Goal: Find contact information: Find contact information

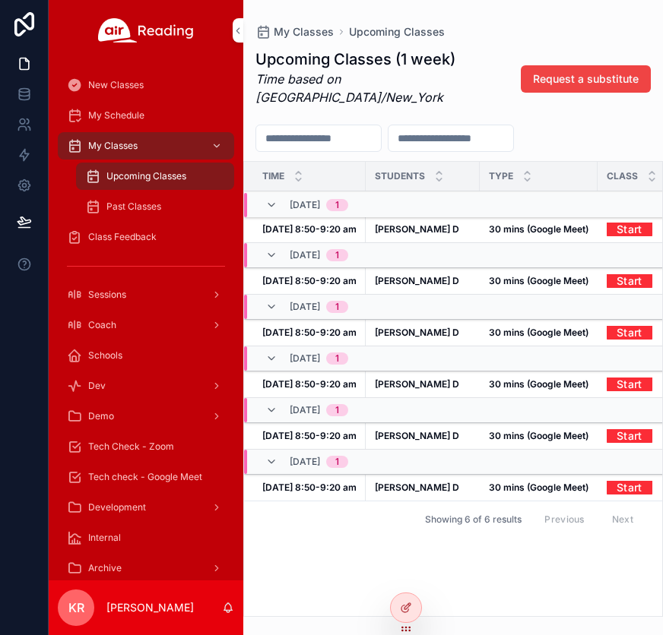
click at [0, 0] on icon at bounding box center [0, 0] width 0 height 0
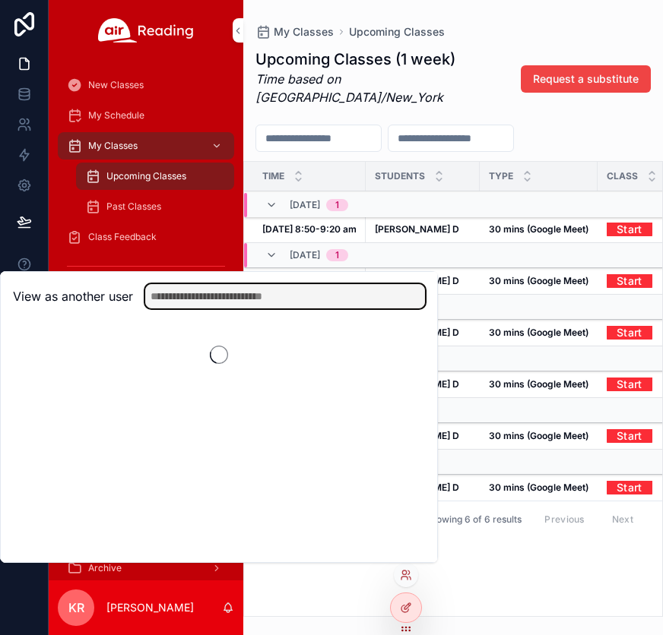
click at [249, 294] on input "text" at bounding box center [285, 296] width 280 height 24
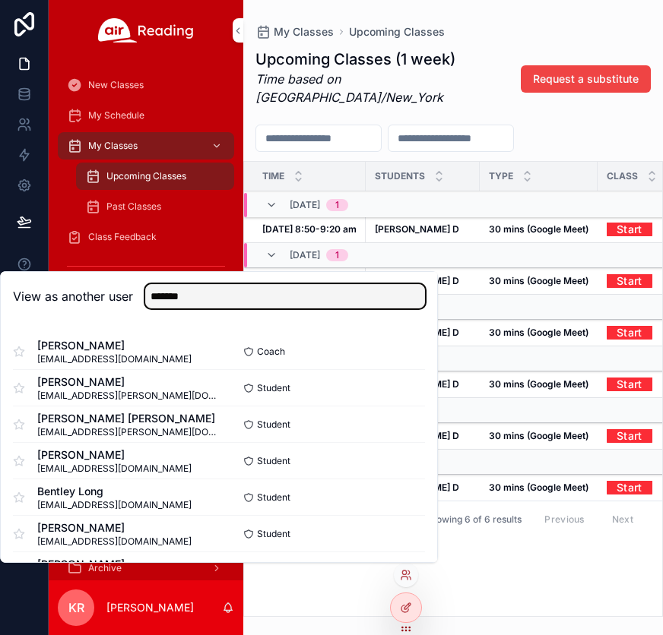
type input "*******"
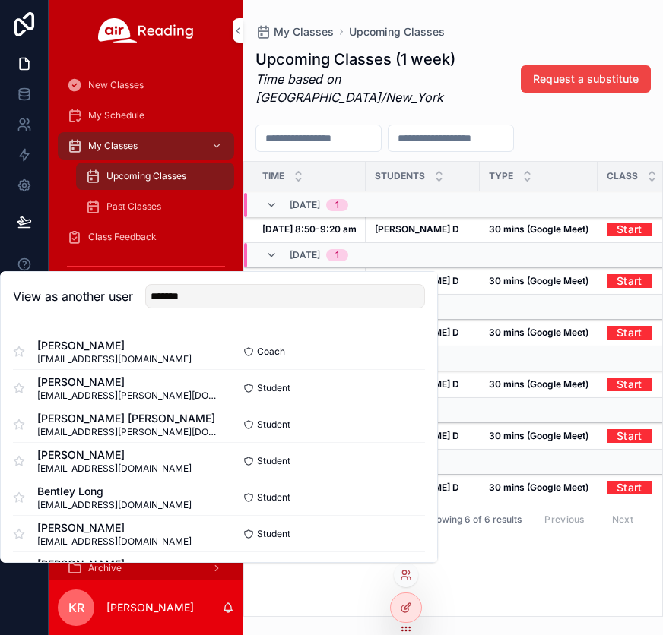
click at [0, 0] on button "Select" at bounding box center [0, 0] width 0 height 0
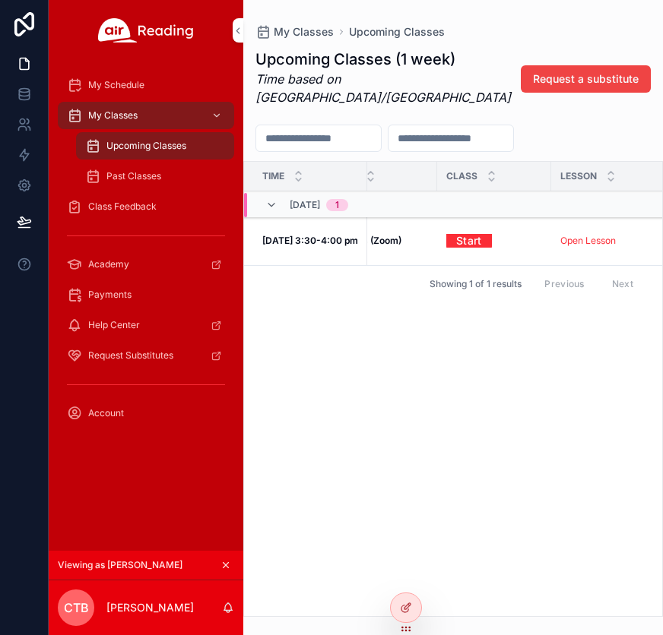
scroll to position [0, 244]
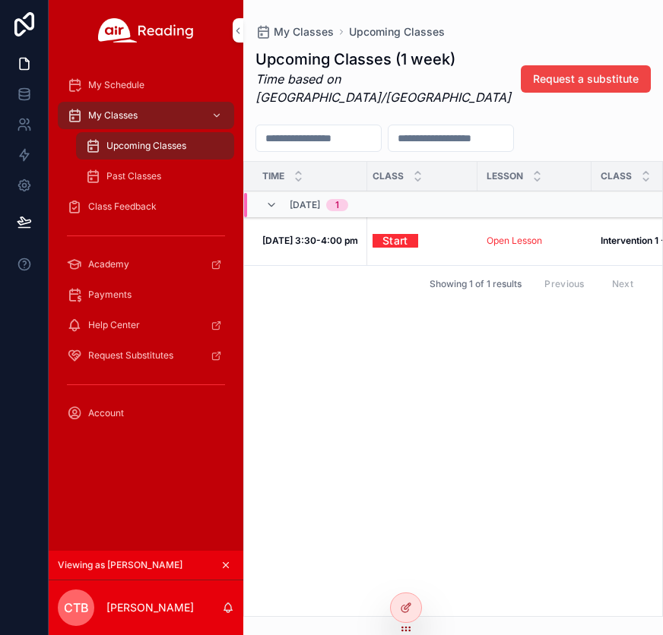
click at [499, 235] on link "Open Lesson" at bounding box center [513, 240] width 55 height 11
click at [226, 566] on icon "scrollable content" at bounding box center [225, 565] width 11 height 11
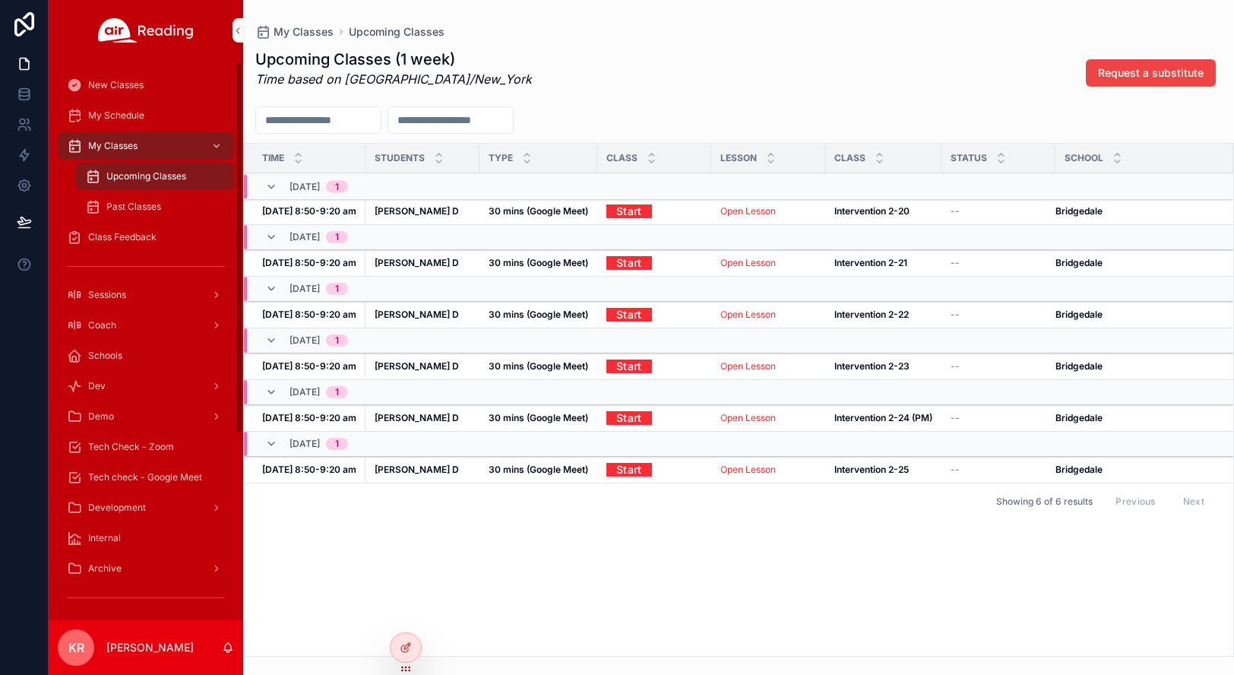
click at [140, 235] on span "Class Feedback" at bounding box center [122, 237] width 68 height 12
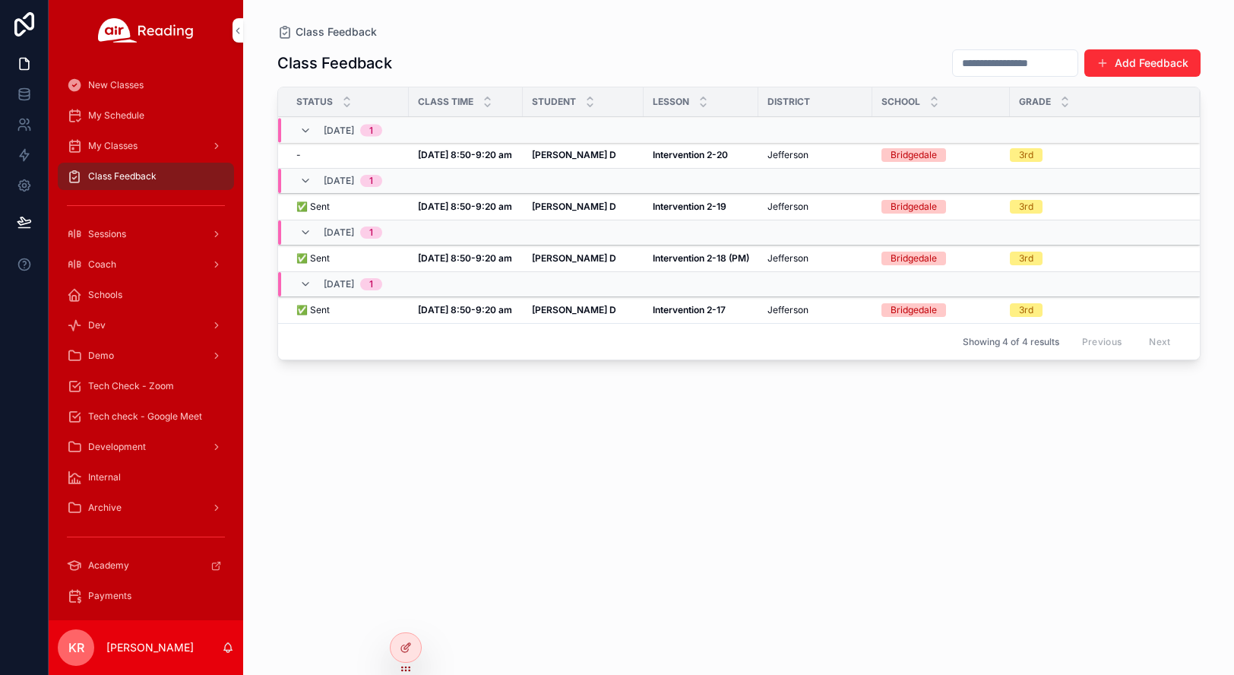
click at [463, 151] on strong "[DATE] 8:50-9:20 am" at bounding box center [465, 154] width 94 height 11
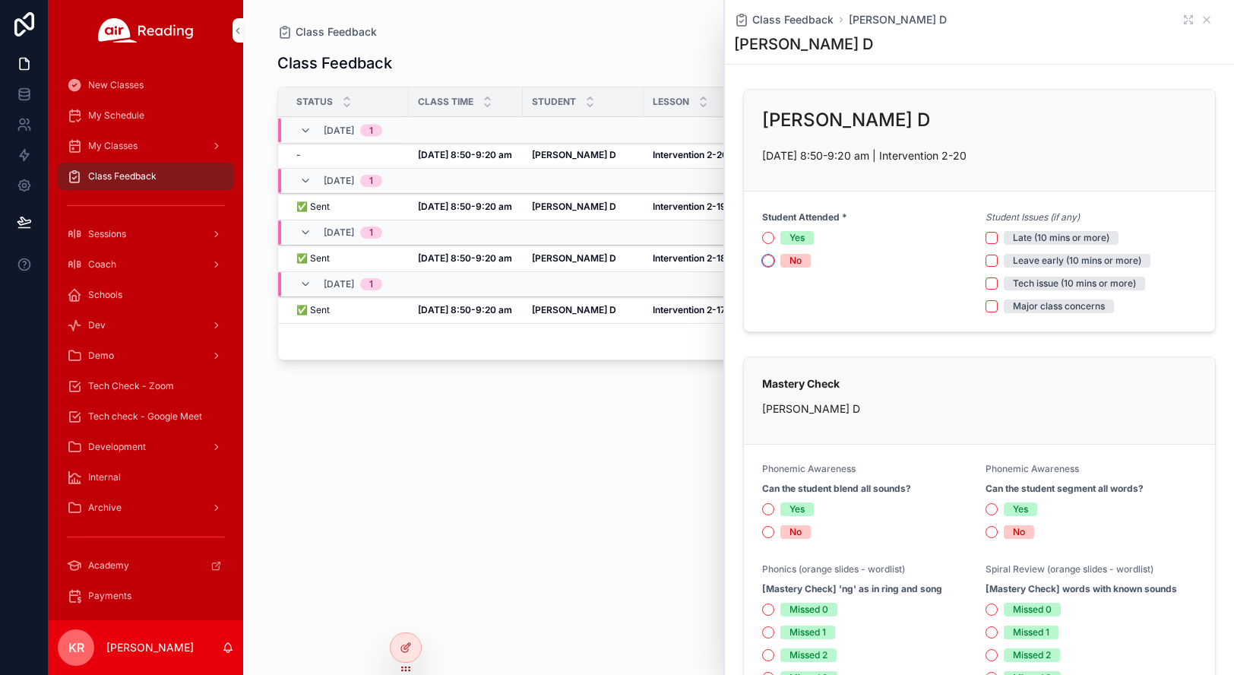
click at [662, 261] on button "No" at bounding box center [768, 261] width 12 height 12
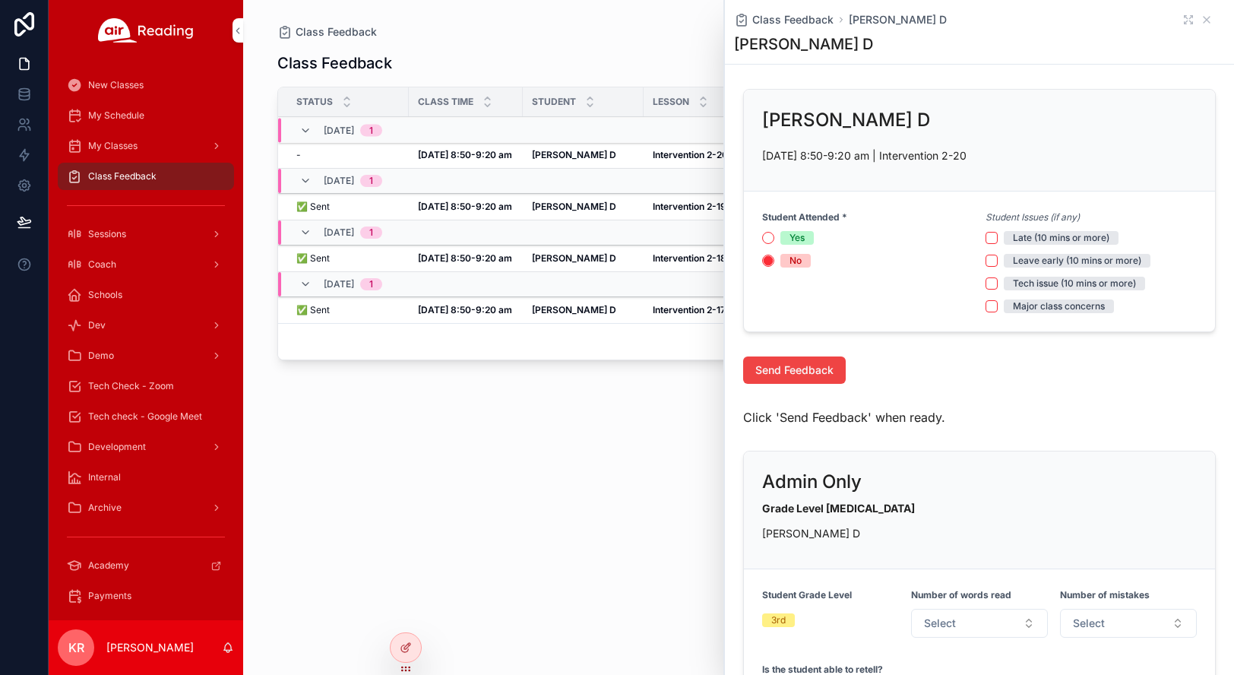
click at [662, 364] on span "Send Feedback" at bounding box center [794, 369] width 78 height 15
click at [662, 29] on icon "Close toast" at bounding box center [942, 27] width 9 height 9
click at [662, 21] on icon "scrollable content" at bounding box center [1206, 20] width 12 height 12
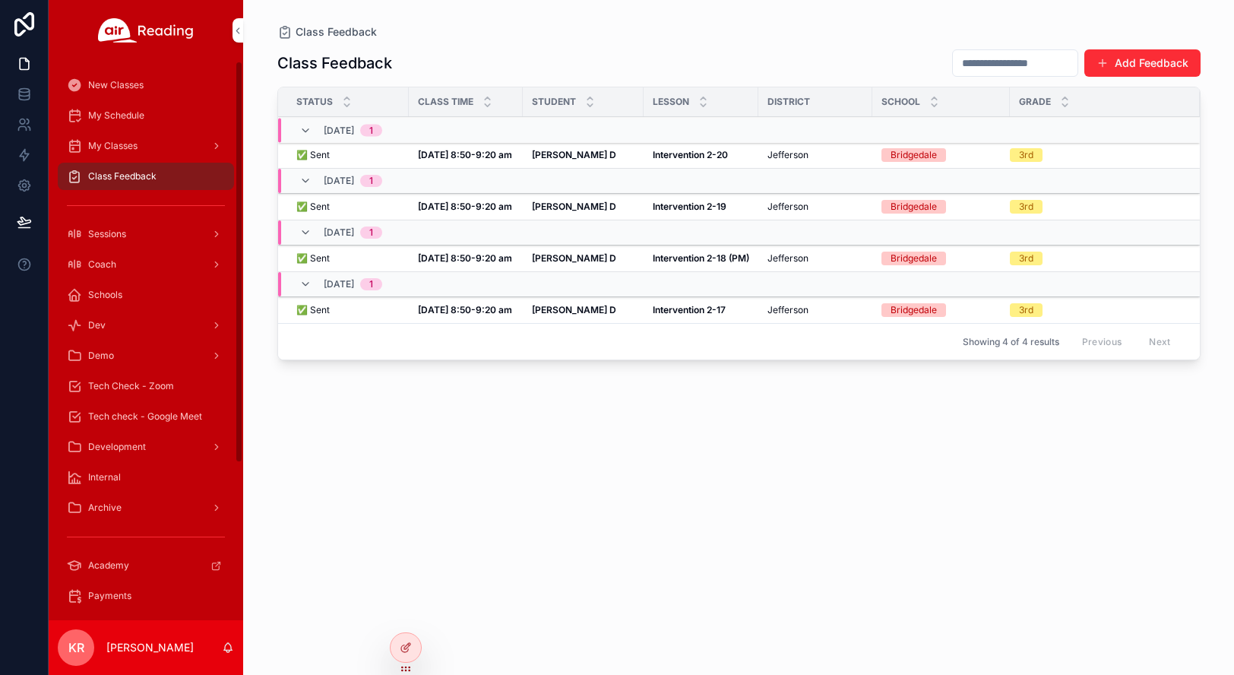
click at [122, 383] on span "Tech Check - Zoom" at bounding box center [131, 386] width 86 height 12
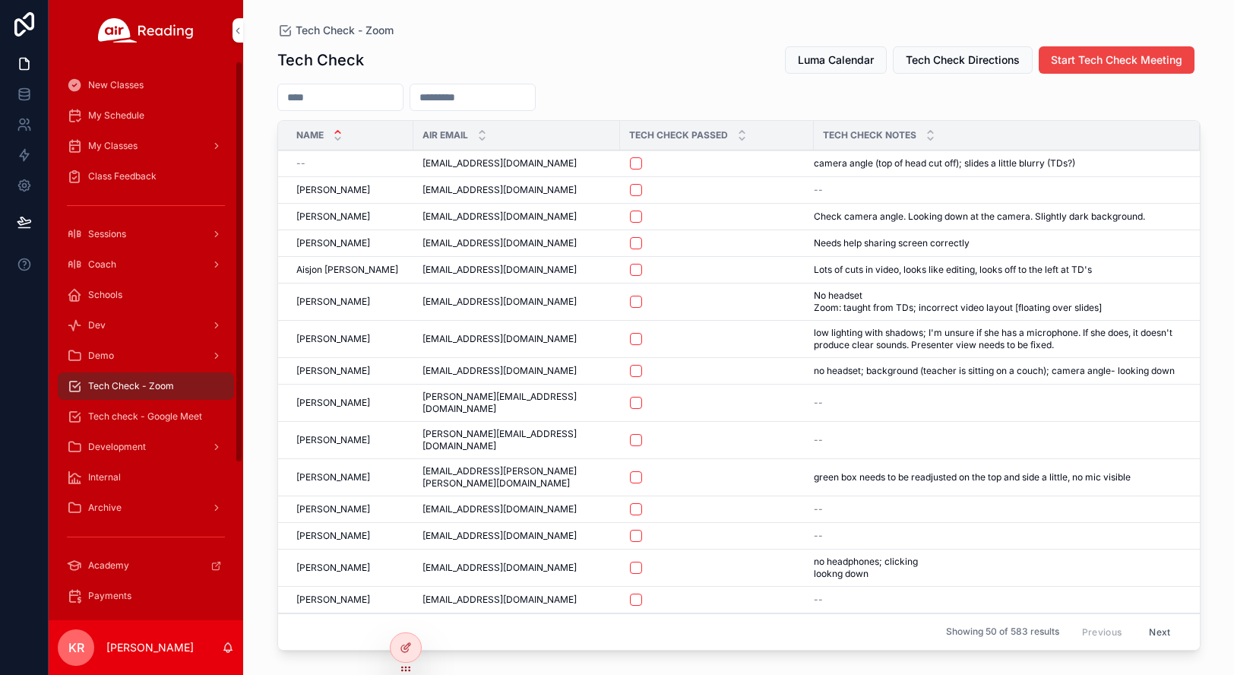
click at [166, 267] on div "Coach" at bounding box center [146, 264] width 158 height 24
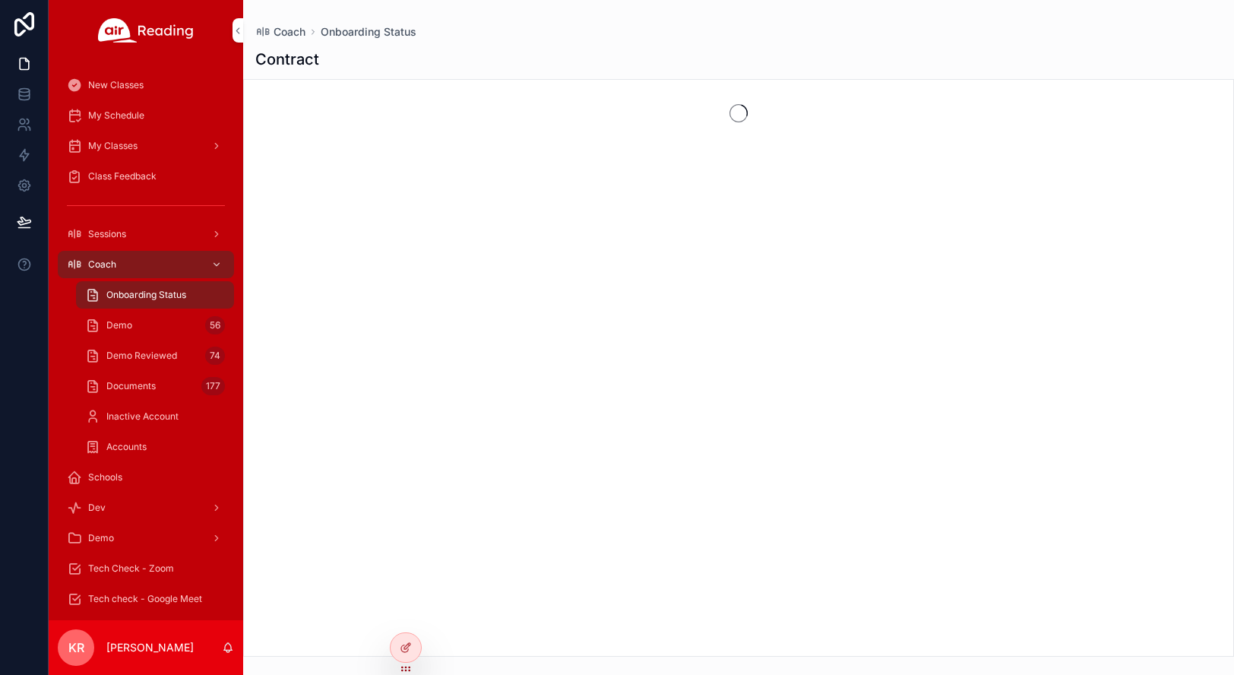
click at [153, 324] on div "Demo 56" at bounding box center [155, 325] width 140 height 24
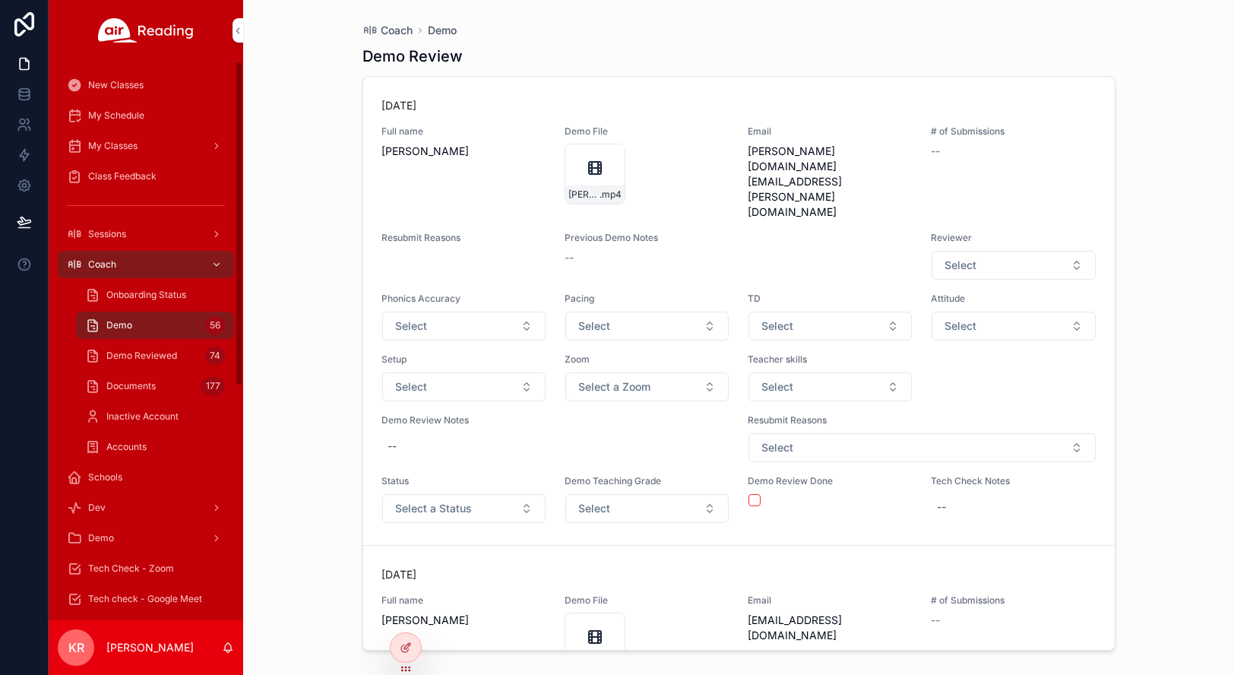
drag, startPoint x: 138, startPoint y: 576, endPoint x: 181, endPoint y: 561, distance: 44.9
click at [138, 576] on div "Tech Check - Zoom" at bounding box center [146, 568] width 158 height 24
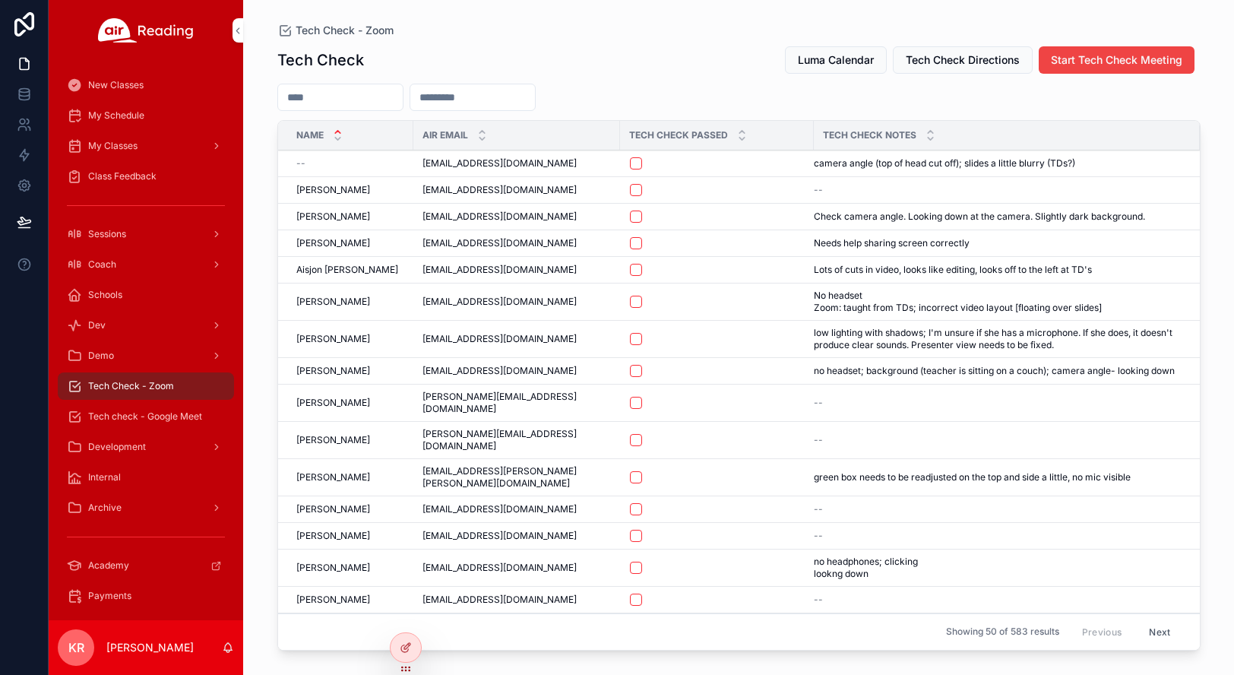
click at [662, 55] on span "Luma Calendar" at bounding box center [836, 59] width 76 height 15
click at [0, 0] on icon at bounding box center [0, 0] width 0 height 0
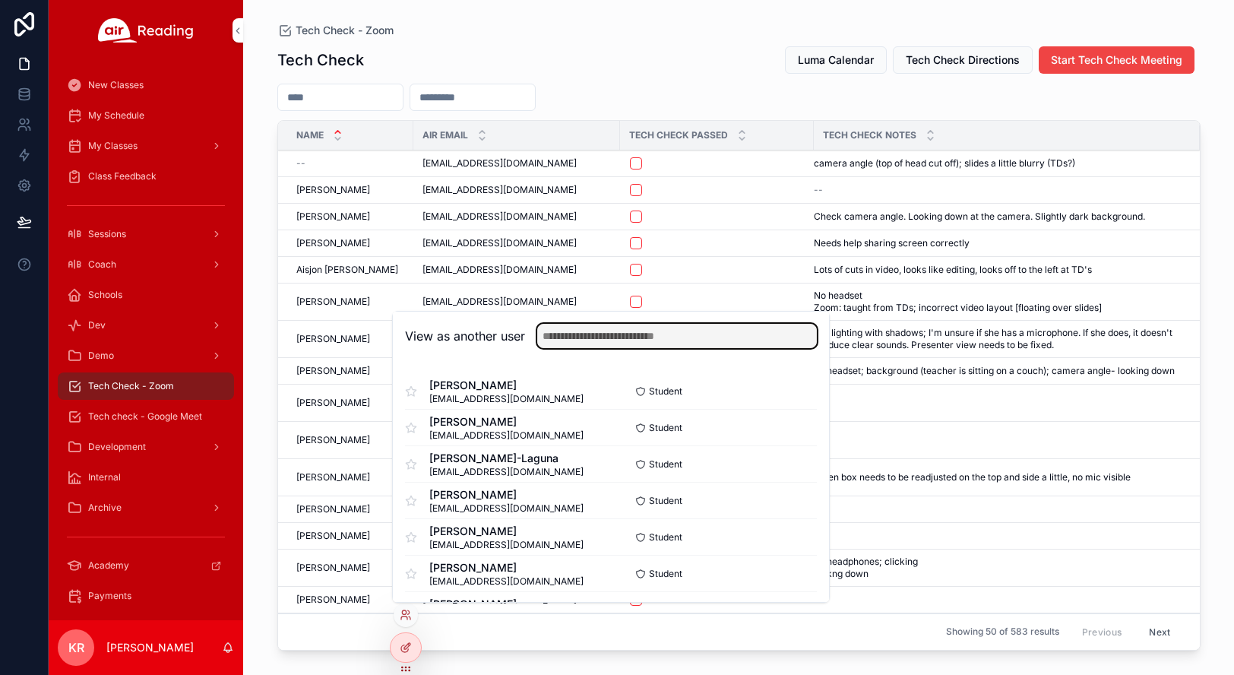
click at [653, 329] on input "text" at bounding box center [677, 336] width 280 height 24
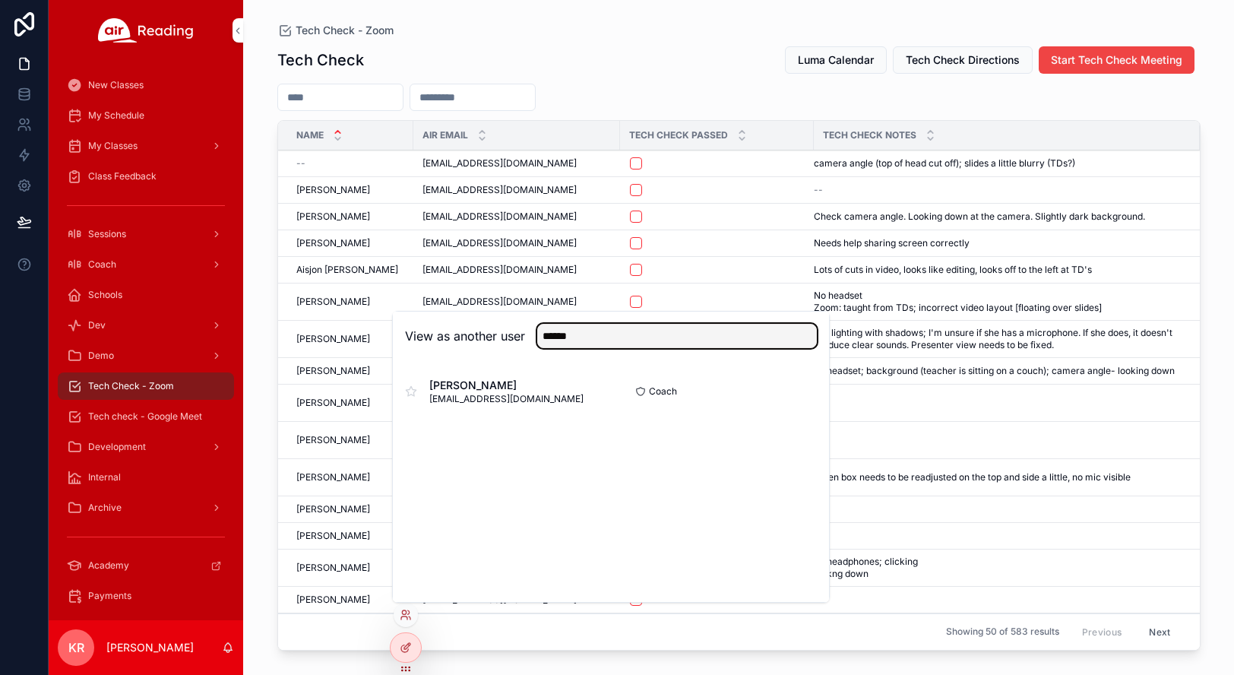
type input "******"
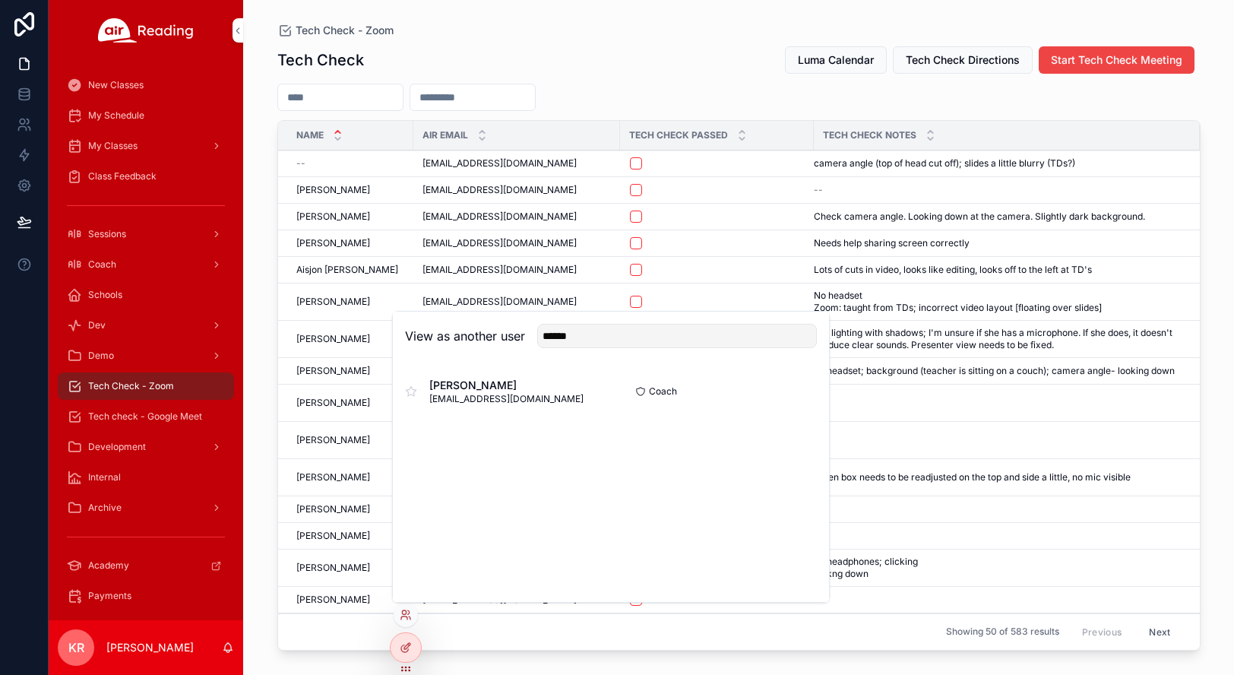
click at [0, 0] on button "Select" at bounding box center [0, 0] width 0 height 0
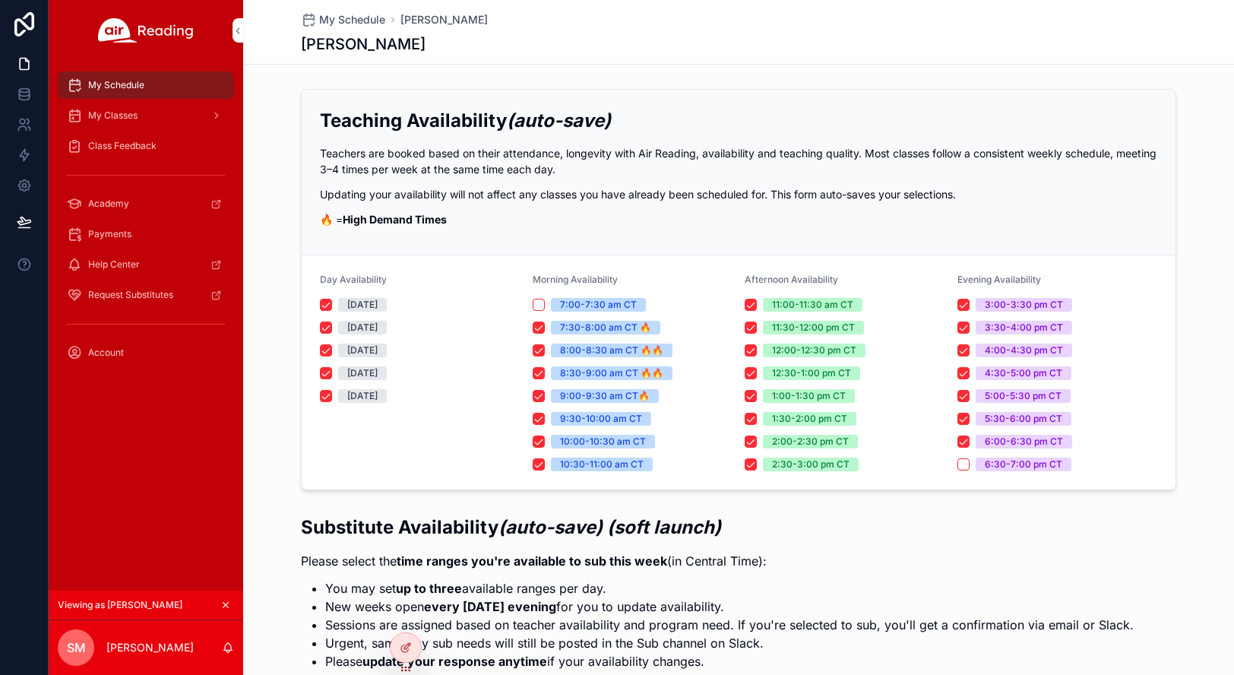
click at [158, 116] on div "My Classes" at bounding box center [146, 115] width 158 height 24
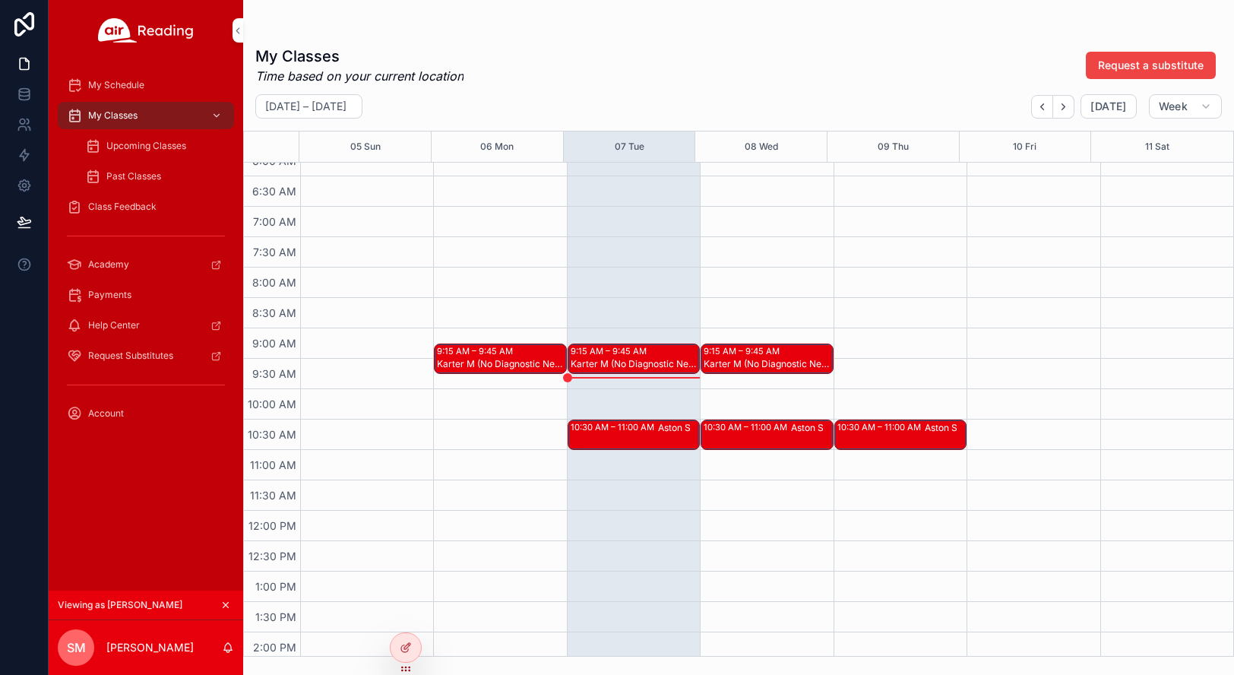
scroll to position [456, 0]
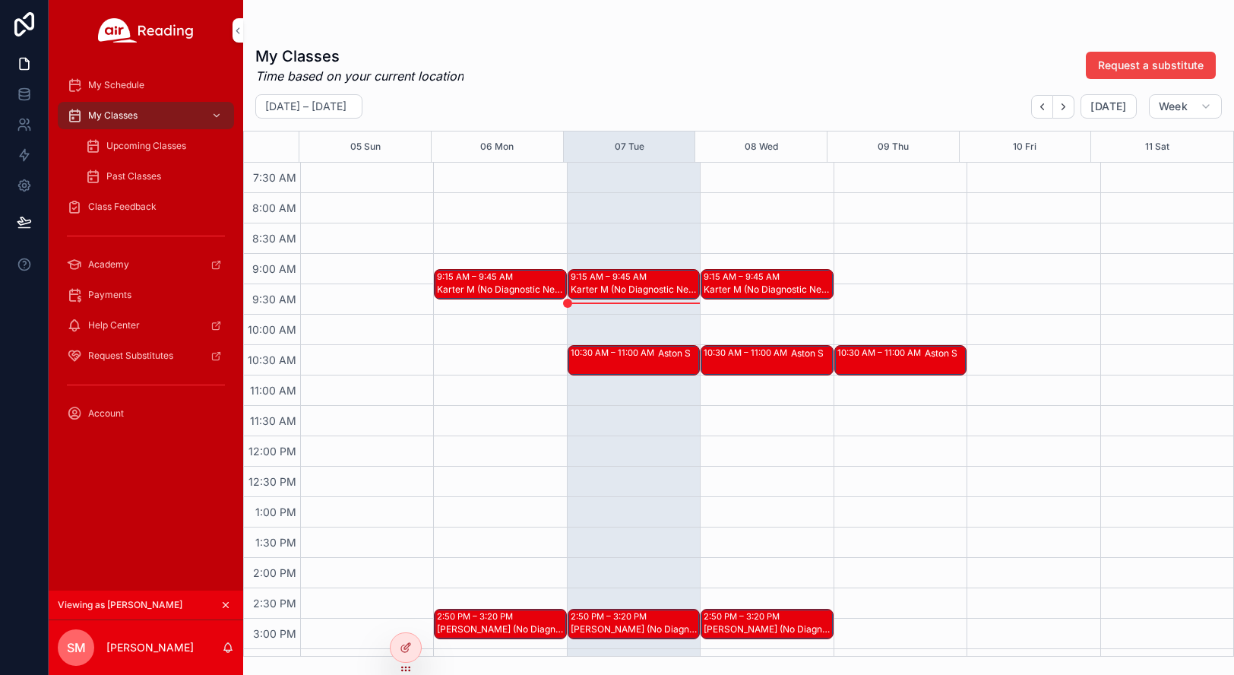
click at [647, 279] on div "9:15 AM – 9:45 AM Karter M (No Diagnostic Needed), Joseph S (Need Reassess)" at bounding box center [633, 284] width 131 height 29
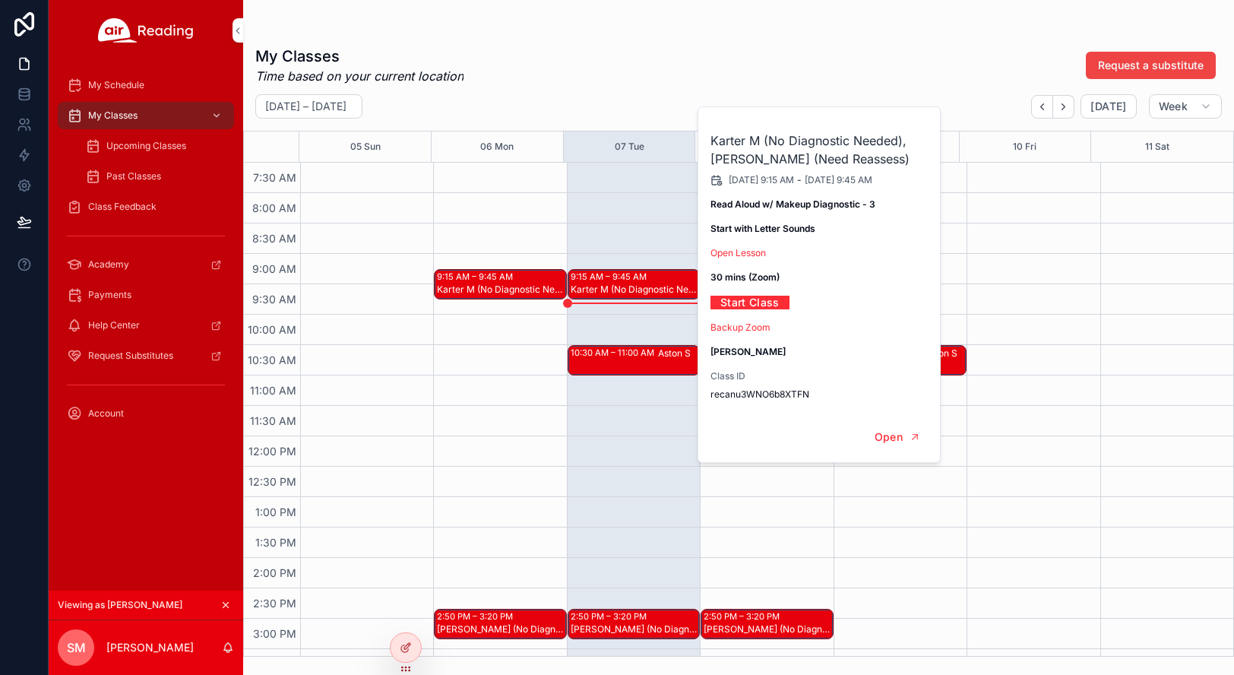
click at [629, 321] on div "9:15 AM – 9:45 AM Karter M (No Diagnostic Needed), Joseph S (Need Reassess) 10:…" at bounding box center [633, 436] width 133 height 1459
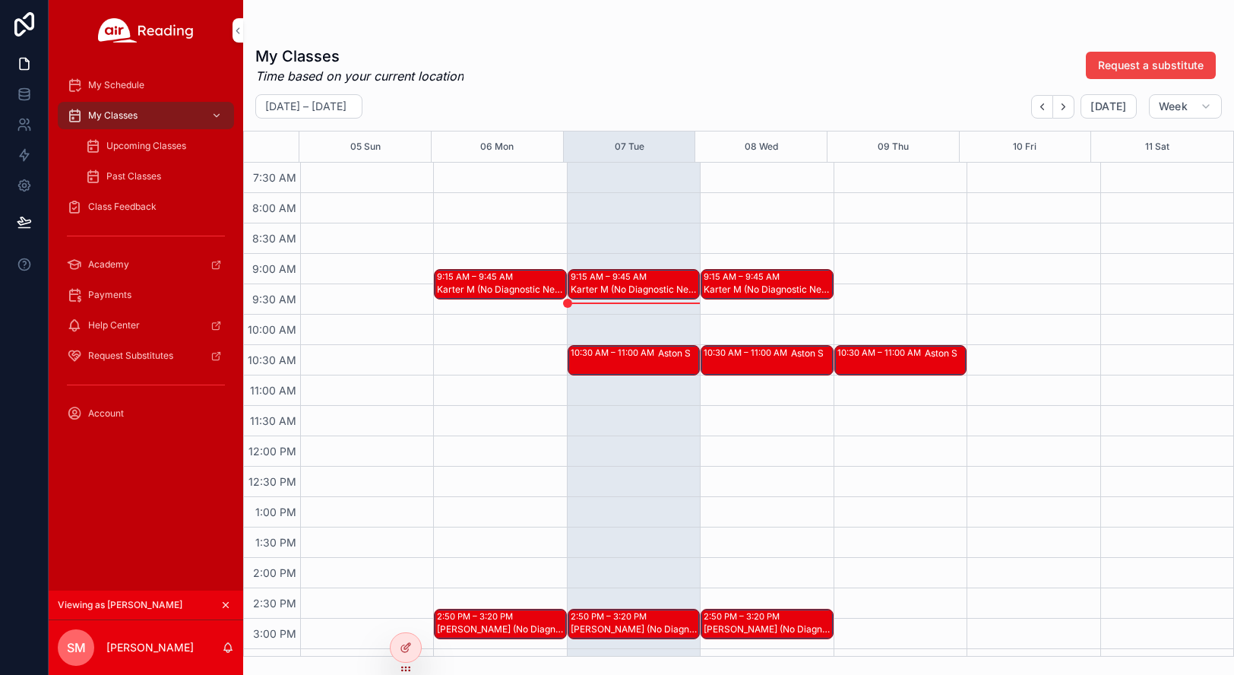
click at [630, 354] on div "10:30 AM – 11:00 AM" at bounding box center [614, 352] width 87 height 12
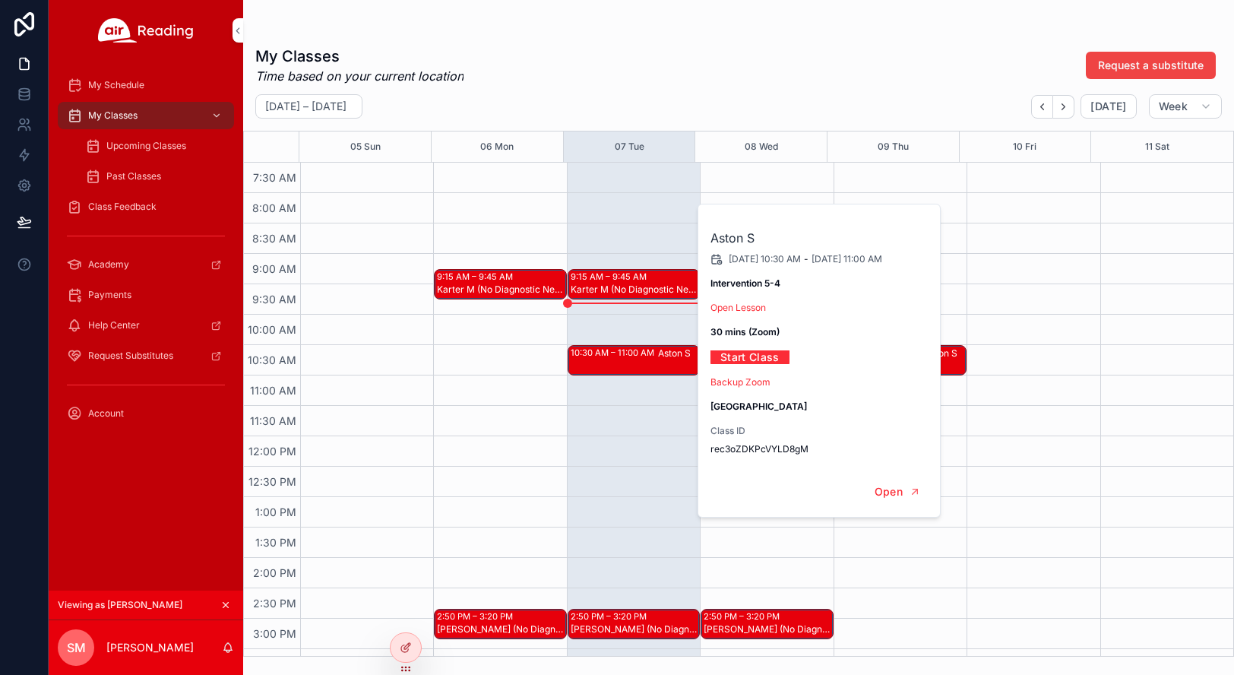
click at [578, 445] on div "9:15 AM – 9:45 AM Karter M (No Diagnostic Needed), Joseph S (Need Reassess) 10:…" at bounding box center [633, 436] width 133 height 1459
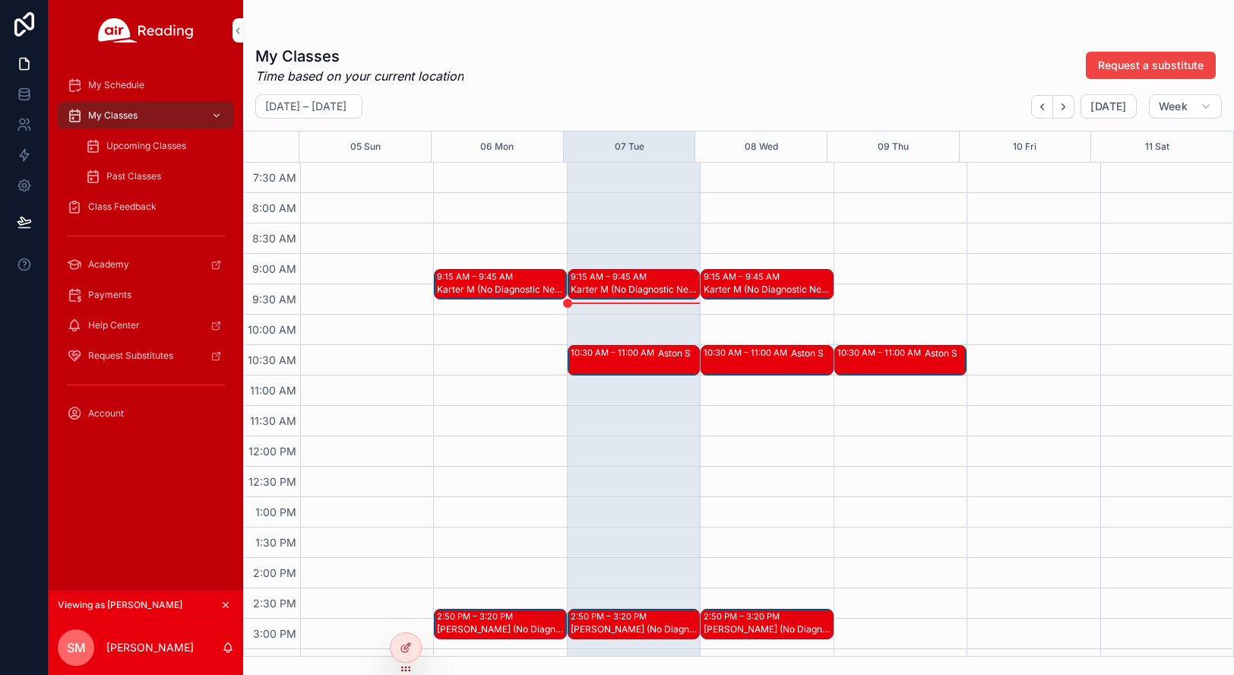
click at [599, 626] on div "Andrea M (No Diagnostic Needed)" at bounding box center [635, 629] width 128 height 12
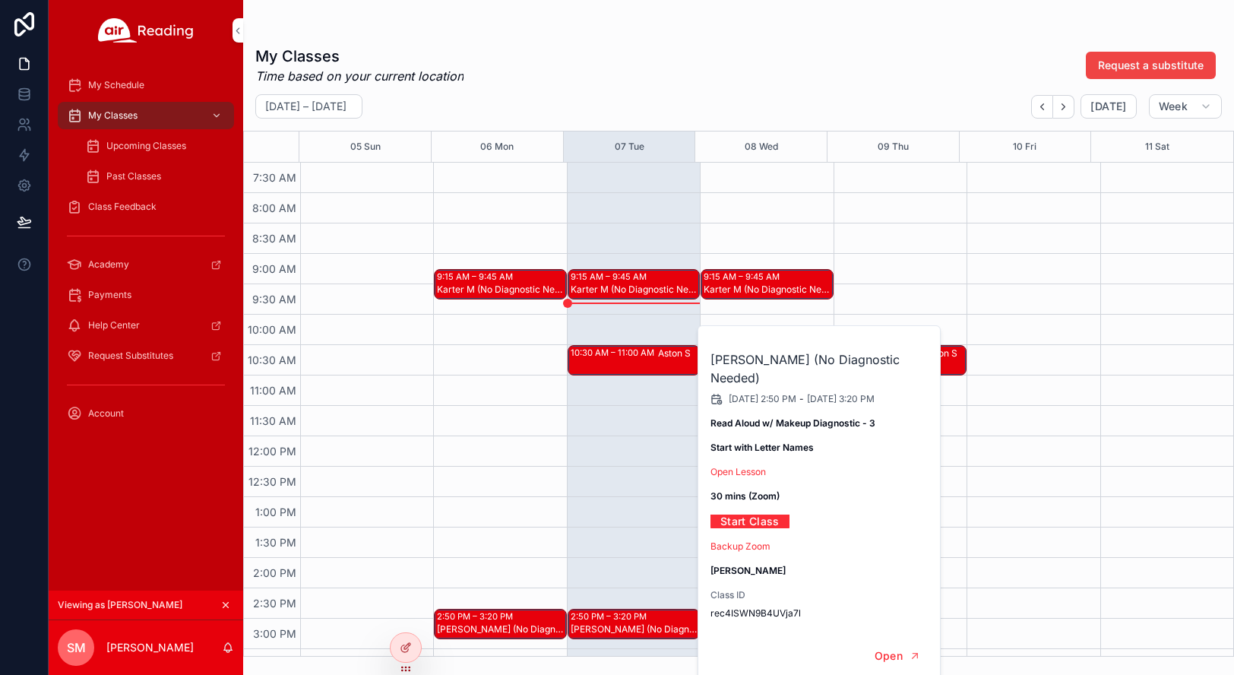
click at [613, 549] on div "9:15 AM – 9:45 AM Karter M (No Diagnostic Needed), Joseph S (Need Reassess) 10:…" at bounding box center [633, 436] width 133 height 1459
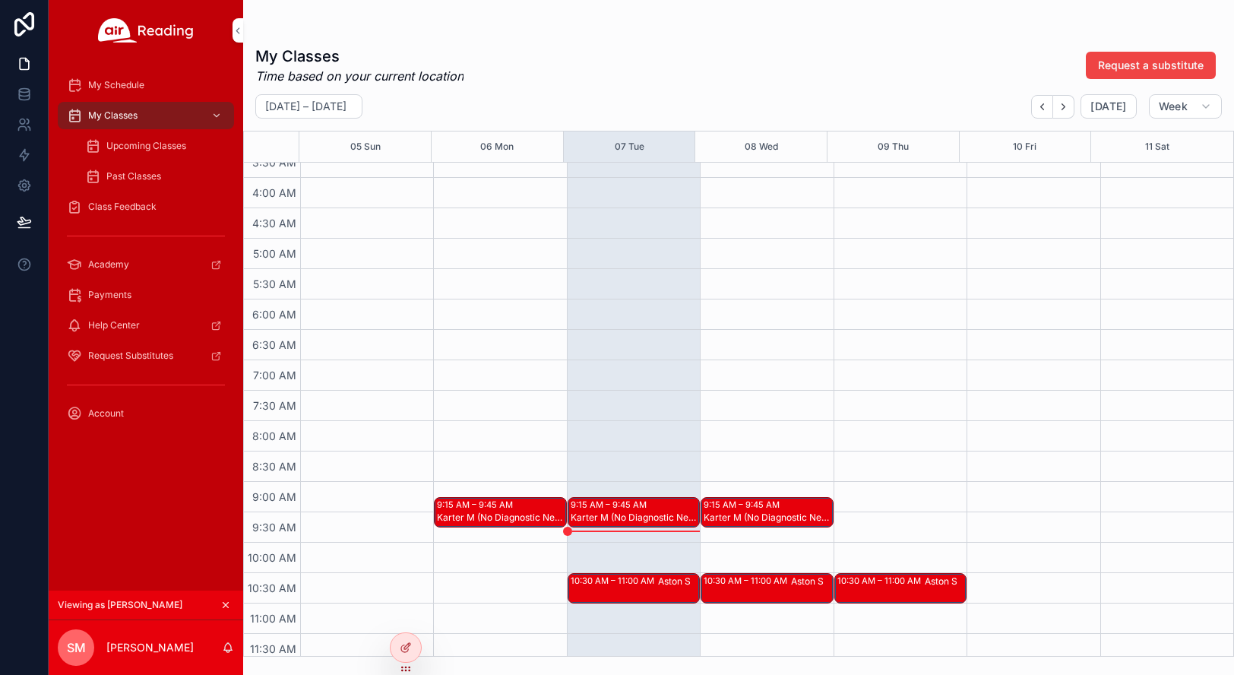
scroll to position [76, 0]
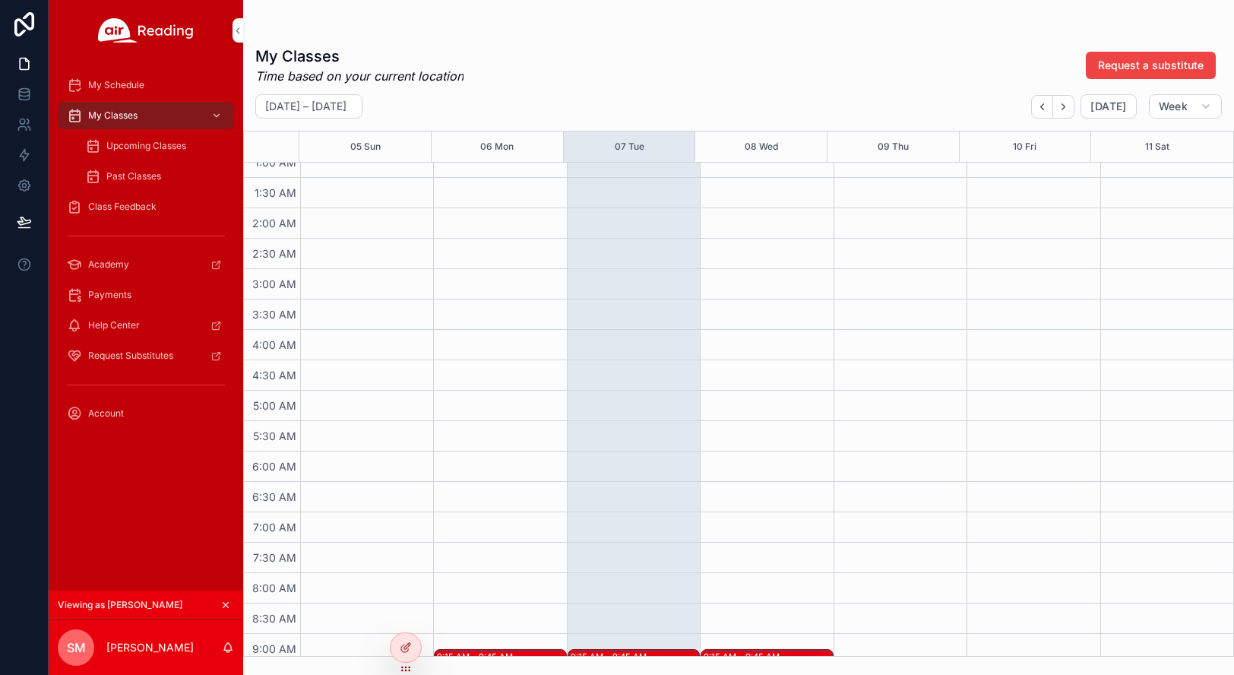
click at [229, 606] on icon "scrollable content" at bounding box center [225, 604] width 11 height 11
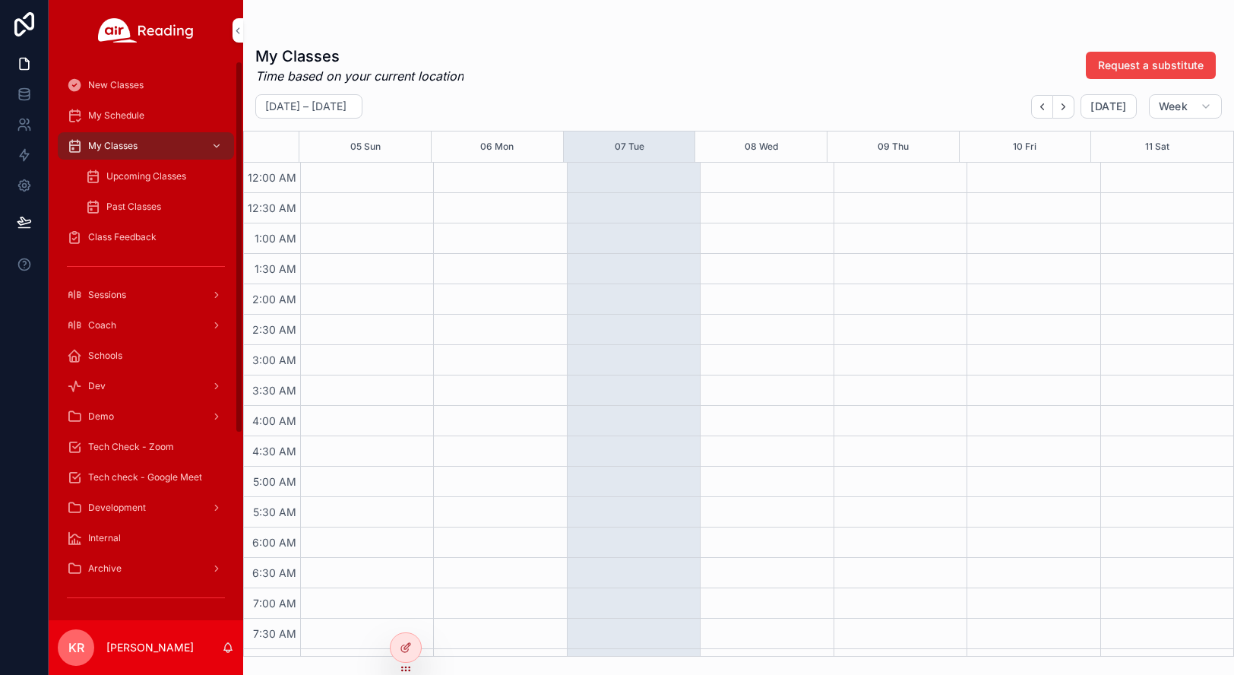
click at [147, 451] on span "Tech Check - Zoom" at bounding box center [131, 447] width 86 height 12
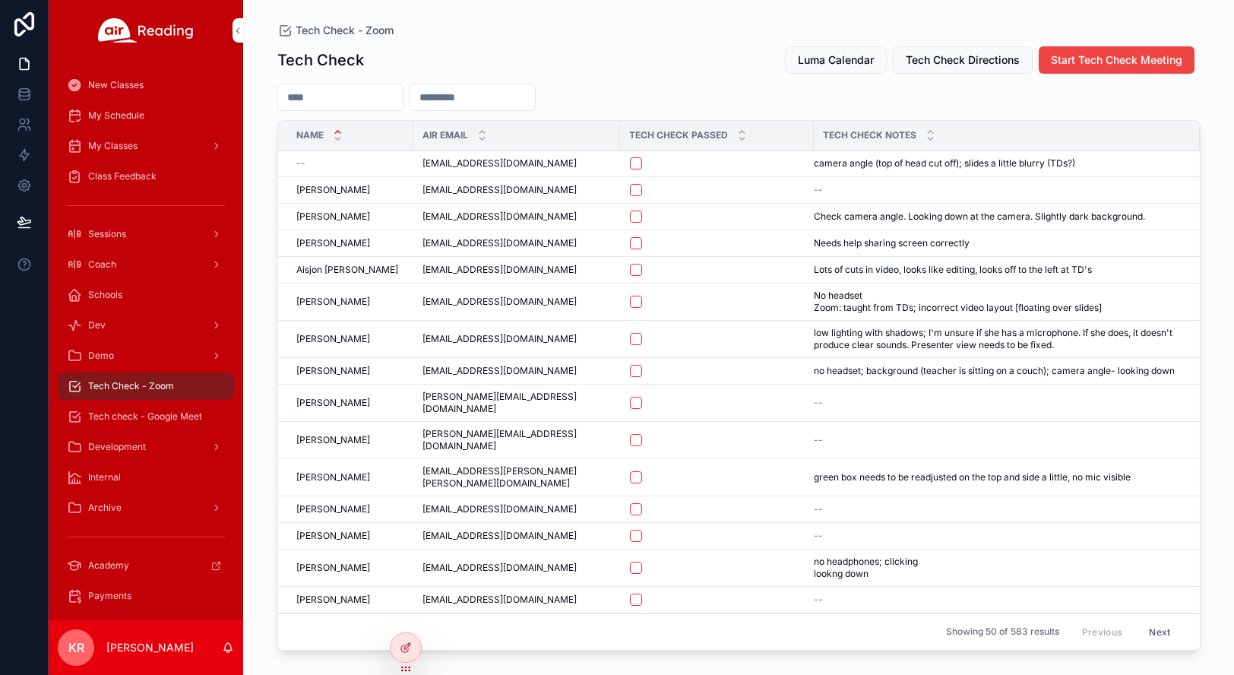
click at [134, 124] on div "My Schedule" at bounding box center [146, 115] width 158 height 24
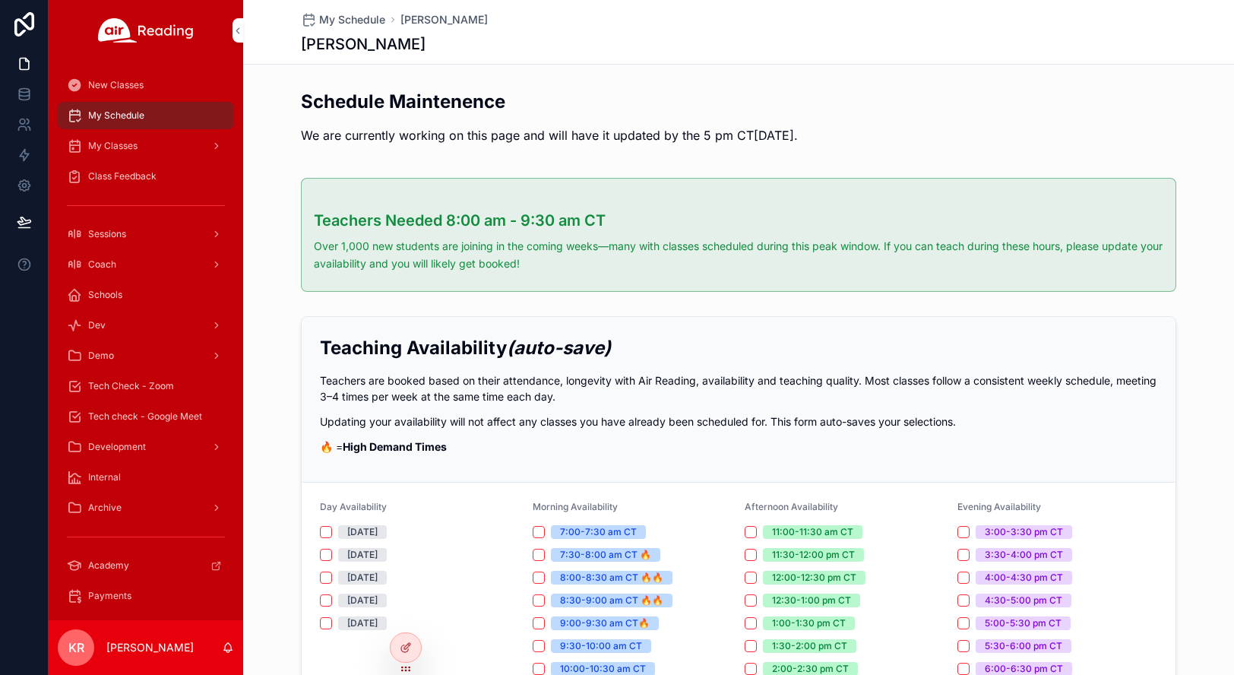
click at [111, 265] on span "Coach" at bounding box center [102, 264] width 28 height 12
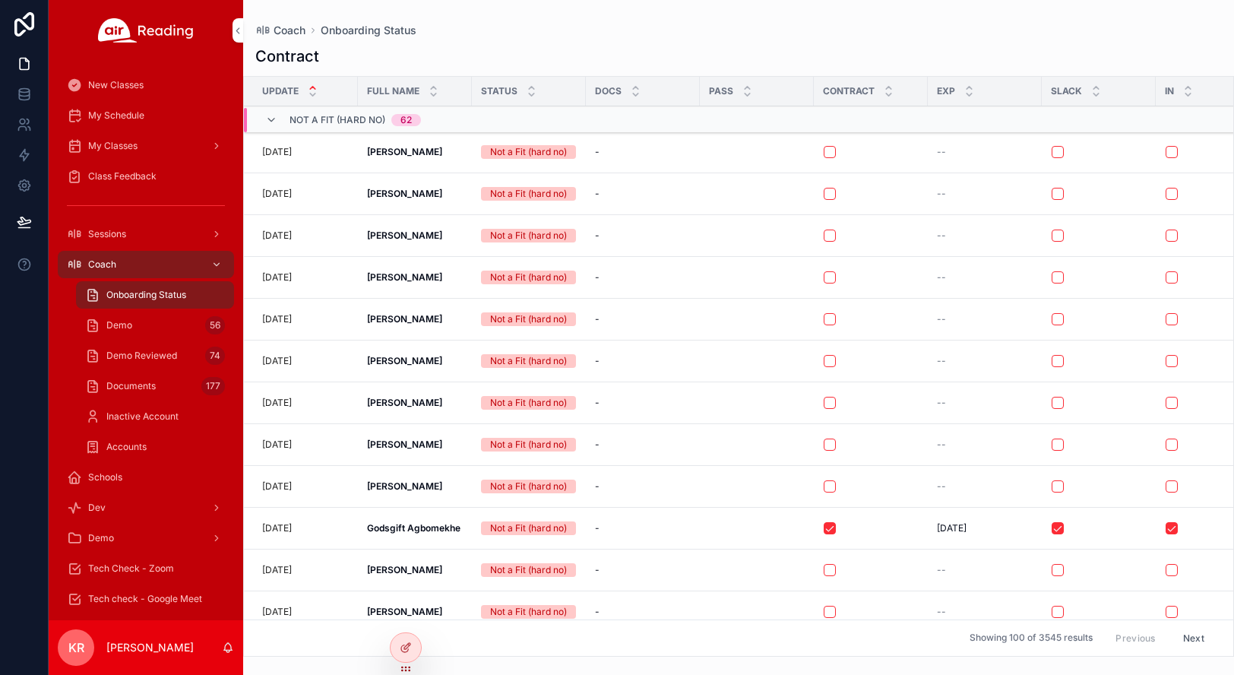
click at [144, 571] on span "Tech Check - Zoom" at bounding box center [131, 568] width 86 height 12
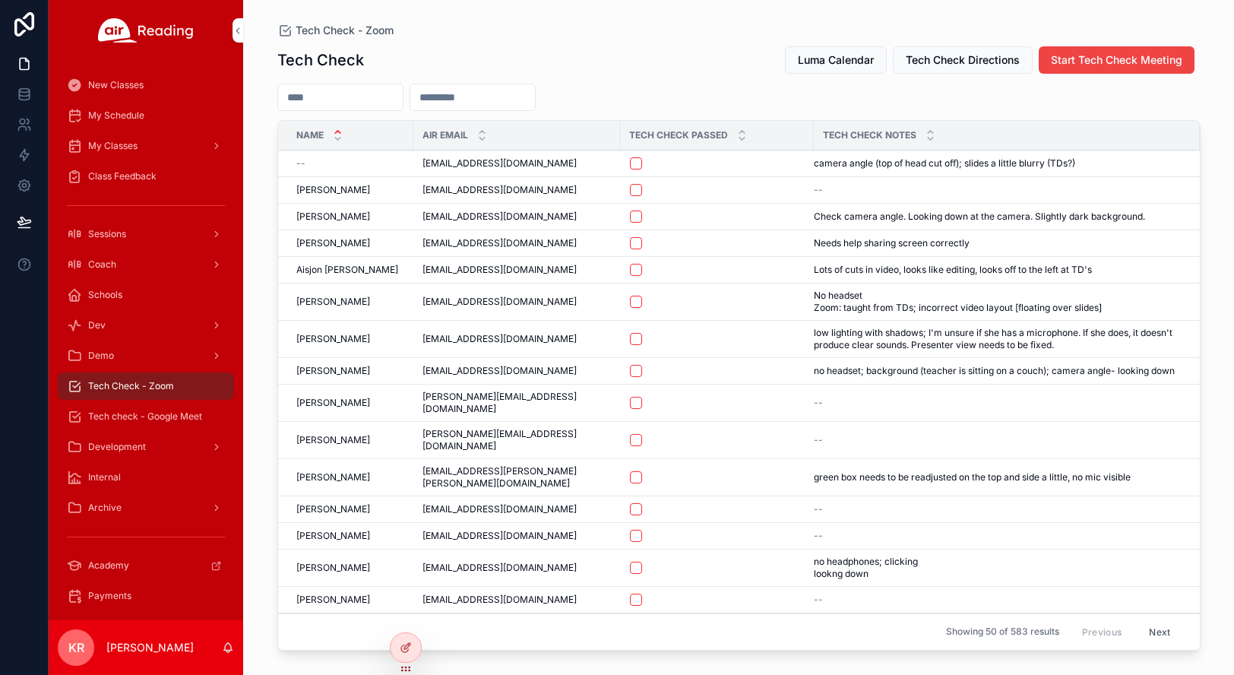
click at [123, 597] on span "Payments" at bounding box center [109, 596] width 43 height 12
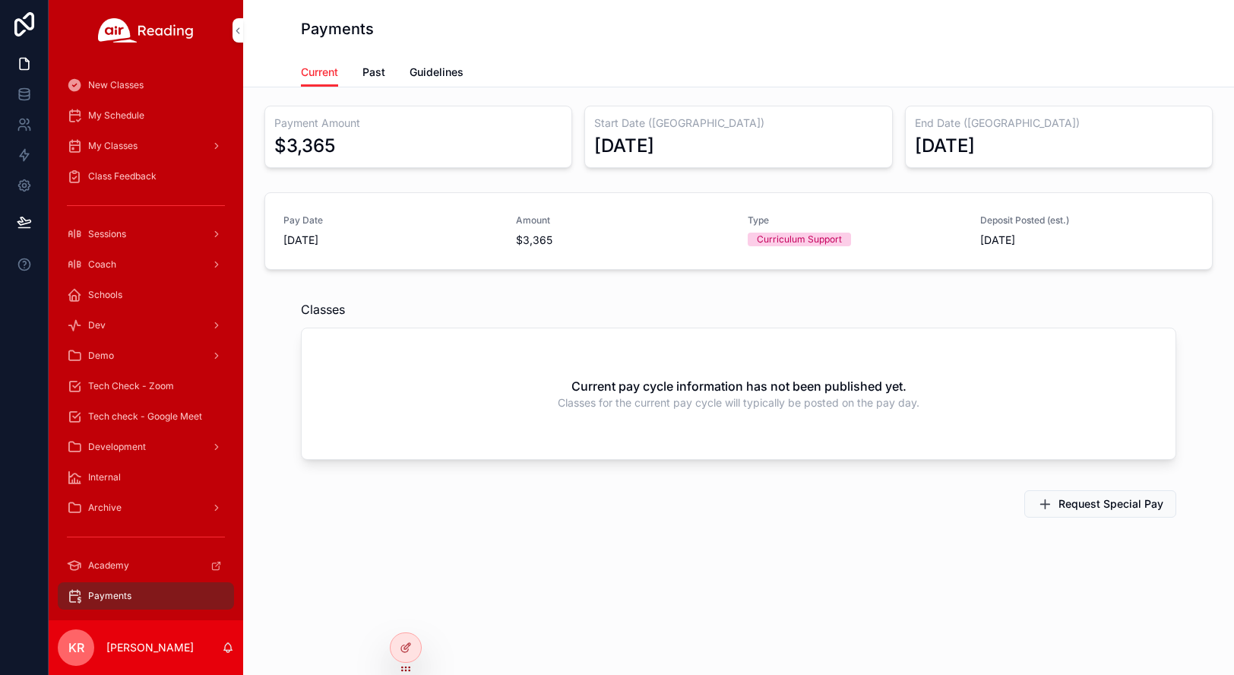
click at [438, 72] on span "Guidelines" at bounding box center [437, 72] width 54 height 15
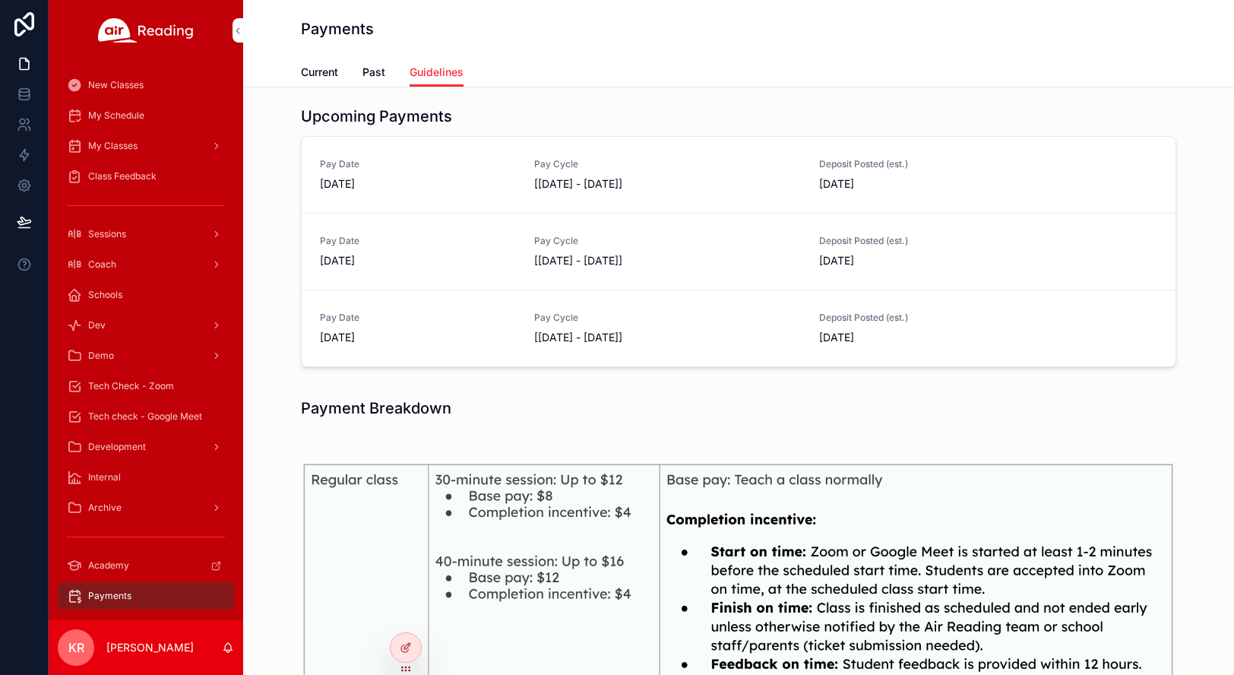
click at [597, 417] on div "Payment Breakdown" at bounding box center [738, 407] width 875 height 21
drag, startPoint x: 130, startPoint y: 118, endPoint x: 178, endPoint y: 202, distance: 97.0
click at [130, 118] on span "My Schedule" at bounding box center [116, 115] width 56 height 12
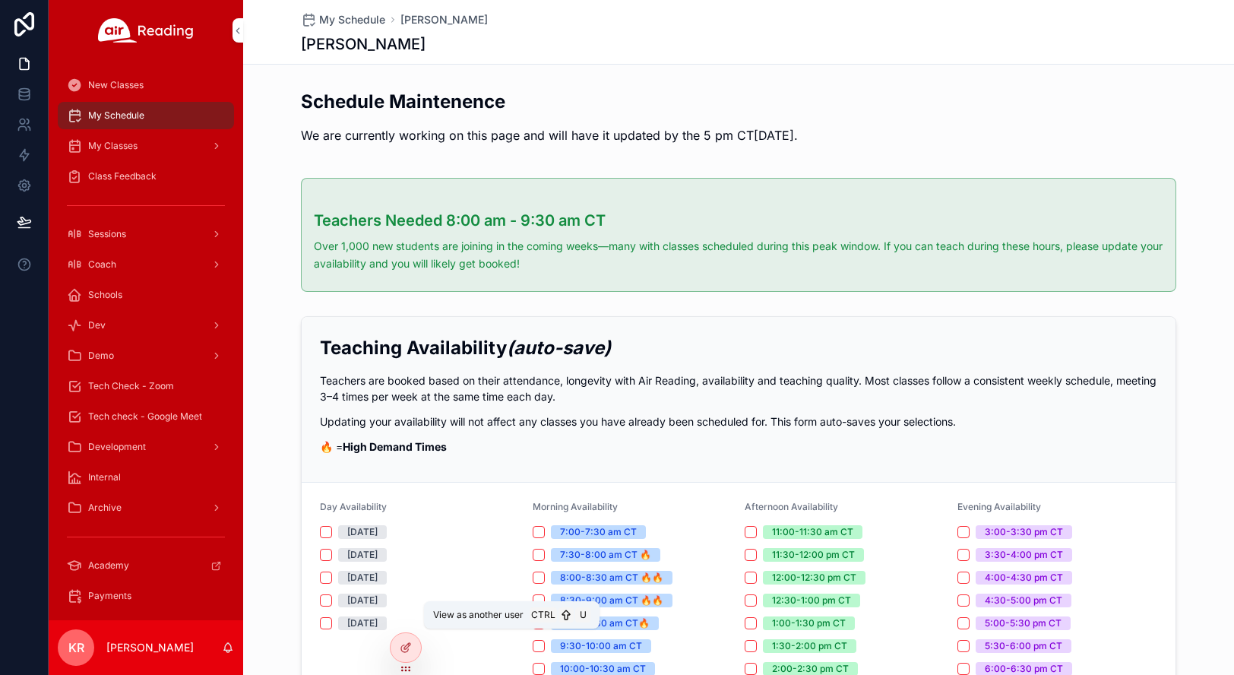
click at [0, 0] on icon at bounding box center [0, 0] width 0 height 0
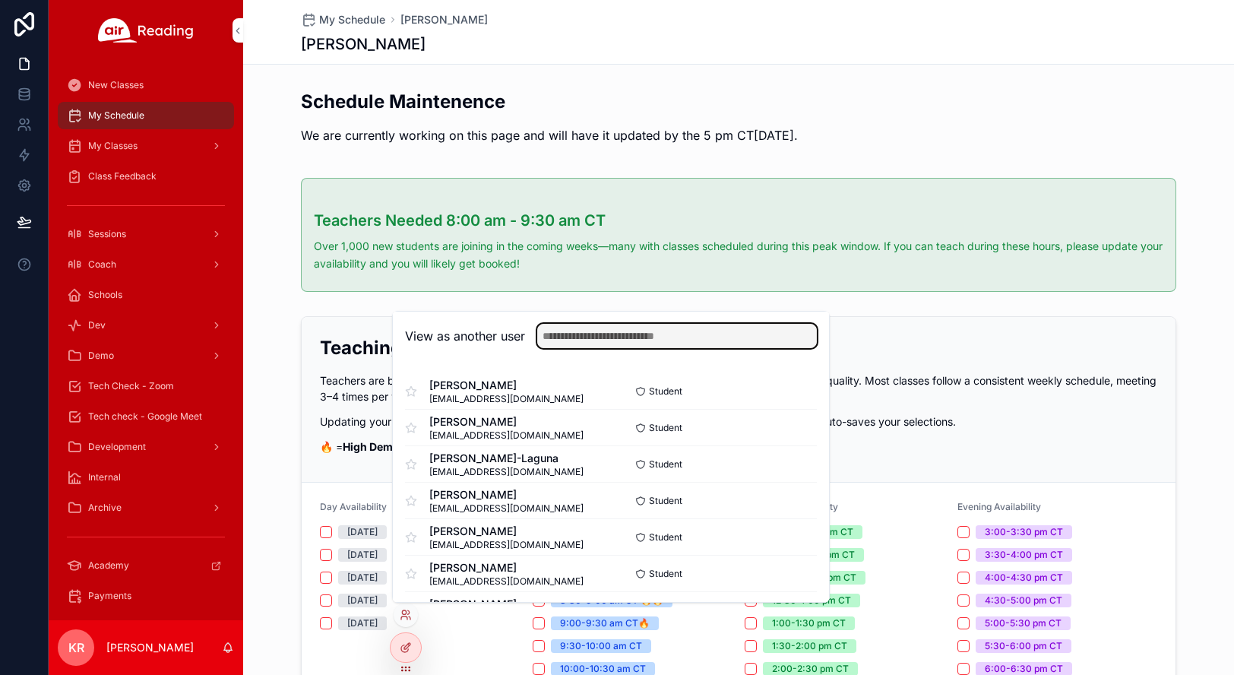
click at [582, 337] on input "text" at bounding box center [677, 336] width 280 height 24
type input "*******"
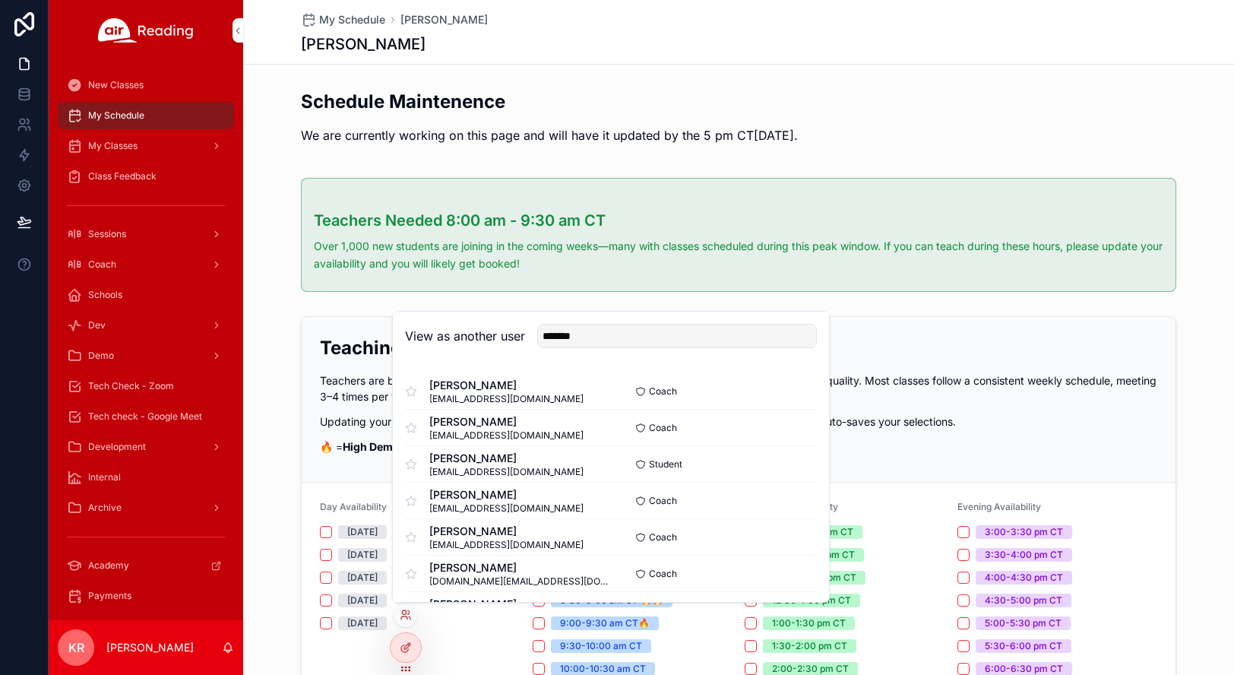
click at [0, 0] on button "Select" at bounding box center [0, 0] width 0 height 0
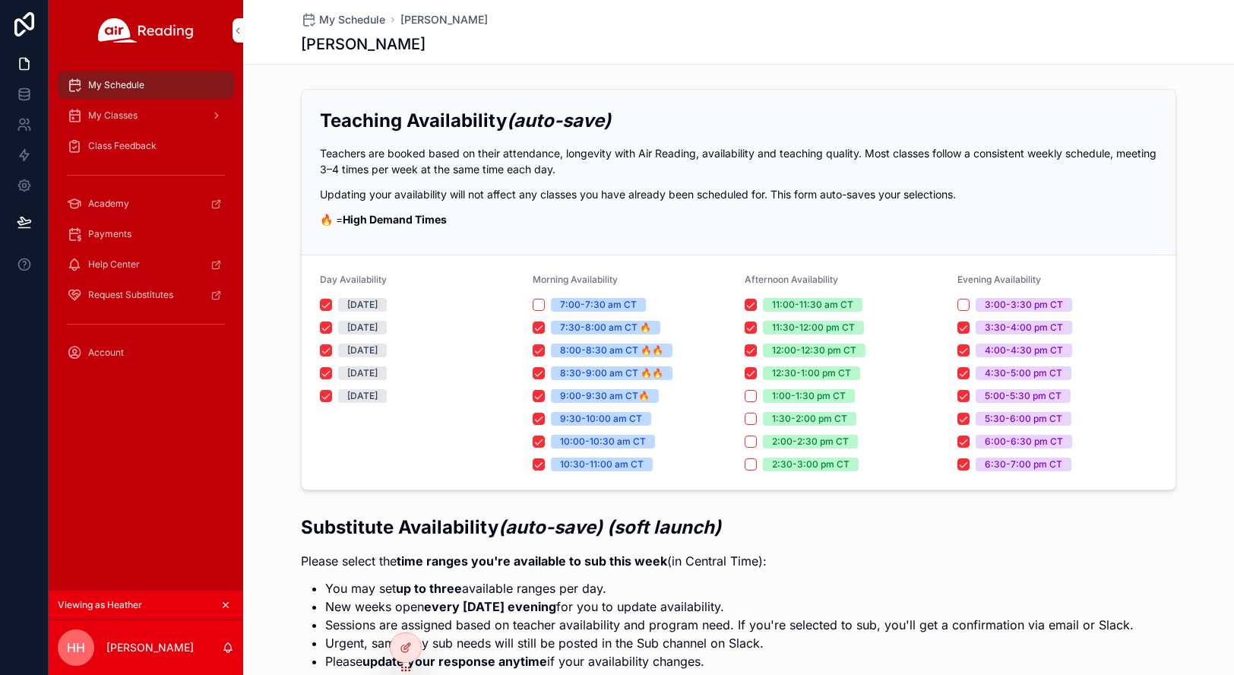
click at [139, 115] on div "My Classes" at bounding box center [146, 115] width 158 height 24
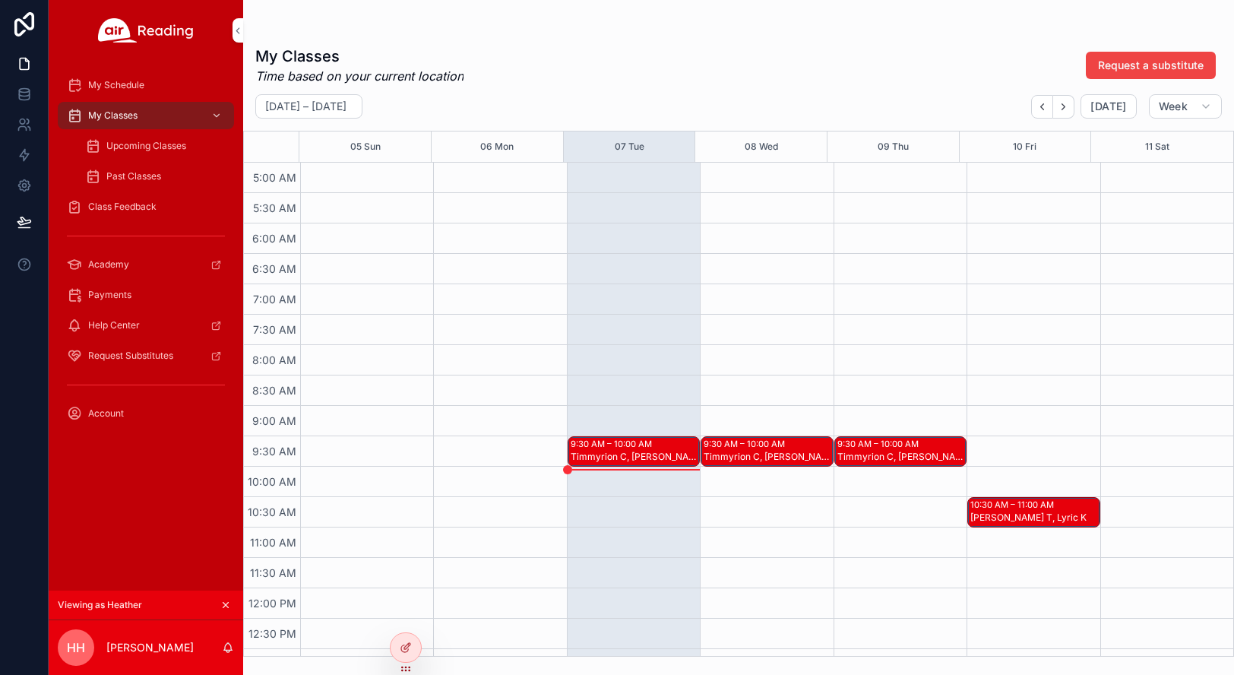
scroll to position [380, 0]
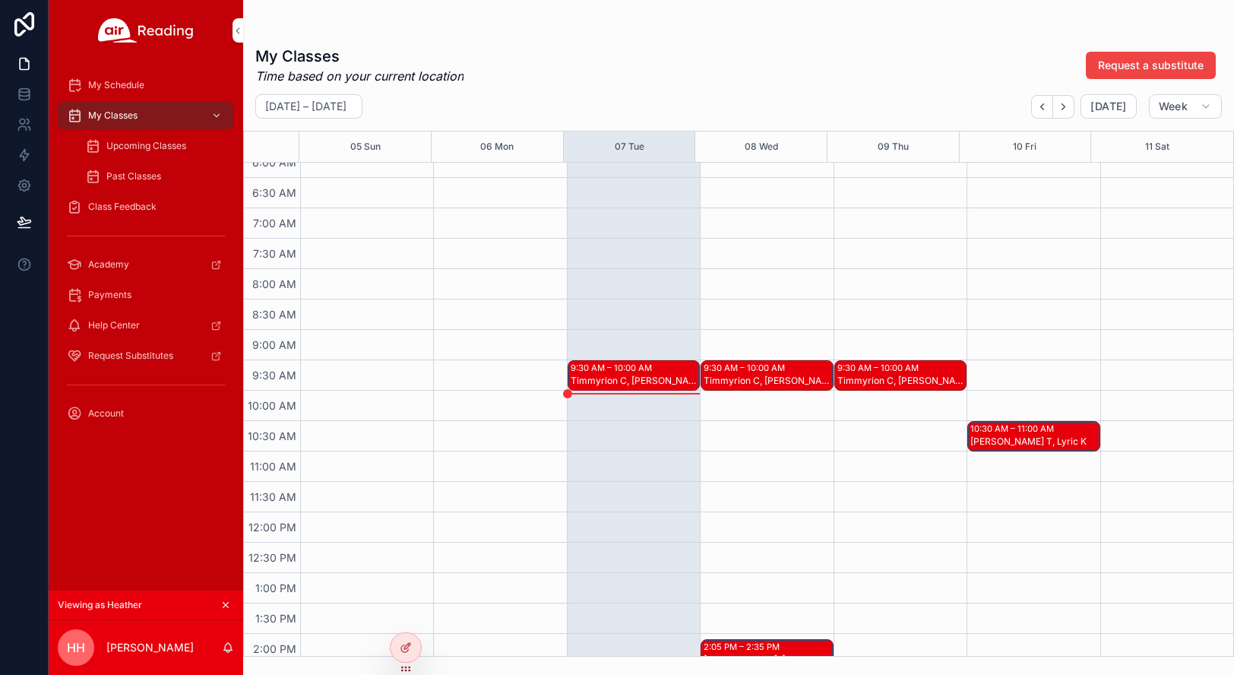
click at [638, 372] on div "9:30 AM – 10:00 AM" at bounding box center [613, 368] width 85 height 12
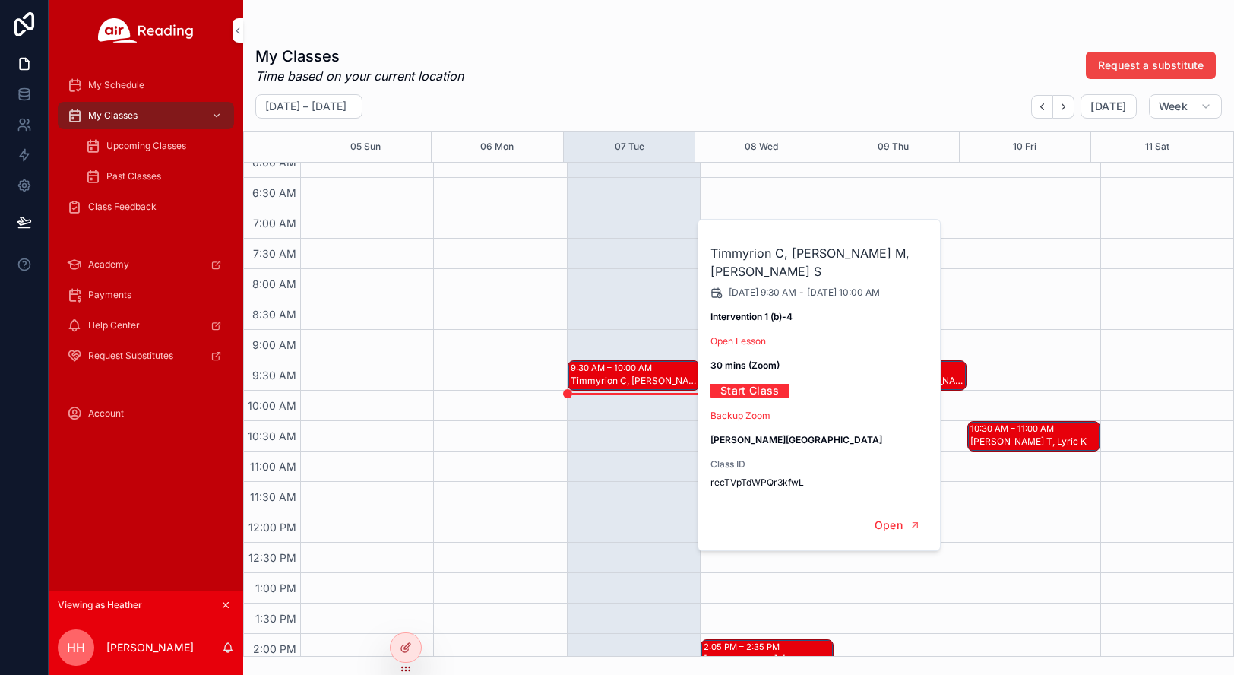
click at [527, 336] on div "scrollable content" at bounding box center [499, 512] width 133 height 1459
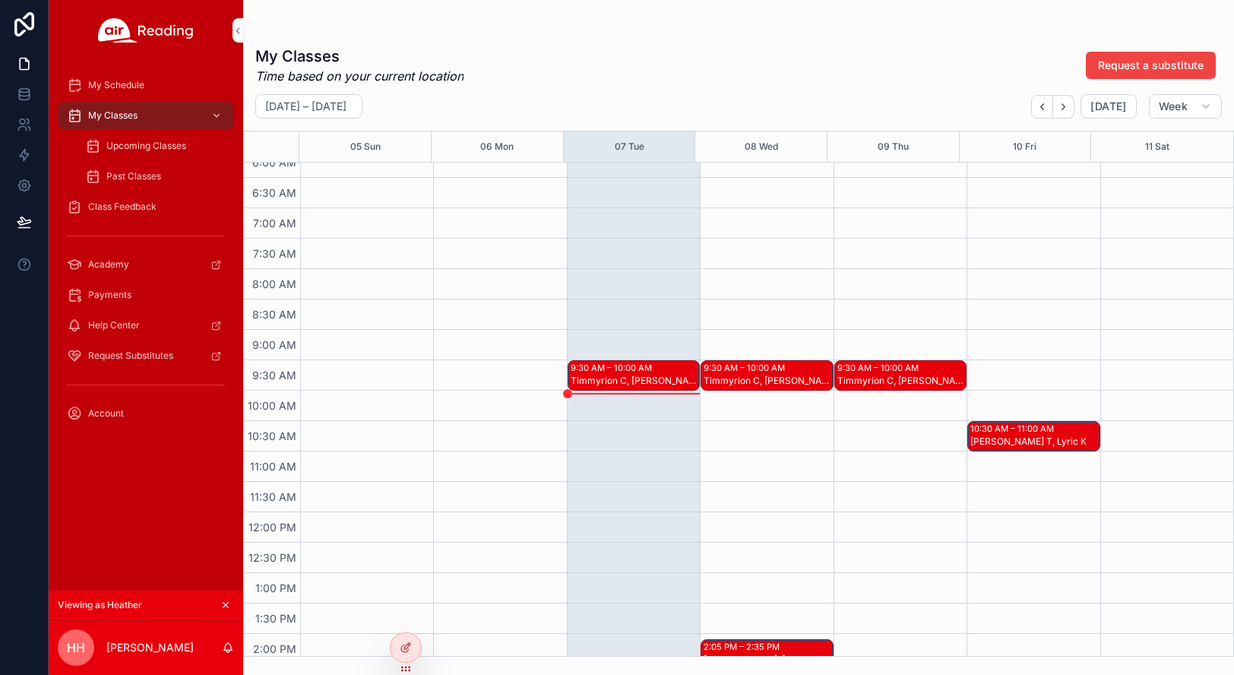
click at [128, 206] on span "Class Feedback" at bounding box center [122, 207] width 68 height 12
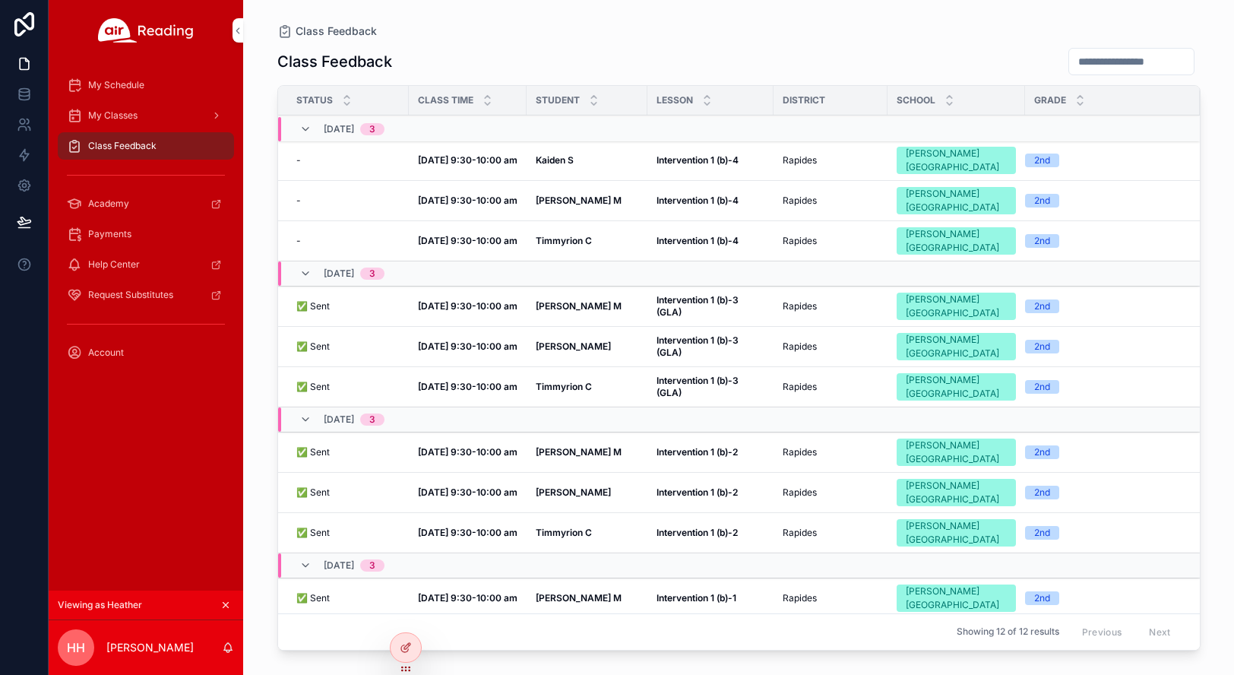
click at [128, 119] on span "My Classes" at bounding box center [112, 115] width 49 height 12
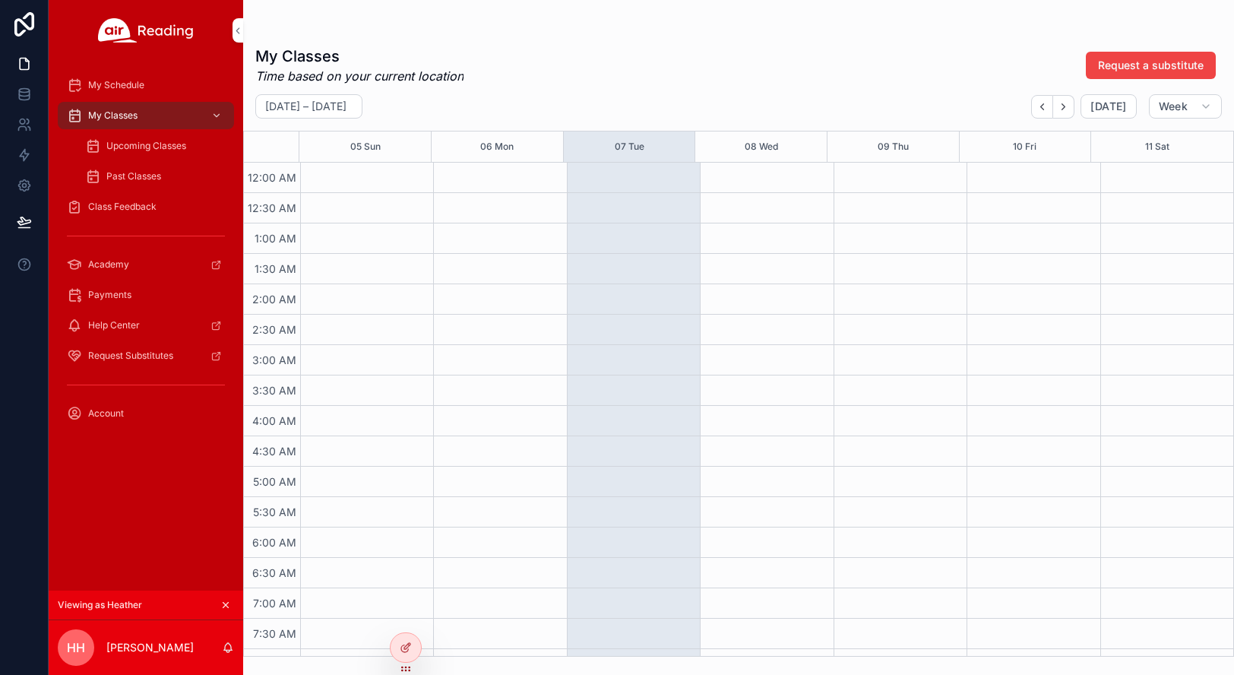
click at [137, 146] on span "Upcoming Classes" at bounding box center [146, 146] width 80 height 12
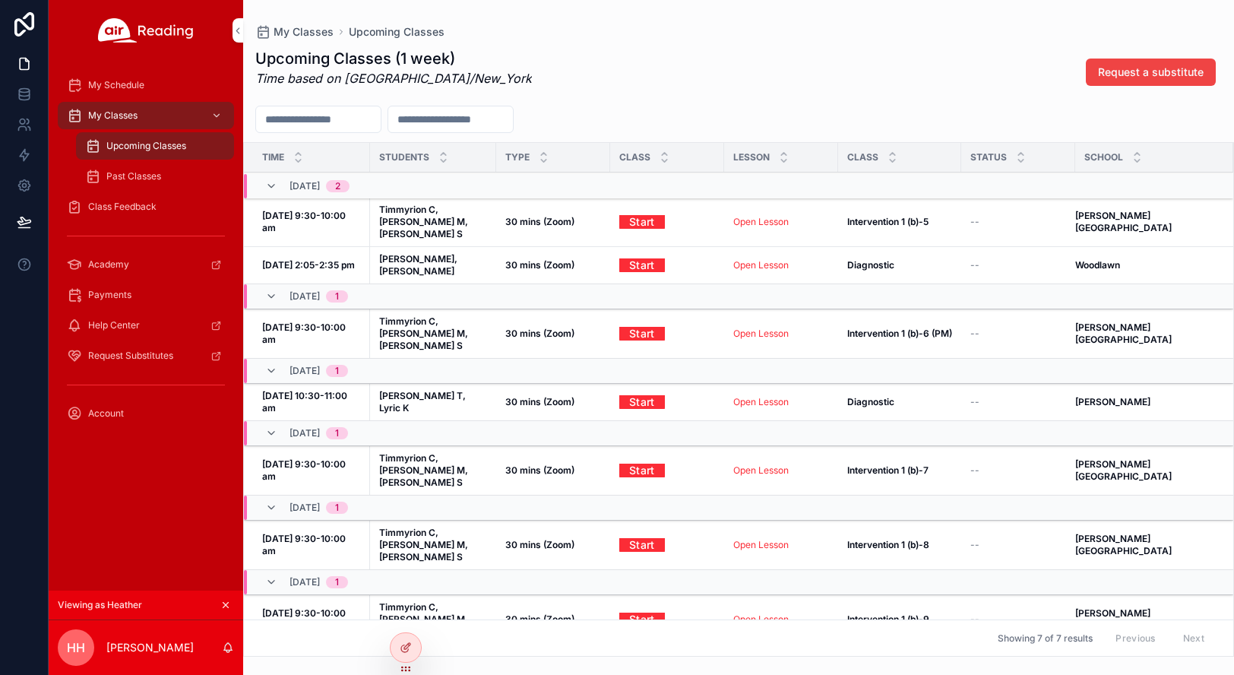
click at [138, 113] on span "My Classes" at bounding box center [112, 115] width 49 height 12
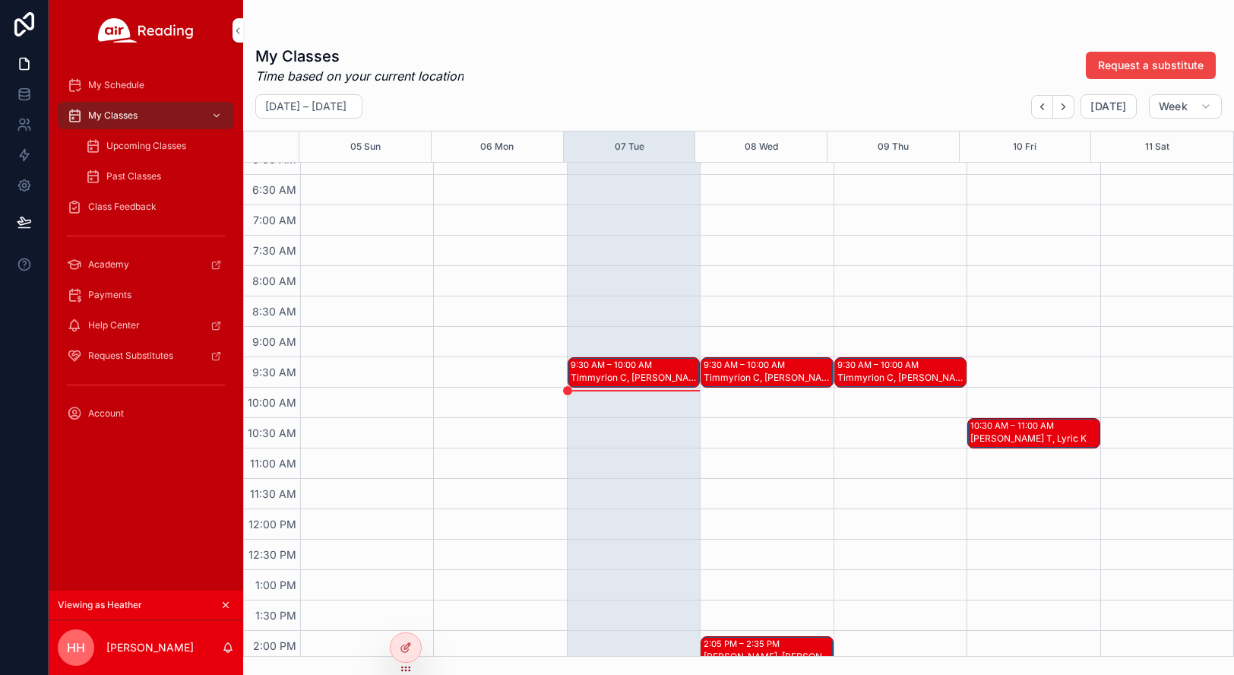
scroll to position [358, 0]
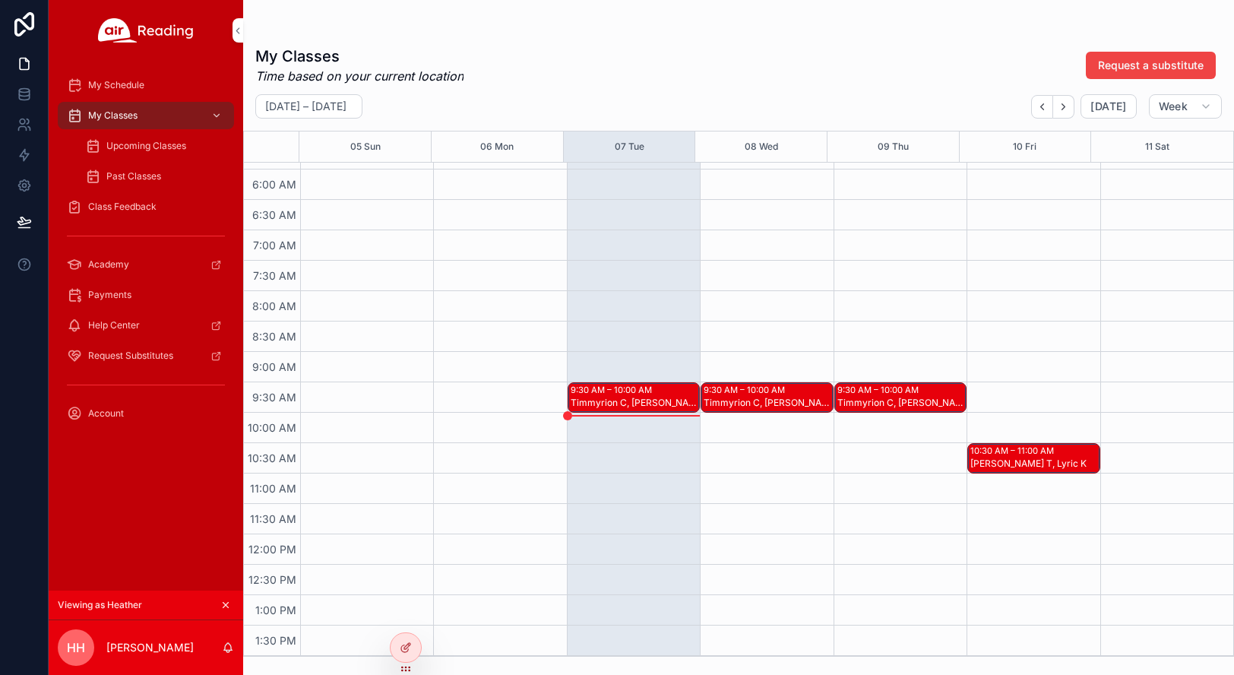
click at [147, 210] on span "Class Feedback" at bounding box center [122, 207] width 68 height 12
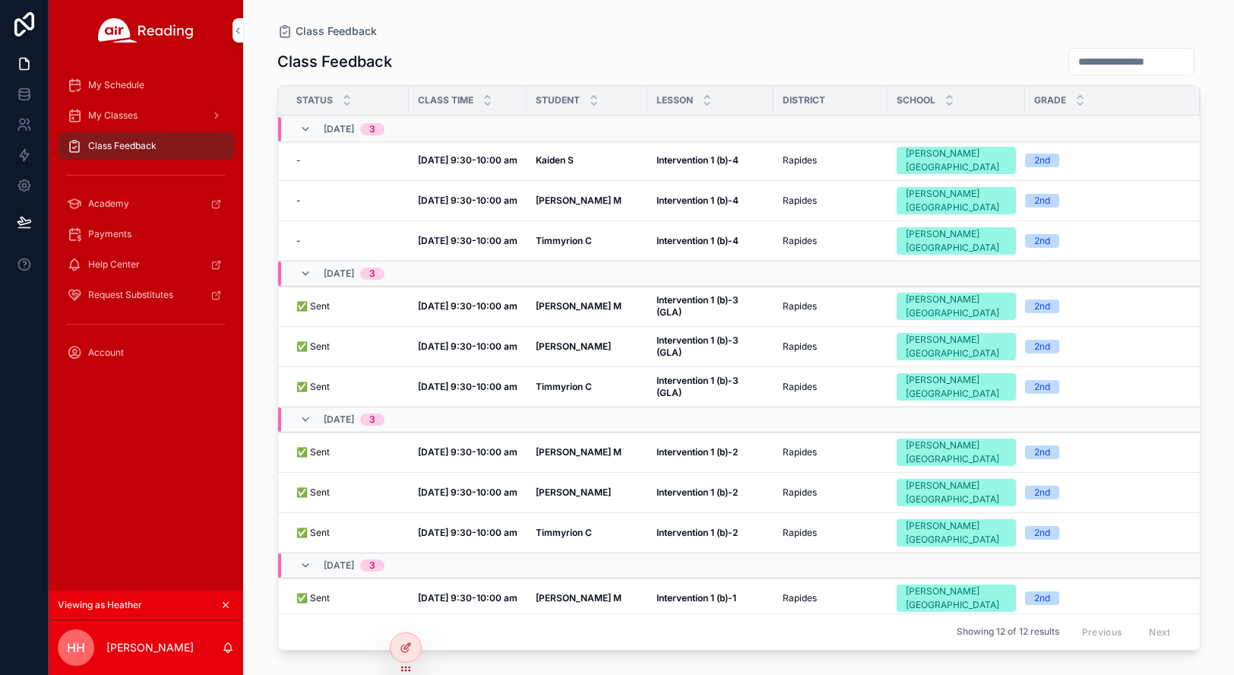
click at [226, 605] on icon "scrollable content" at bounding box center [225, 604] width 11 height 11
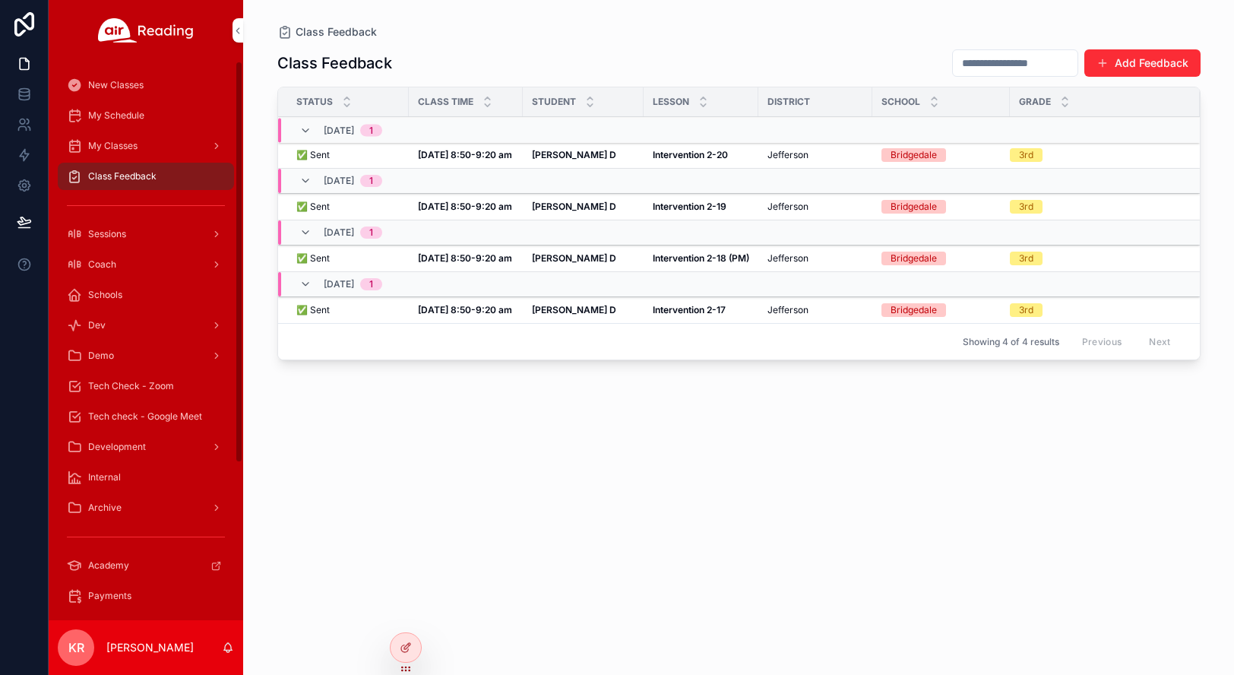
click at [145, 111] on div "My Schedule" at bounding box center [146, 115] width 158 height 24
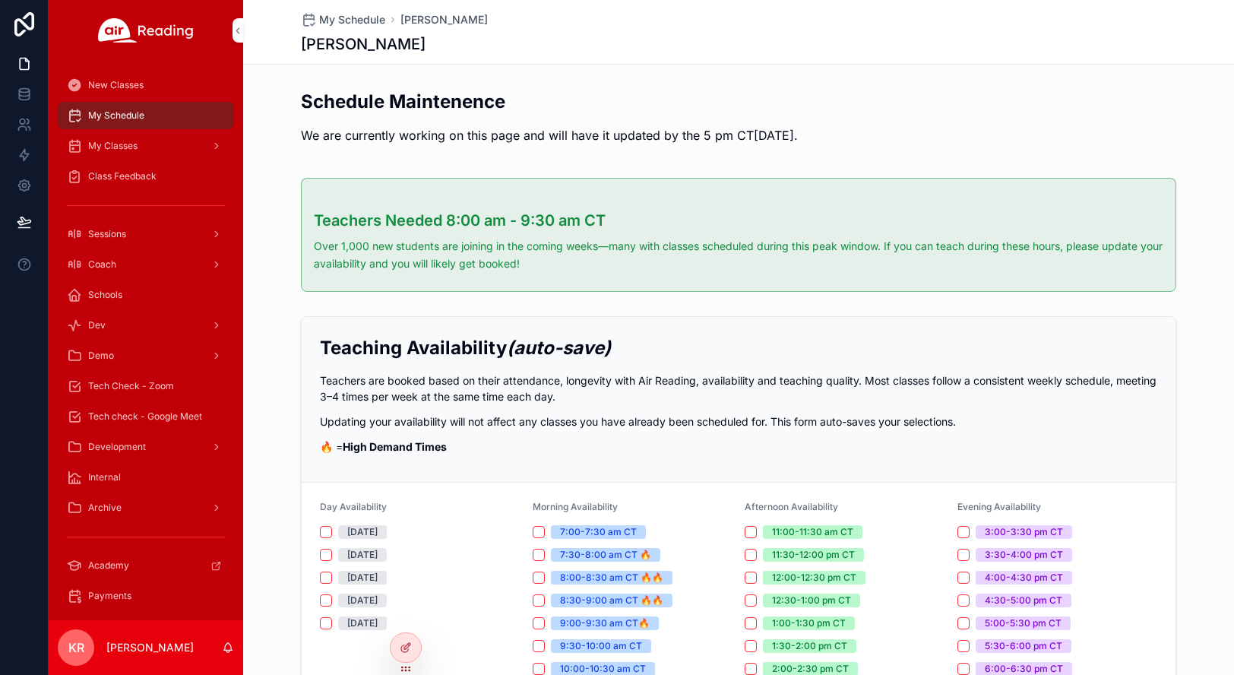
click at [0, 0] on icon at bounding box center [0, 0] width 0 height 0
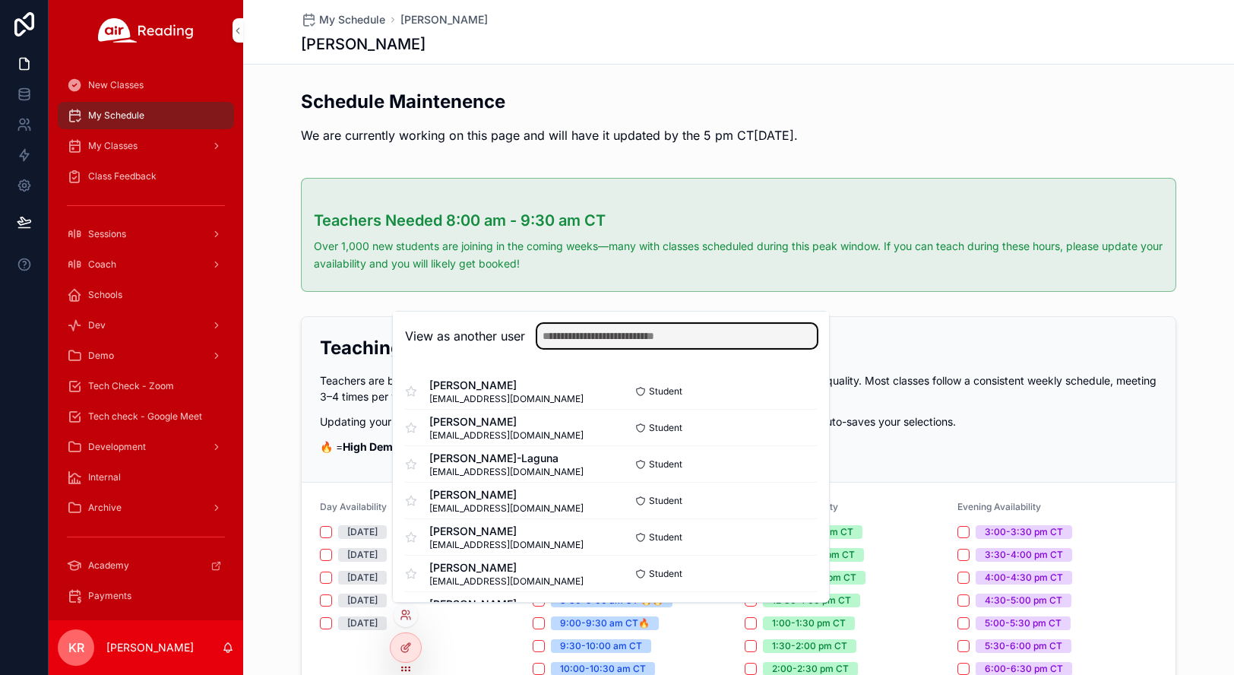
click at [619, 333] on input "text" at bounding box center [677, 336] width 280 height 24
type input "*******"
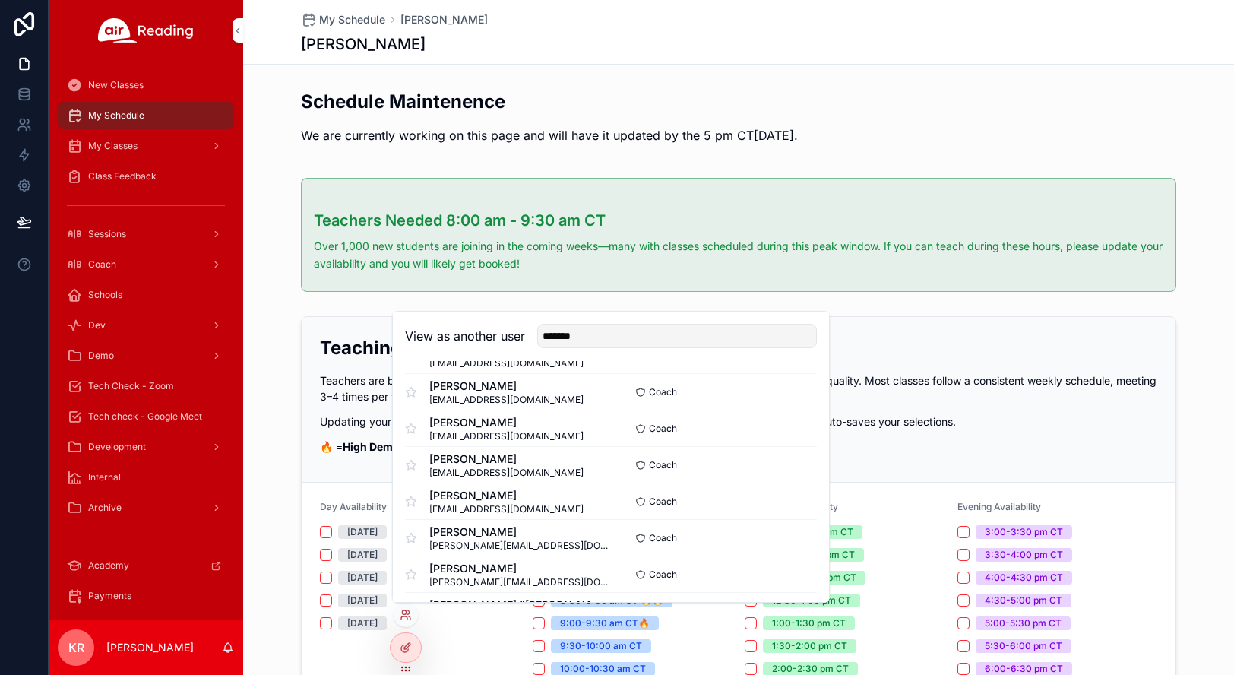
click at [0, 0] on button "Select" at bounding box center [0, 0] width 0 height 0
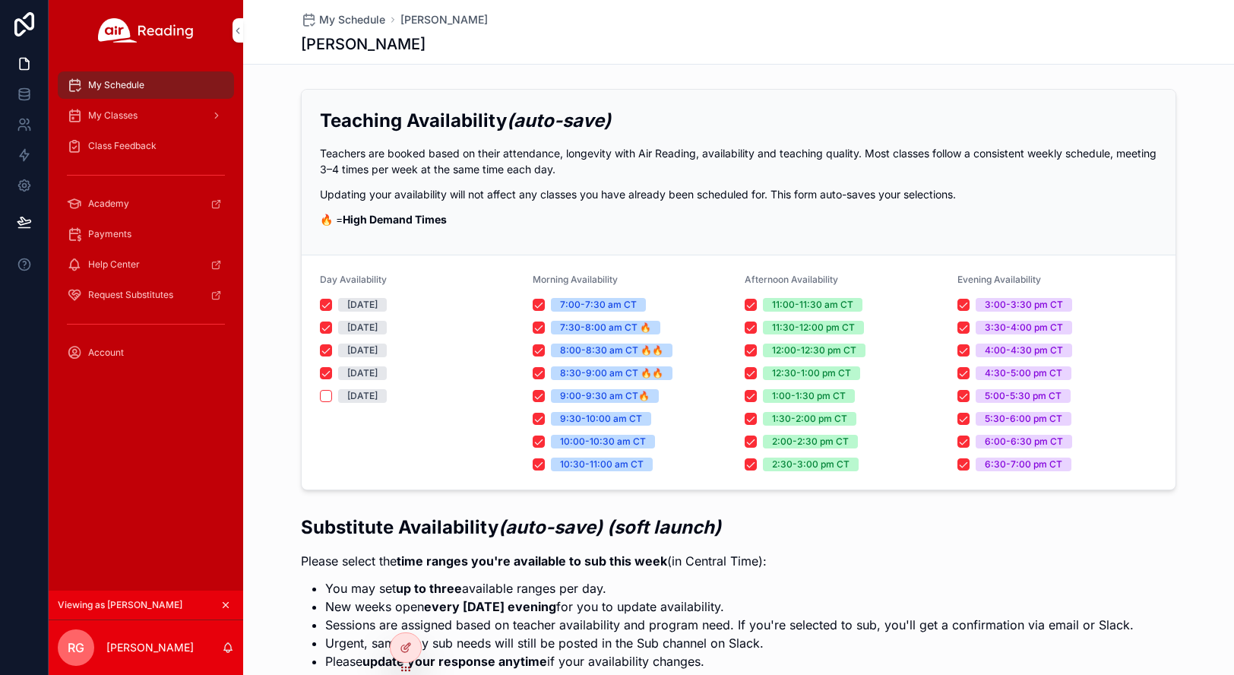
click at [106, 118] on span "My Classes" at bounding box center [112, 115] width 49 height 12
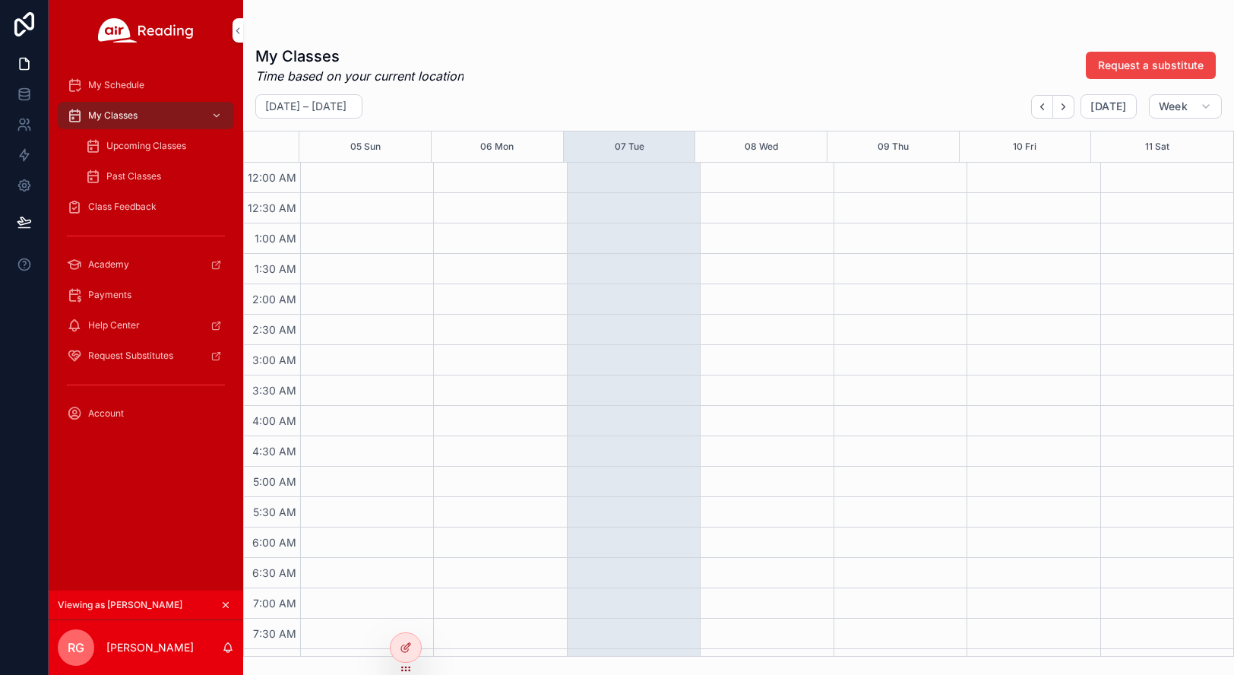
click at [151, 144] on span "Upcoming Classes" at bounding box center [146, 146] width 80 height 12
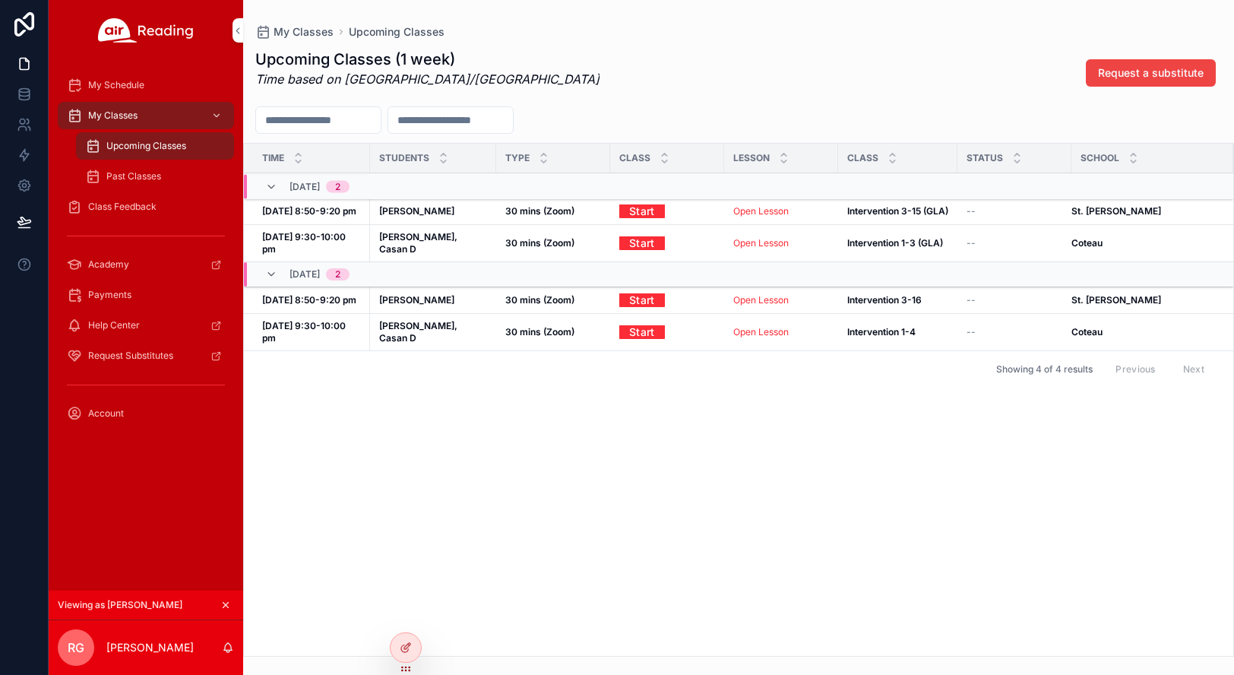
click at [128, 111] on span "My Classes" at bounding box center [112, 115] width 49 height 12
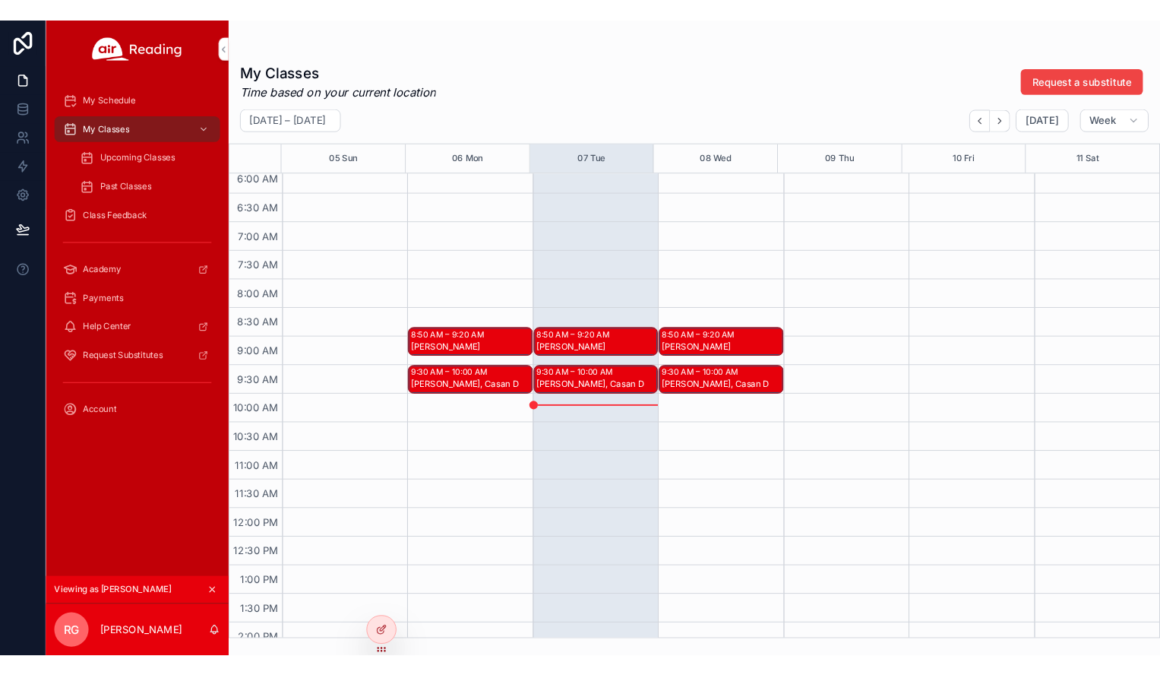
scroll to position [380, 0]
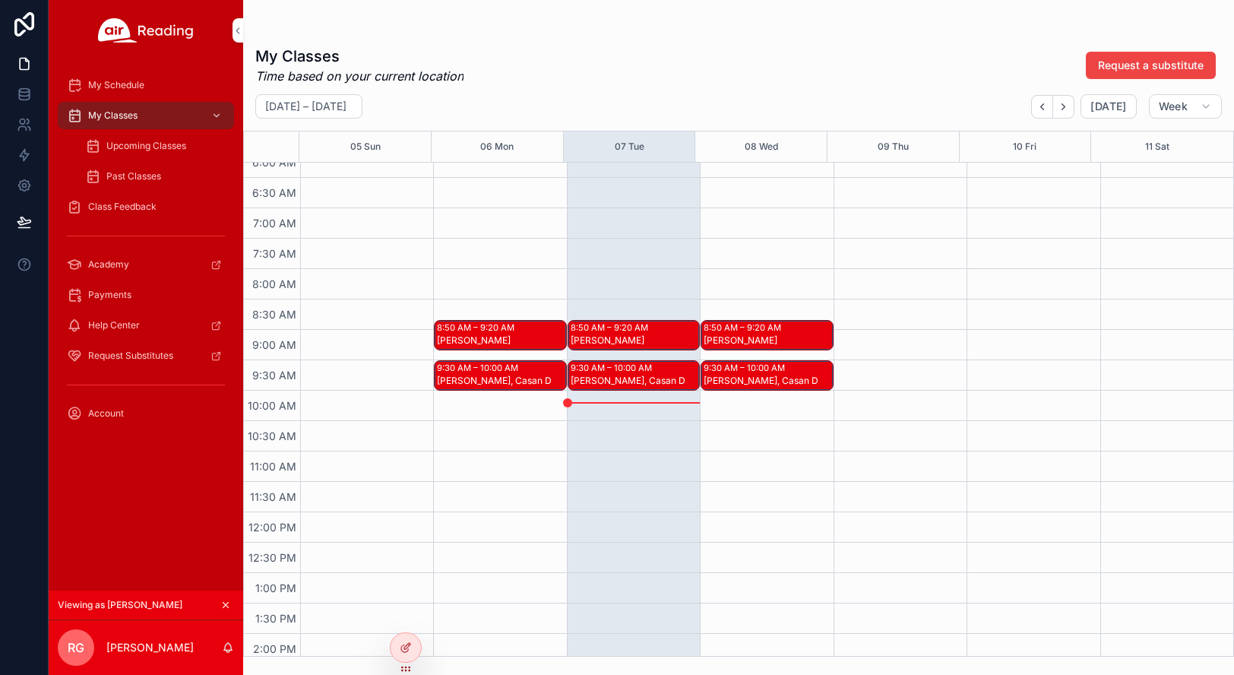
click at [637, 381] on div "[PERSON_NAME], Casan D" at bounding box center [635, 381] width 128 height 12
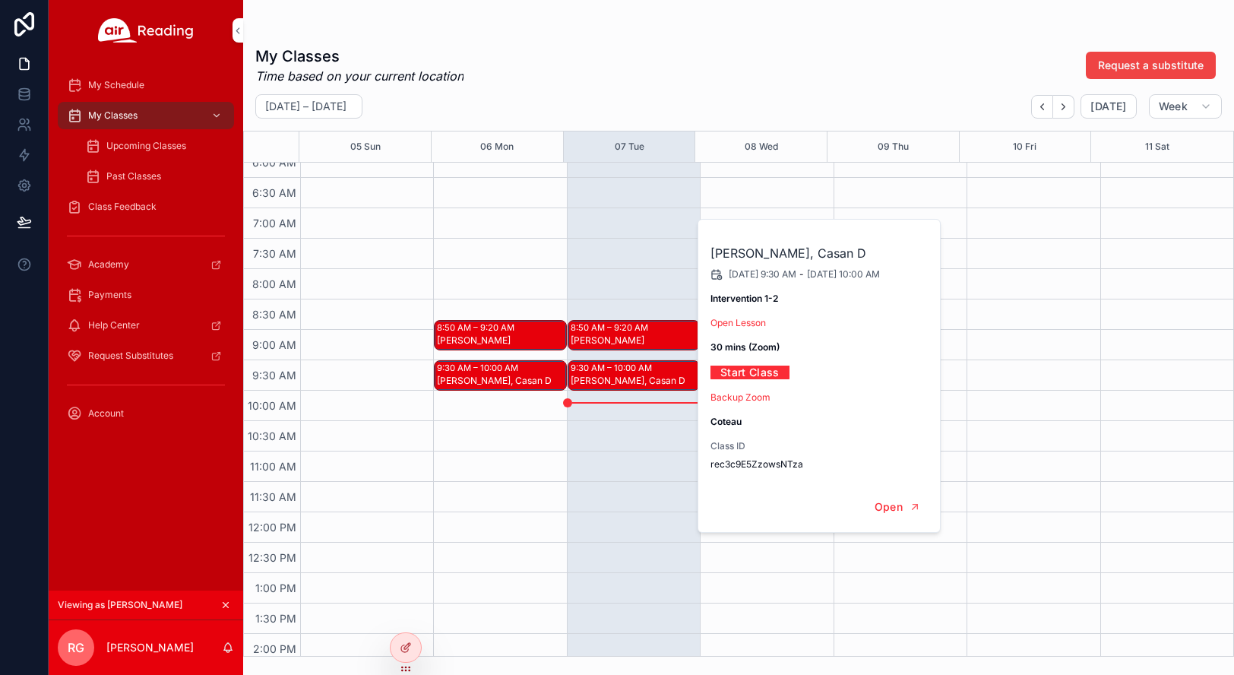
click at [116, 210] on span "Class Feedback" at bounding box center [122, 207] width 68 height 12
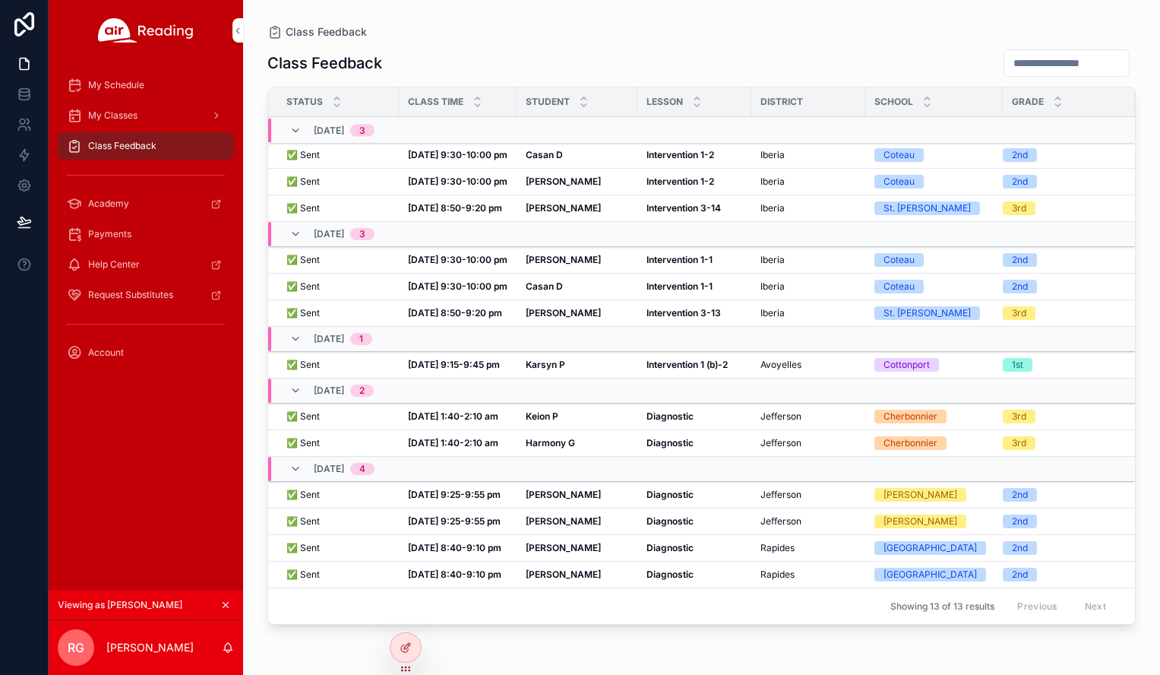
click at [228, 605] on icon "scrollable content" at bounding box center [225, 604] width 11 height 11
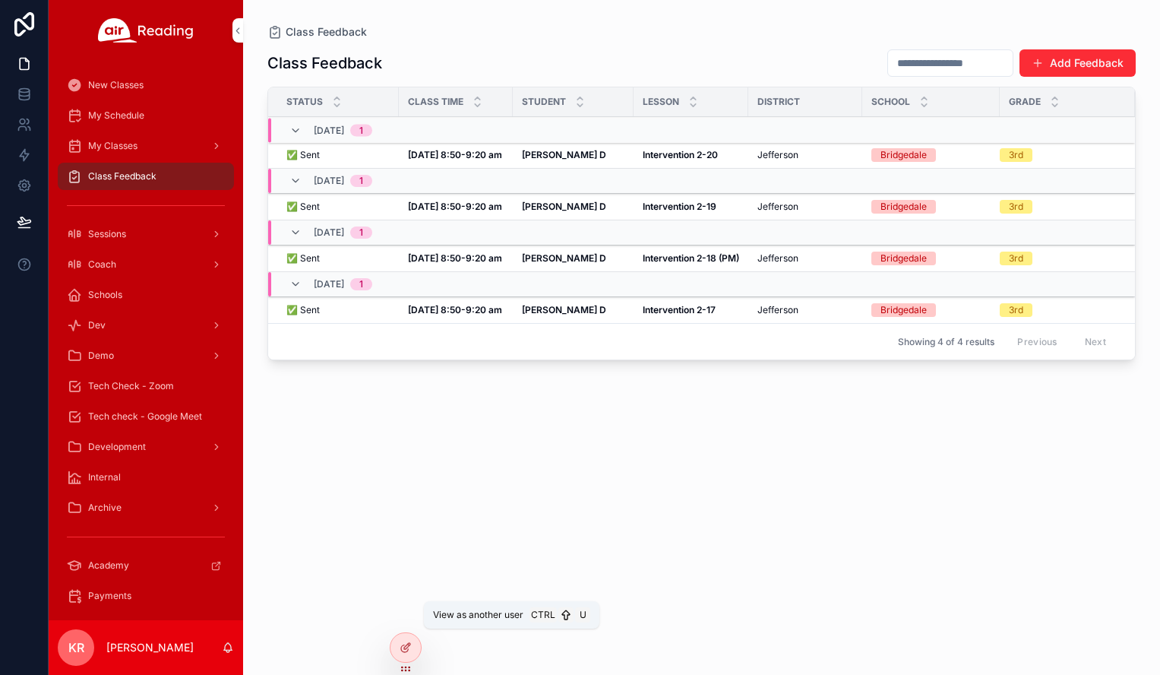
click at [0, 0] on icon at bounding box center [0, 0] width 0 height 0
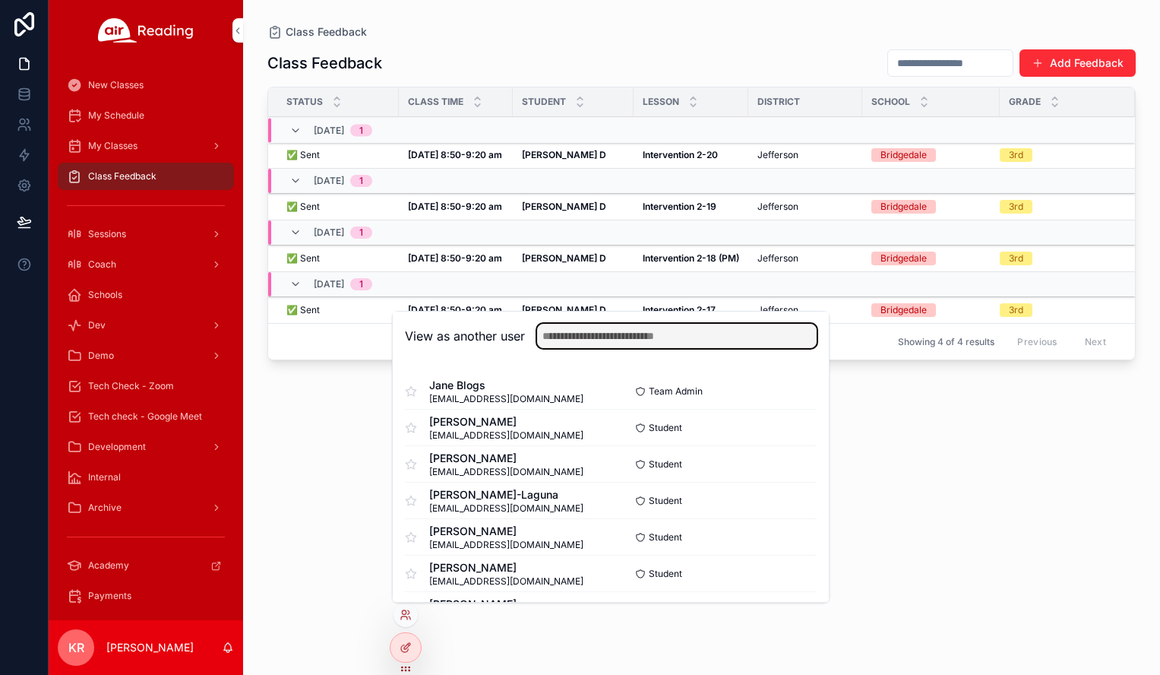
click at [616, 338] on input "text" at bounding box center [677, 336] width 280 height 24
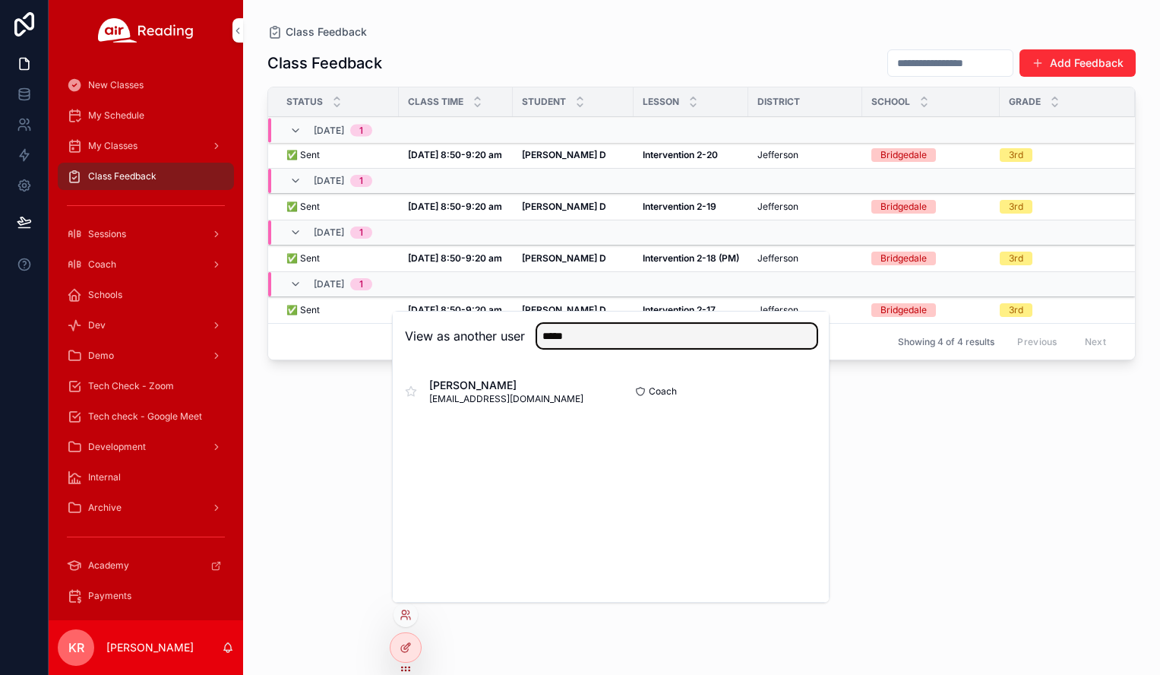
type input "*****"
click at [0, 0] on button "Select" at bounding box center [0, 0] width 0 height 0
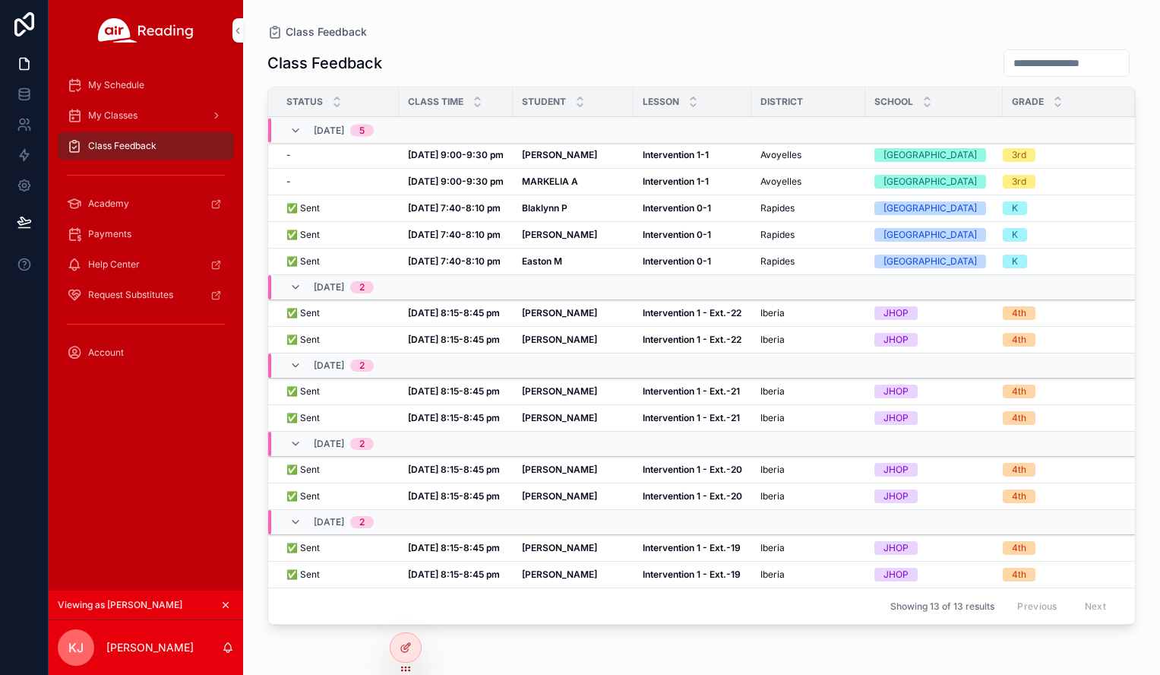
click at [224, 603] on icon "scrollable content" at bounding box center [225, 604] width 5 height 5
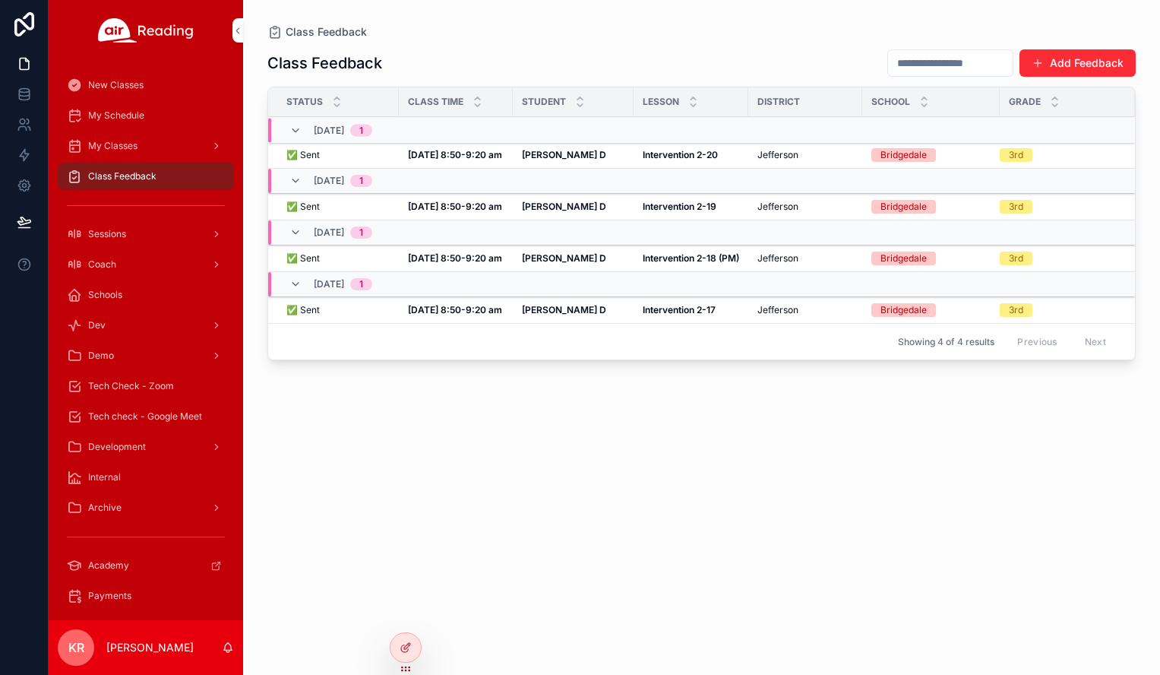
click at [152, 387] on span "Tech Check - Zoom" at bounding box center [131, 386] width 86 height 12
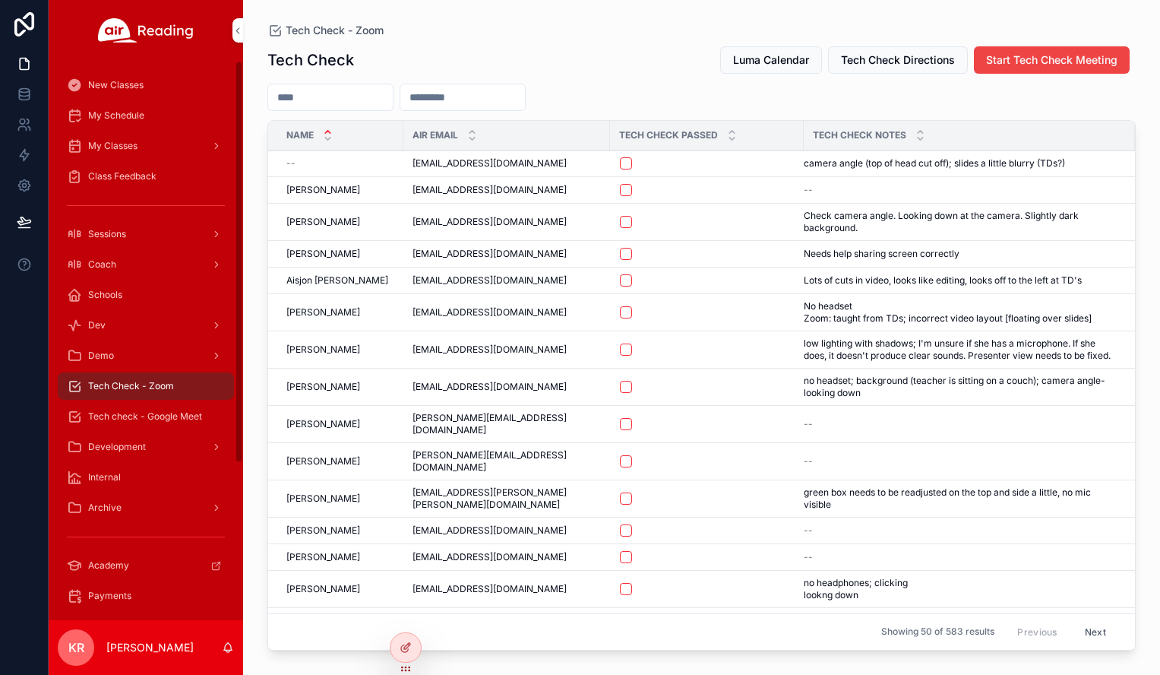
click at [148, 119] on div "My Schedule" at bounding box center [146, 115] width 158 height 24
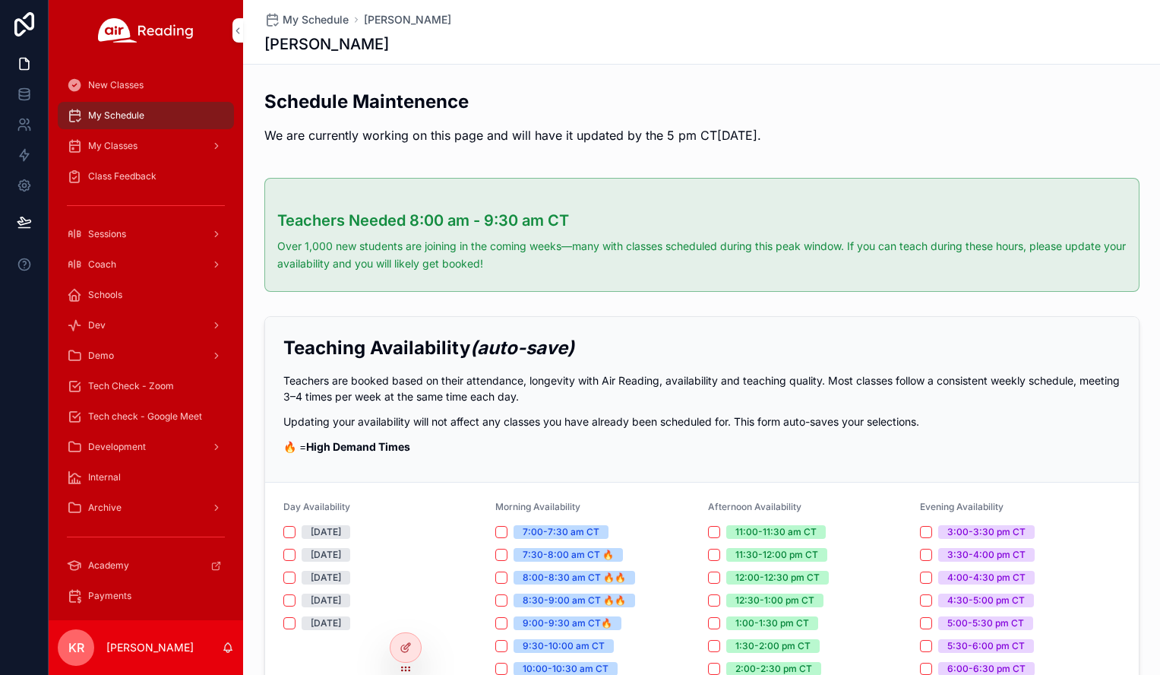
click at [0, 0] on icon at bounding box center [0, 0] width 0 height 0
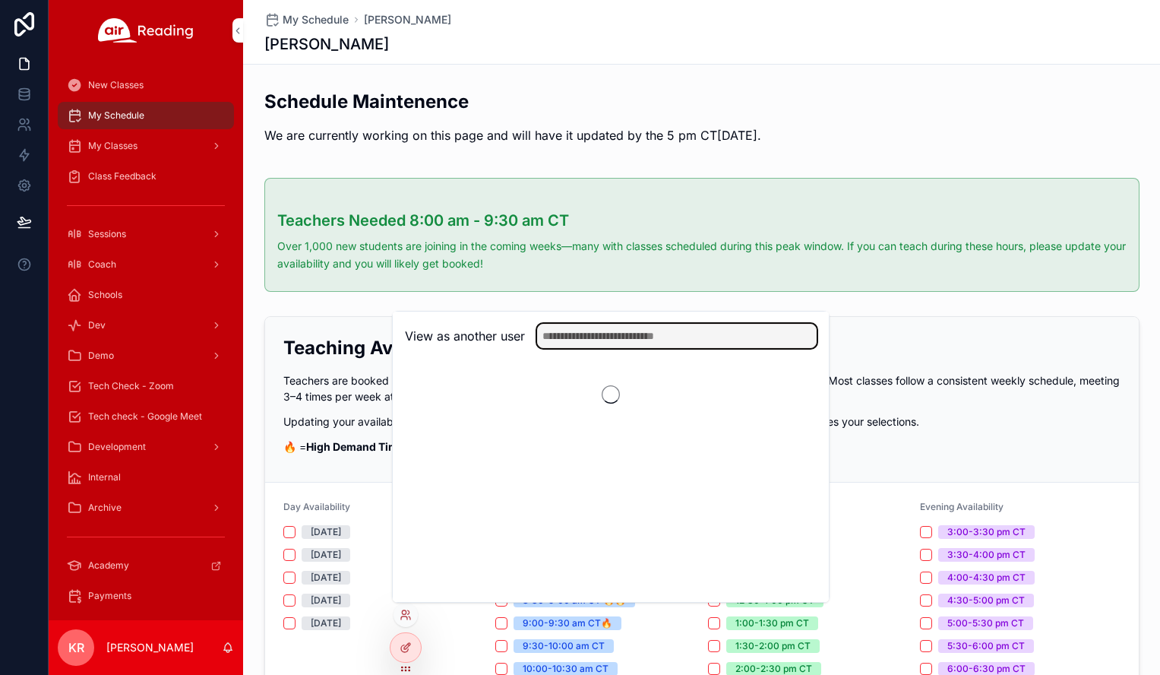
click at [599, 329] on input "text" at bounding box center [677, 336] width 280 height 24
type input "*****"
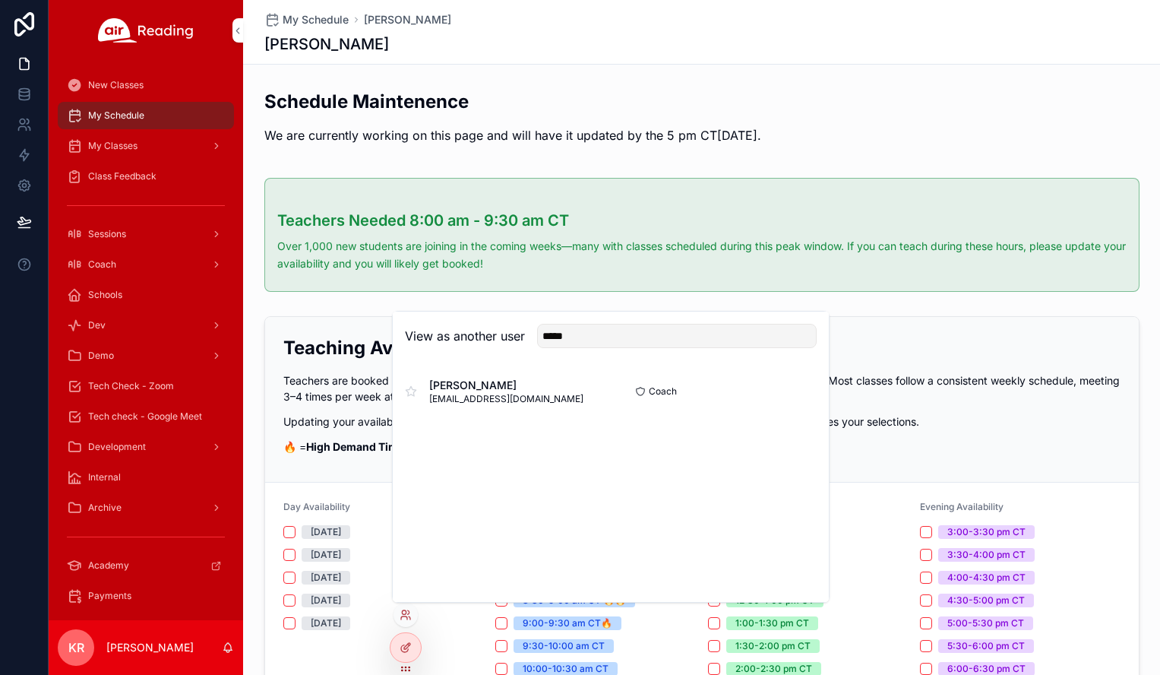
click at [0, 0] on button "Select" at bounding box center [0, 0] width 0 height 0
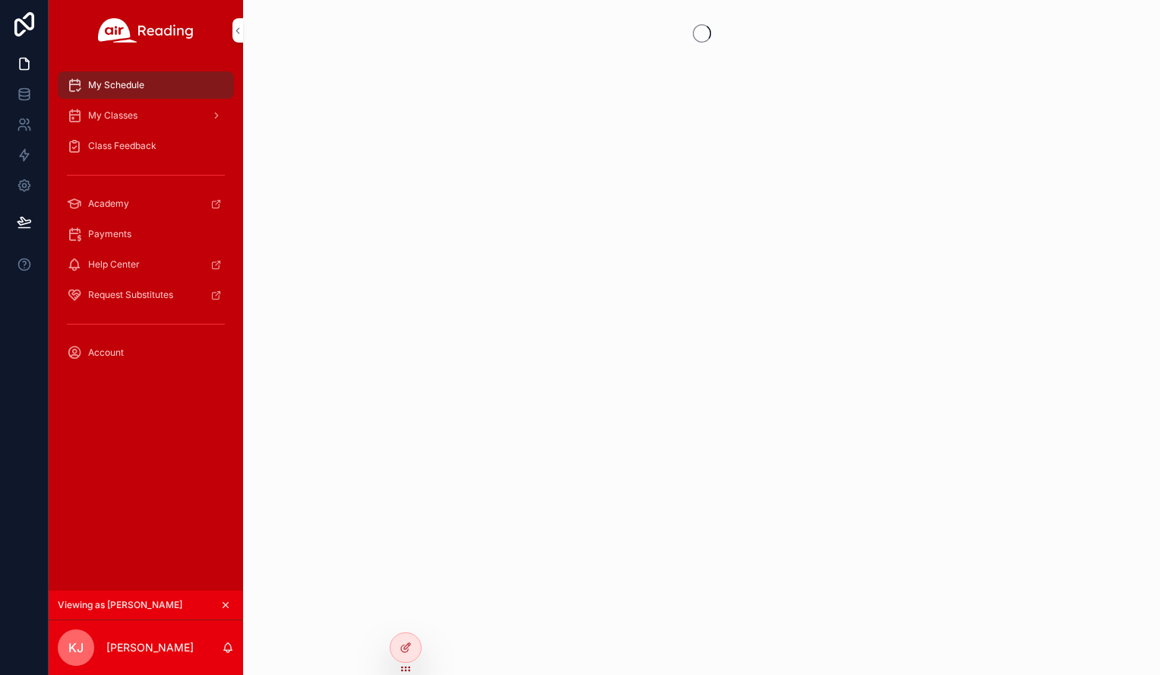
click at [137, 117] on span "My Classes" at bounding box center [112, 115] width 49 height 12
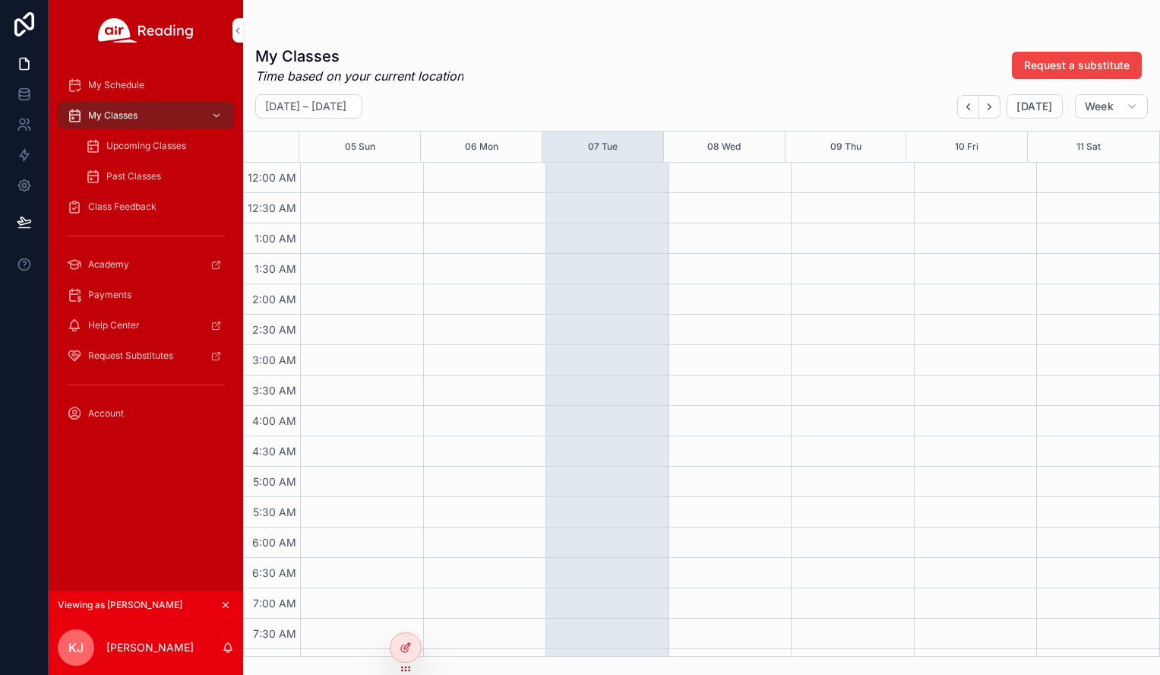
click at [149, 139] on div "Upcoming Classes" at bounding box center [155, 146] width 140 height 24
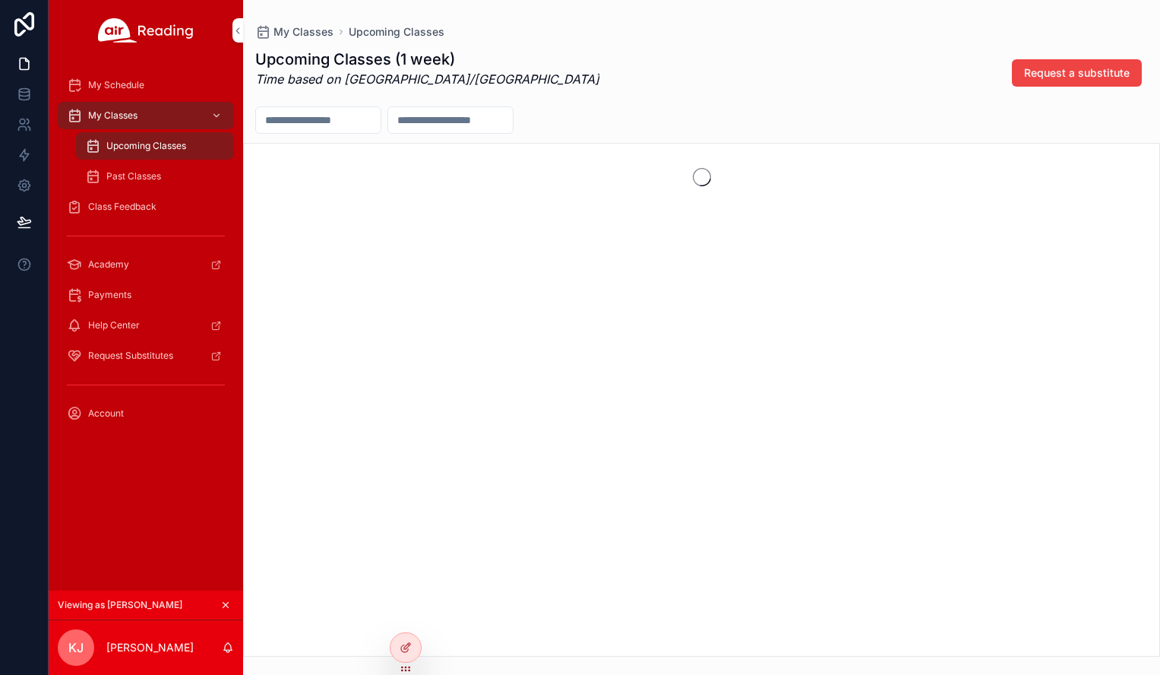
click at [138, 119] on div "My Classes" at bounding box center [146, 115] width 158 height 24
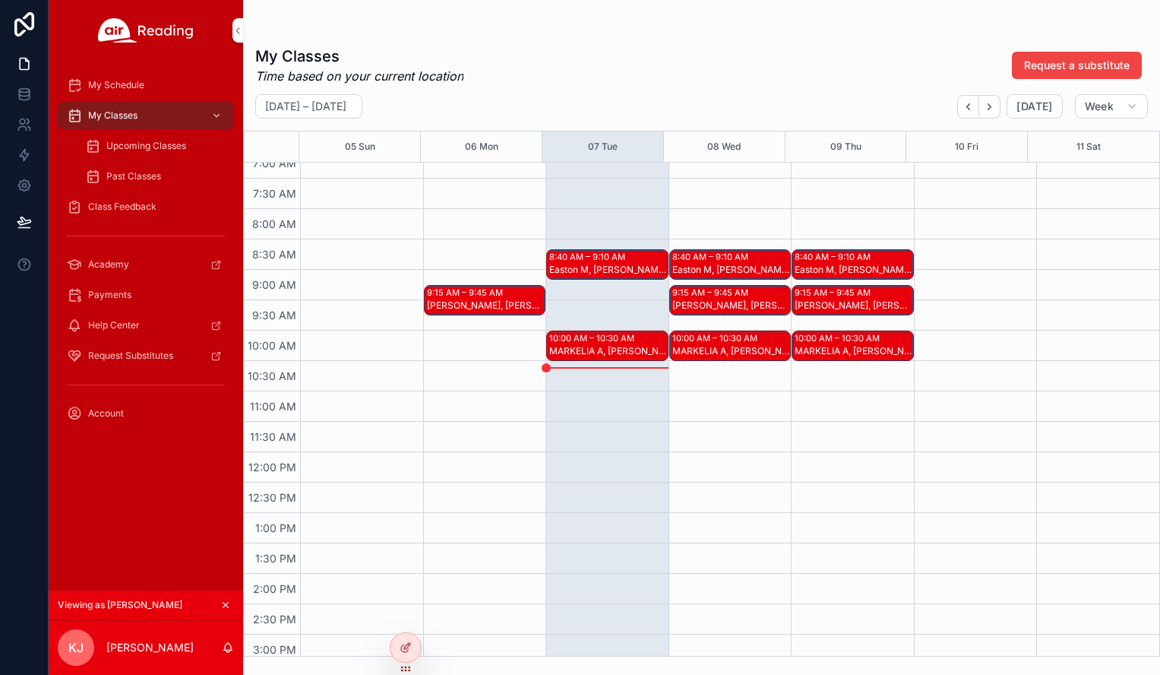
scroll to position [456, 0]
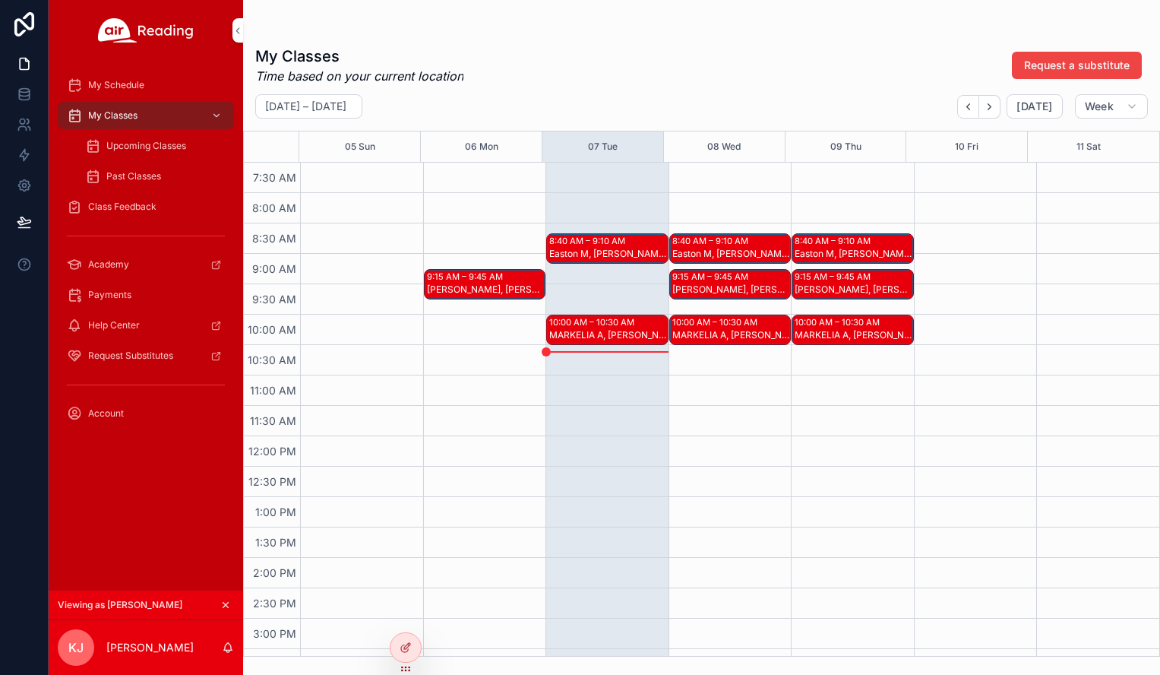
click at [621, 332] on div "MARKELIA A, Dylan C" at bounding box center [608, 335] width 118 height 12
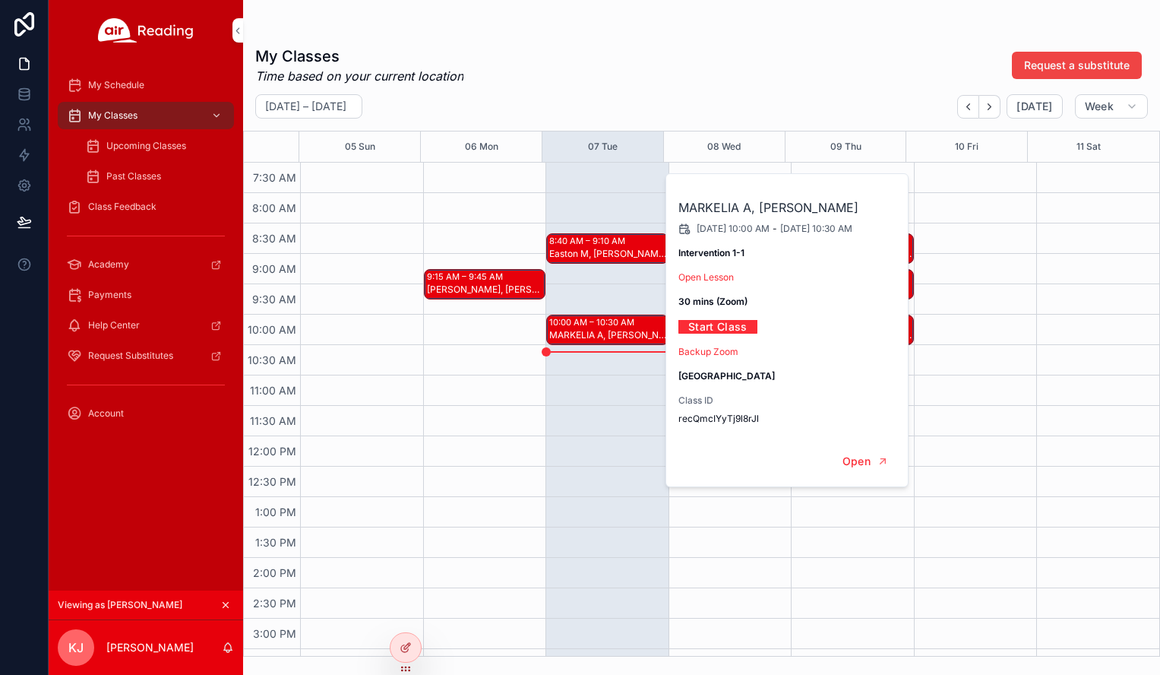
click at [624, 248] on div "Easton M, Gabriel H, Blaklynn P" at bounding box center [608, 254] width 118 height 12
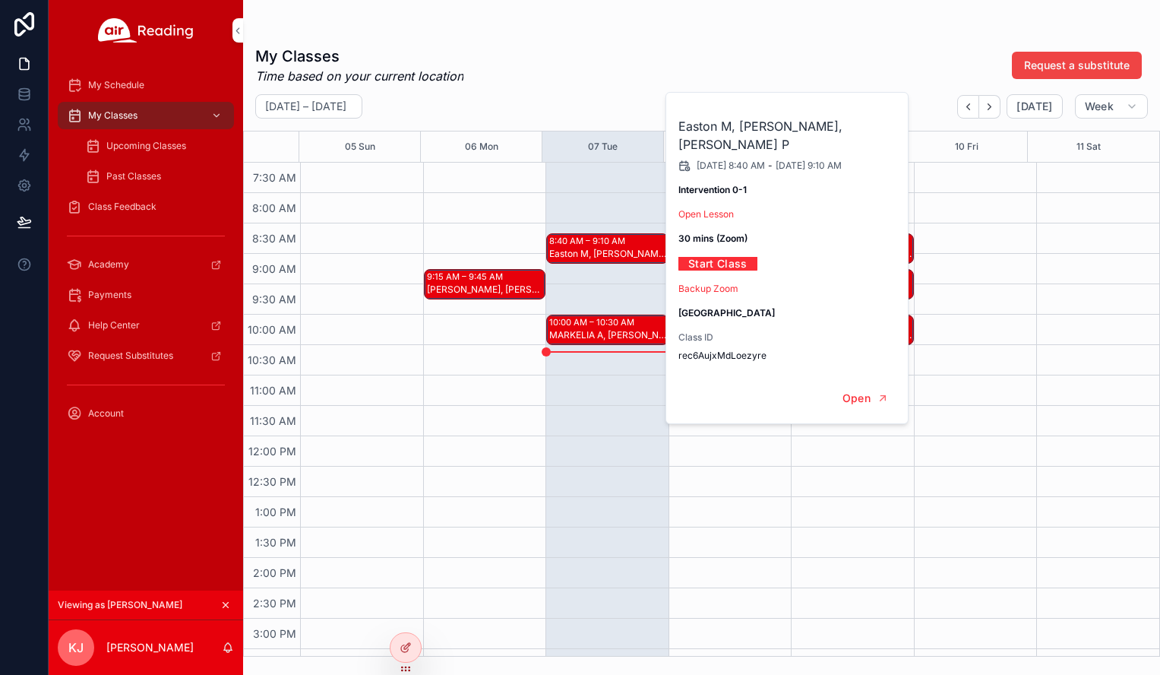
click at [595, 468] on div "8:40 AM – 9:10 AM Easton M, Gabriel H, Blaklynn P 10:00 AM – 10:30 AM MARKELIA …" at bounding box center [607, 436] width 123 height 1459
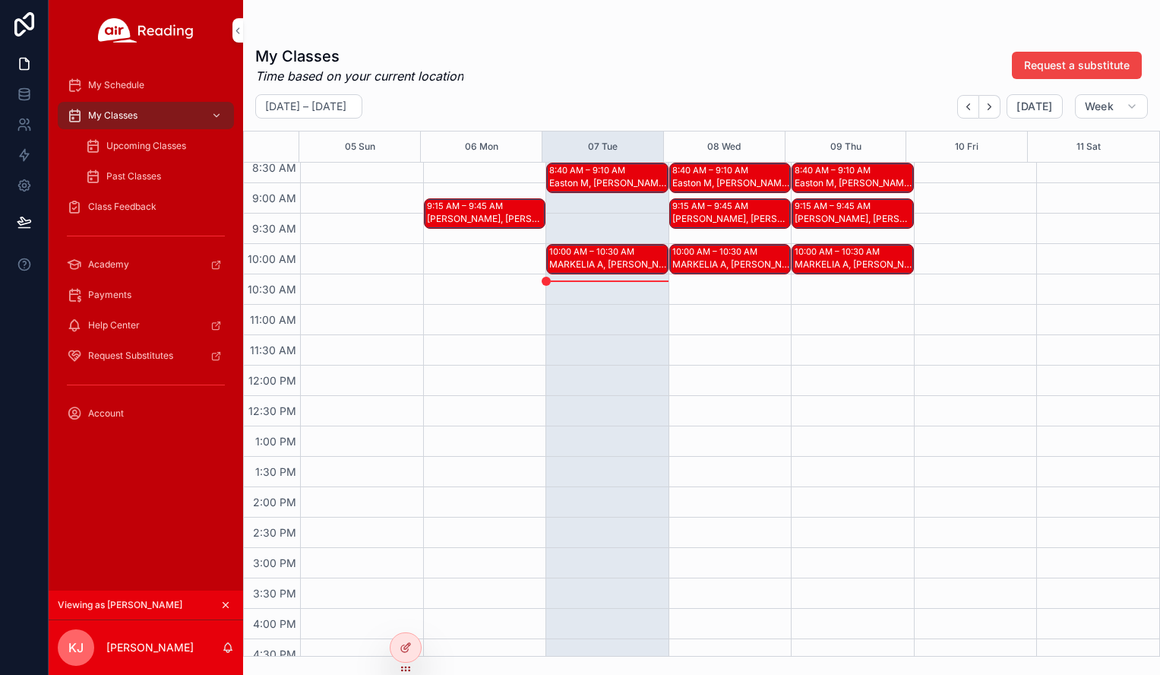
scroll to position [380, 0]
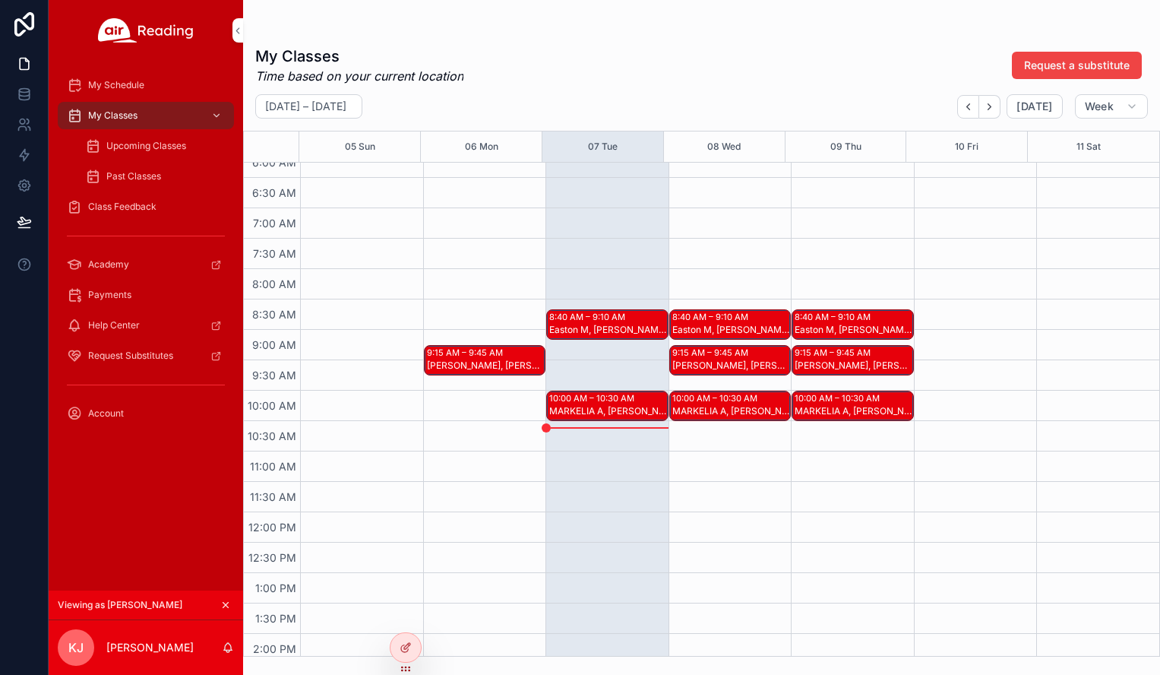
click at [715, 316] on div "8:40 AM – 9:10 AM" at bounding box center [712, 317] width 80 height 12
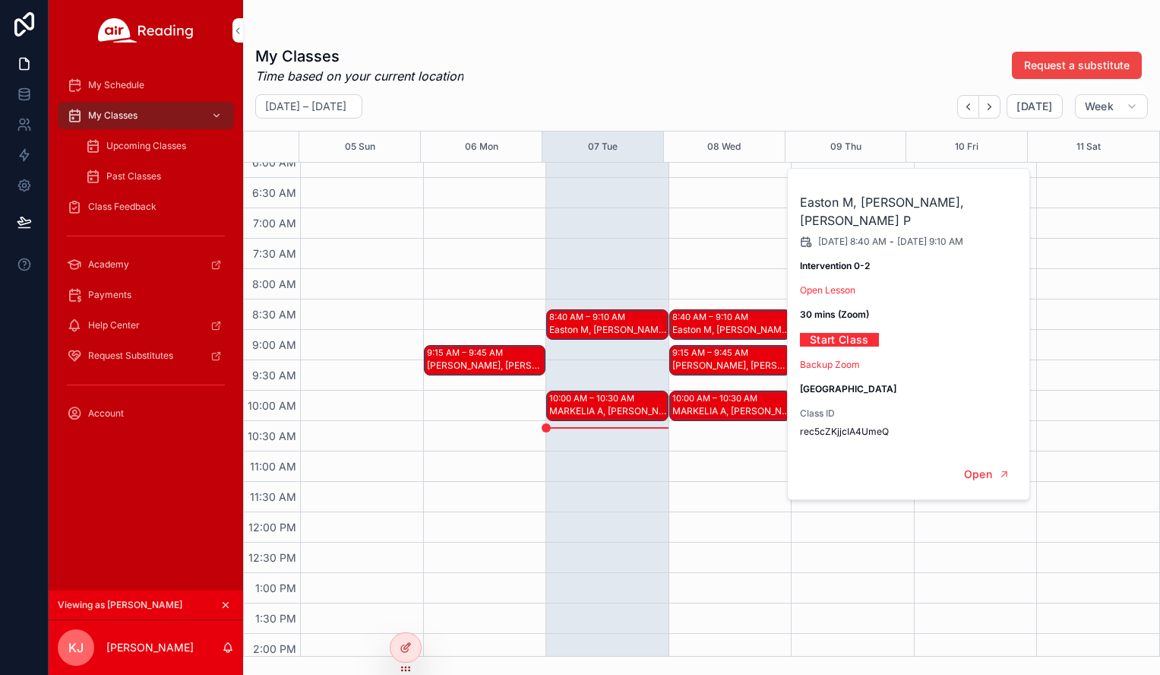
click at [719, 359] on div "Madison T, Jasmine S" at bounding box center [731, 365] width 118 height 12
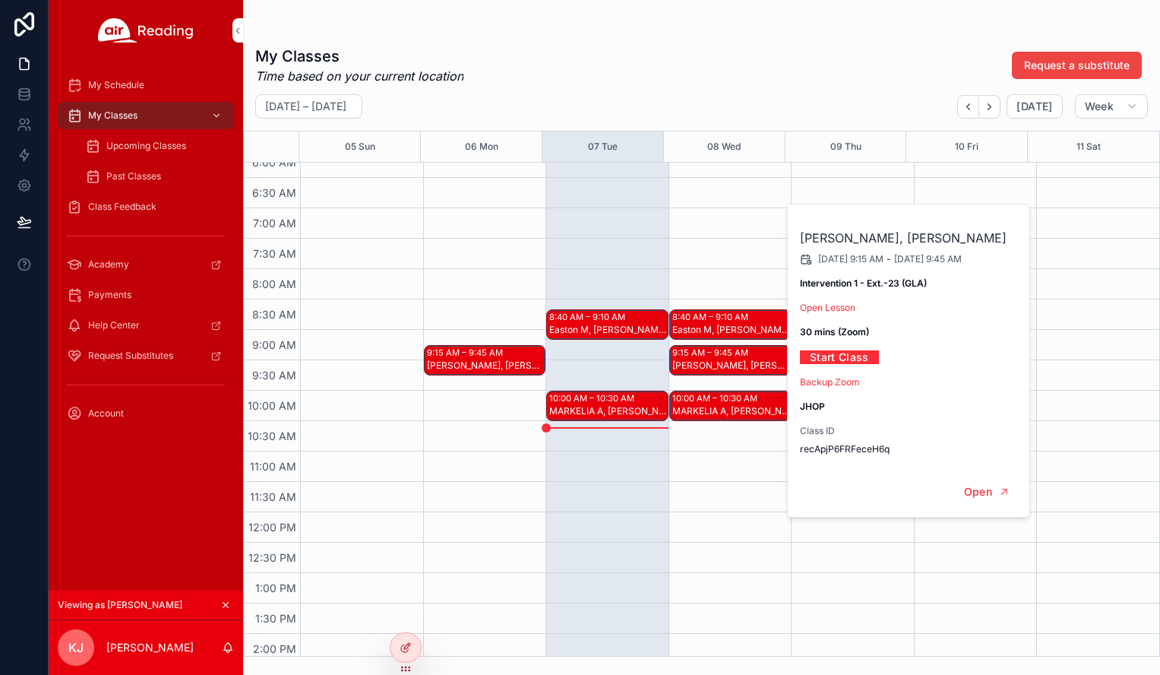
click at [716, 399] on div "10:00 AM – 10:30 AM" at bounding box center [716, 398] width 89 height 12
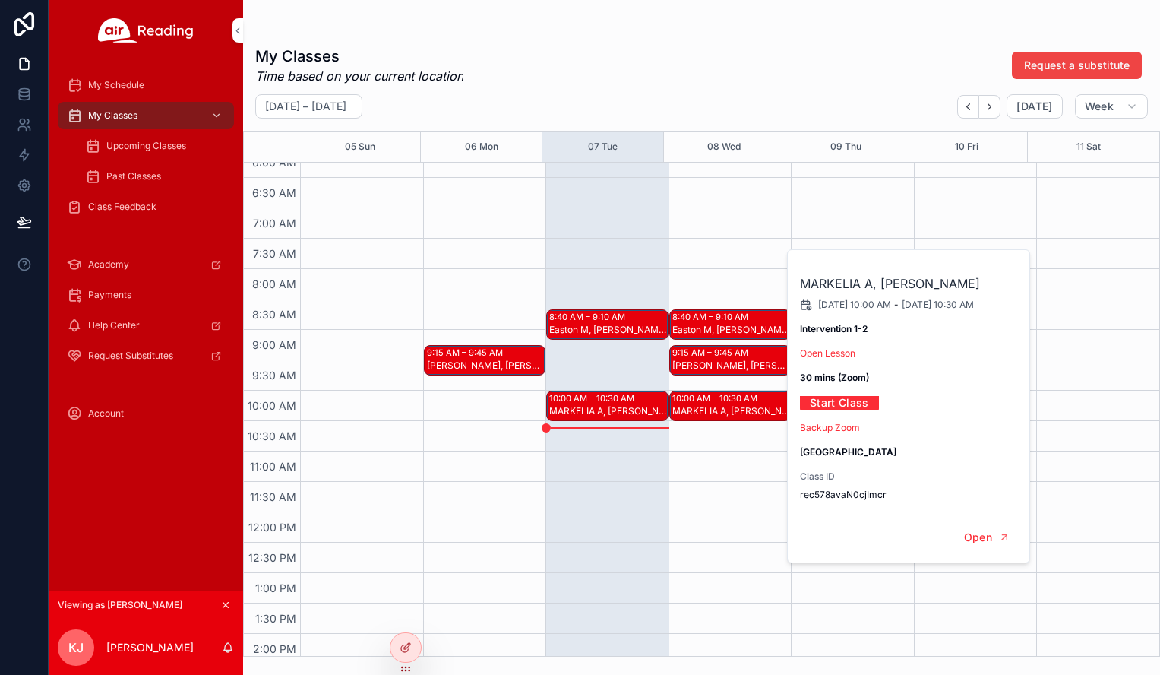
click at [482, 362] on div "Madison T, Jasmine S" at bounding box center [486, 365] width 118 height 12
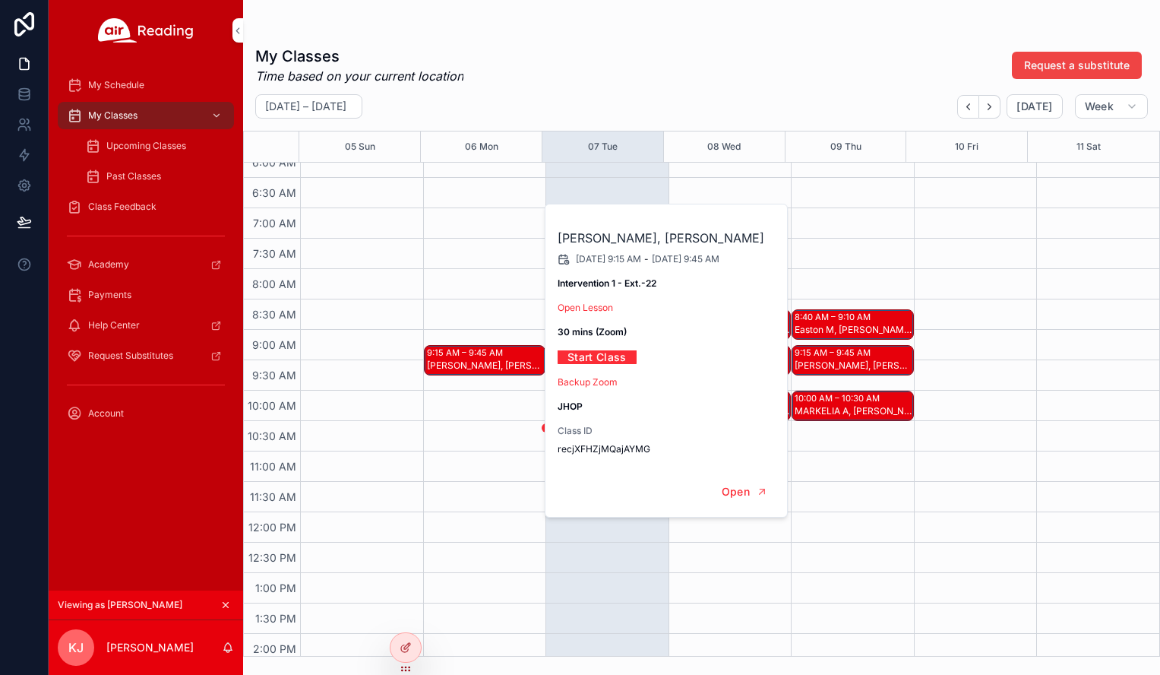
click at [869, 327] on div "Easton M, Gabriel H, Blaklynn P" at bounding box center [854, 330] width 118 height 12
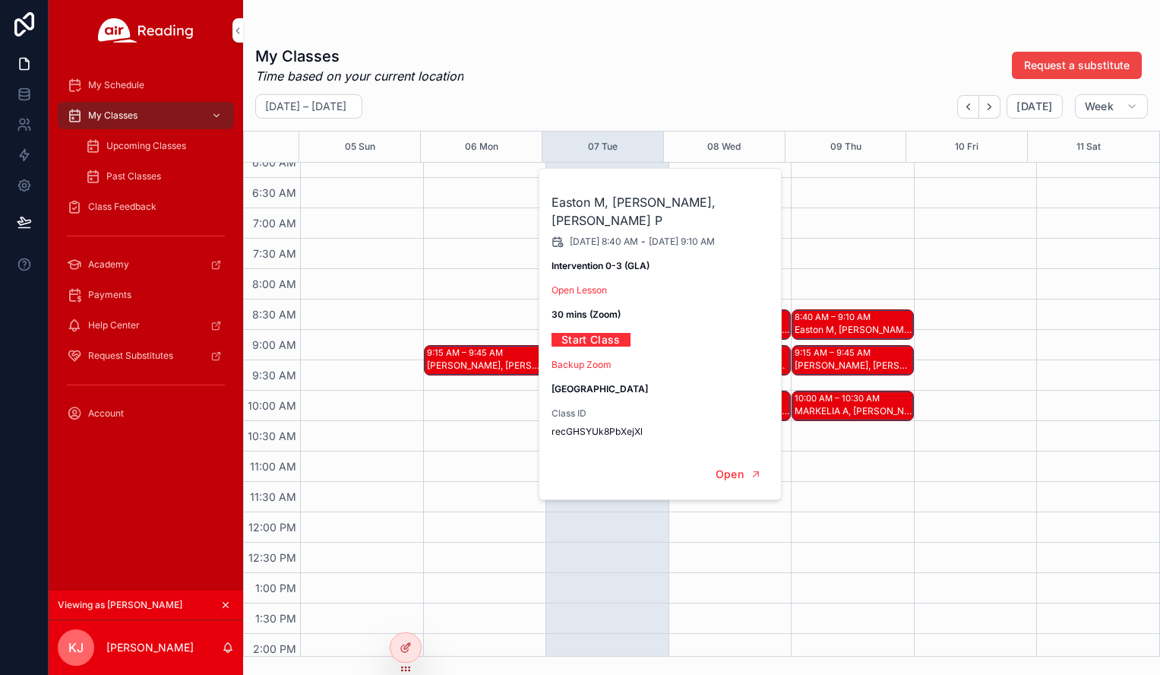
click at [860, 352] on div "9:15 AM – 9:45 AM" at bounding box center [835, 352] width 80 height 12
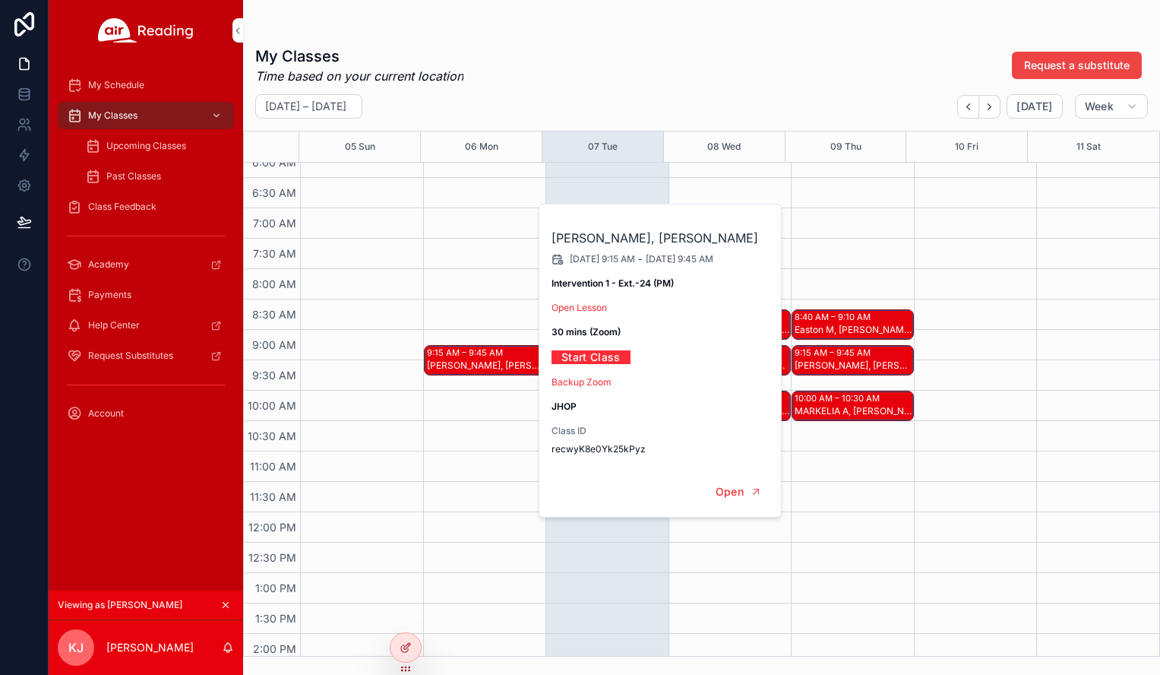
click at [852, 397] on div "10:00 AM – 10:30 AM" at bounding box center [839, 398] width 89 height 12
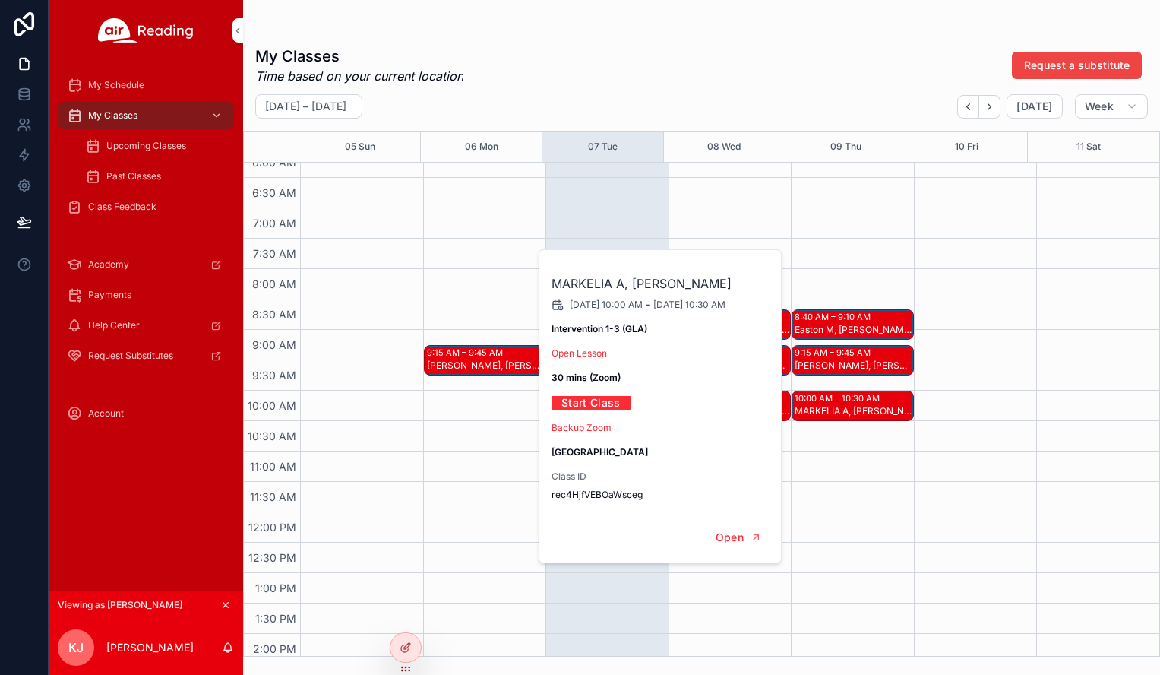
click at [830, 482] on div "8:40 AM – 9:10 AM [PERSON_NAME], [PERSON_NAME], [PERSON_NAME] P 9:15 AM – 9:45 …" at bounding box center [852, 512] width 123 height 1459
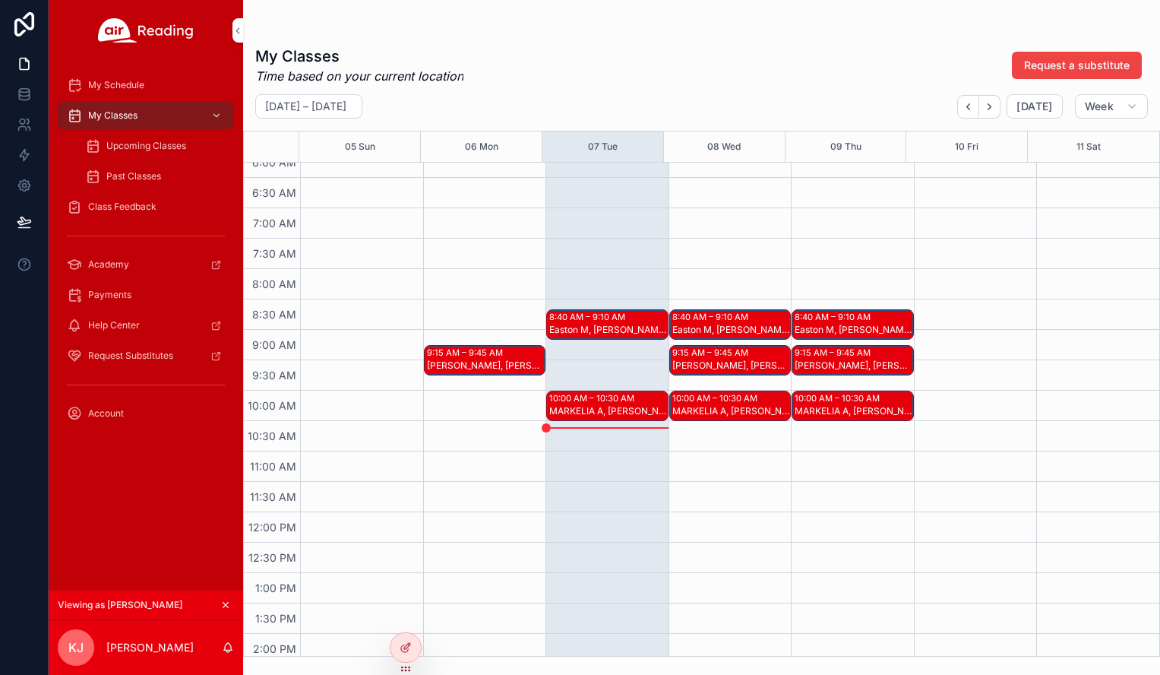
click at [224, 603] on icon "scrollable content" at bounding box center [225, 604] width 5 height 5
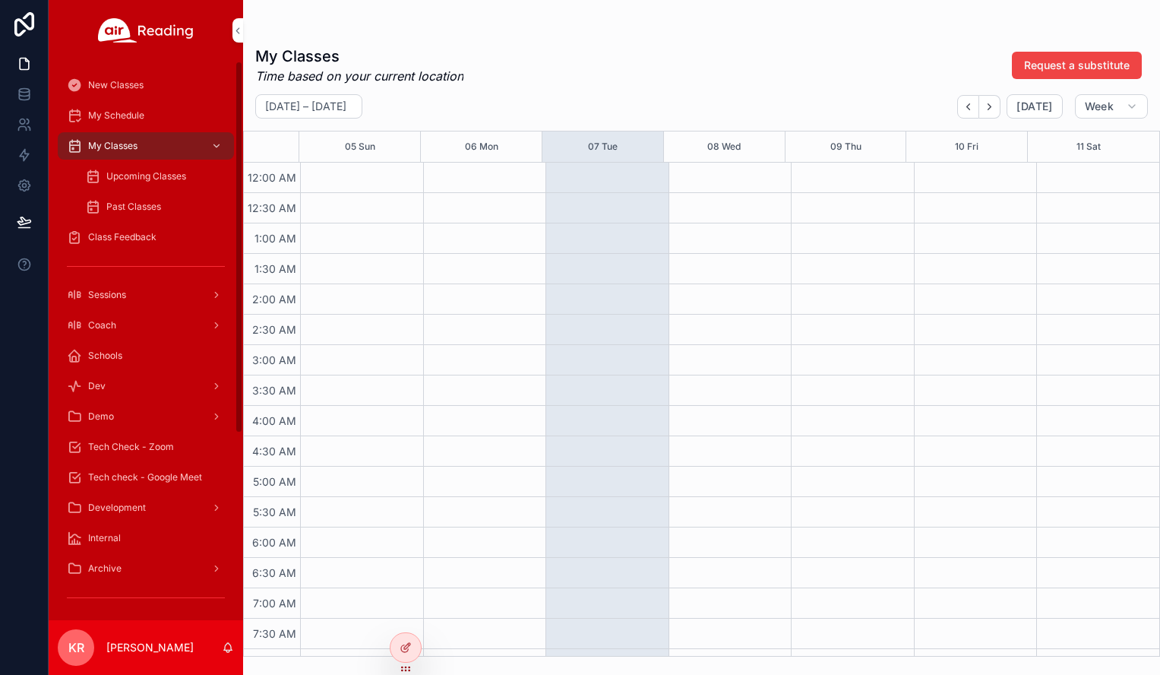
click at [0, 0] on icon at bounding box center [0, 0] width 0 height 0
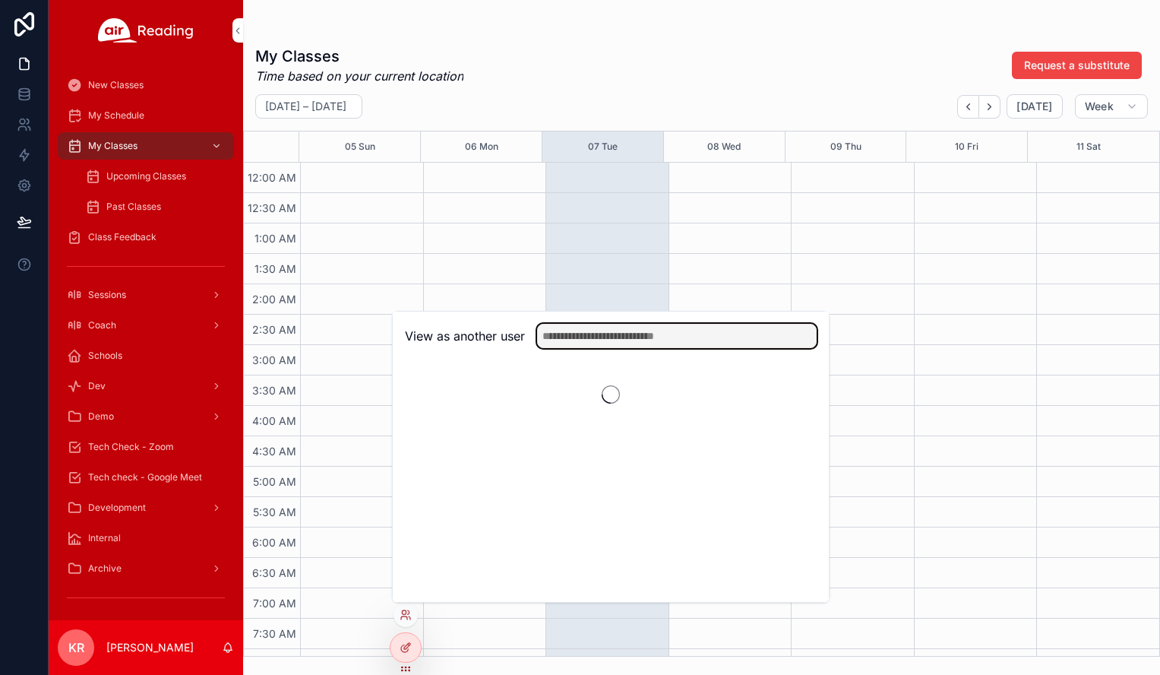
click at [655, 337] on input "text" at bounding box center [677, 336] width 280 height 24
type input "*****"
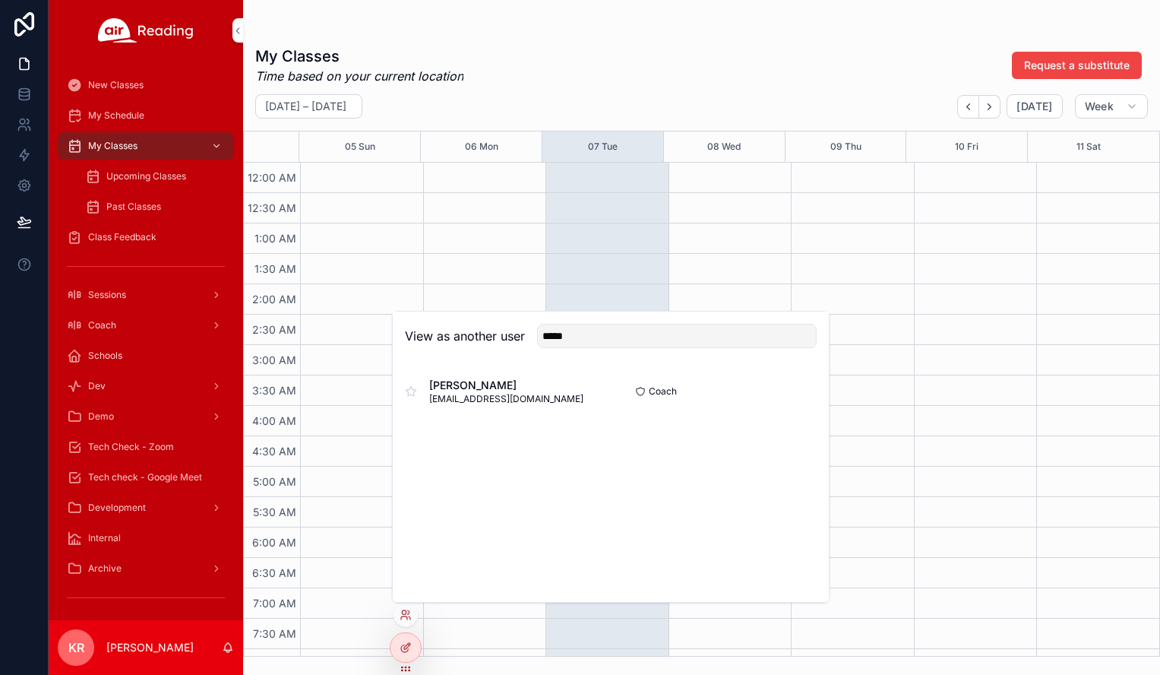
click at [0, 0] on button "Select" at bounding box center [0, 0] width 0 height 0
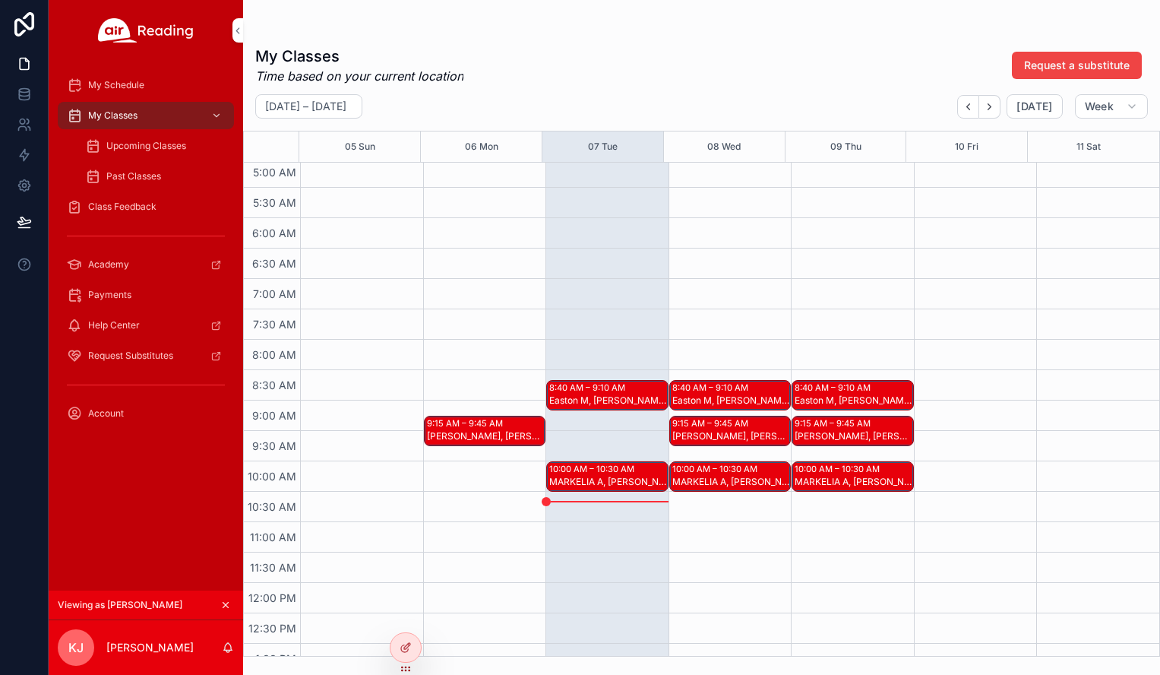
scroll to position [282, 0]
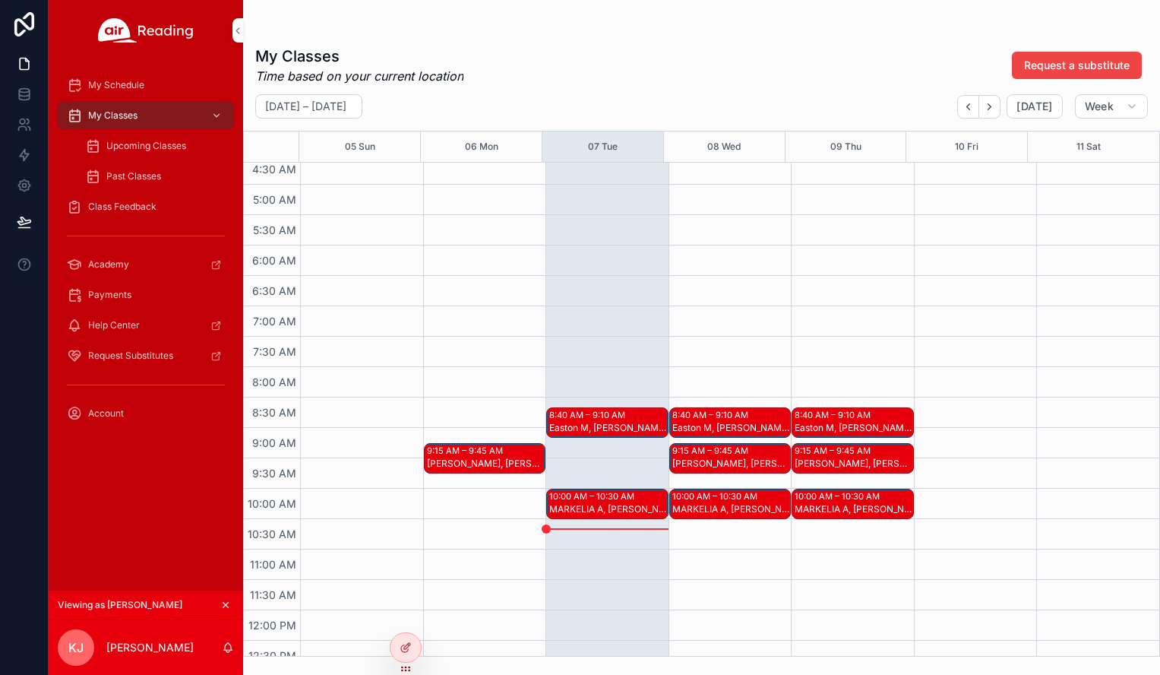
click at [483, 459] on div "Madison T, Jasmine S" at bounding box center [486, 463] width 118 height 12
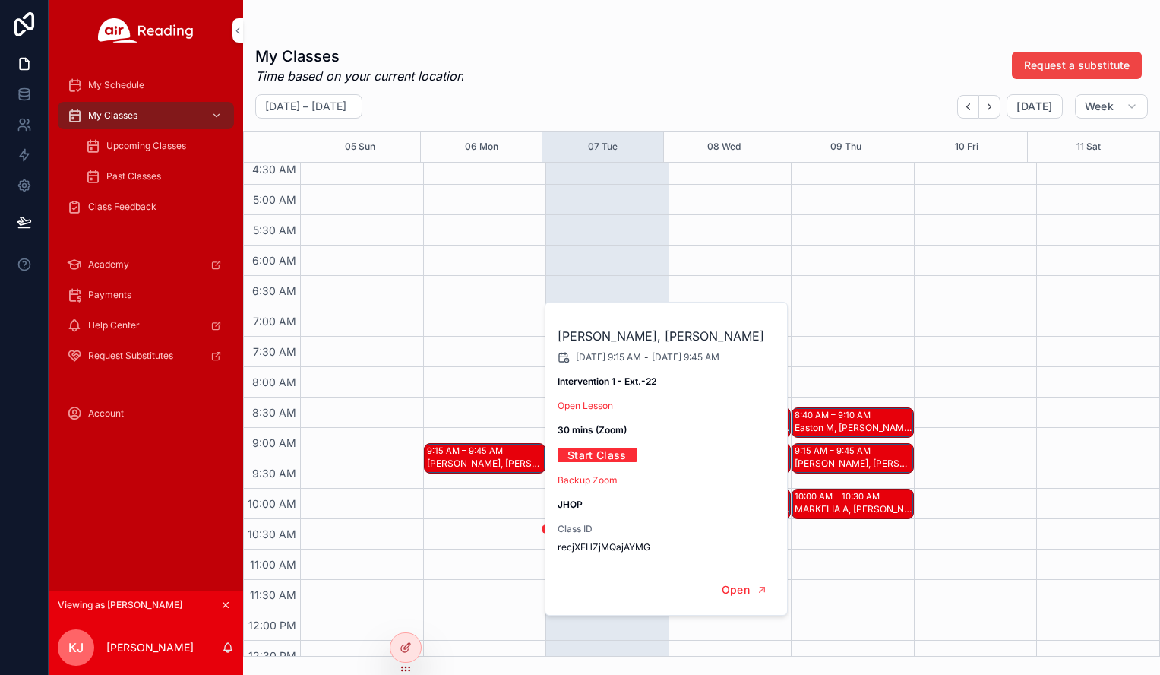
click at [490, 424] on div "9:15 AM – 9:45 AM Madison T, Jasmine S" at bounding box center [484, 610] width 123 height 1459
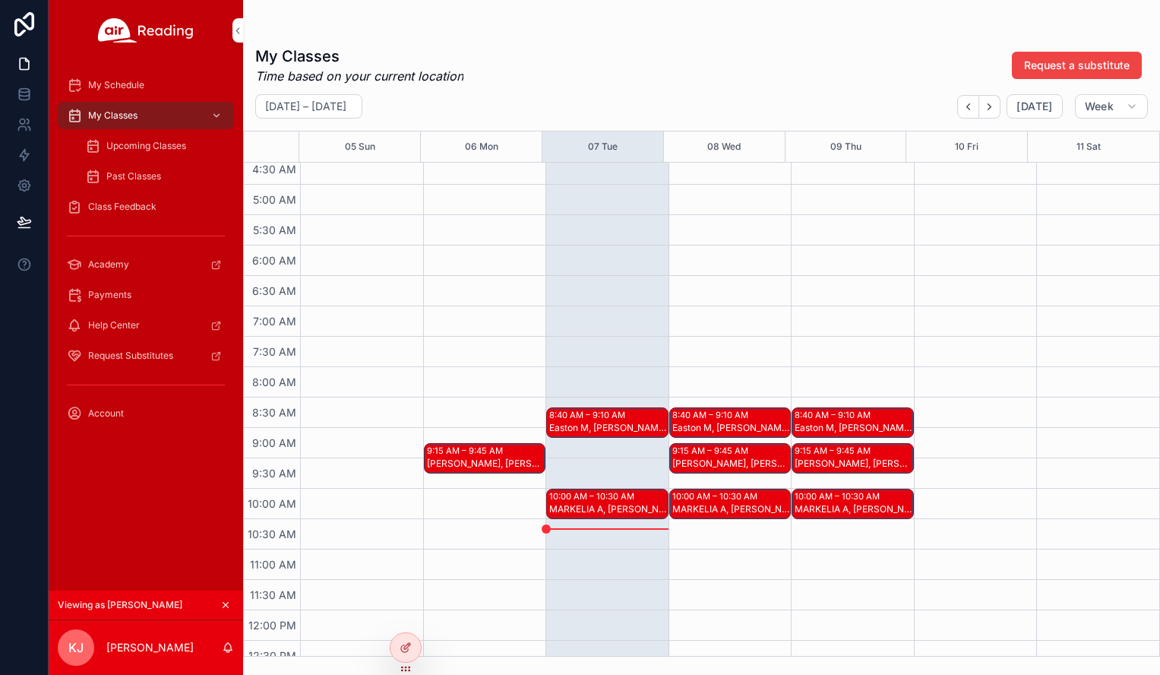
click at [571, 418] on div "8:40 AM – 9:10 AM" at bounding box center [589, 415] width 80 height 12
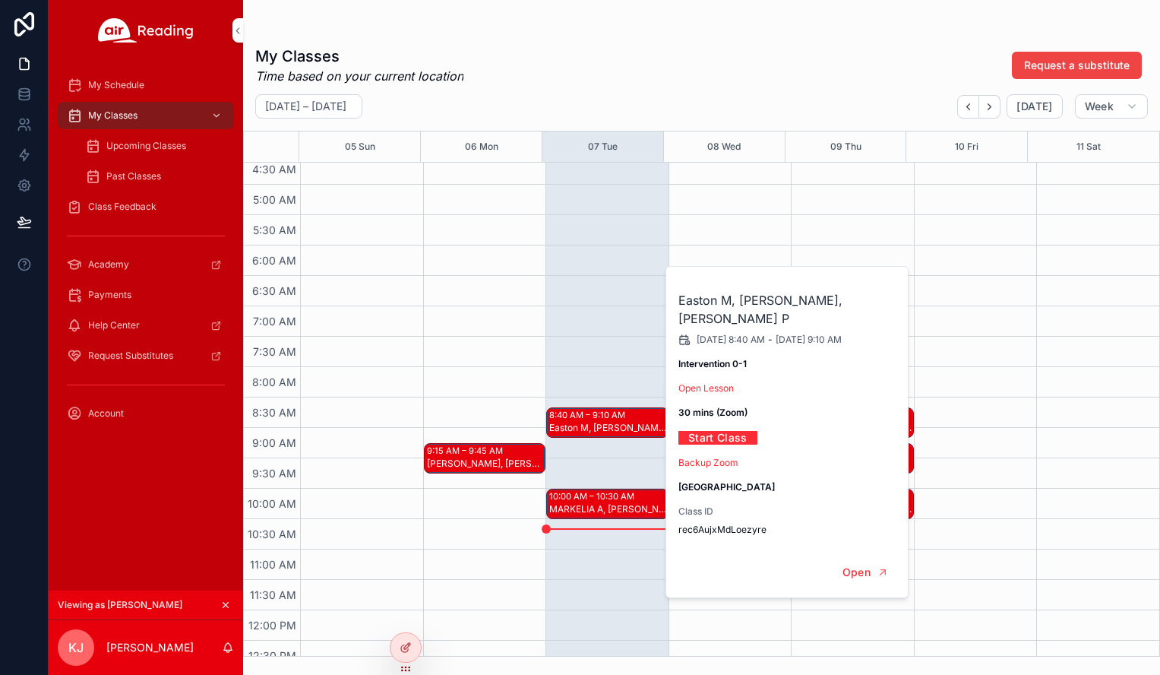
click at [582, 506] on div "MARKELIA A, Dylan C" at bounding box center [608, 509] width 118 height 12
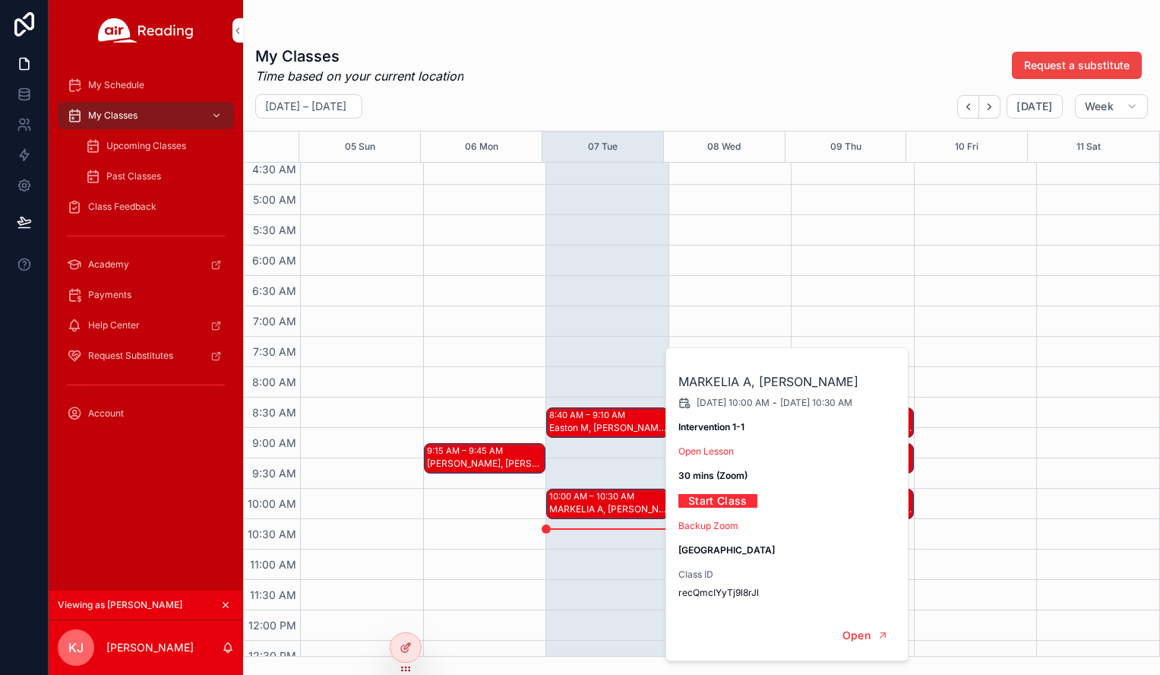
click at [588, 502] on div "MARKELIA A, Dylan C" at bounding box center [608, 509] width 118 height 14
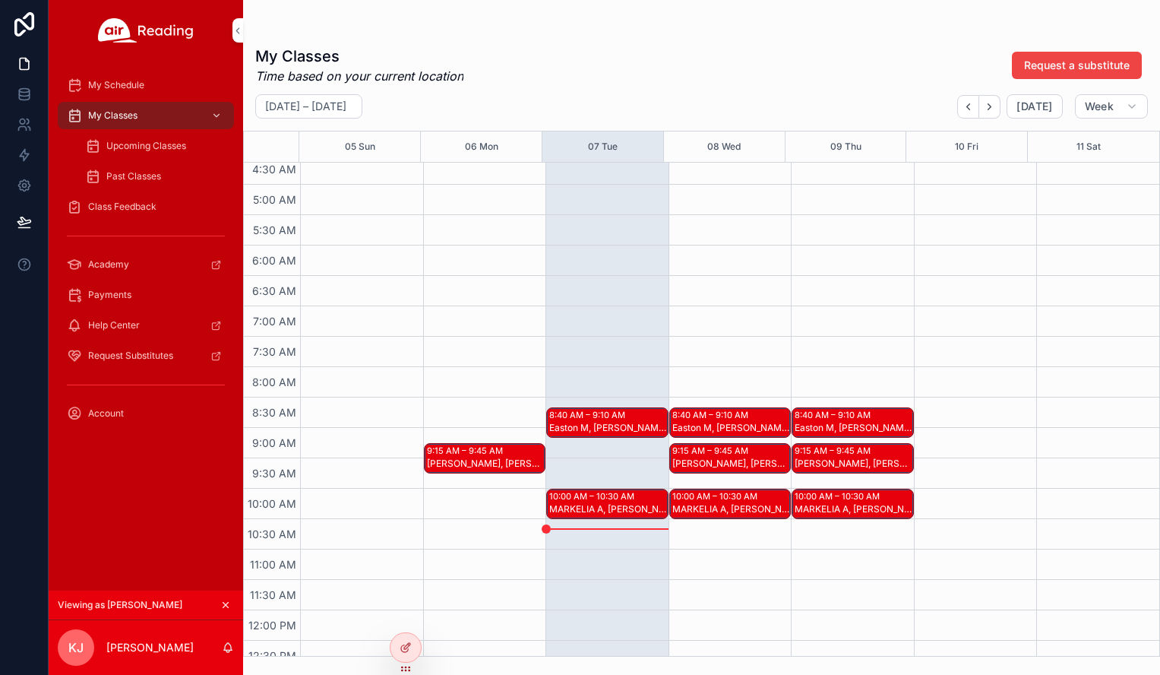
click at [588, 502] on div "MARKELIA A, Dylan C" at bounding box center [608, 509] width 118 height 14
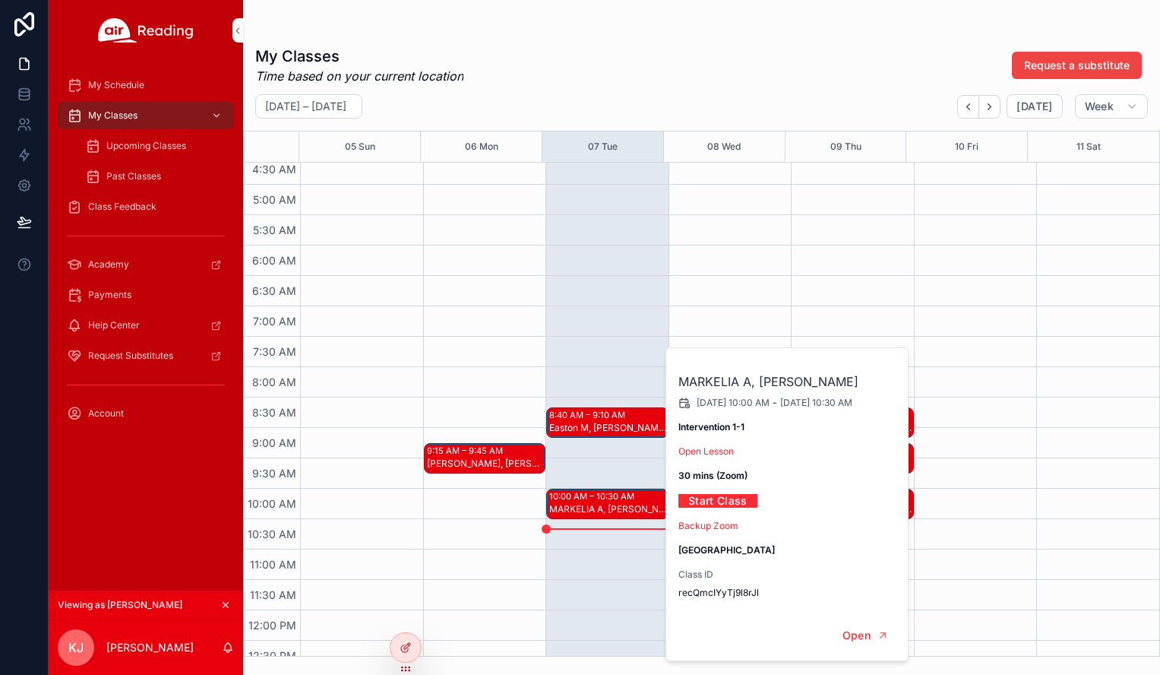
click at [595, 355] on div "8:40 AM – 9:10 AM Easton M, Gabriel H, Blaklynn P 10:00 AM – 10:30 AM MARKELIA …" at bounding box center [607, 610] width 123 height 1459
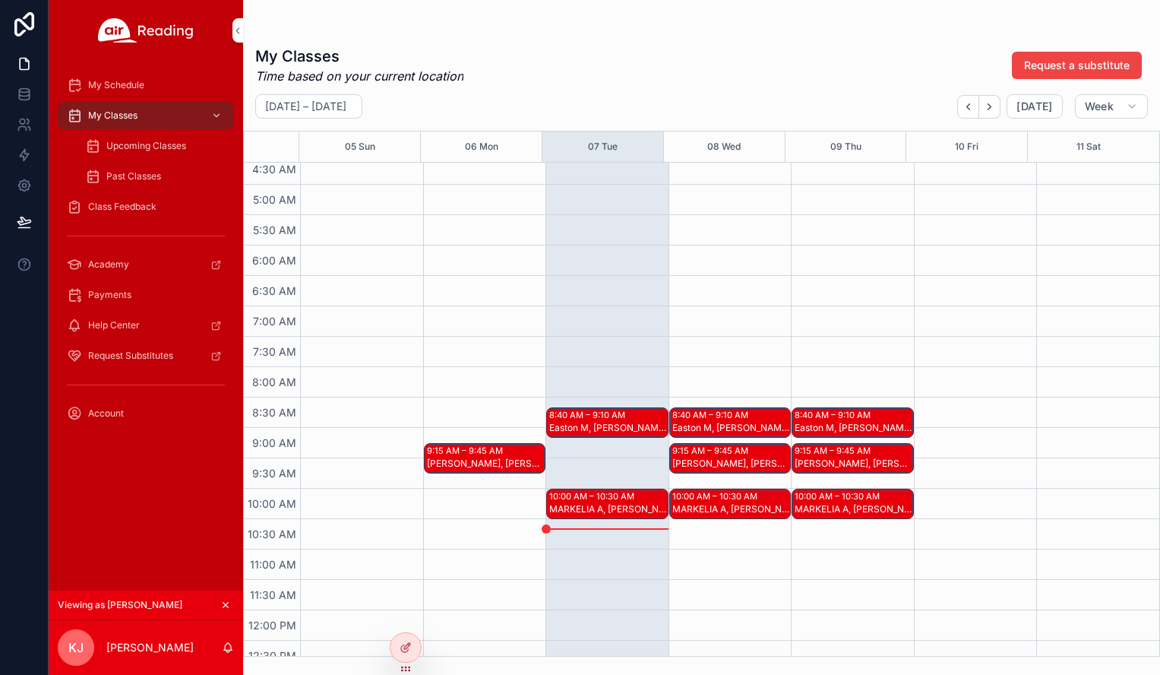
click at [678, 414] on div "8:40 AM – 9:10 AM" at bounding box center [712, 415] width 80 height 12
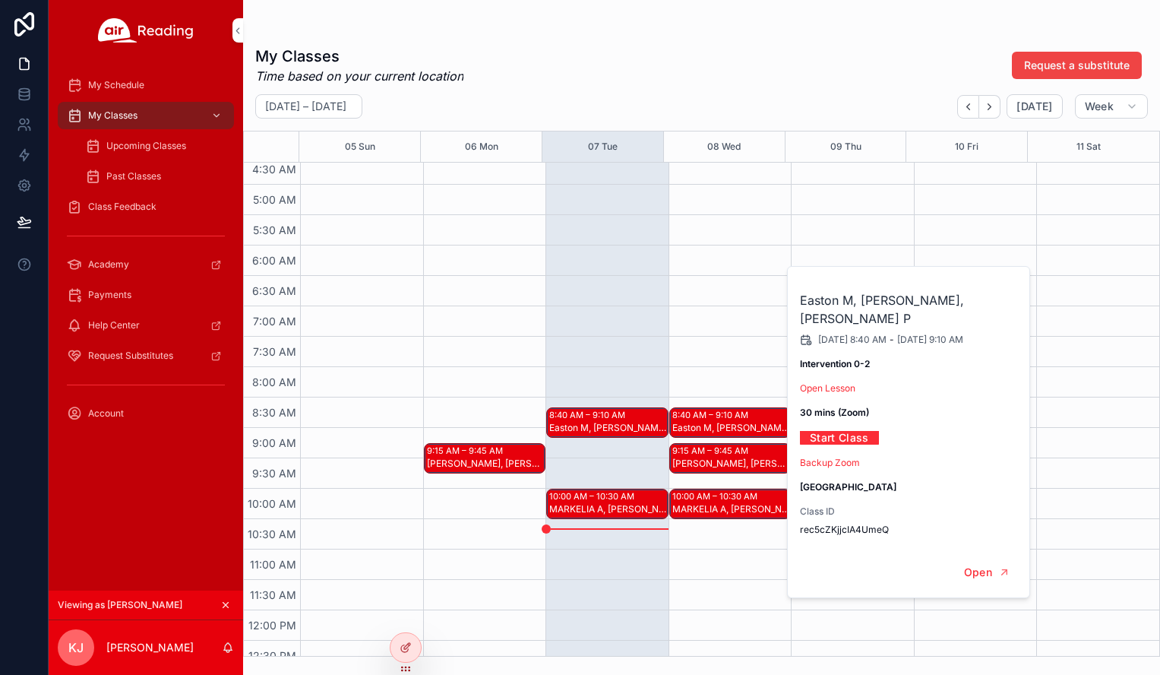
click at [694, 465] on div "Madison T, Jasmine S" at bounding box center [731, 463] width 118 height 12
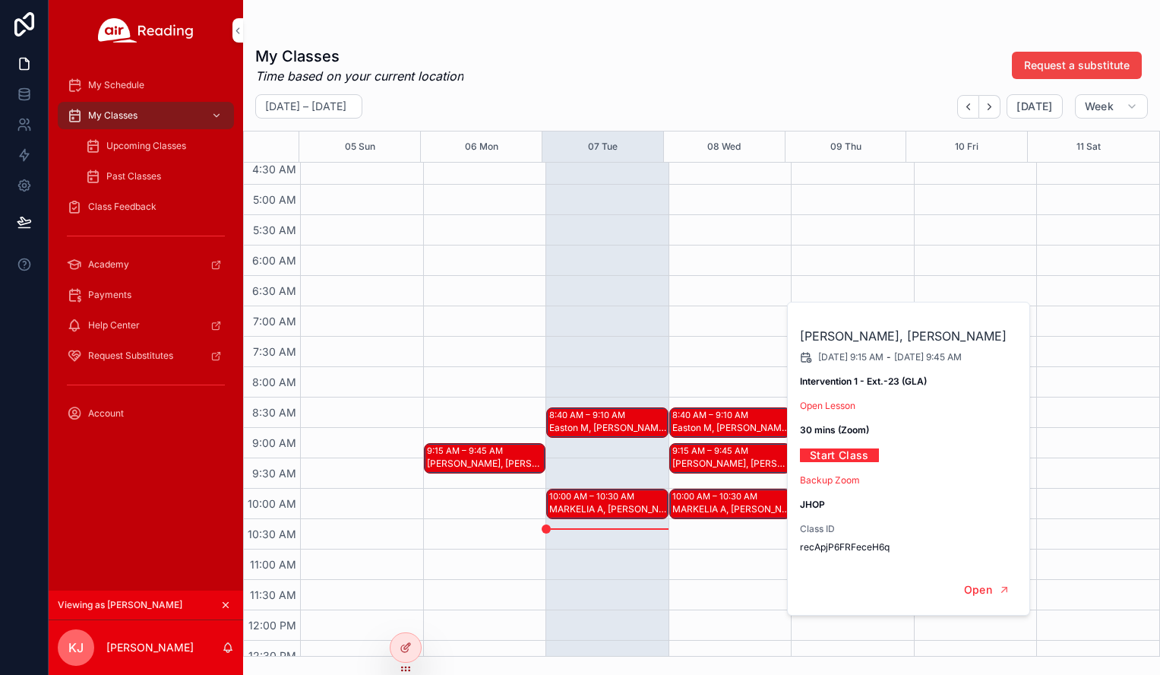
click at [708, 496] on div "10:00 AM – 10:30 AM" at bounding box center [716, 496] width 89 height 12
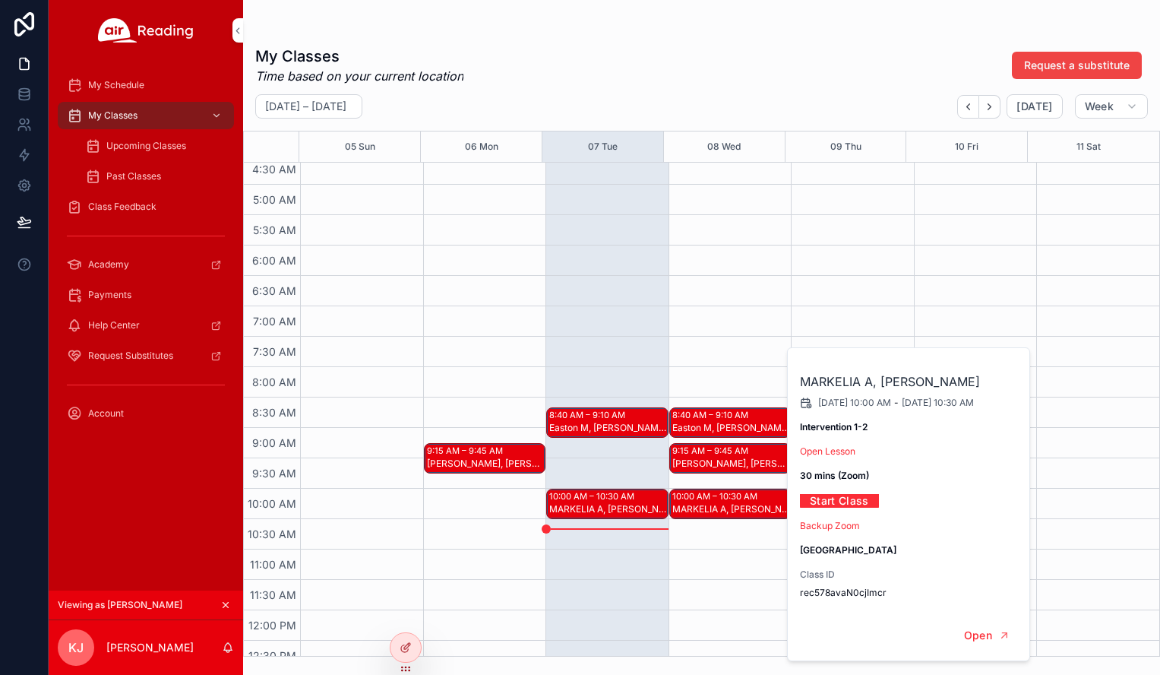
click at [738, 380] on div "8:40 AM – 9:10 AM Easton M, Gabriel H, Blaklynn P 9:15 AM – 9:45 AM Madison T, …" at bounding box center [730, 610] width 123 height 1459
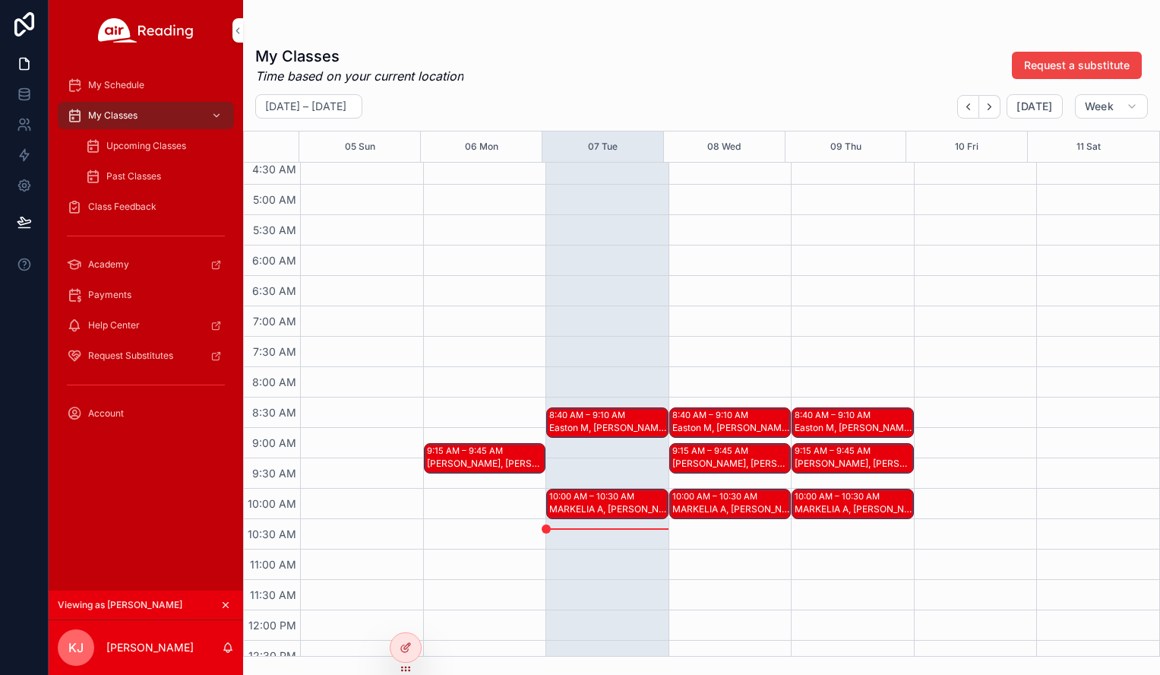
click at [810, 419] on div "8:40 AM – 9:10 AM" at bounding box center [835, 415] width 80 height 12
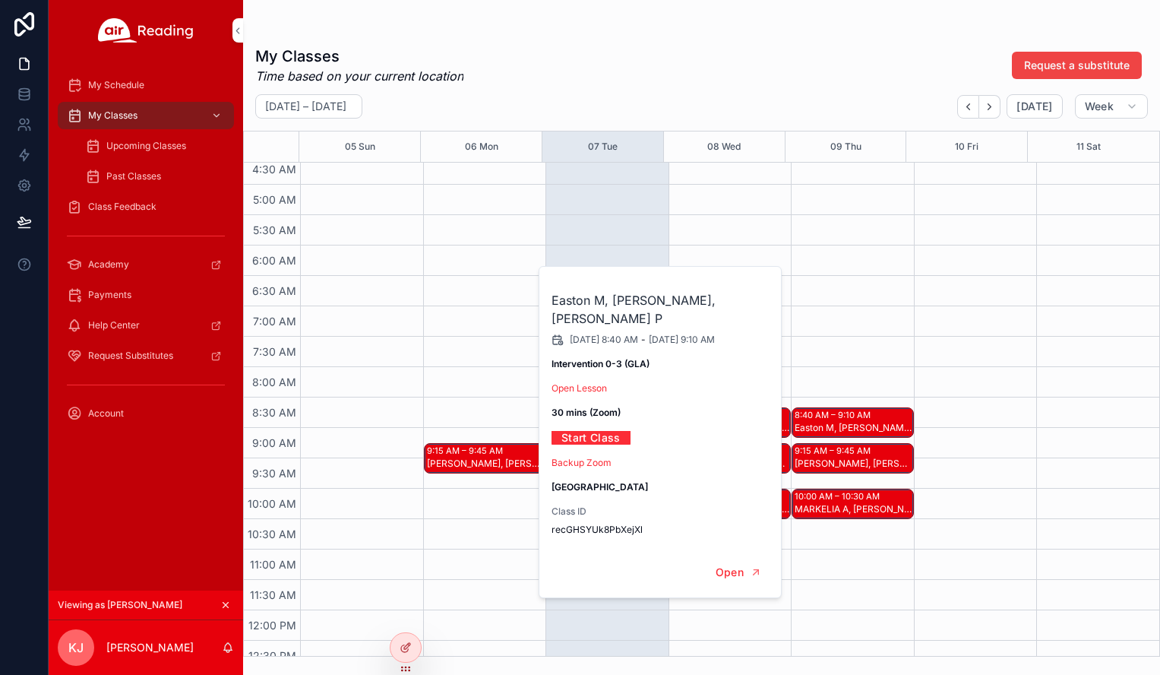
click at [829, 456] on div "9:15 AM – 9:45 AM" at bounding box center [835, 450] width 80 height 12
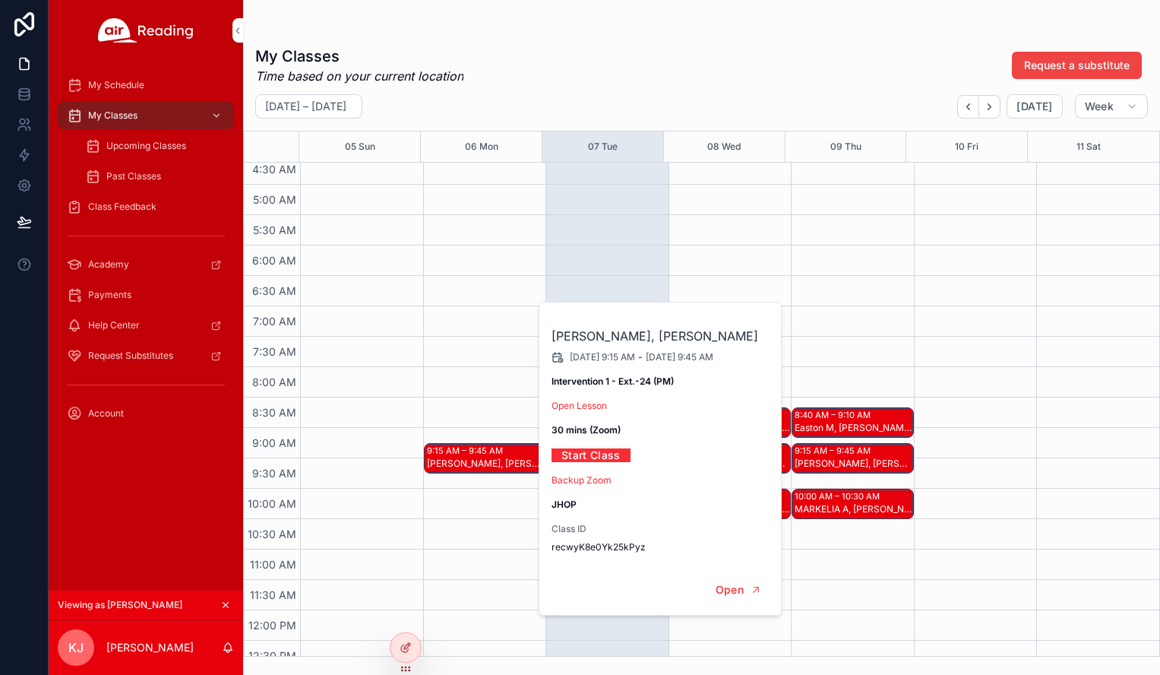
click at [821, 489] on div "10:00 AM – 10:30 AM MARKELIA A, Dylan C" at bounding box center [852, 503] width 121 height 29
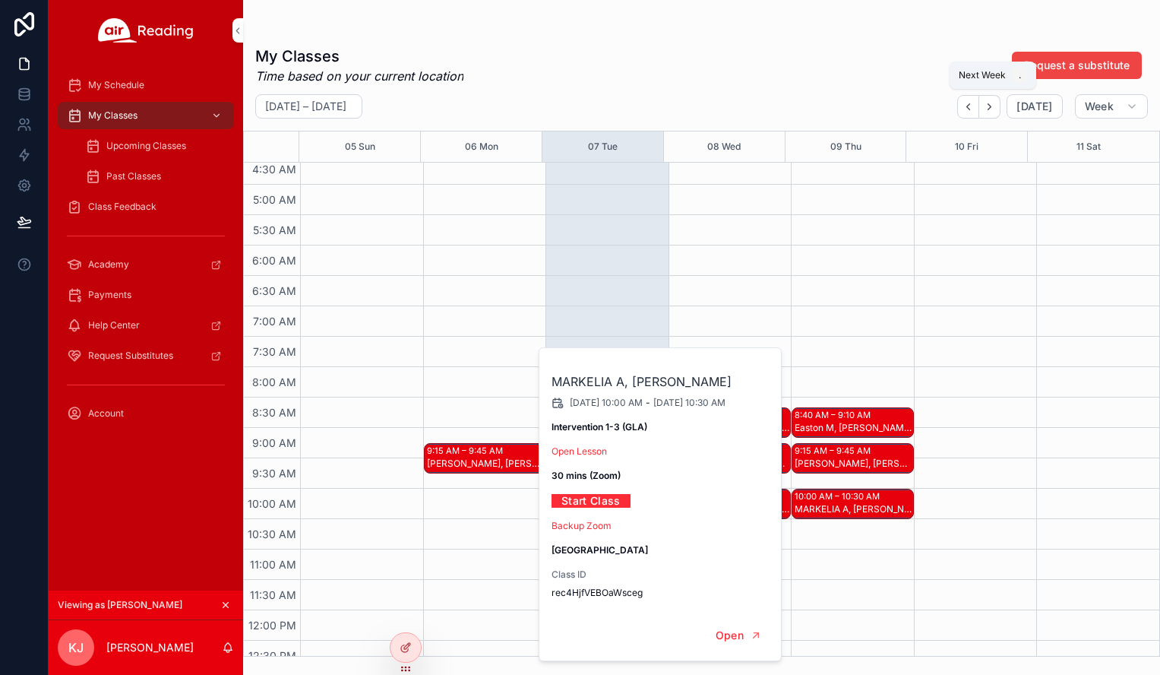
click at [995, 106] on icon "Next" at bounding box center [989, 106] width 11 height 11
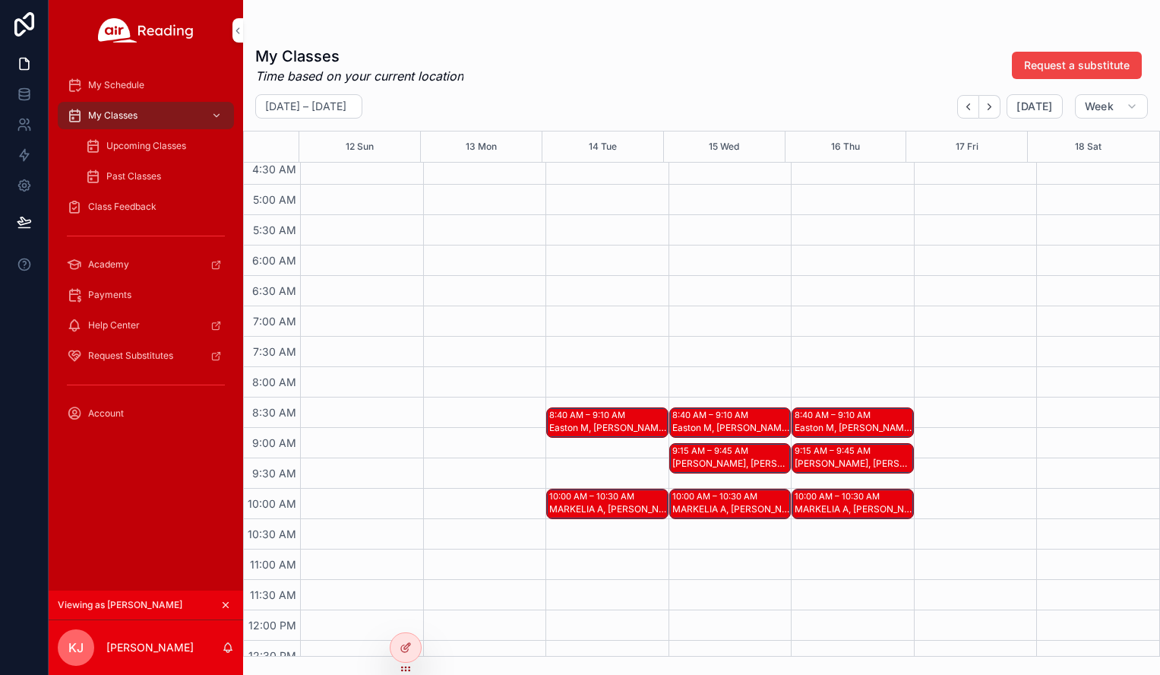
click at [628, 429] on div "Easton M, Gabriel H, Blaklynn P" at bounding box center [608, 428] width 118 height 12
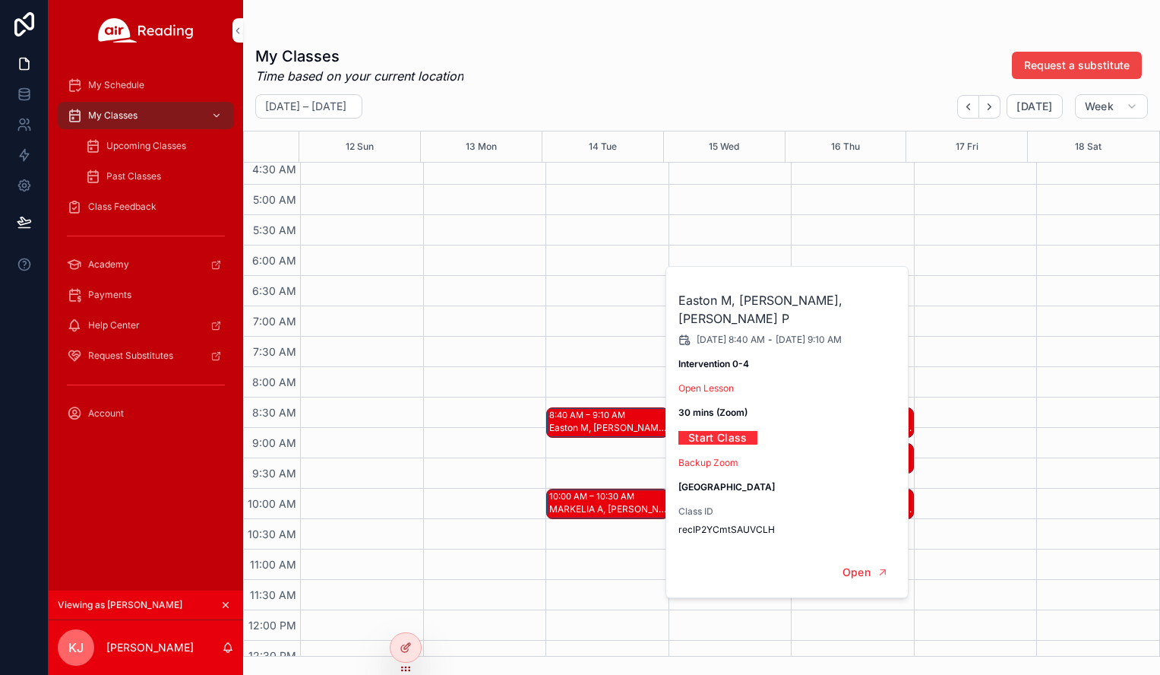
click at [610, 500] on div "10:00 AM – 10:30 AM" at bounding box center [593, 496] width 89 height 12
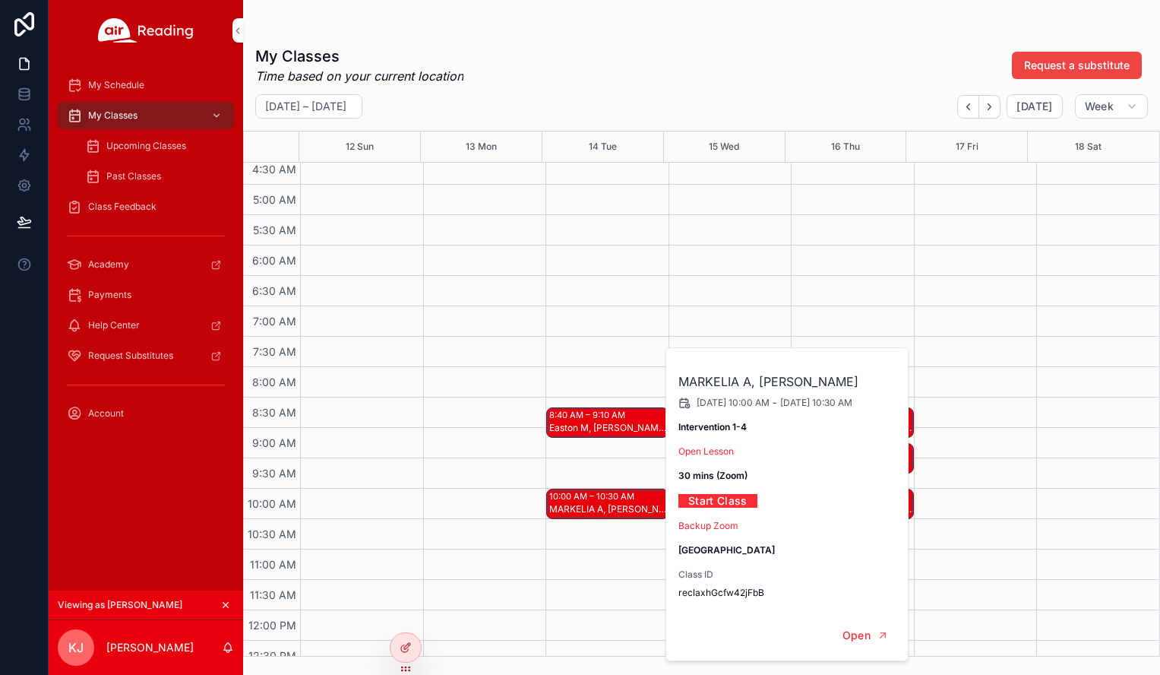
click at [599, 360] on div "8:40 AM – 9:10 AM Easton M, Gabriel H, Blaklynn P 10:00 AM – 10:30 AM MARKELIA …" at bounding box center [607, 610] width 123 height 1459
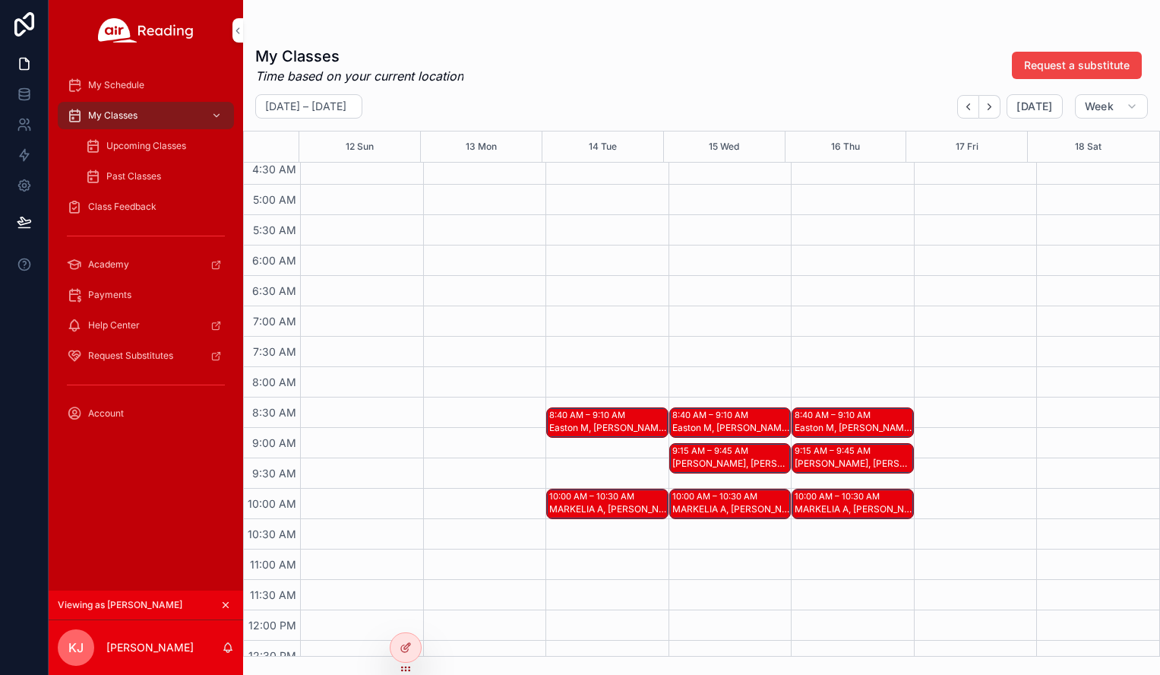
click at [707, 416] on div "8:40 AM – 9:10 AM" at bounding box center [712, 415] width 80 height 12
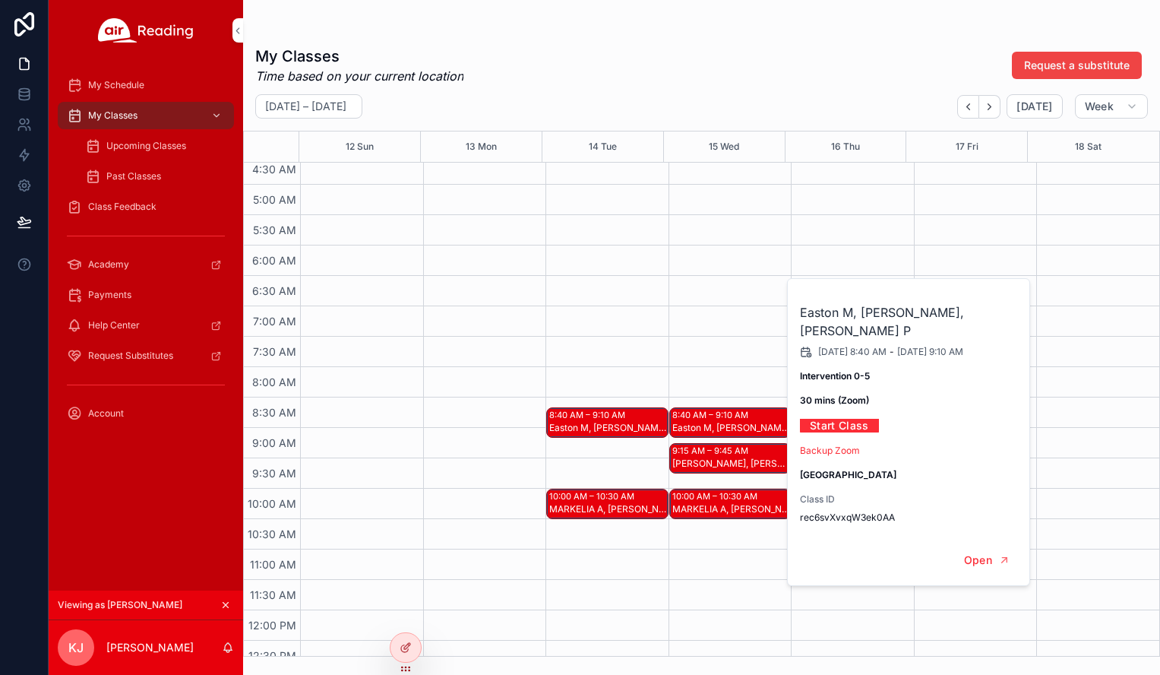
click at [707, 449] on div "9:15 AM – 9:45 AM" at bounding box center [712, 450] width 80 height 12
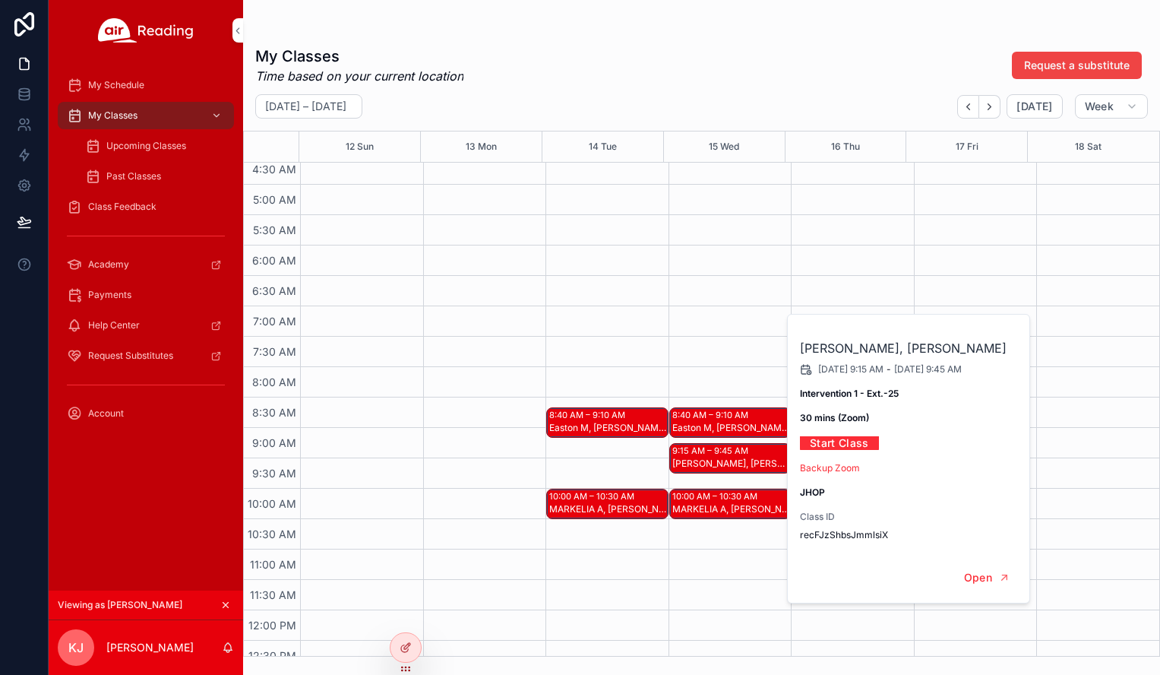
click at [719, 489] on div "10:00 AM – 10:30 AM MARKELIA A, Dylan C" at bounding box center [730, 503] width 121 height 29
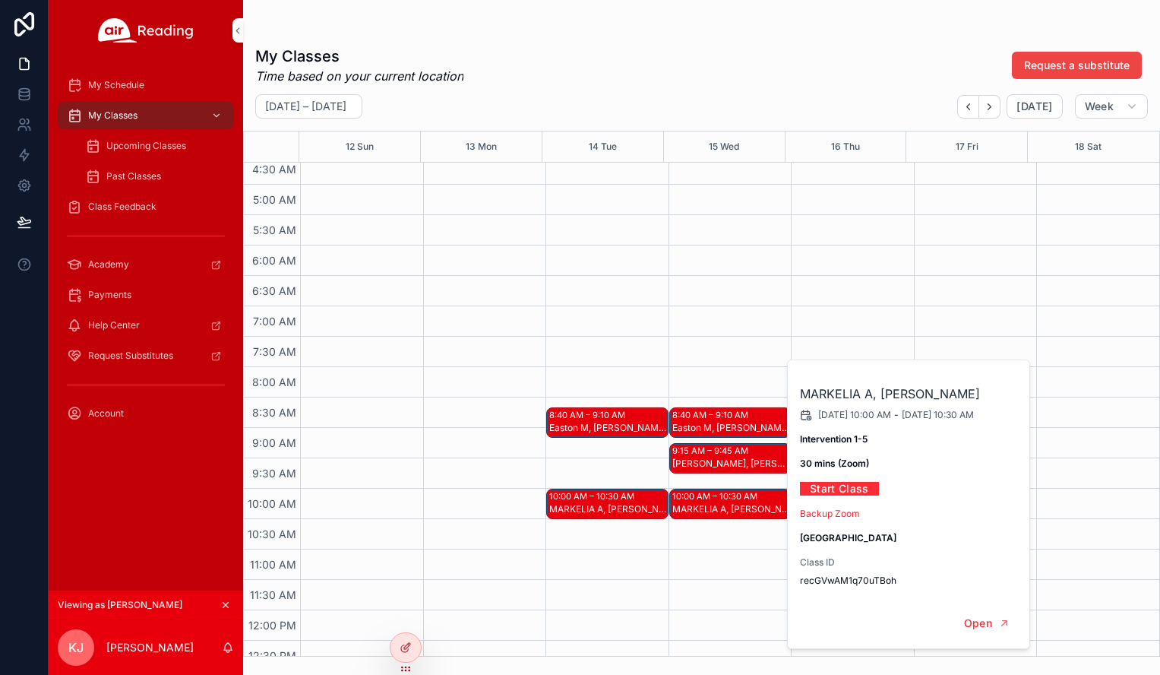
click at [730, 380] on div "8:40 AM – 9:10 AM Easton M, Gabriel H, Blaklynn P 9:15 AM – 9:45 AM Madison T, …" at bounding box center [730, 610] width 123 height 1459
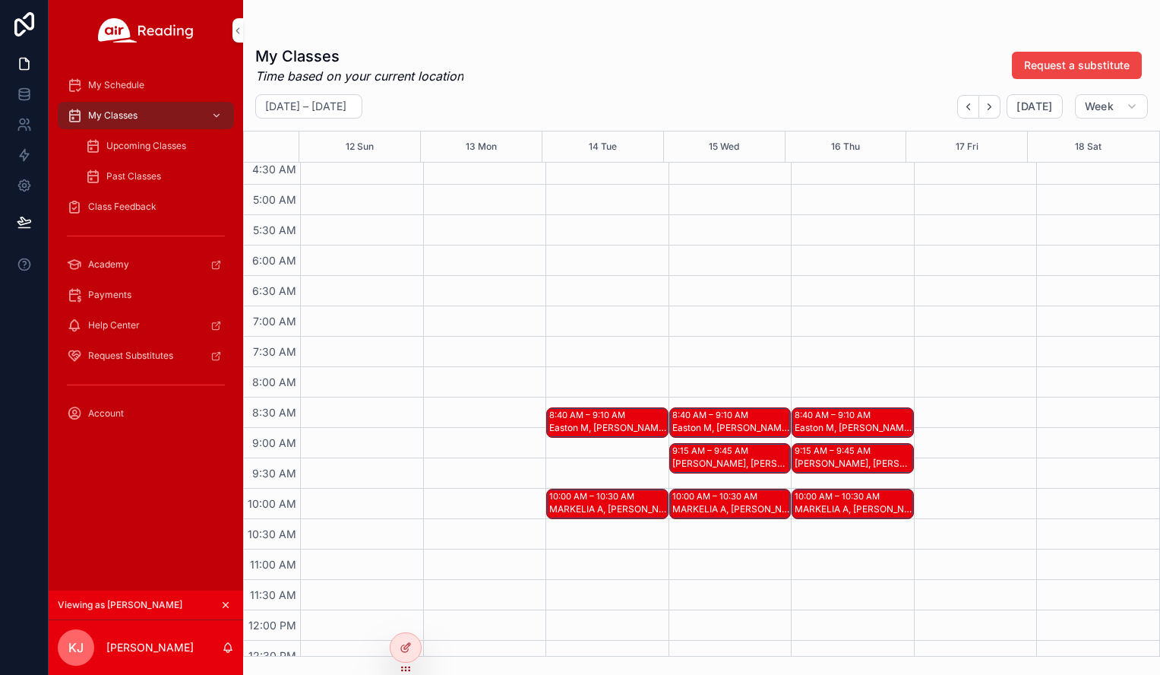
click at [810, 418] on div "8:40 AM – 9:10 AM" at bounding box center [835, 415] width 80 height 12
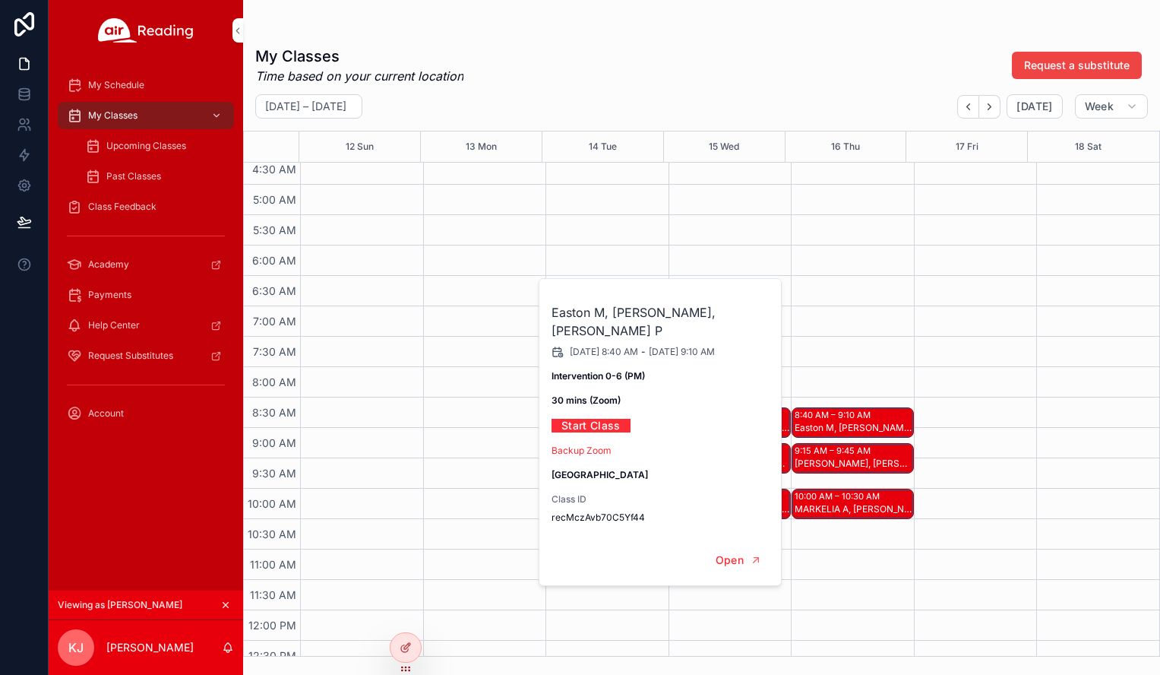
click at [814, 453] on div "9:15 AM – 9:45 AM" at bounding box center [835, 450] width 80 height 12
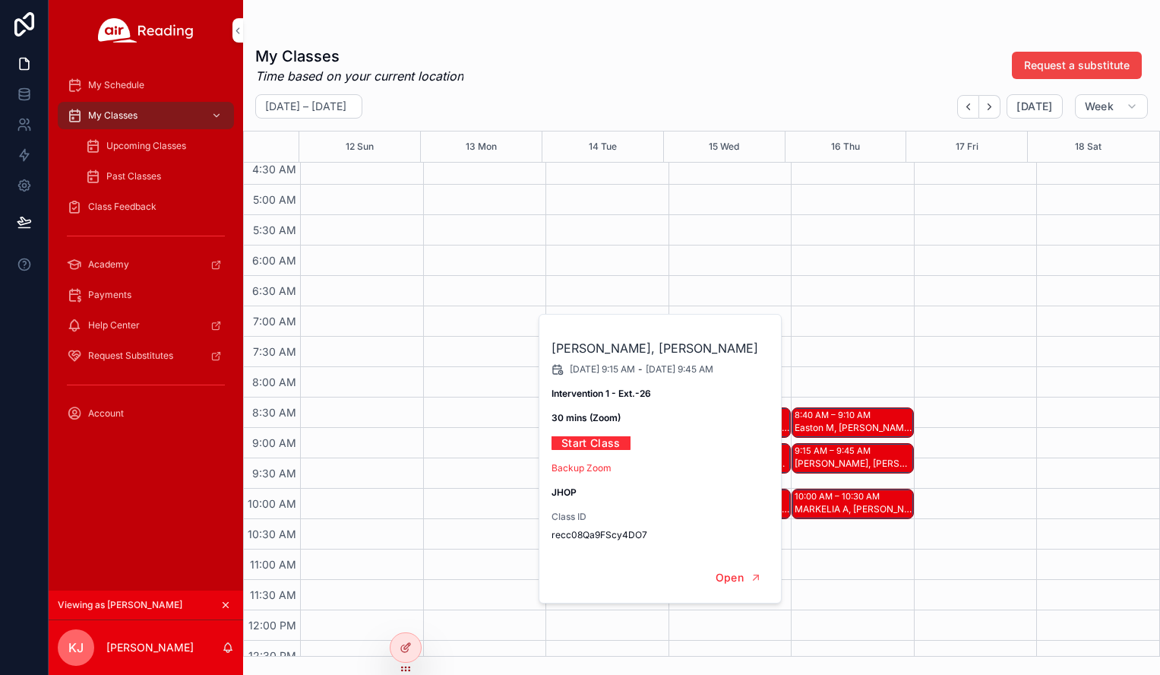
click at [818, 492] on div "10:00 AM – 10:30 AM" at bounding box center [839, 496] width 89 height 12
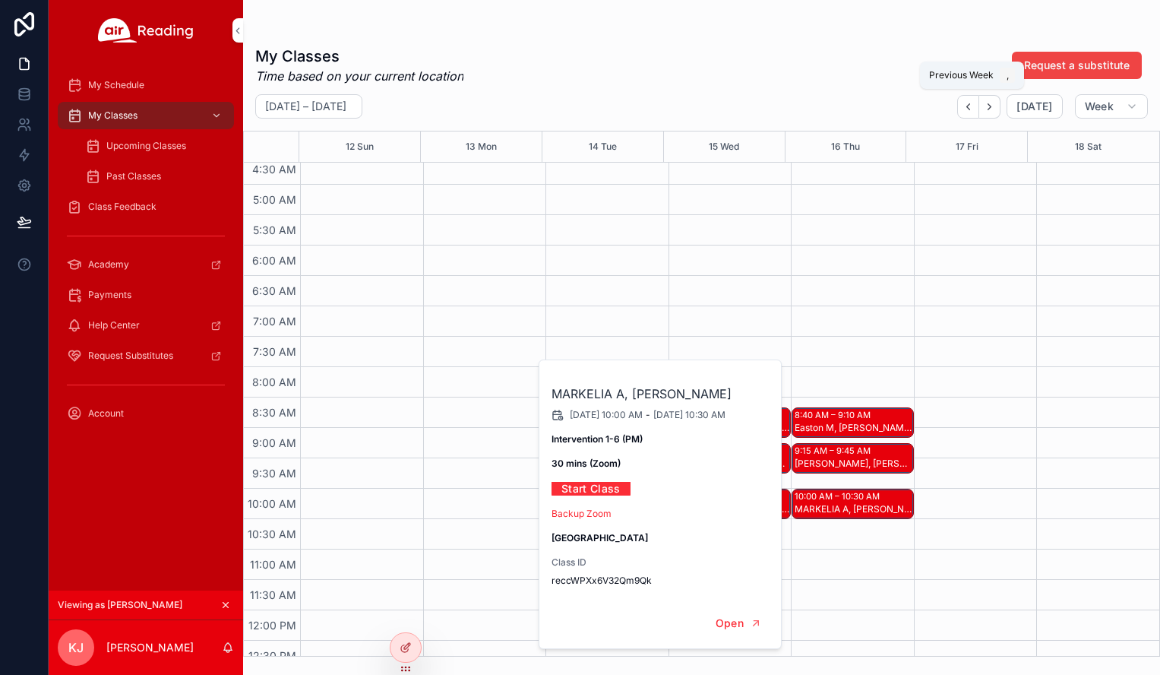
click at [974, 110] on icon "Back" at bounding box center [968, 106] width 11 height 11
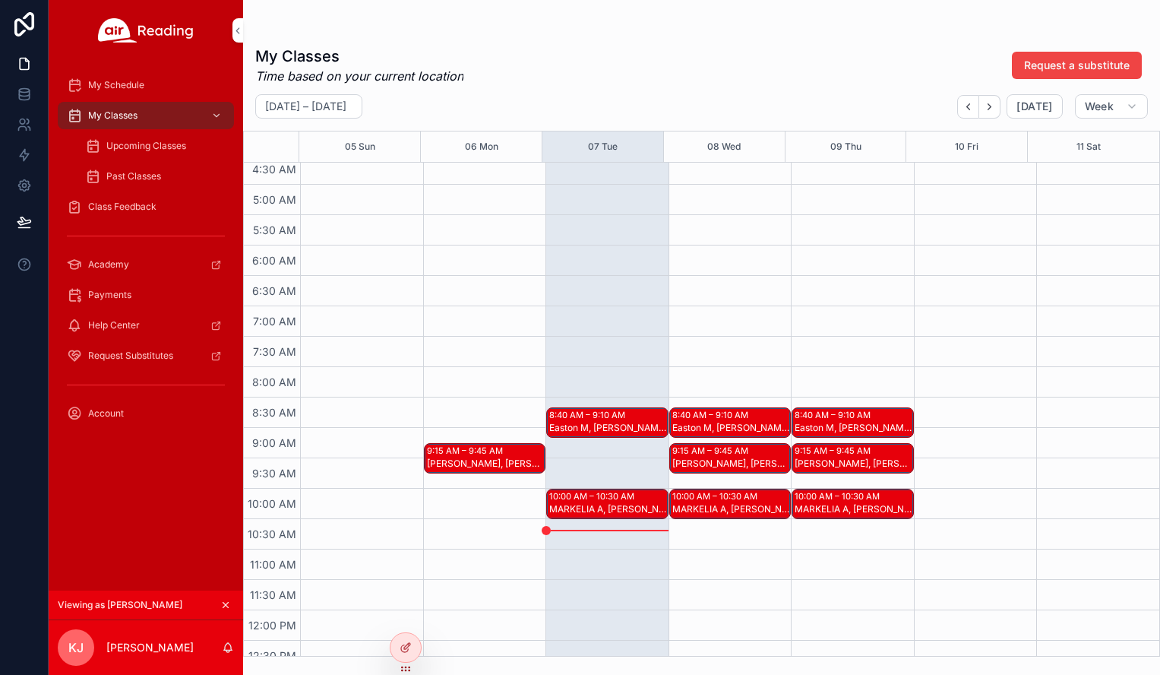
click at [180, 145] on span "Upcoming Classes" at bounding box center [146, 146] width 80 height 12
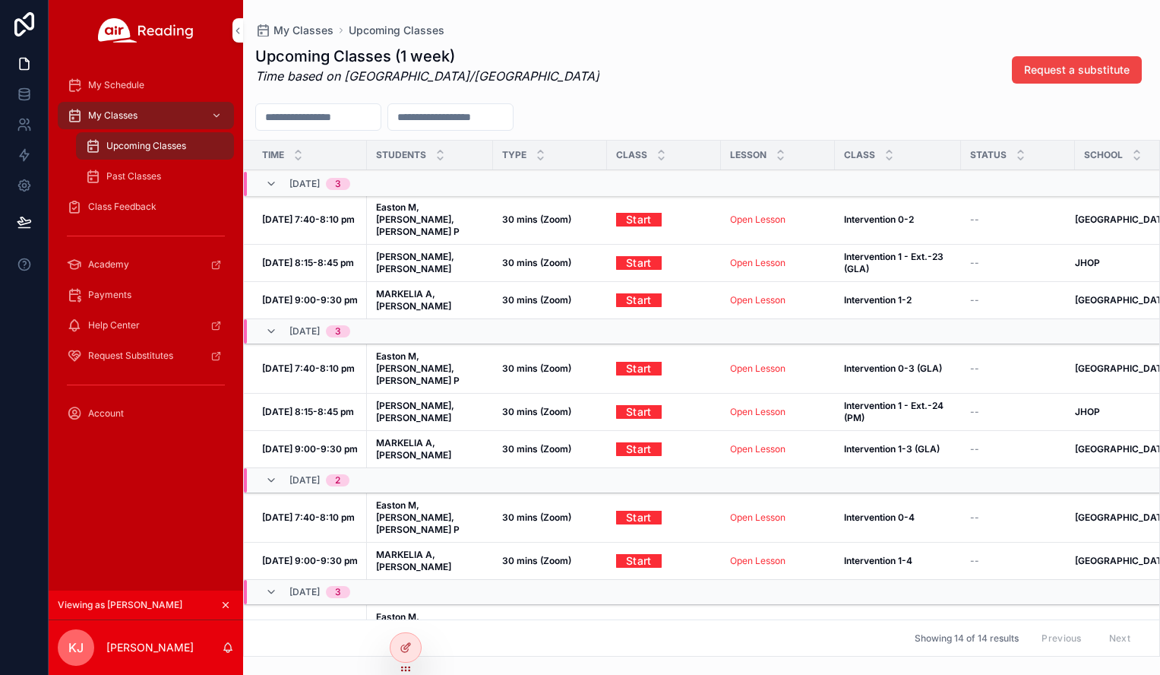
click at [137, 182] on span "Past Classes" at bounding box center [133, 176] width 55 height 12
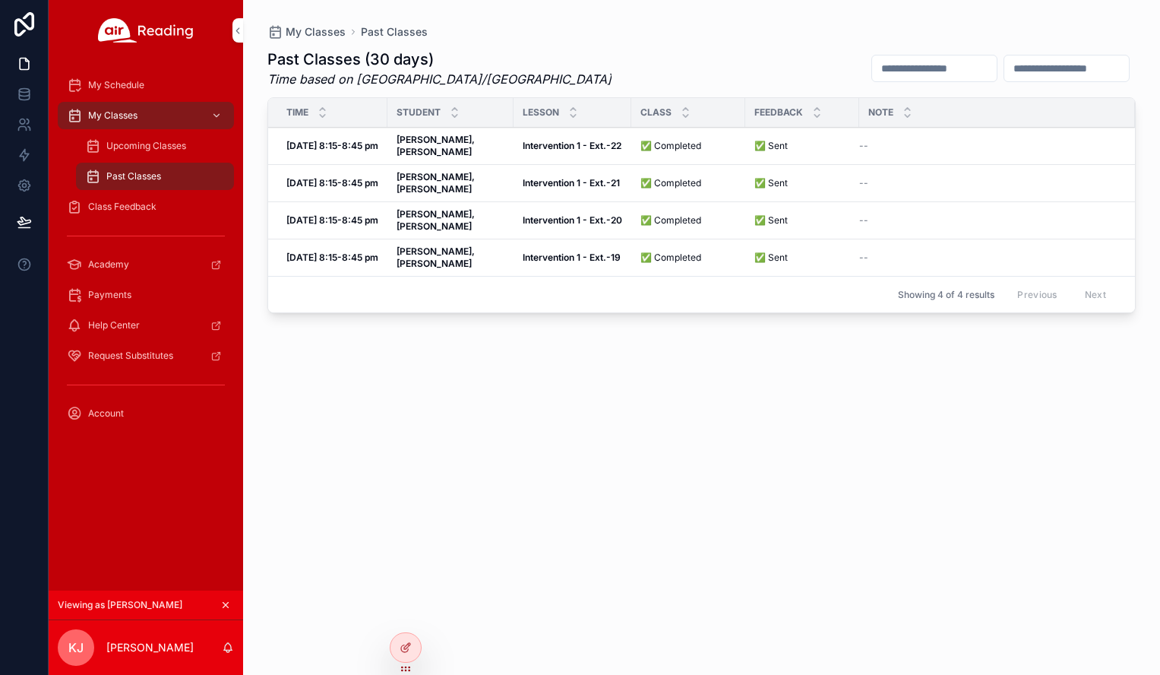
click at [141, 204] on span "Class Feedback" at bounding box center [122, 207] width 68 height 12
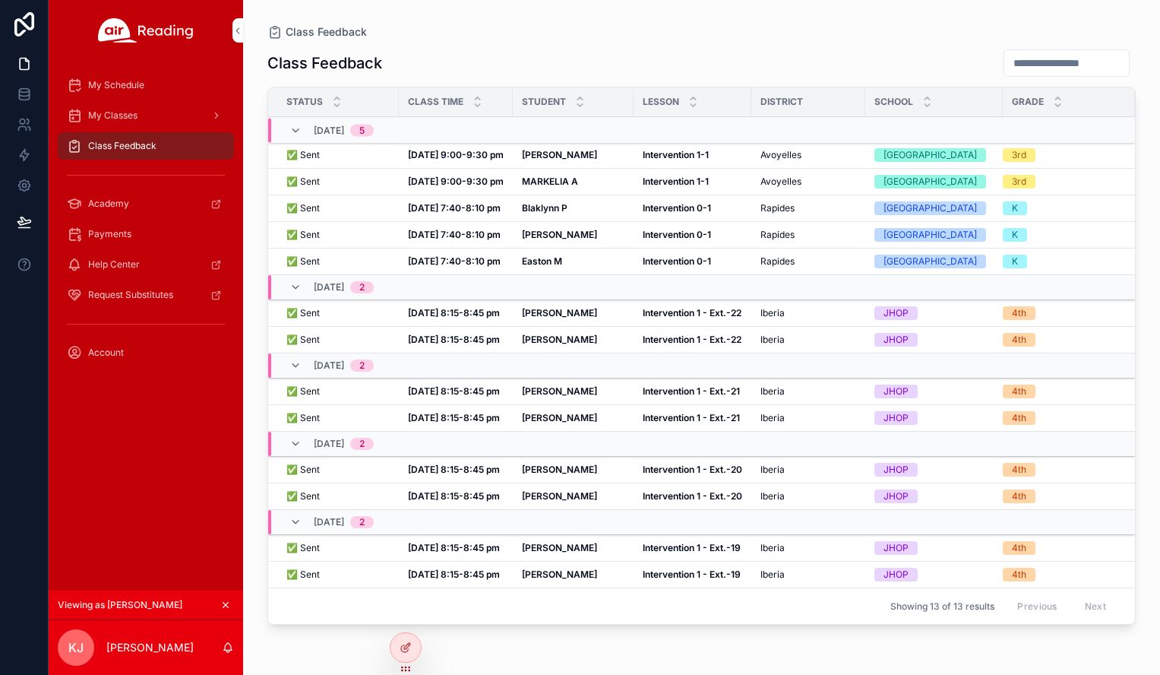
click at [229, 602] on icon "scrollable content" at bounding box center [225, 604] width 11 height 11
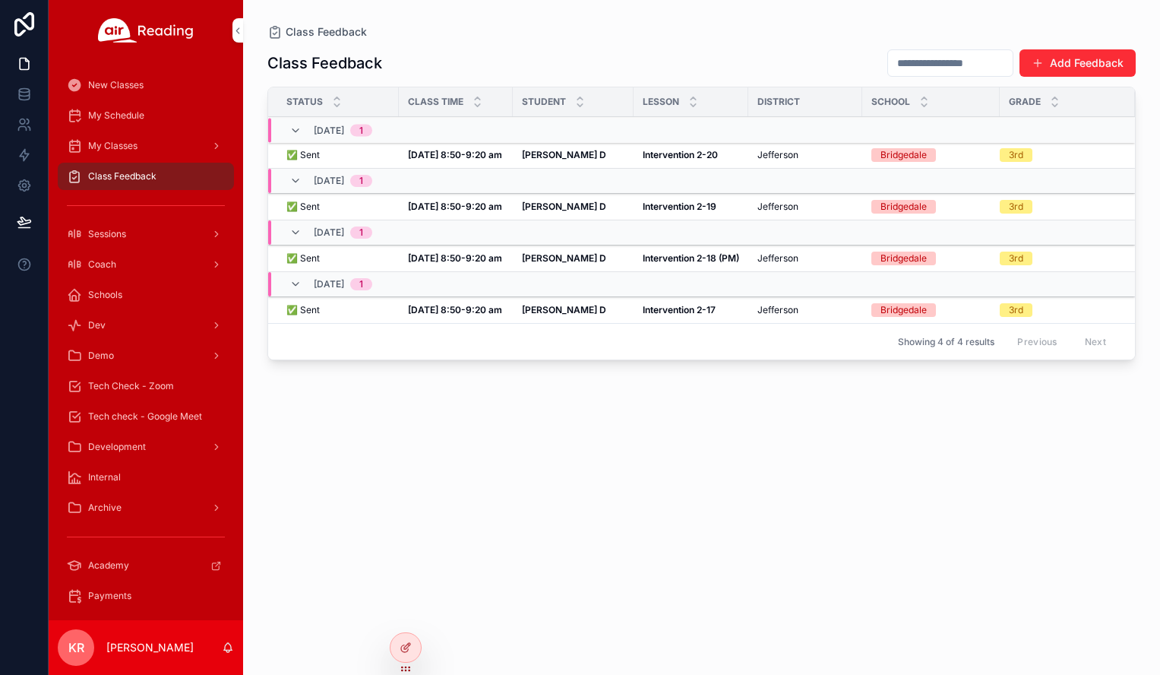
click at [0, 0] on icon at bounding box center [0, 0] width 0 height 0
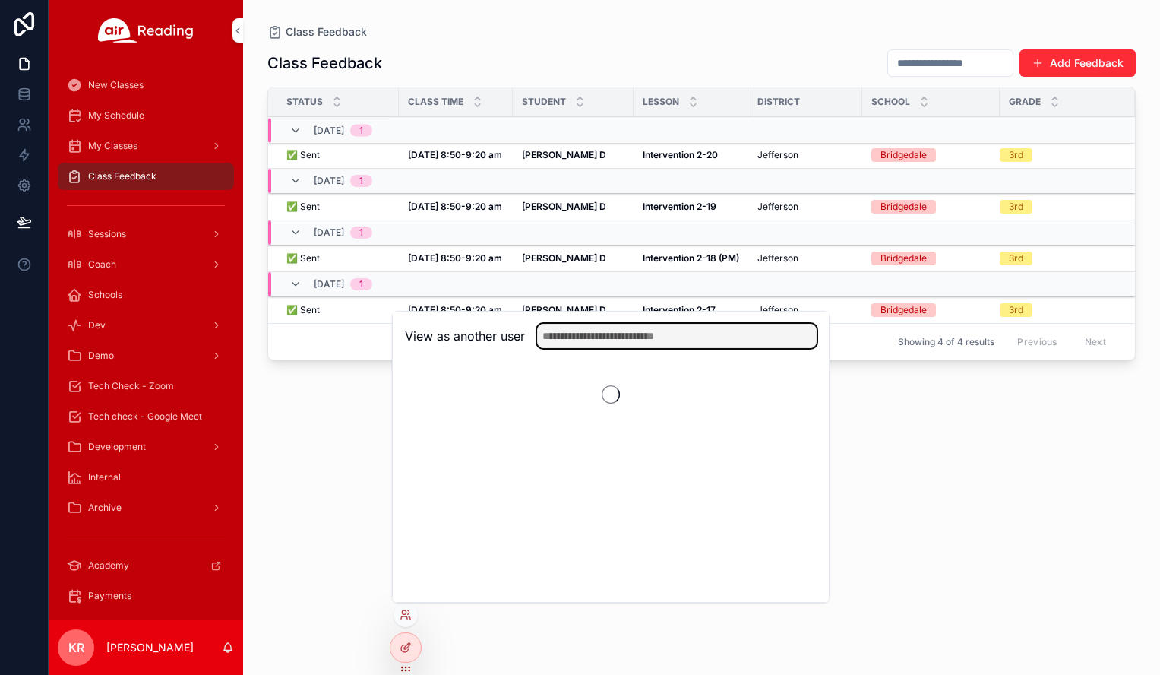
click at [579, 335] on input "text" at bounding box center [677, 336] width 280 height 24
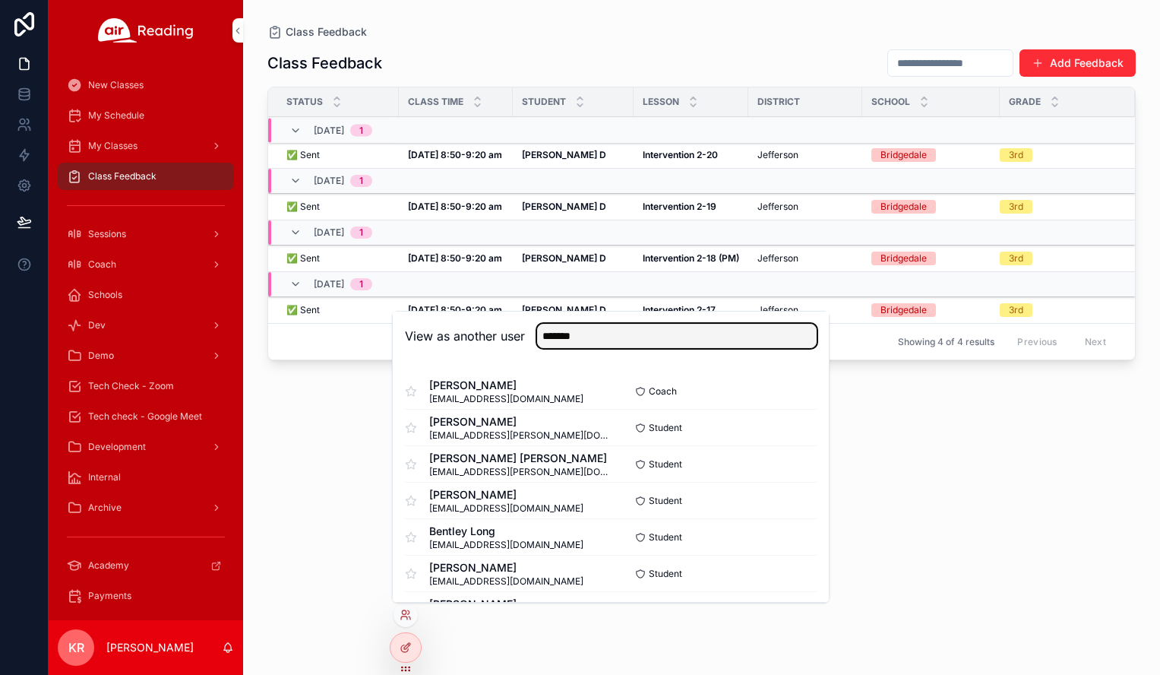
type input "*******"
click at [0, 0] on button "Select" at bounding box center [0, 0] width 0 height 0
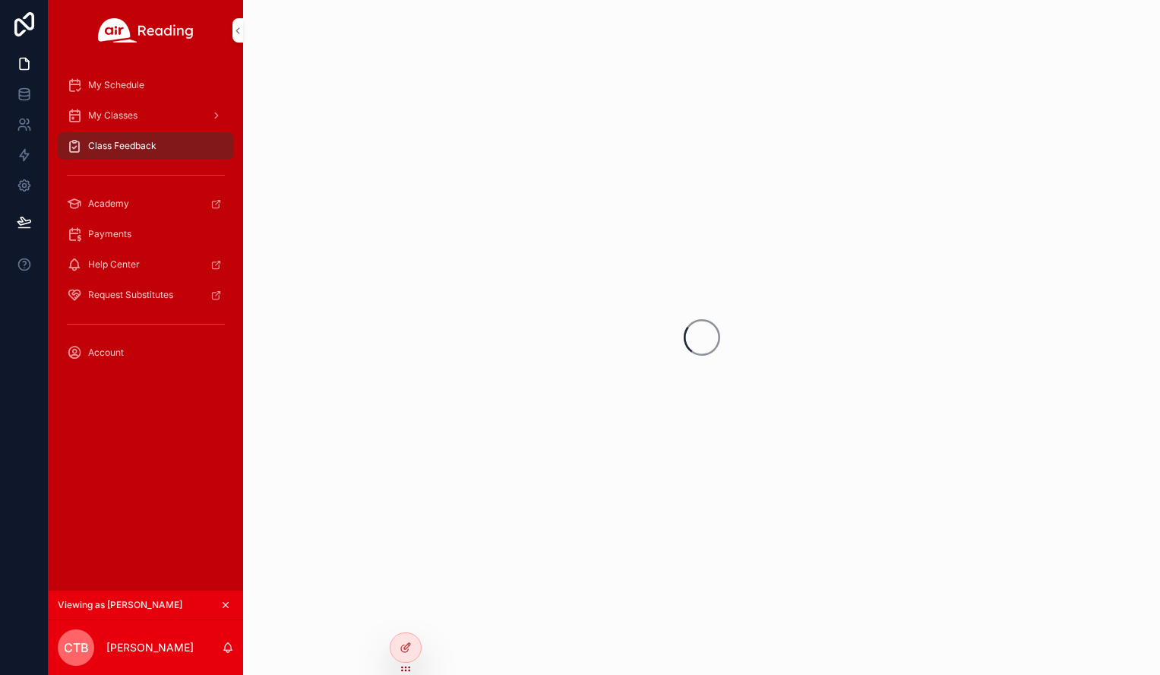
click at [150, 122] on div "My Classes" at bounding box center [146, 115] width 158 height 24
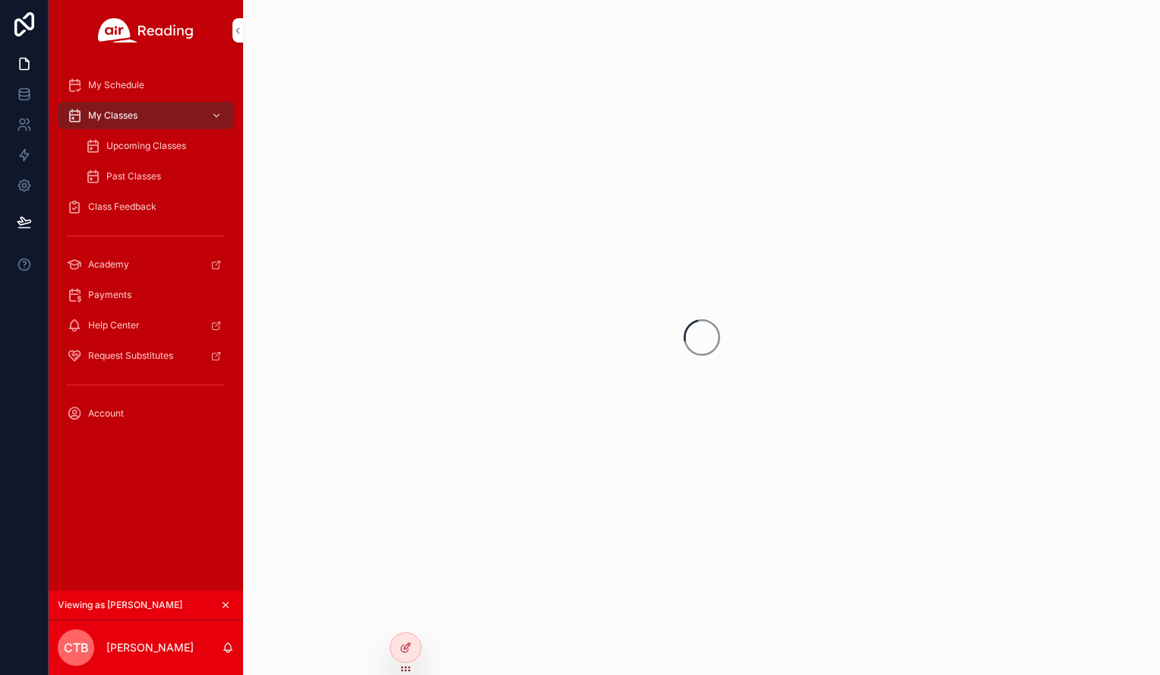
click at [141, 147] on span "Upcoming Classes" at bounding box center [146, 146] width 80 height 12
click at [127, 169] on div "Past Classes" at bounding box center [155, 176] width 140 height 24
click at [225, 604] on icon "scrollable content" at bounding box center [225, 604] width 5 height 5
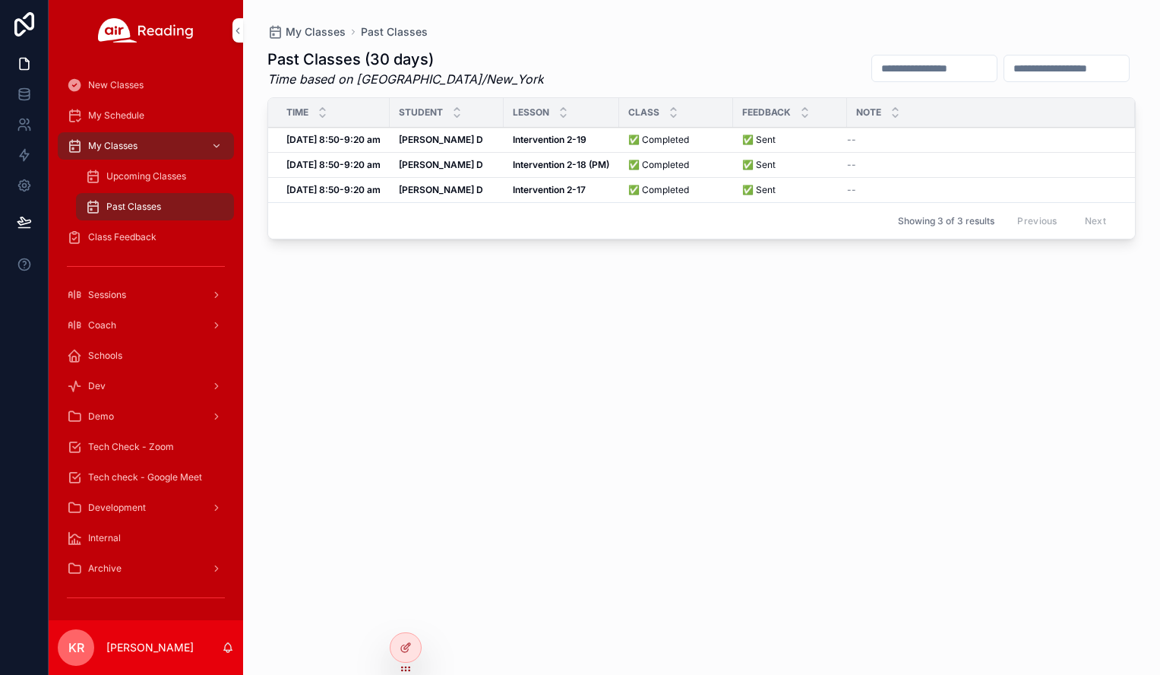
click at [0, 0] on icon at bounding box center [0, 0] width 0 height 0
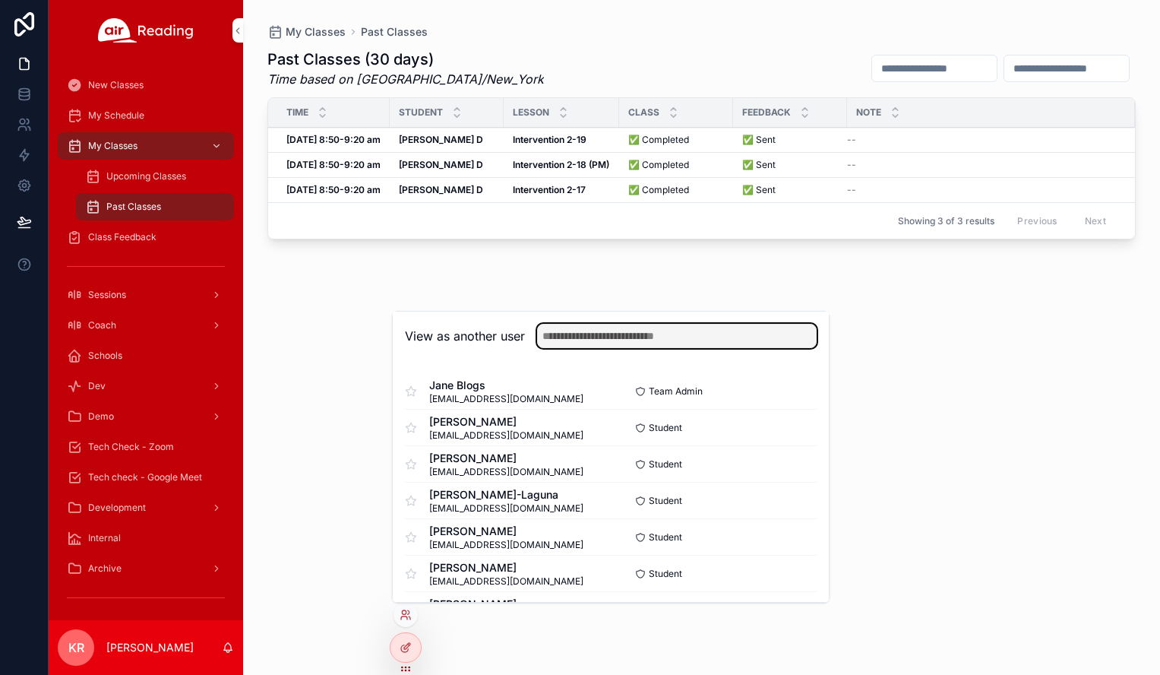
click at [615, 332] on input "text" at bounding box center [677, 336] width 280 height 24
type input "*******"
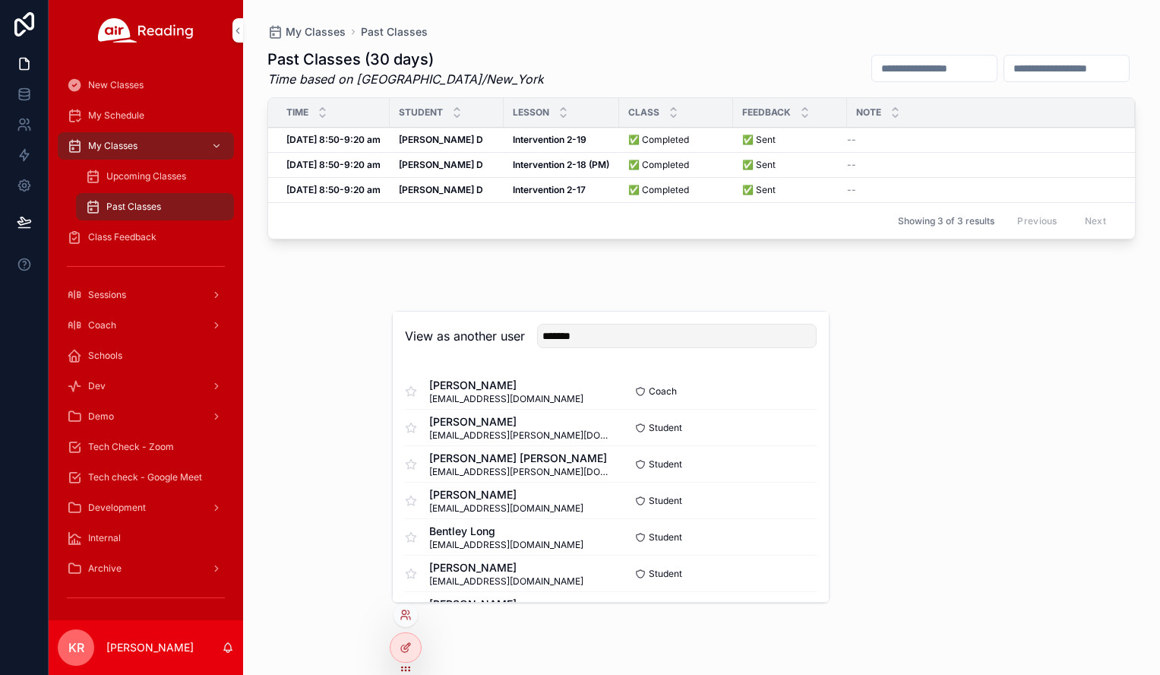
click at [0, 0] on button "Select" at bounding box center [0, 0] width 0 height 0
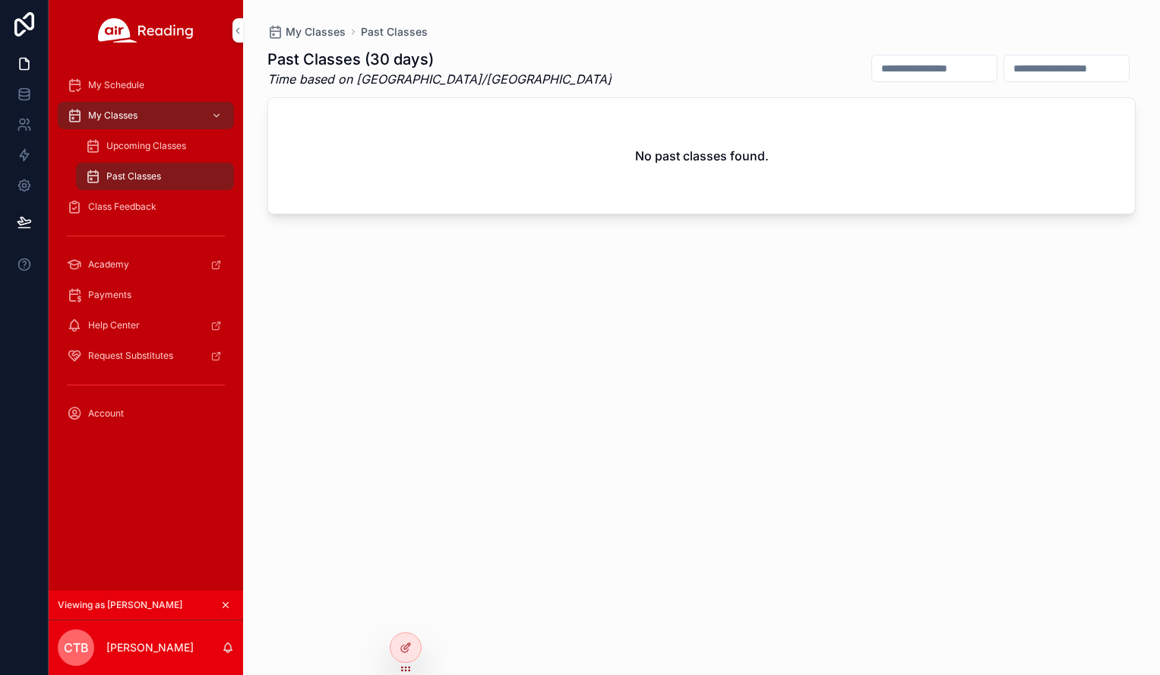
click at [151, 143] on span "Upcoming Classes" at bounding box center [146, 146] width 80 height 12
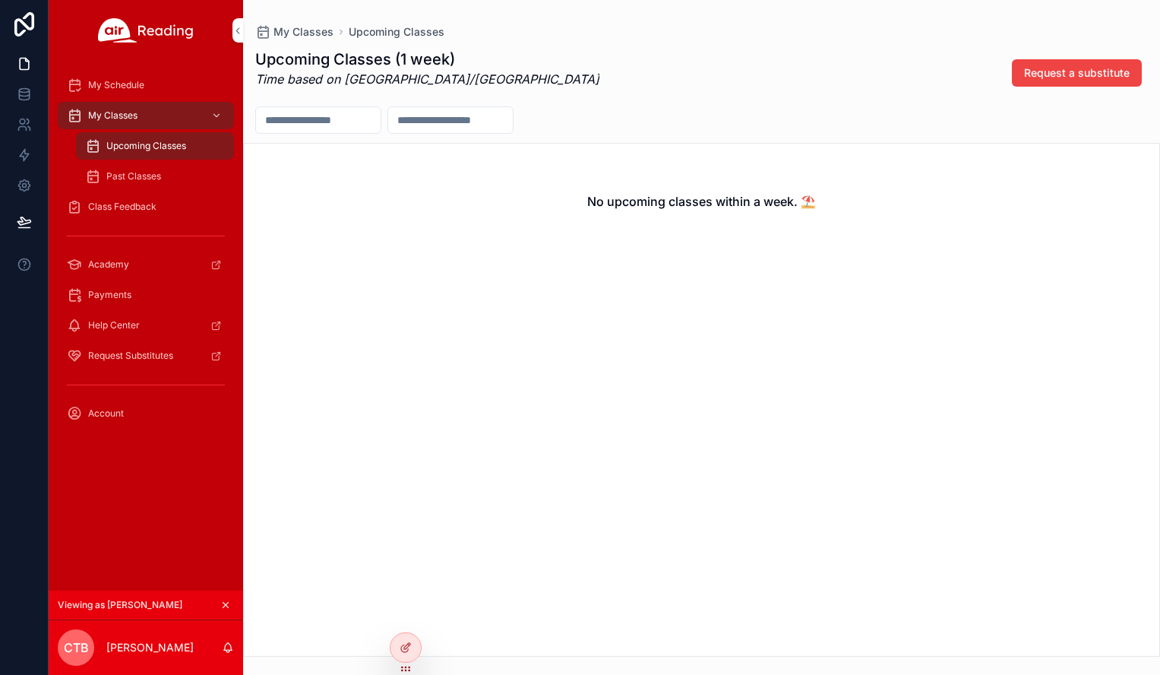
click at [129, 207] on span "Class Feedback" at bounding box center [122, 207] width 68 height 12
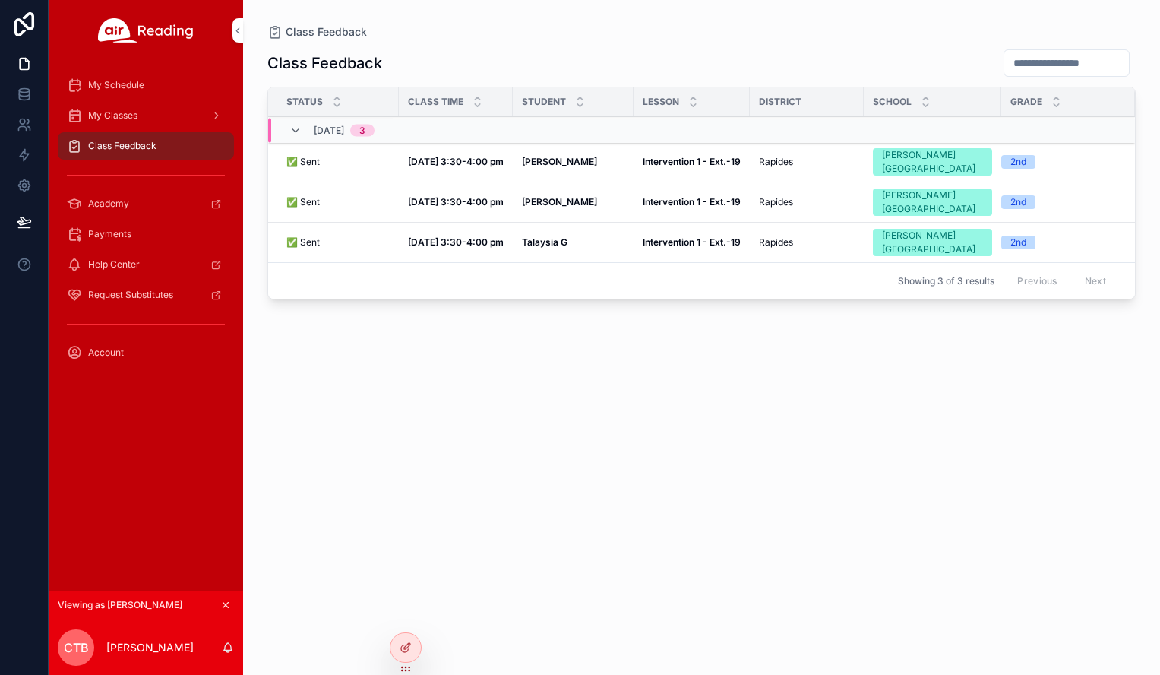
click at [126, 116] on span "My Classes" at bounding box center [112, 115] width 49 height 12
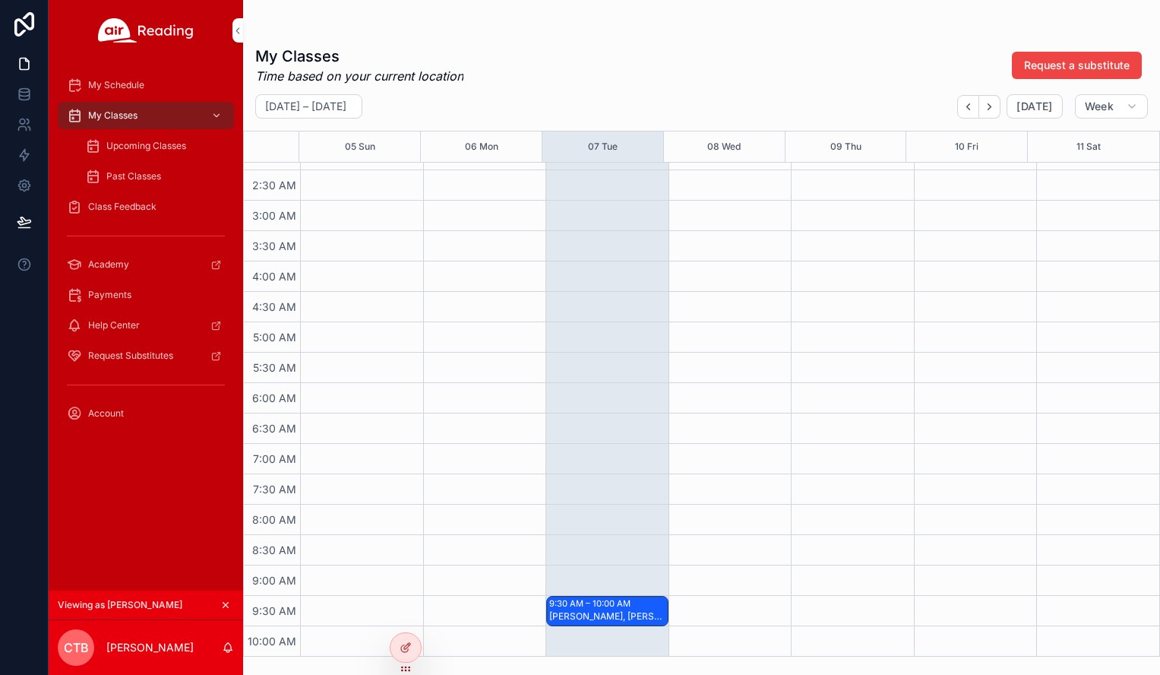
scroll to position [228, 0]
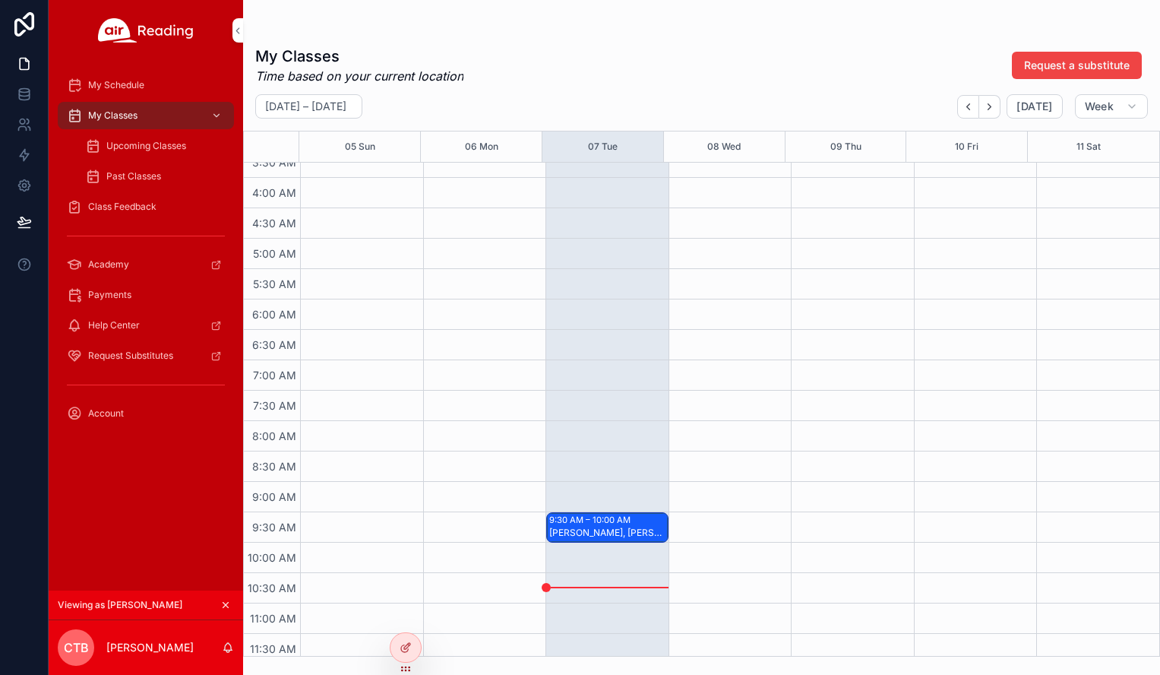
click at [614, 523] on div "9:30 AM – 10:00 AM" at bounding box center [591, 520] width 85 height 12
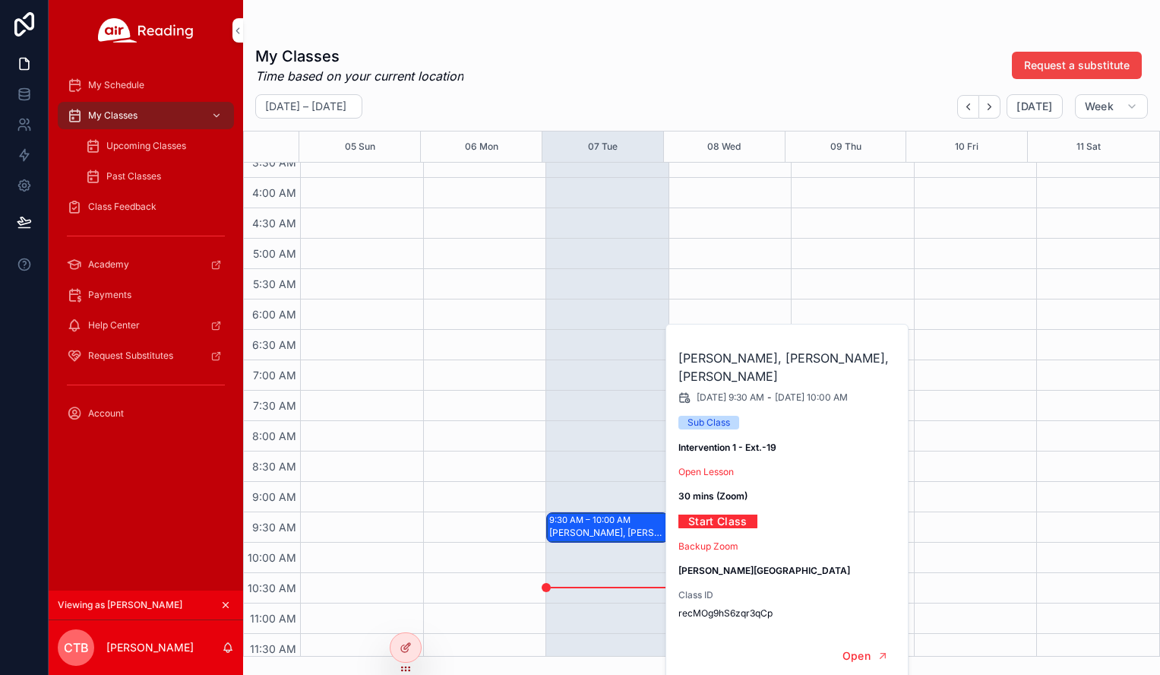
click at [593, 463] on div "9:30 AM – 10:00 AM [PERSON_NAME], [PERSON_NAME], [PERSON_NAME]" at bounding box center [607, 664] width 123 height 1459
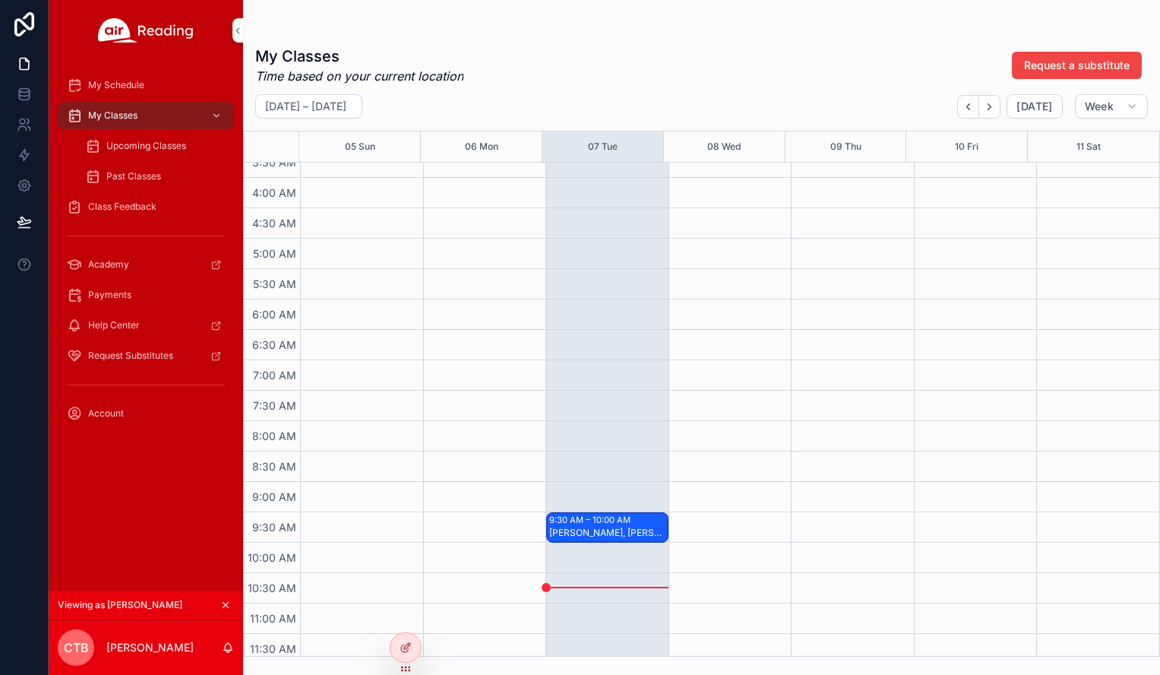
click at [132, 206] on span "Class Feedback" at bounding box center [122, 207] width 68 height 12
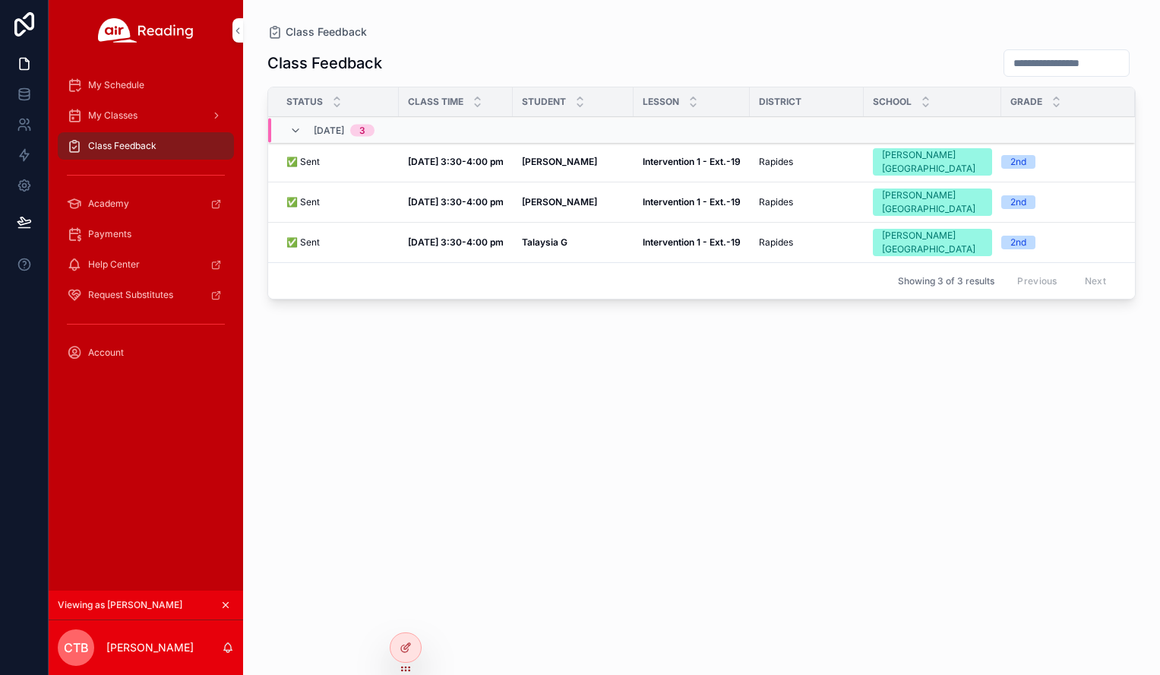
click at [127, 112] on span "My Classes" at bounding box center [112, 115] width 49 height 12
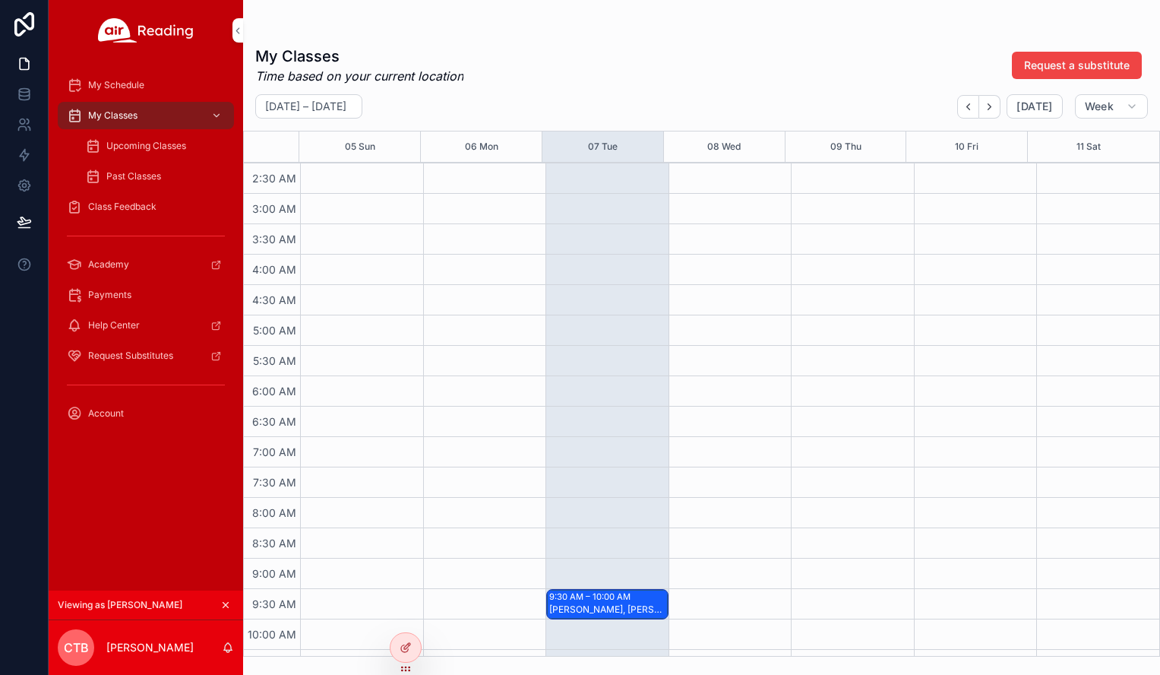
scroll to position [304, 0]
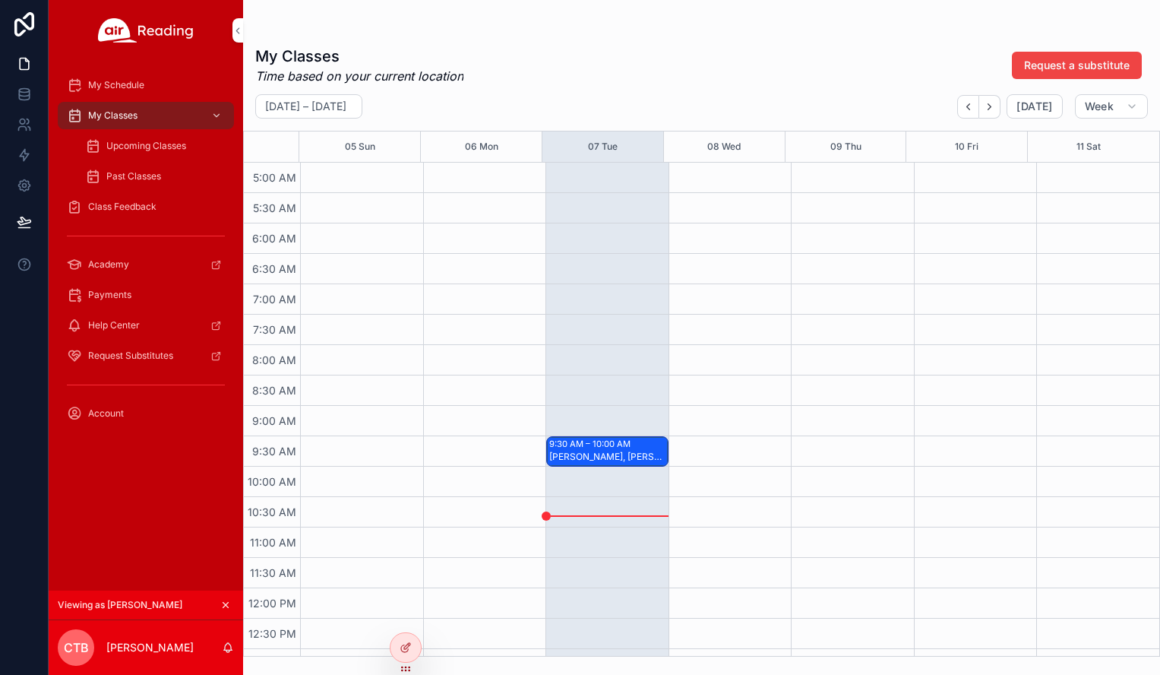
click at [229, 604] on icon "scrollable content" at bounding box center [225, 604] width 11 height 11
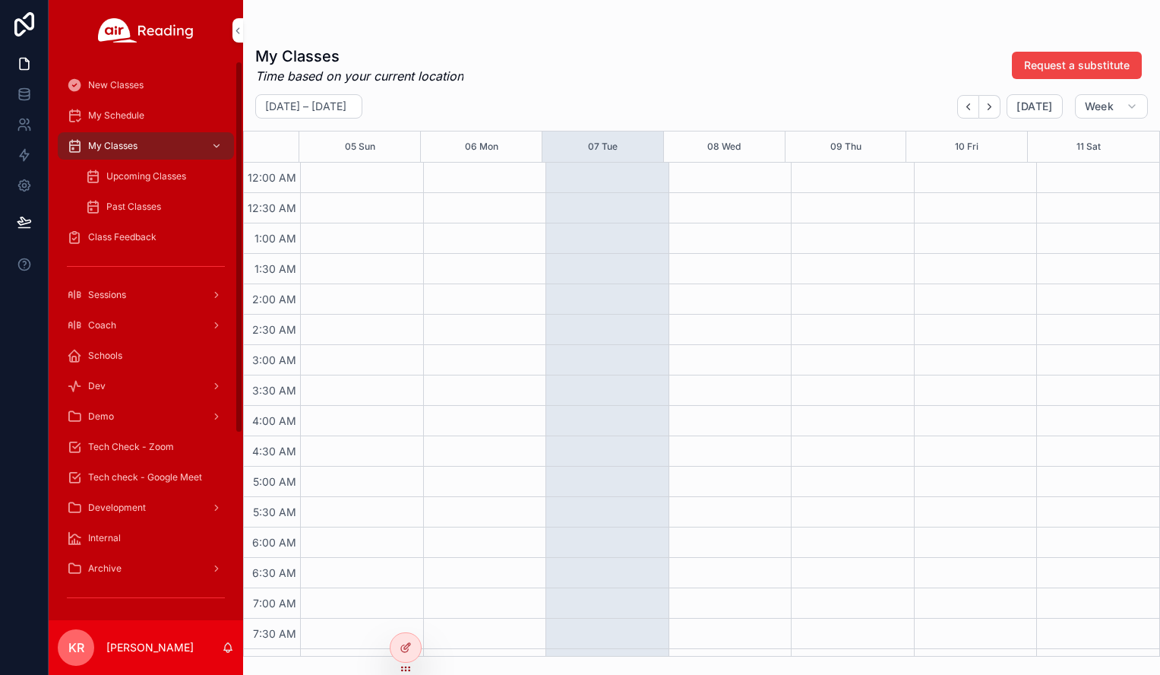
click at [0, 0] on icon at bounding box center [0, 0] width 0 height 0
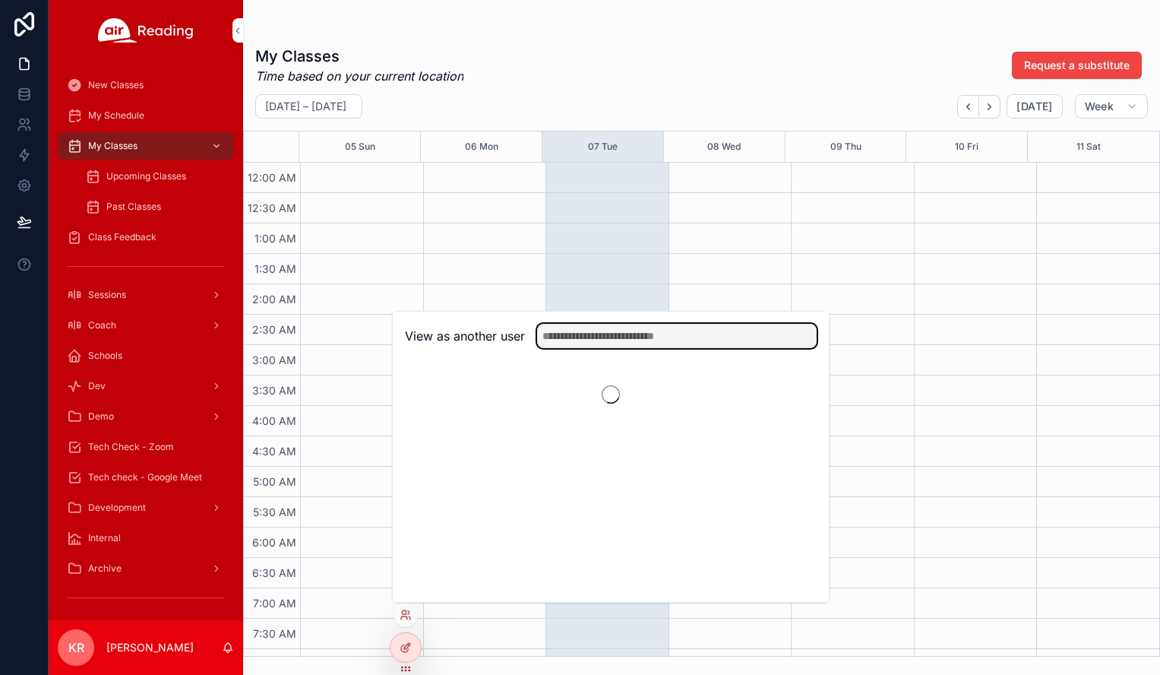
drag, startPoint x: 556, startPoint y: 345, endPoint x: 568, endPoint y: 339, distance: 12.9
click at [557, 345] on input "text" at bounding box center [677, 336] width 280 height 24
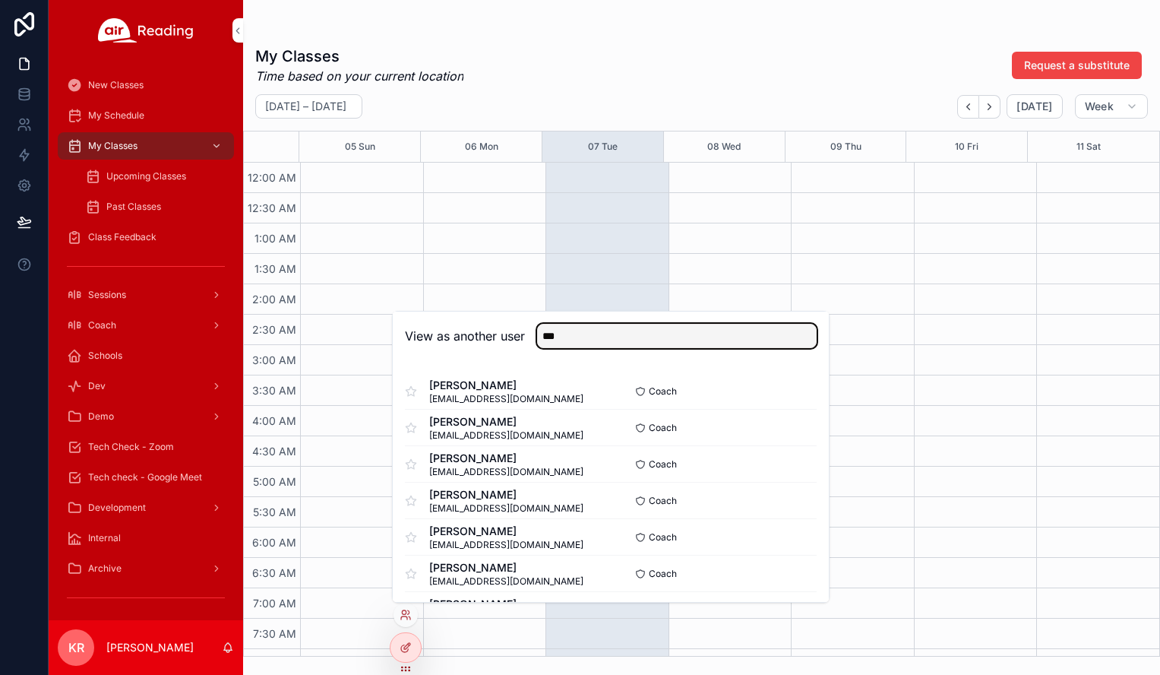
type input "***"
click at [0, 0] on button "Select" at bounding box center [0, 0] width 0 height 0
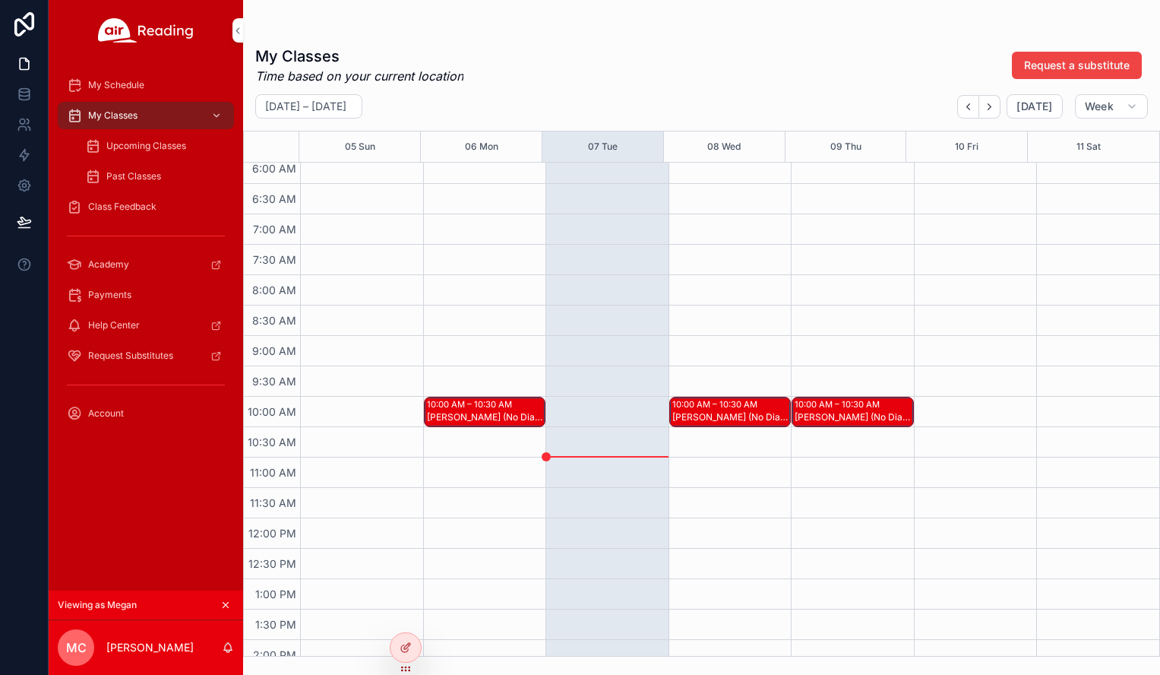
scroll to position [456, 0]
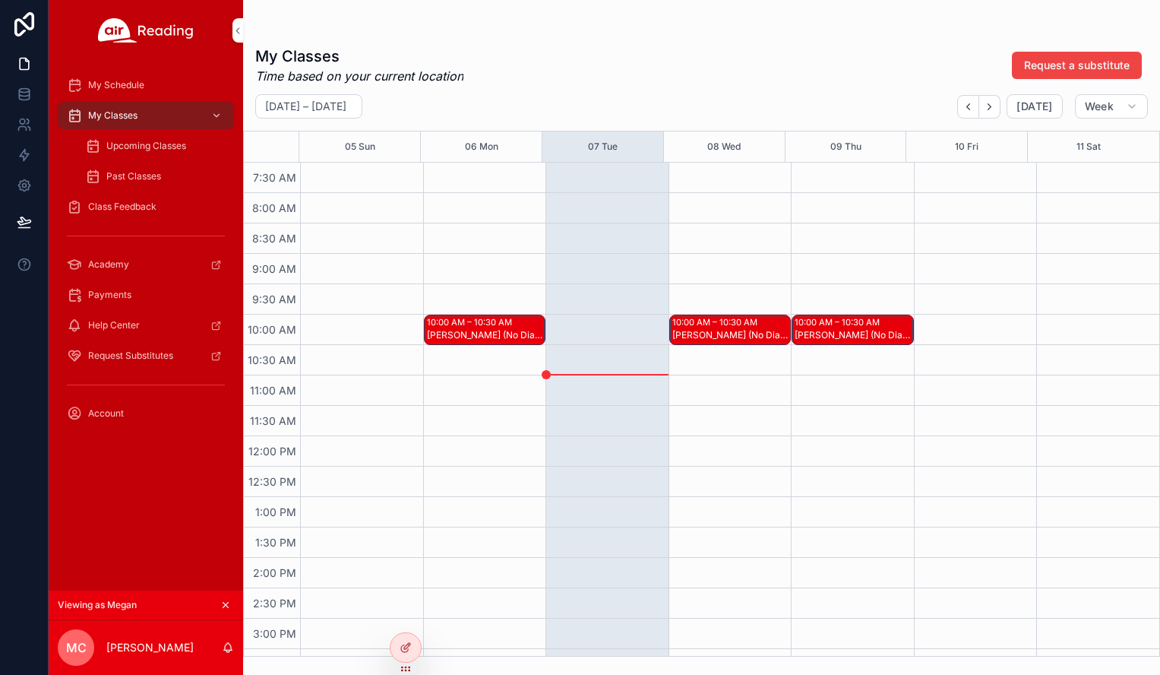
click at [708, 324] on div "10:00 AM – 10:30 AM" at bounding box center [716, 322] width 89 height 12
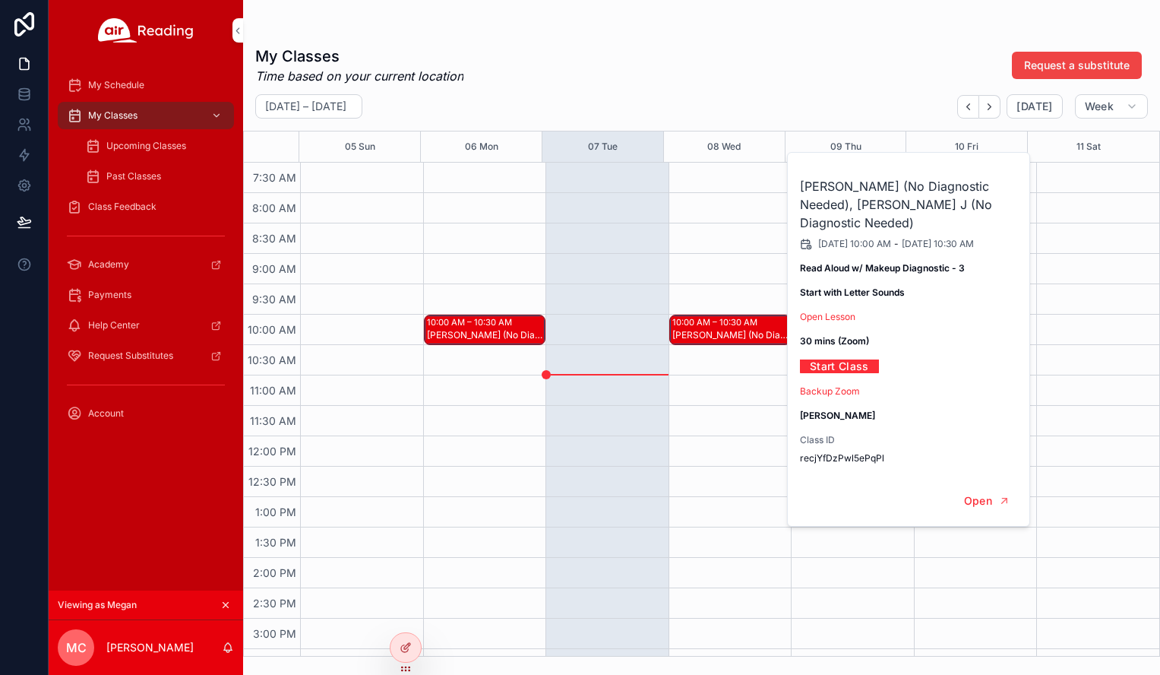
click at [657, 321] on div "scrollable content" at bounding box center [607, 436] width 123 height 1459
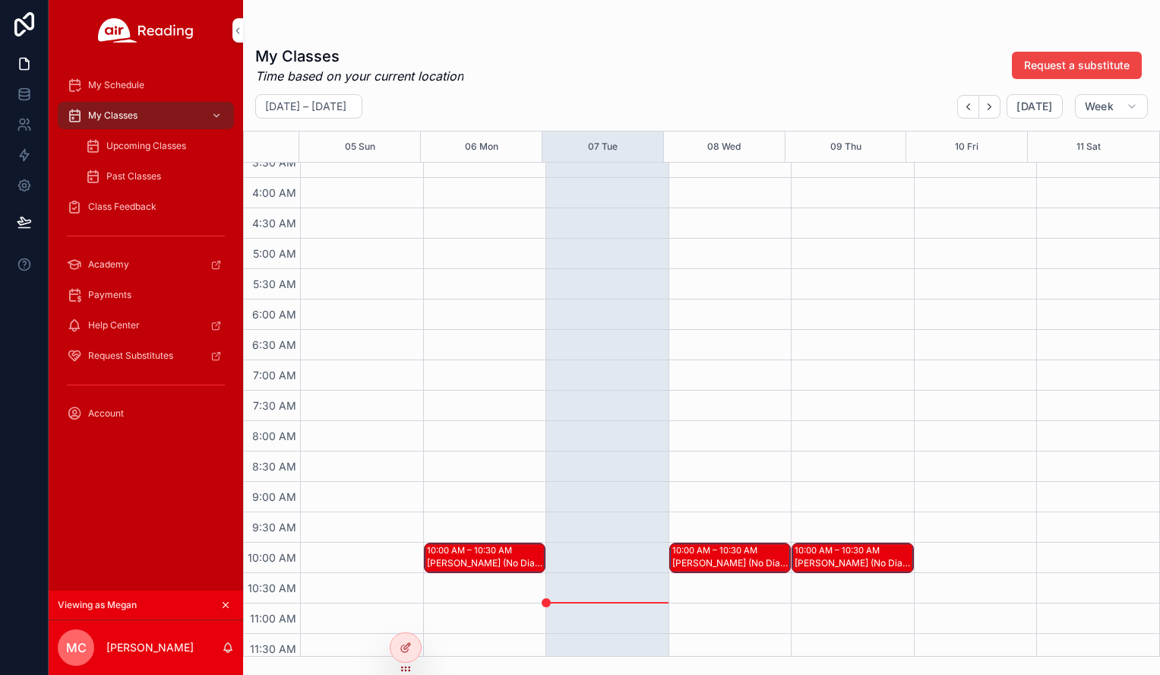
scroll to position [380, 0]
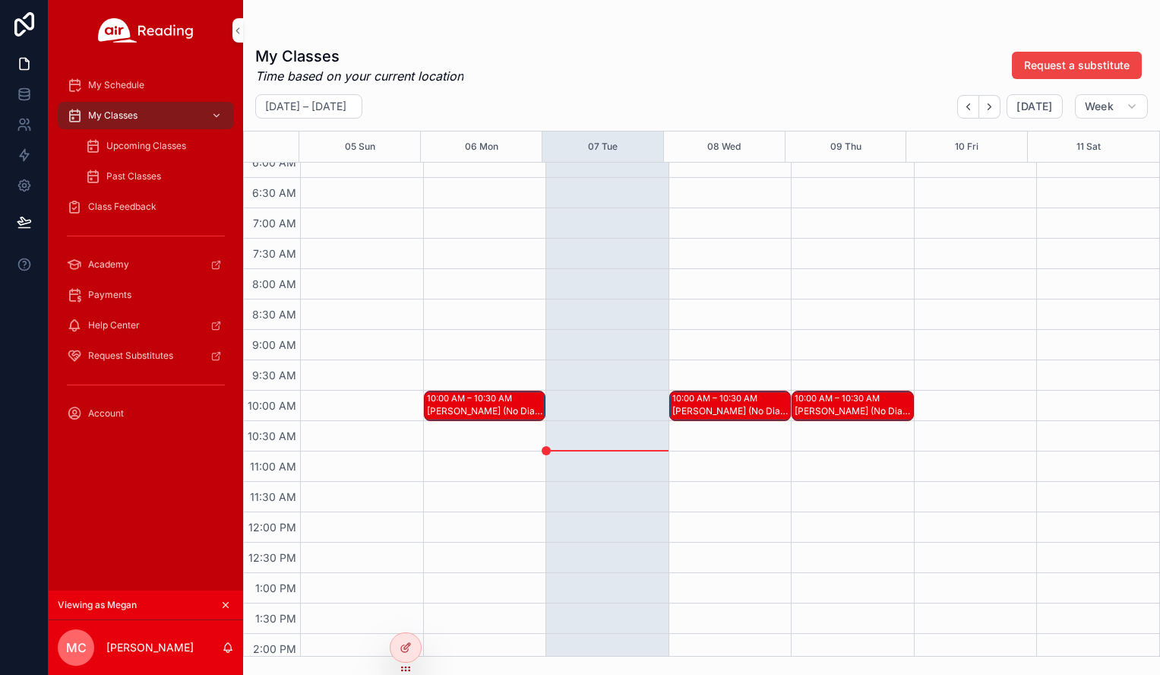
click at [162, 148] on span "Upcoming Classes" at bounding box center [146, 146] width 80 height 12
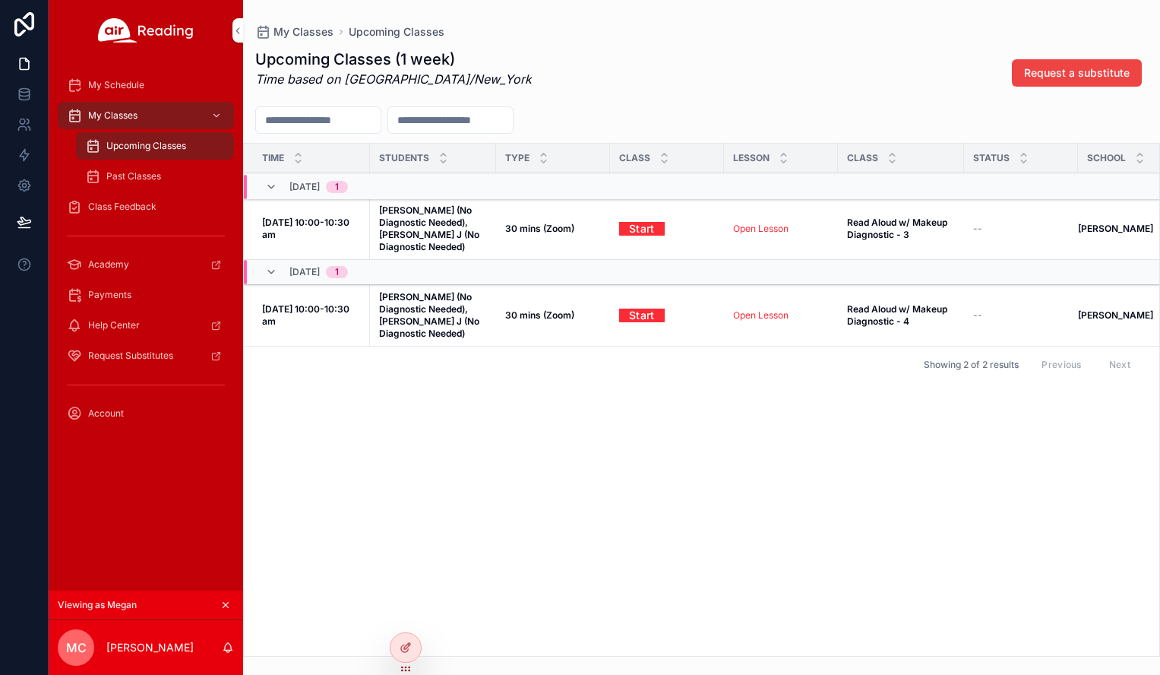
click at [225, 602] on icon "scrollable content" at bounding box center [225, 604] width 11 height 11
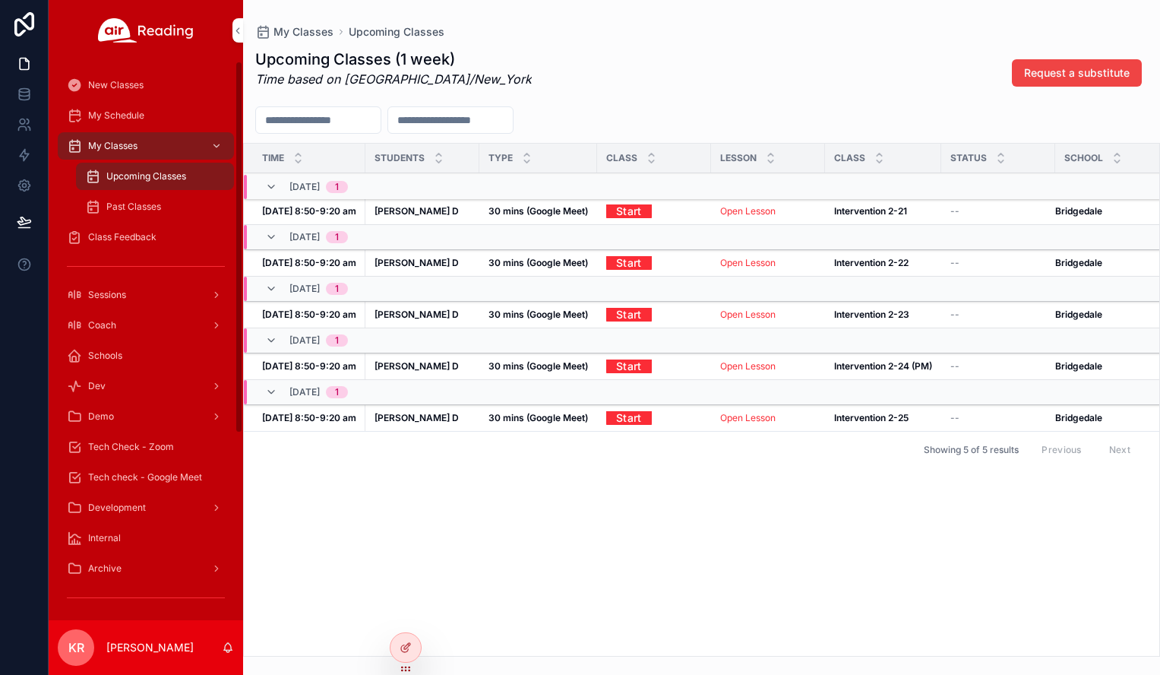
click at [160, 445] on span "Tech Check - Zoom" at bounding box center [131, 447] width 86 height 12
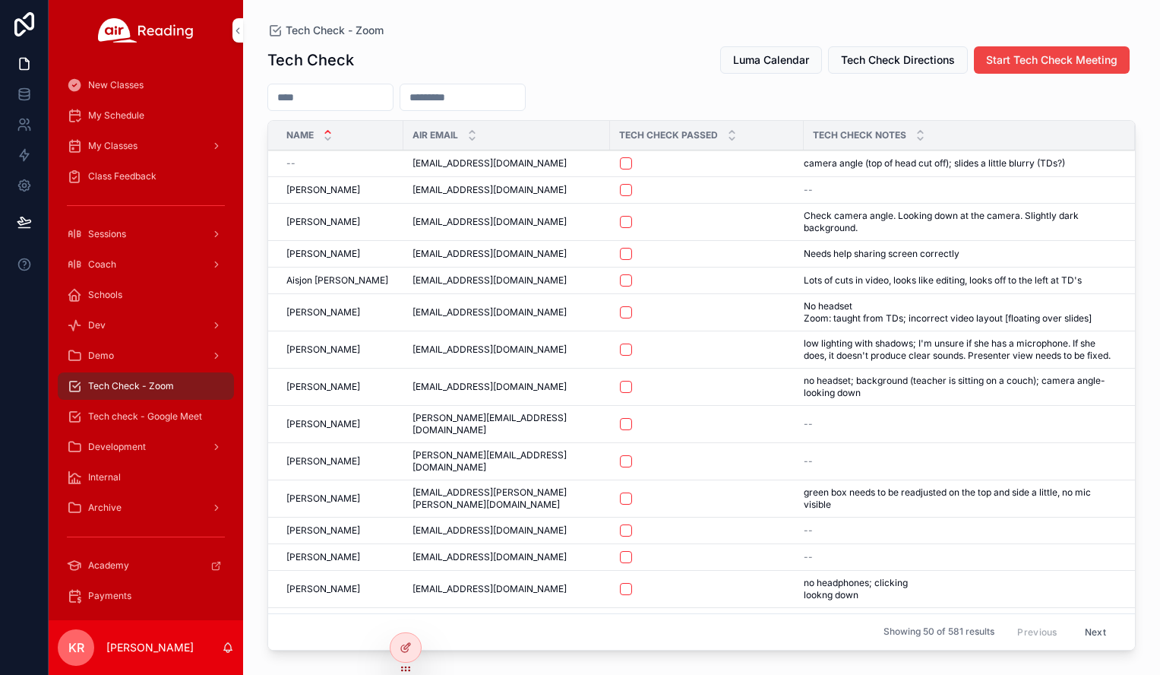
click at [745, 58] on span "Luma Calendar" at bounding box center [771, 59] width 76 height 15
click at [141, 417] on span "Tech check - Google Meet" at bounding box center [145, 416] width 114 height 12
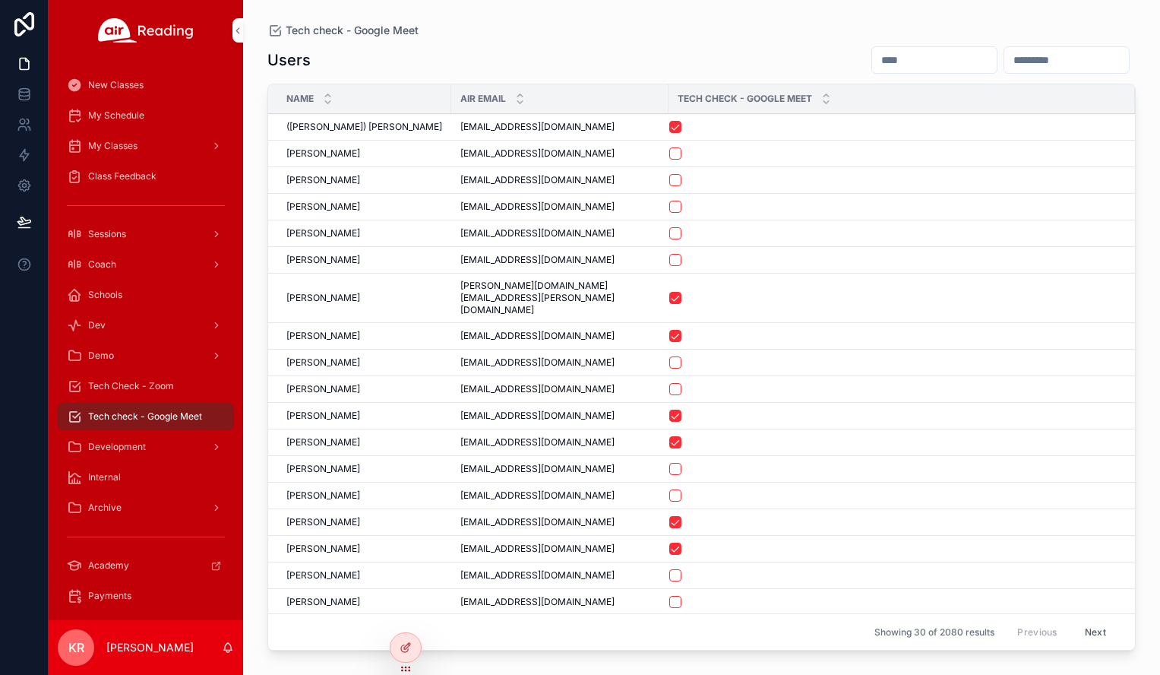
click at [872, 63] on input "scrollable content" at bounding box center [934, 59] width 125 height 21
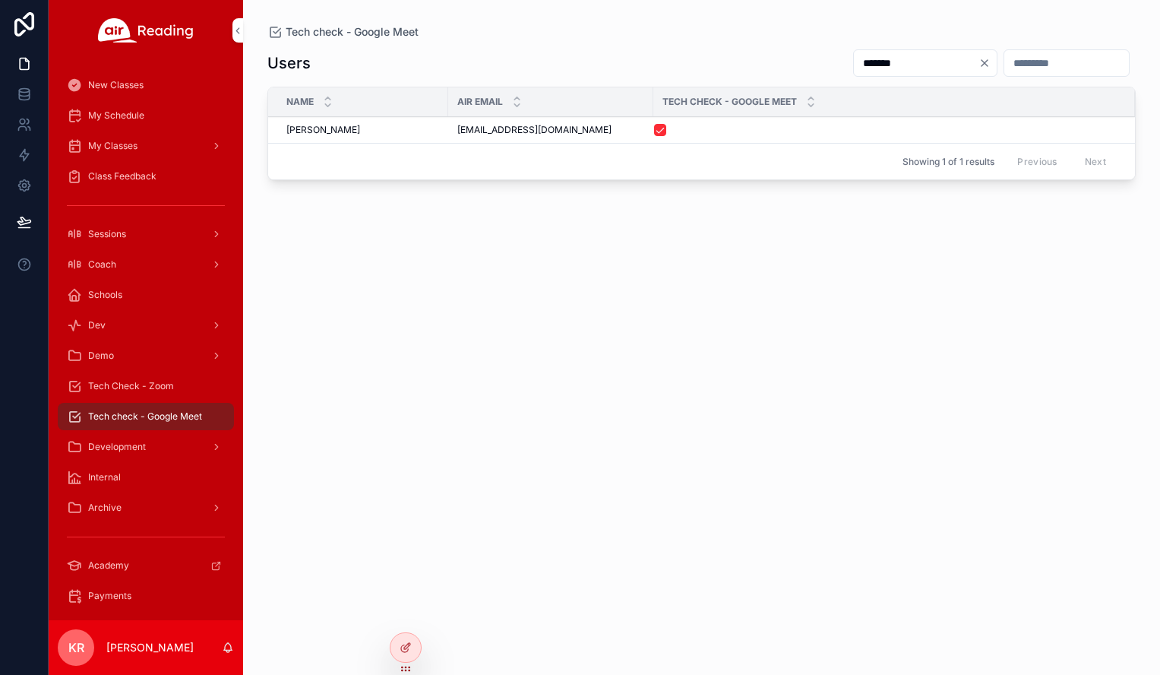
type input "*******"
click at [552, 128] on span "[EMAIL_ADDRESS][DOMAIN_NAME]" at bounding box center [534, 130] width 154 height 12
drag, startPoint x: 556, startPoint y: 131, endPoint x: 459, endPoint y: 134, distance: 97.3
click at [459, 134] on span "[EMAIL_ADDRESS][DOMAIN_NAME]" at bounding box center [534, 130] width 154 height 12
copy span "[EMAIL_ADDRESS][DOMAIN_NAME]"
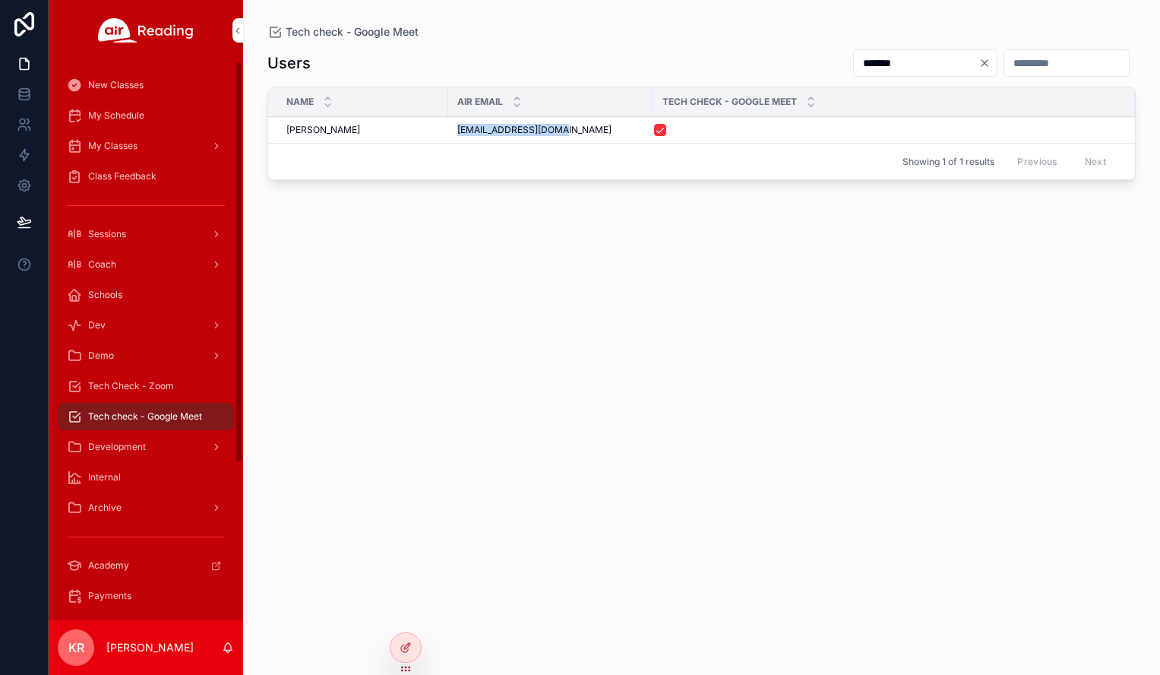
click at [139, 384] on span "Tech Check - Zoom" at bounding box center [131, 386] width 86 height 12
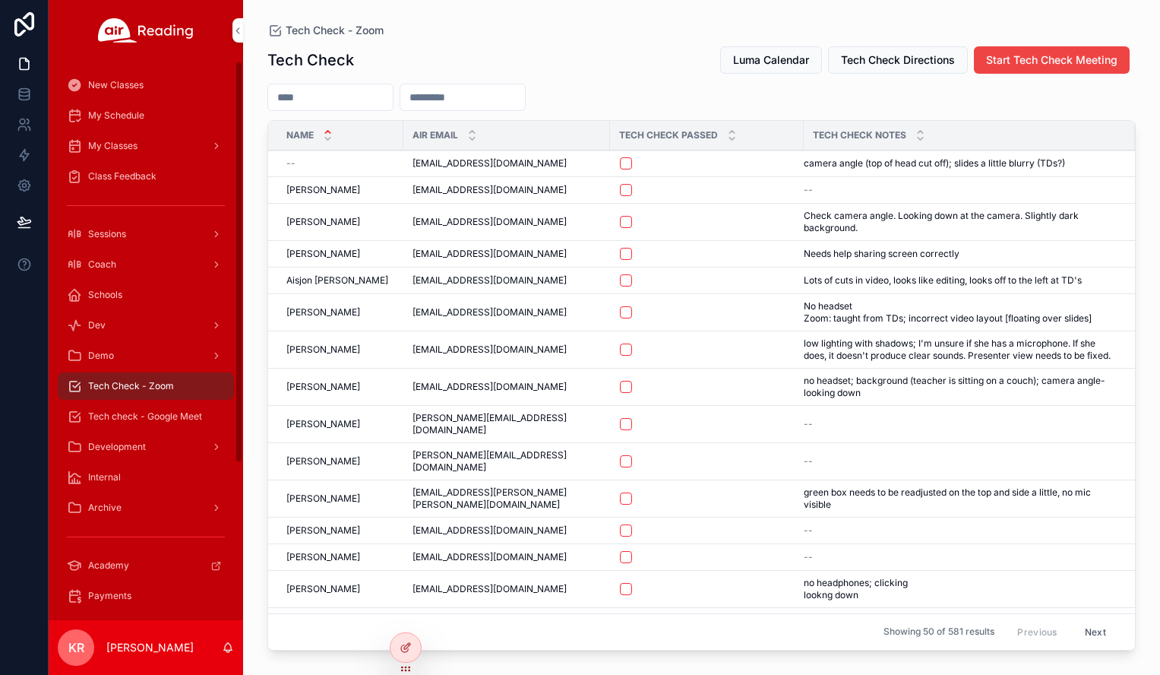
click at [525, 100] on input "scrollable content" at bounding box center [462, 97] width 125 height 21
paste input "**********"
type input "**********"
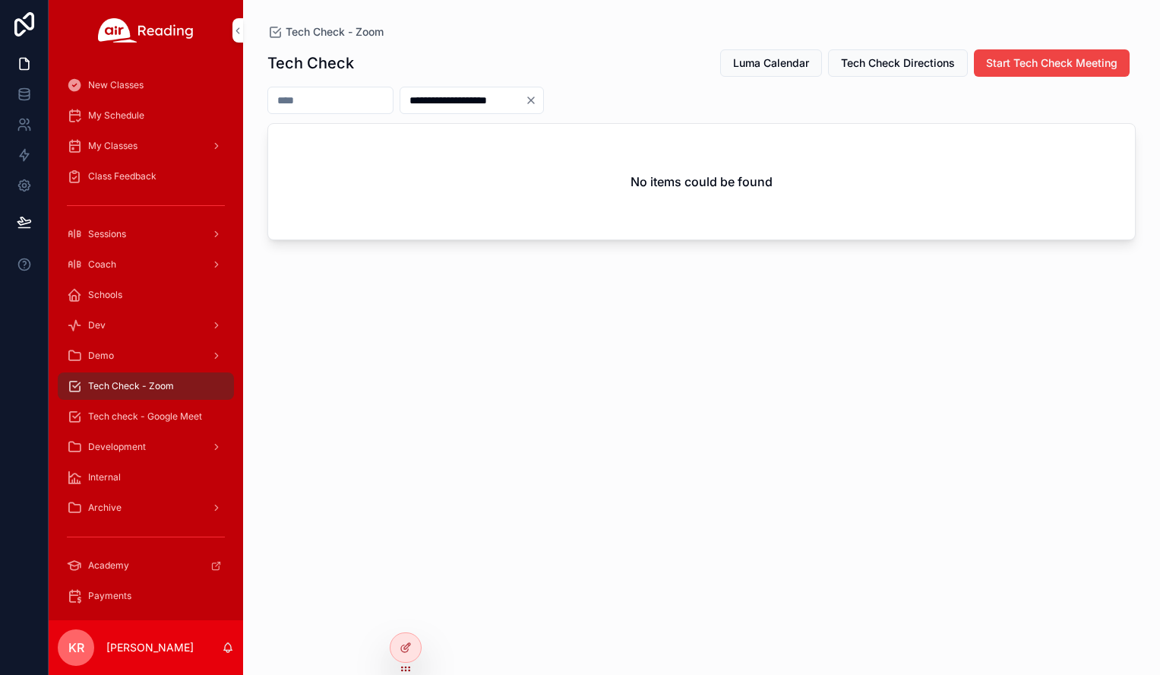
click at [534, 102] on icon "Clear" at bounding box center [531, 100] width 6 height 6
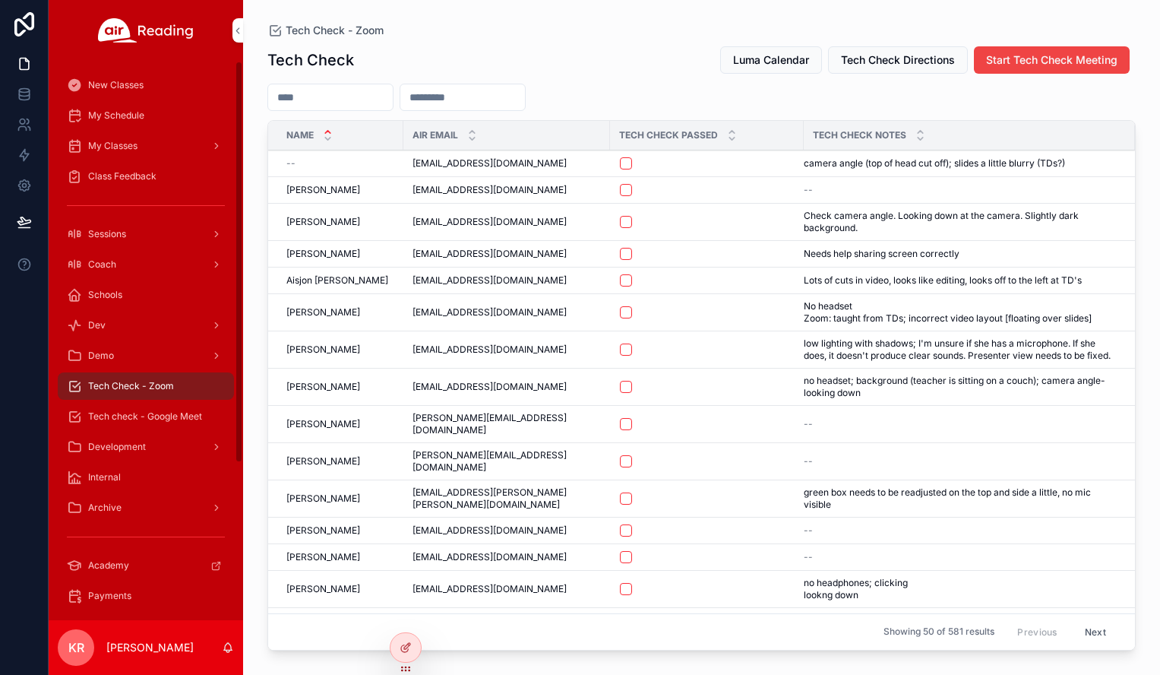
click at [169, 421] on span "Tech check - Google Meet" at bounding box center [145, 416] width 114 height 12
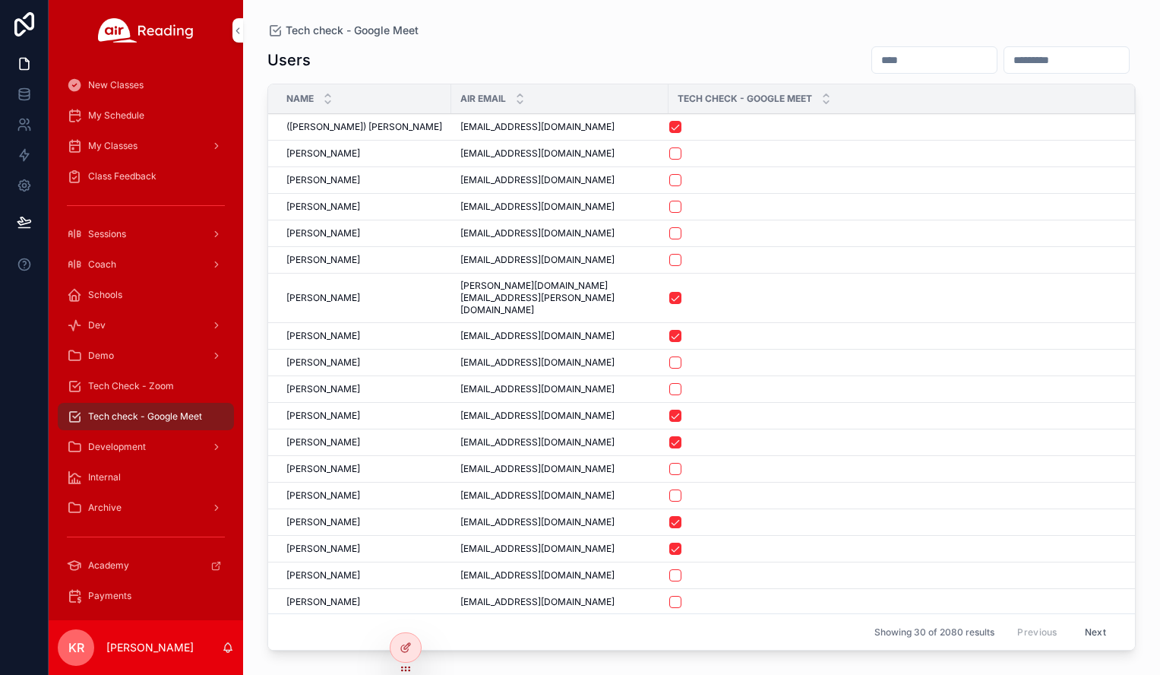
click at [872, 61] on input "scrollable content" at bounding box center [934, 59] width 125 height 21
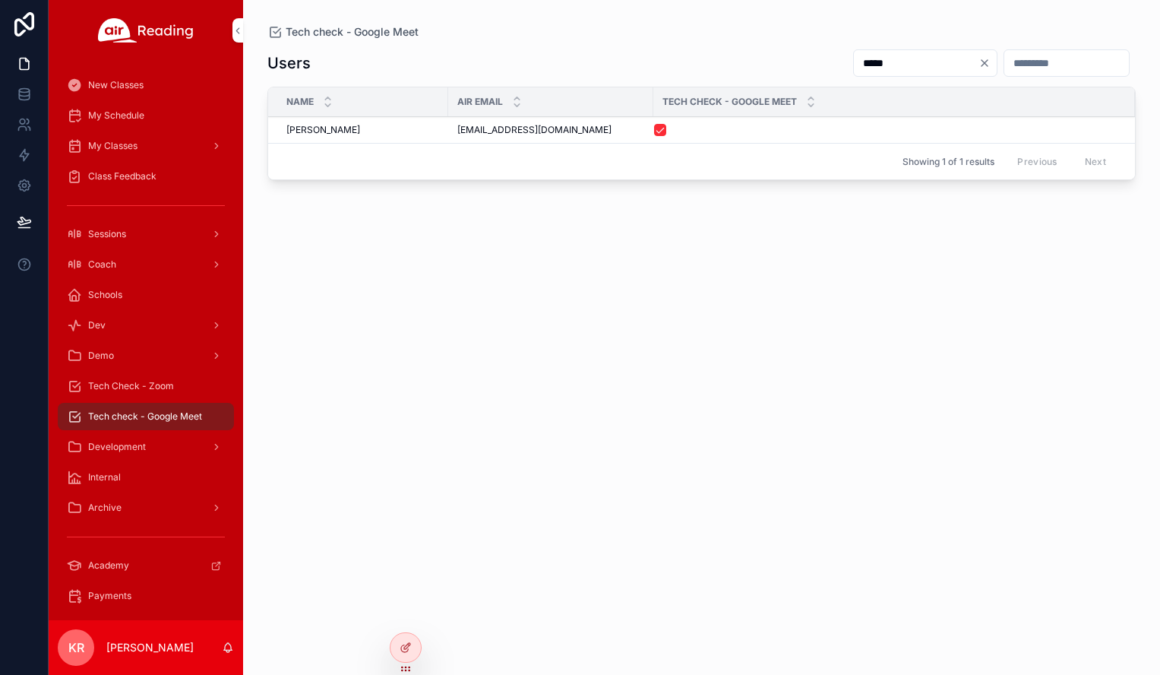
type input "*****"
drag, startPoint x: 568, startPoint y: 134, endPoint x: 451, endPoint y: 138, distance: 117.1
click at [451, 138] on td "kowalautumn@gmail.com kowalautumn@gmail.com" at bounding box center [550, 130] width 205 height 27
copy span "kowalautumn@gmail.com"
click at [158, 377] on div "Tech Check - Zoom" at bounding box center [146, 386] width 158 height 24
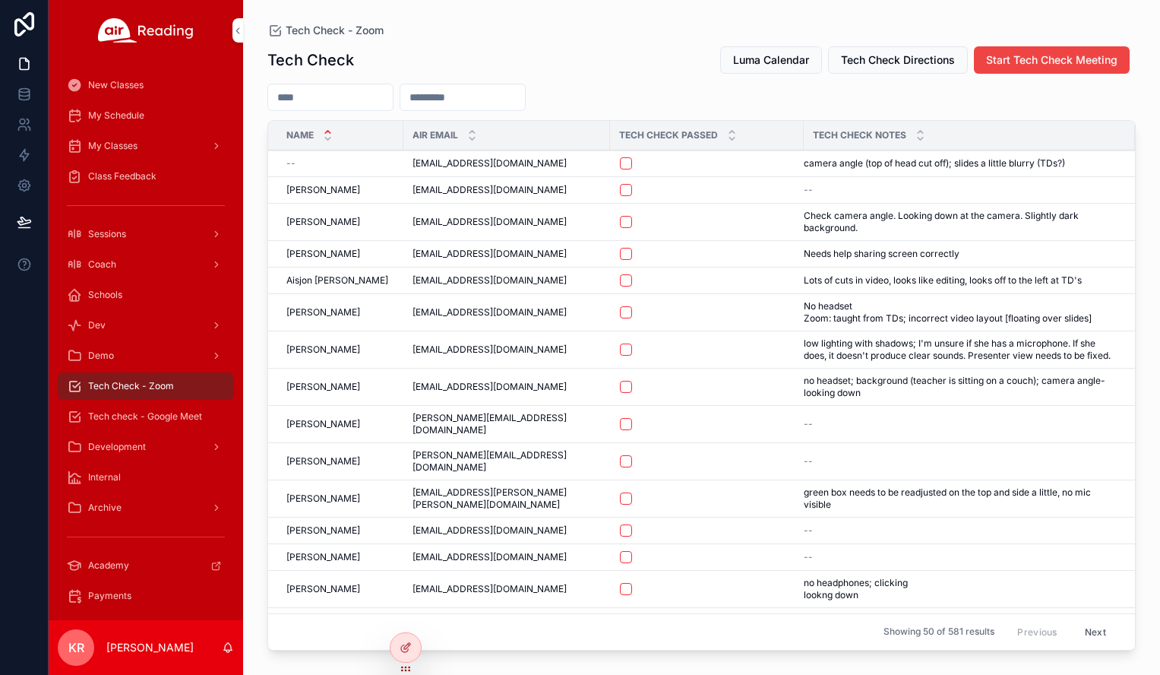
click at [472, 96] on input "scrollable content" at bounding box center [462, 97] width 125 height 21
paste input "**********"
type input "**********"
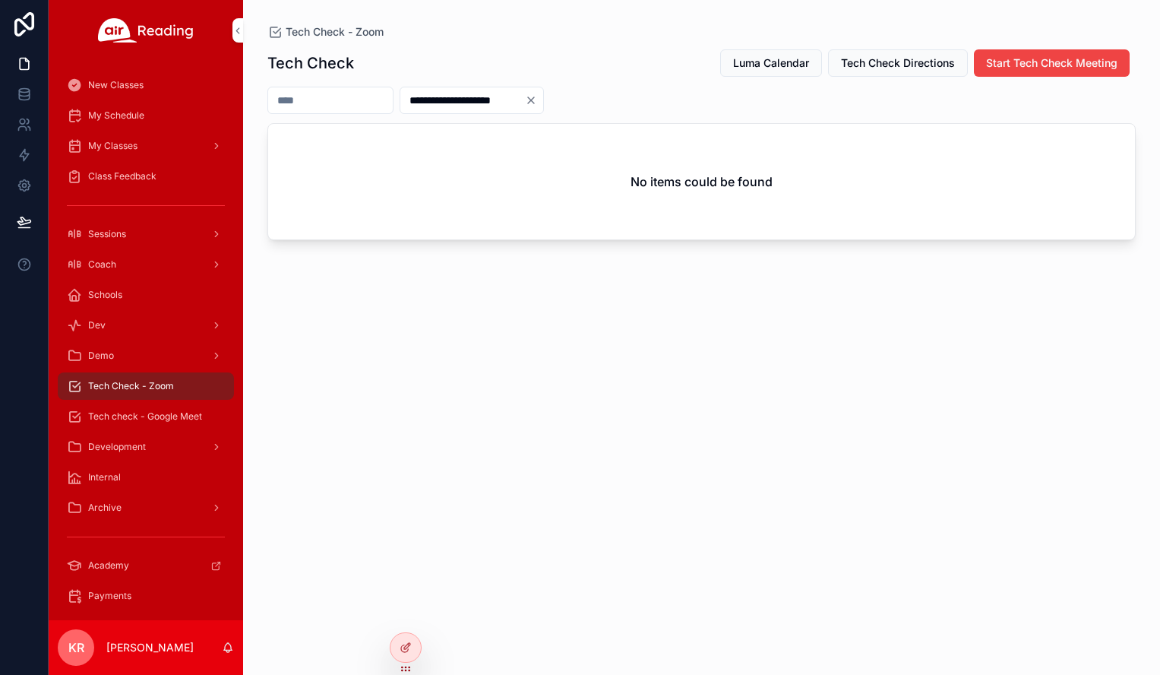
click at [537, 99] on icon "Clear" at bounding box center [531, 100] width 12 height 12
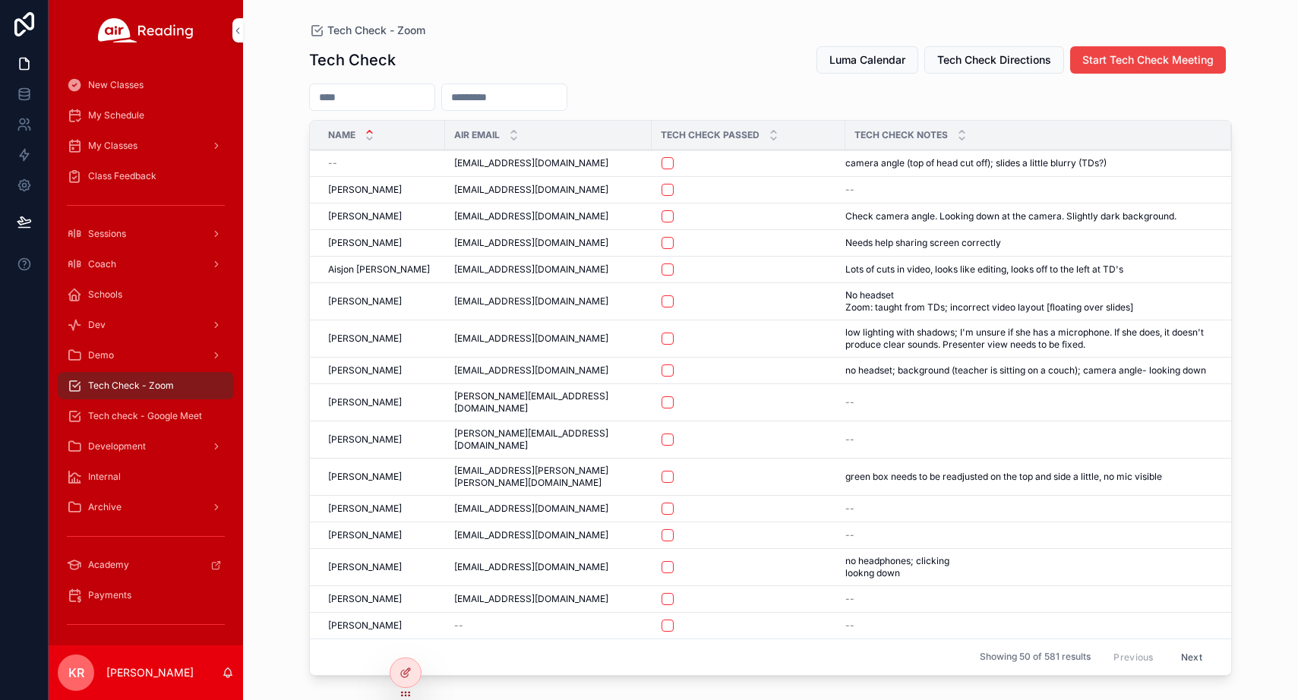
click at [134, 119] on span "My Schedule" at bounding box center [116, 115] width 56 height 12
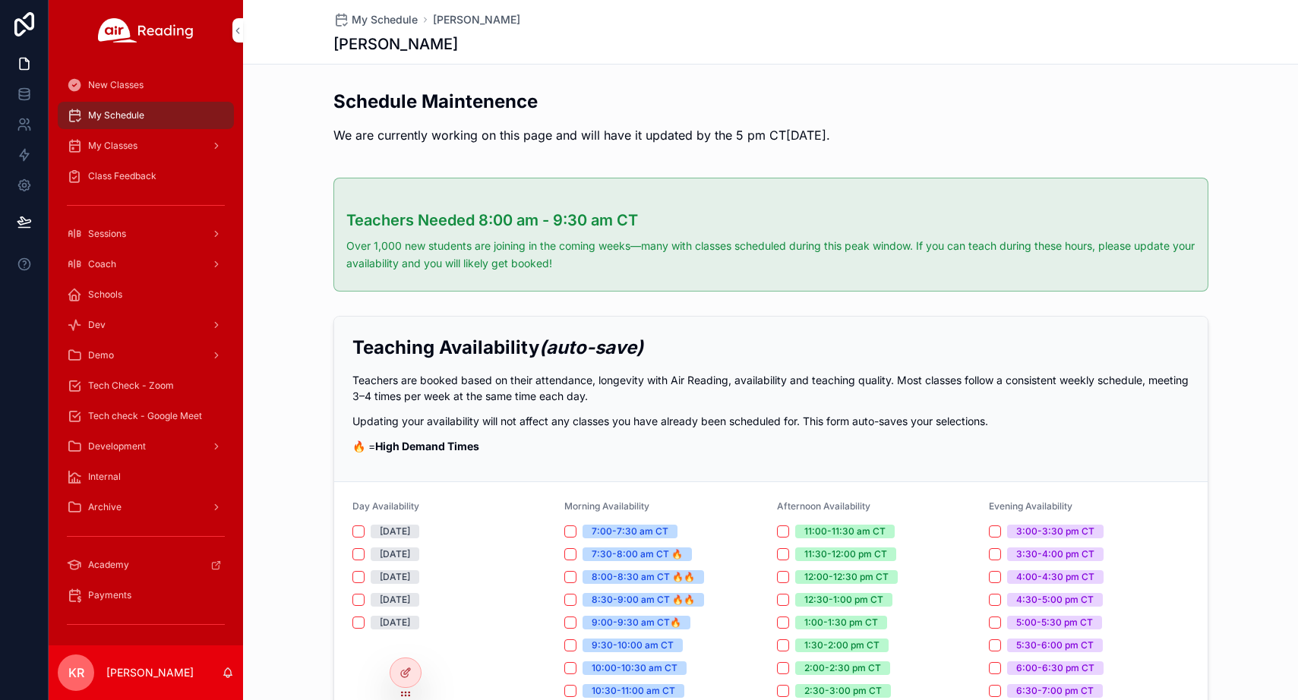
click at [131, 146] on span "My Classes" at bounding box center [112, 146] width 49 height 12
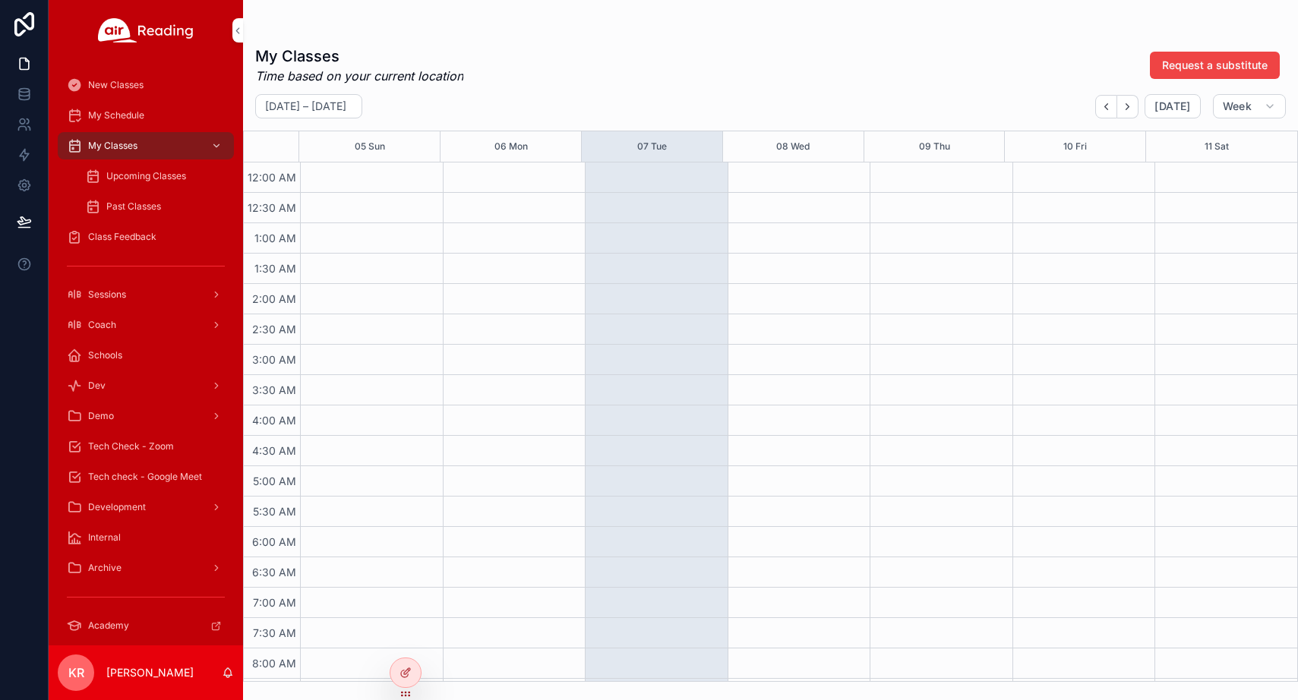
click at [157, 178] on span "Upcoming Classes" at bounding box center [146, 176] width 80 height 12
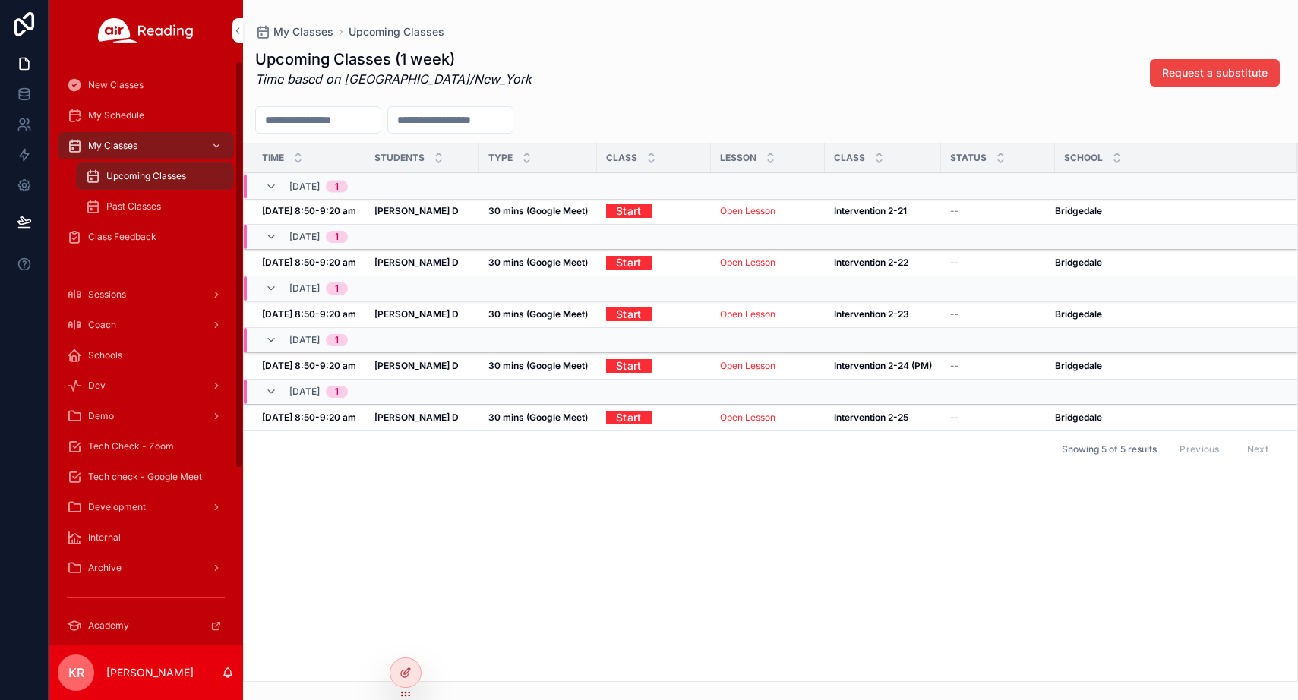
click at [155, 455] on div "Tech Check - Zoom" at bounding box center [146, 447] width 158 height 24
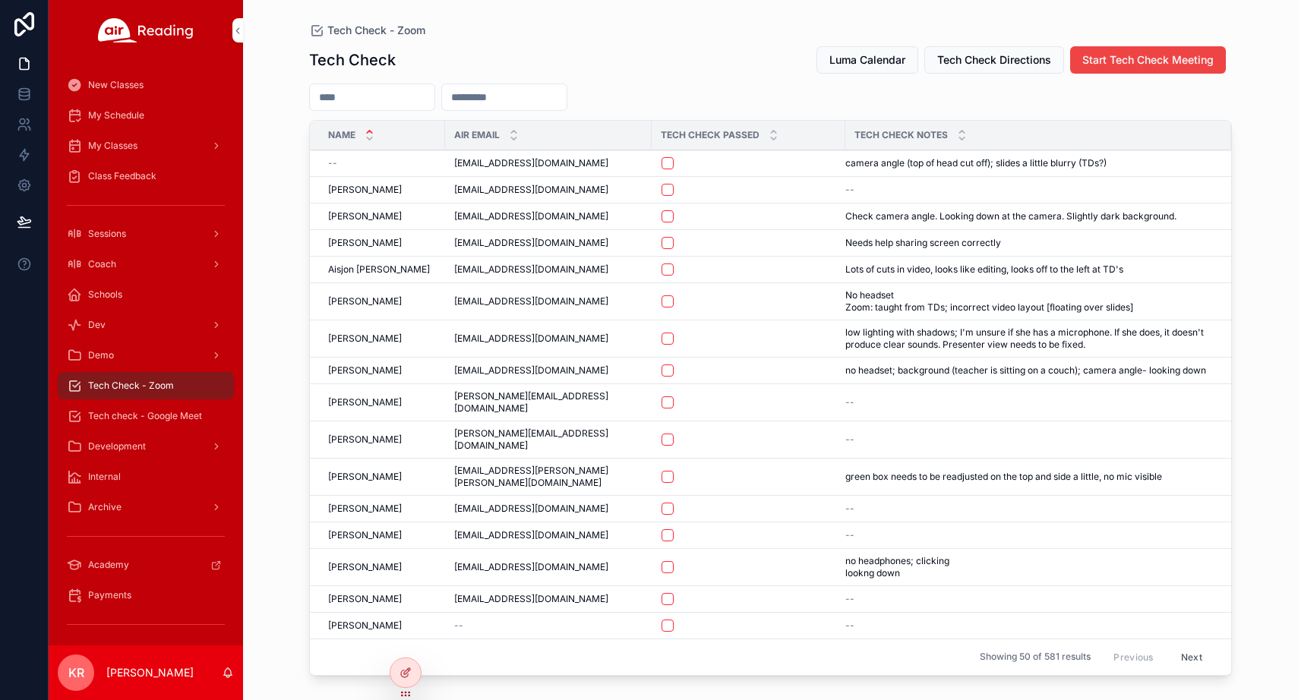
click at [136, 269] on div "Coach" at bounding box center [146, 264] width 158 height 24
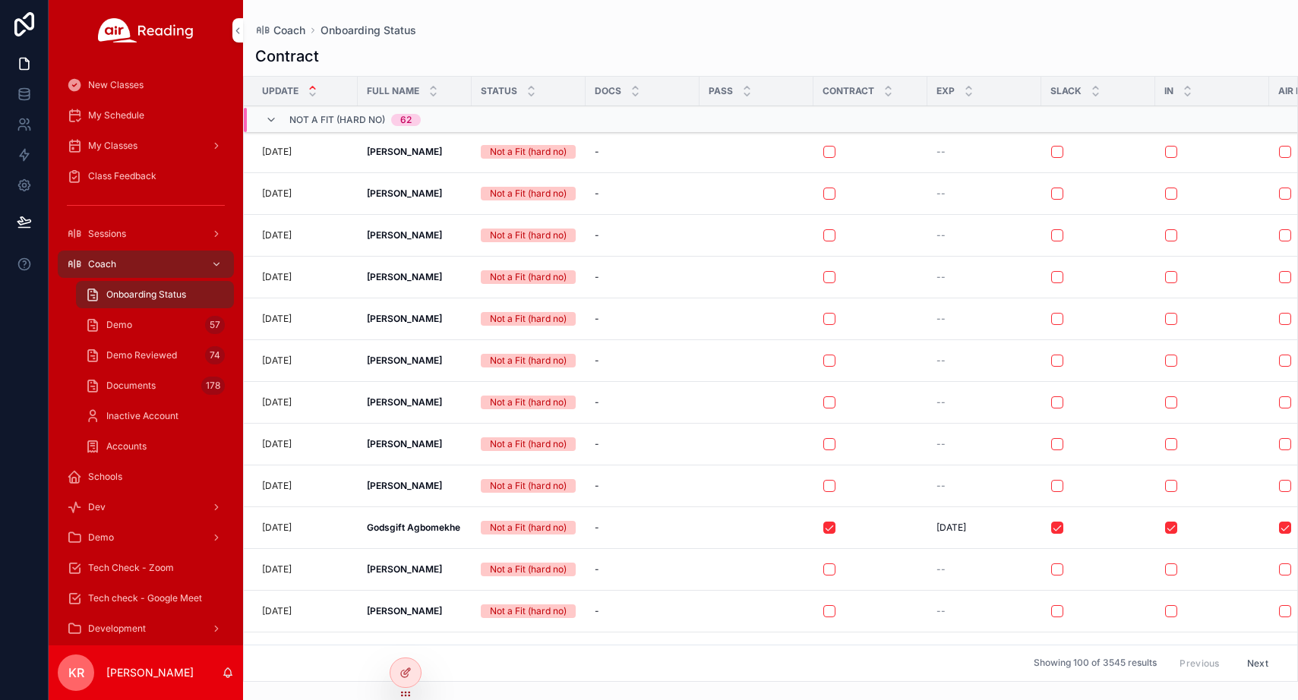
click at [148, 119] on div "My Schedule" at bounding box center [146, 115] width 158 height 24
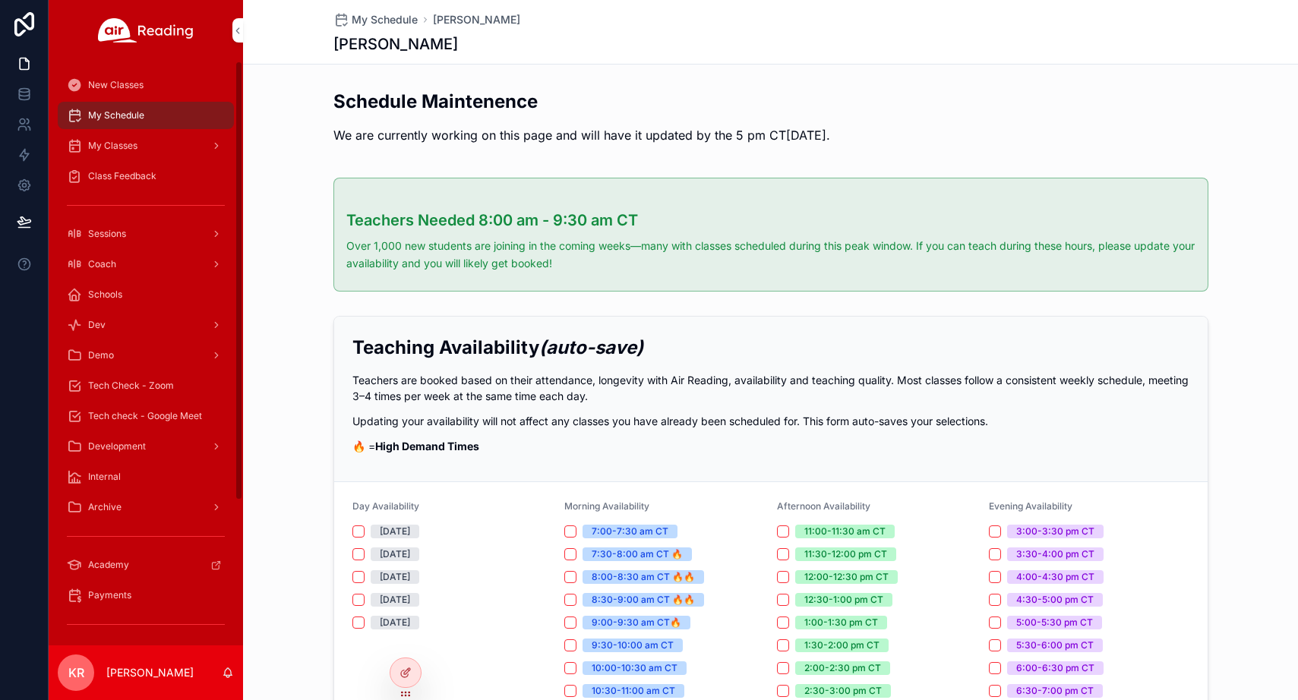
drag, startPoint x: 156, startPoint y: 414, endPoint x: 277, endPoint y: 394, distance: 122.5
click at [156, 414] on span "Tech check - Google Meet" at bounding box center [145, 416] width 114 height 12
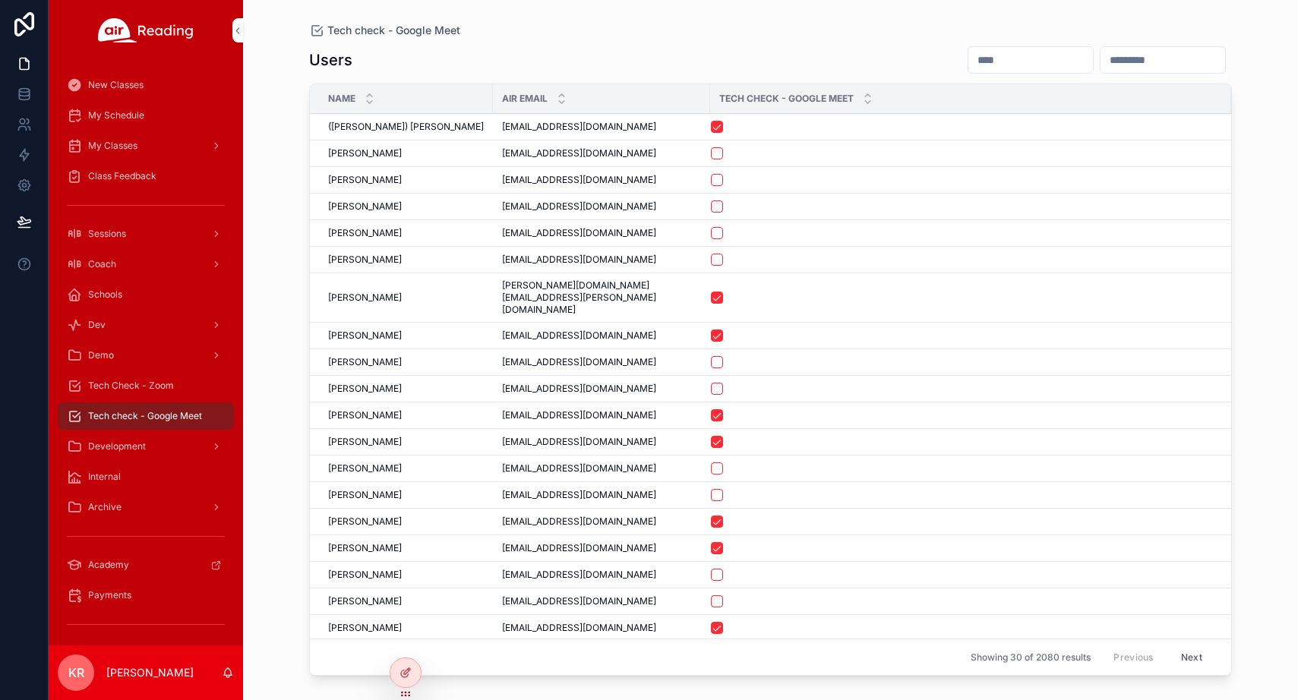
click at [969, 62] on input "scrollable content" at bounding box center [1031, 59] width 125 height 21
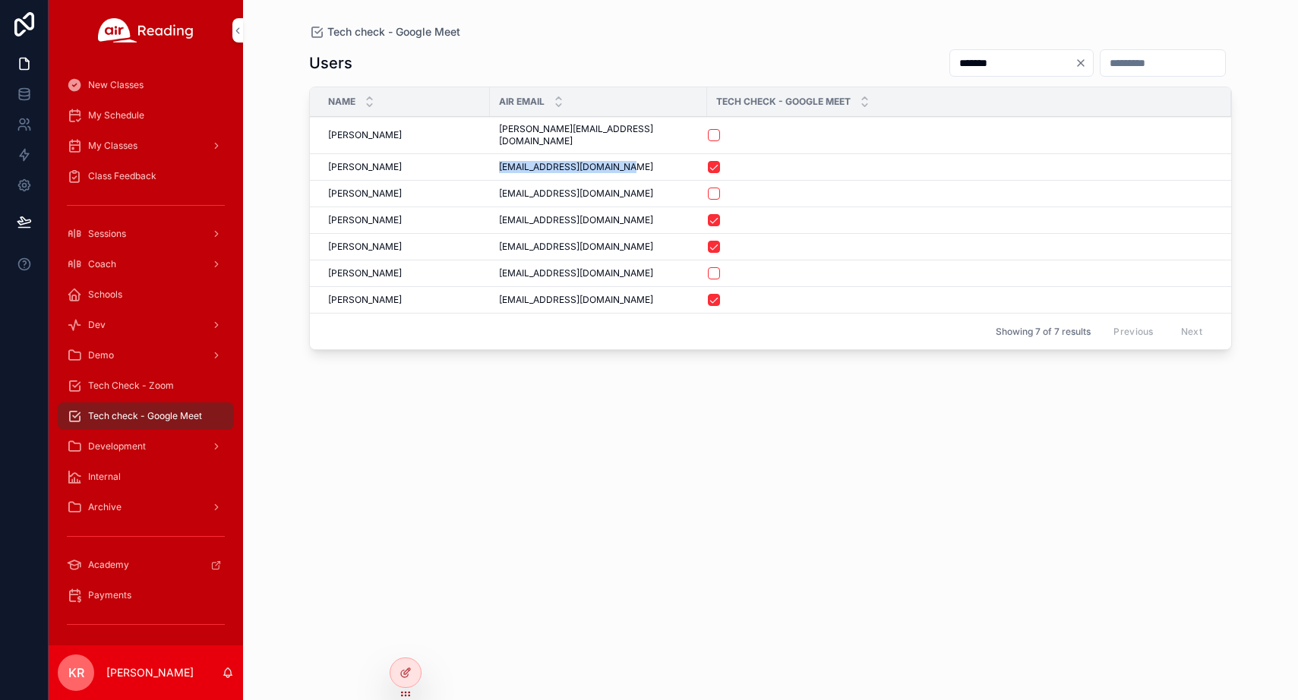
drag, startPoint x: 624, startPoint y: 159, endPoint x: 495, endPoint y: 162, distance: 129.2
click at [495, 162] on td "marissaevans316@gmail.com marissaevans316@gmail.com" at bounding box center [598, 167] width 217 height 27
copy span "marissaevans316@gmail.com"
click at [950, 67] on input "*******" at bounding box center [1012, 62] width 125 height 21
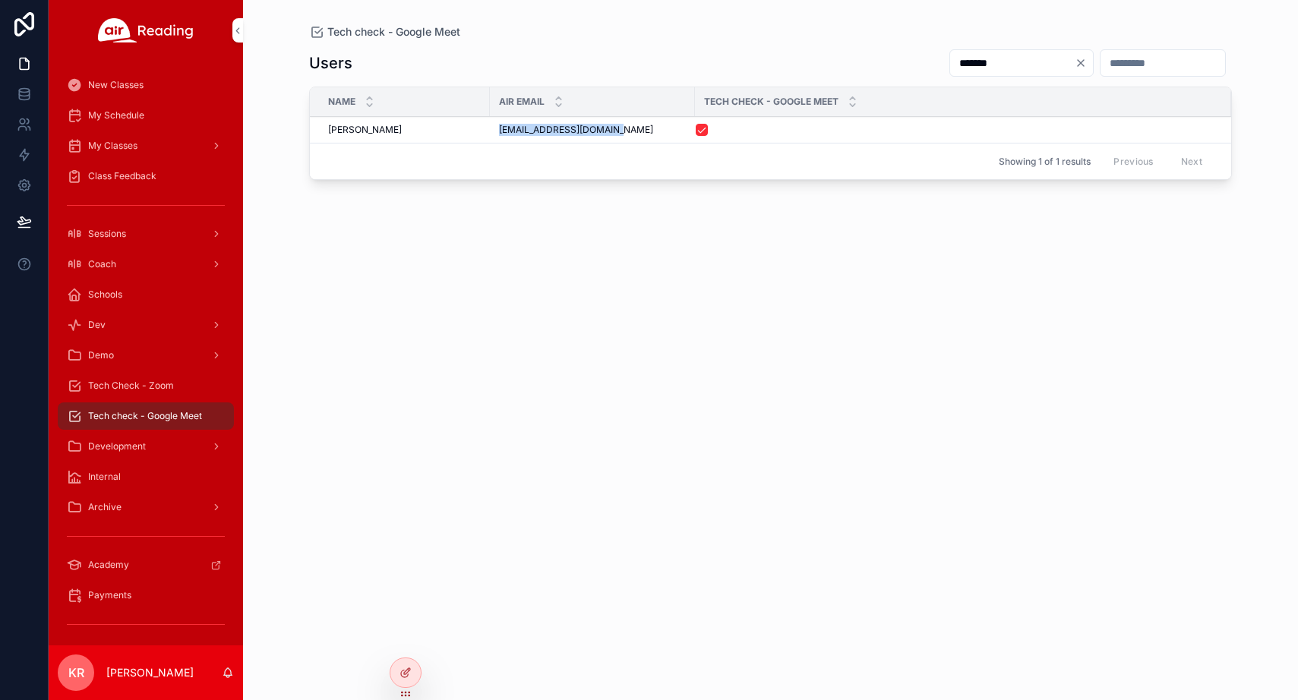
drag, startPoint x: 590, startPoint y: 132, endPoint x: 498, endPoint y: 138, distance: 91.3
click at [498, 138] on td "teacheralanaa@gmail.com teacheralanaa@gmail.com" at bounding box center [592, 130] width 205 height 27
copy span "teacheralanaa@gmail.com"
click at [968, 65] on input "*******" at bounding box center [1012, 62] width 125 height 21
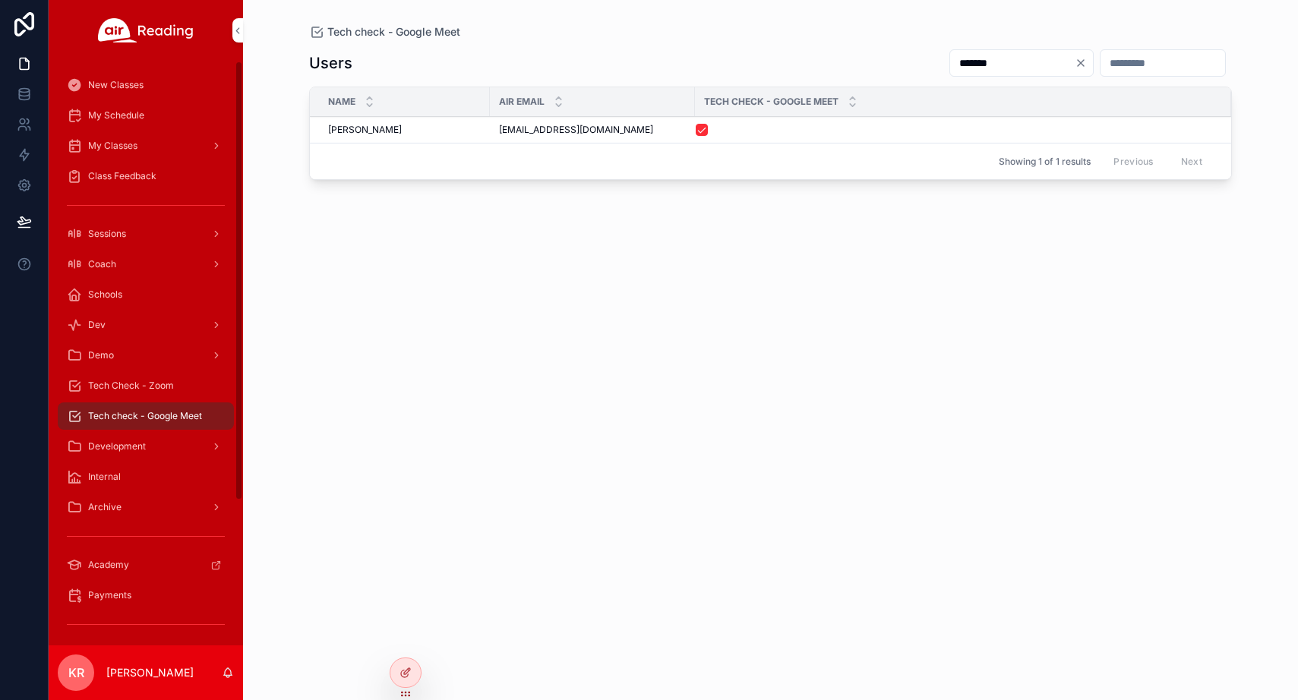
click at [968, 65] on input "*******" at bounding box center [1012, 62] width 125 height 21
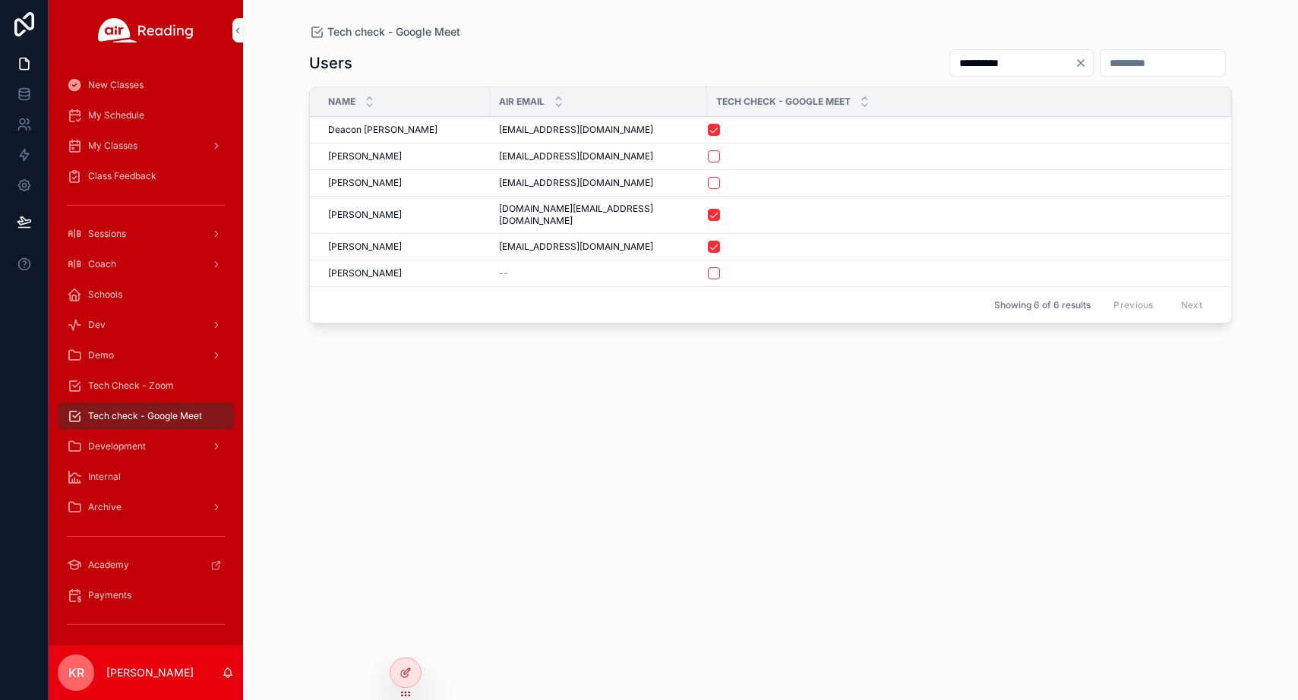
type input "**********"
drag, startPoint x: 640, startPoint y: 208, endPoint x: 484, endPoint y: 220, distance: 156.2
click at [484, 220] on tr "Jennifer Morales Jennifer Morales jennifermorales97.jm@gmail.com jennifermorale…" at bounding box center [771, 215] width 922 height 37
click at [410, 460] on div "**********" at bounding box center [770, 361] width 923 height 643
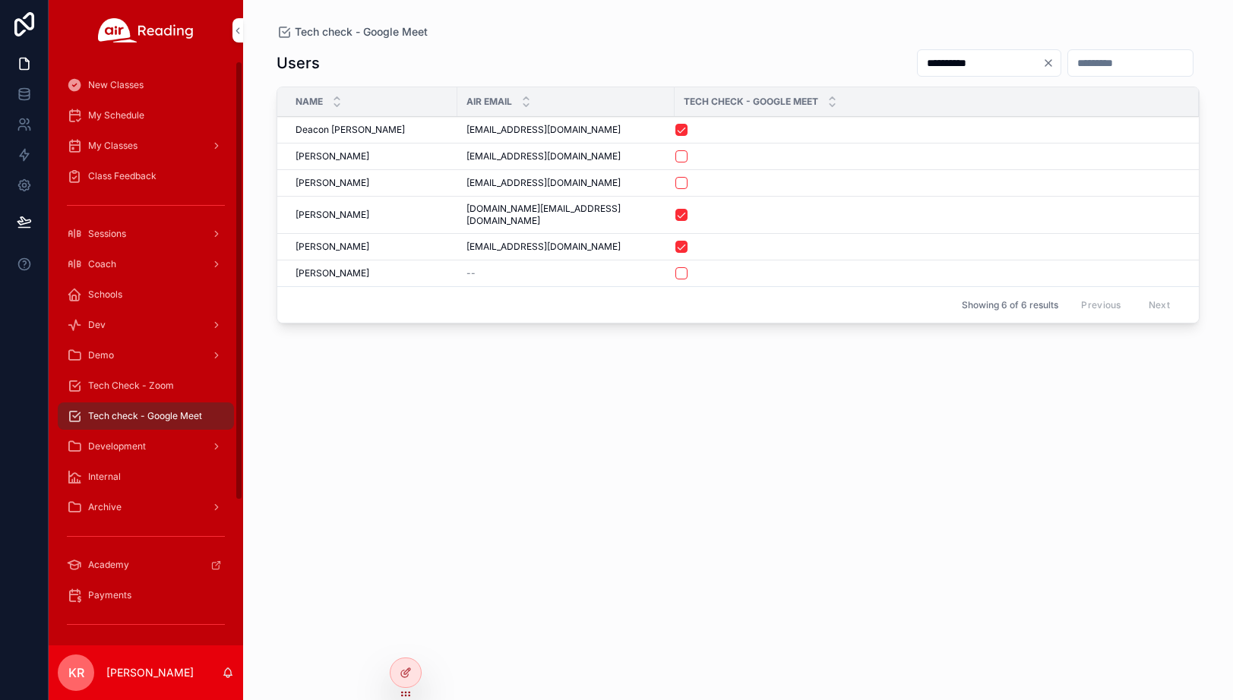
click at [157, 378] on div "Tech Check - Zoom" at bounding box center [146, 386] width 158 height 24
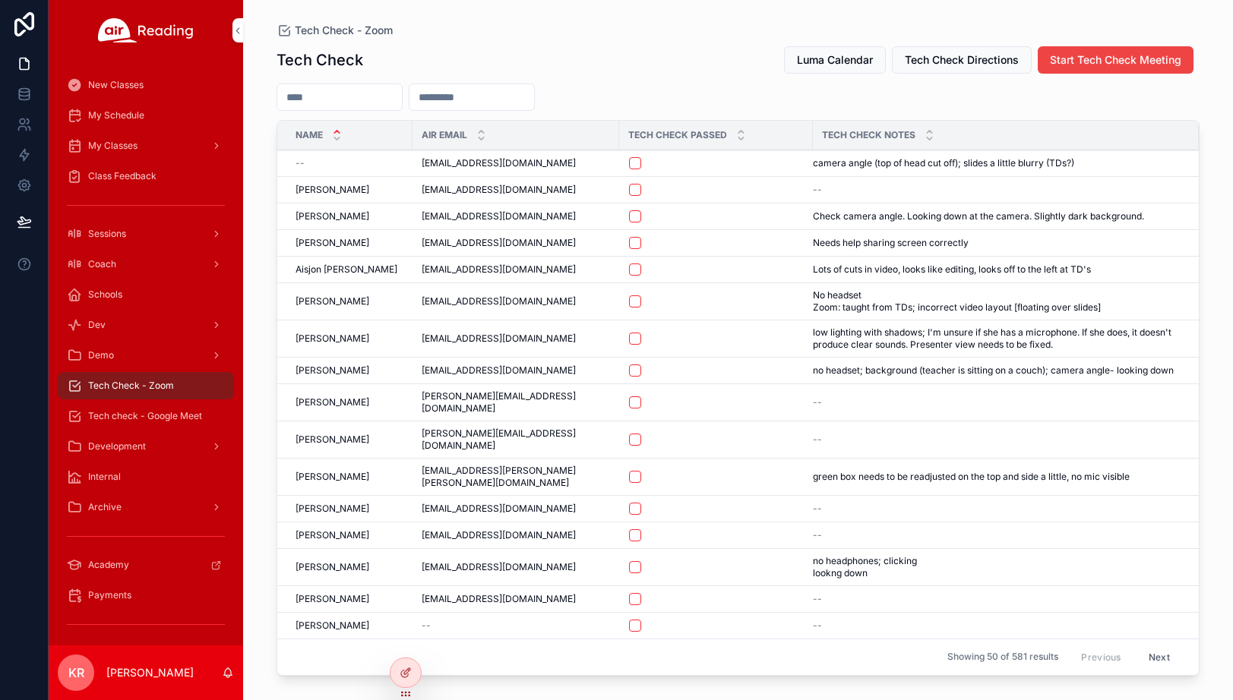
click at [372, 96] on input "scrollable content" at bounding box center [339, 97] width 125 height 21
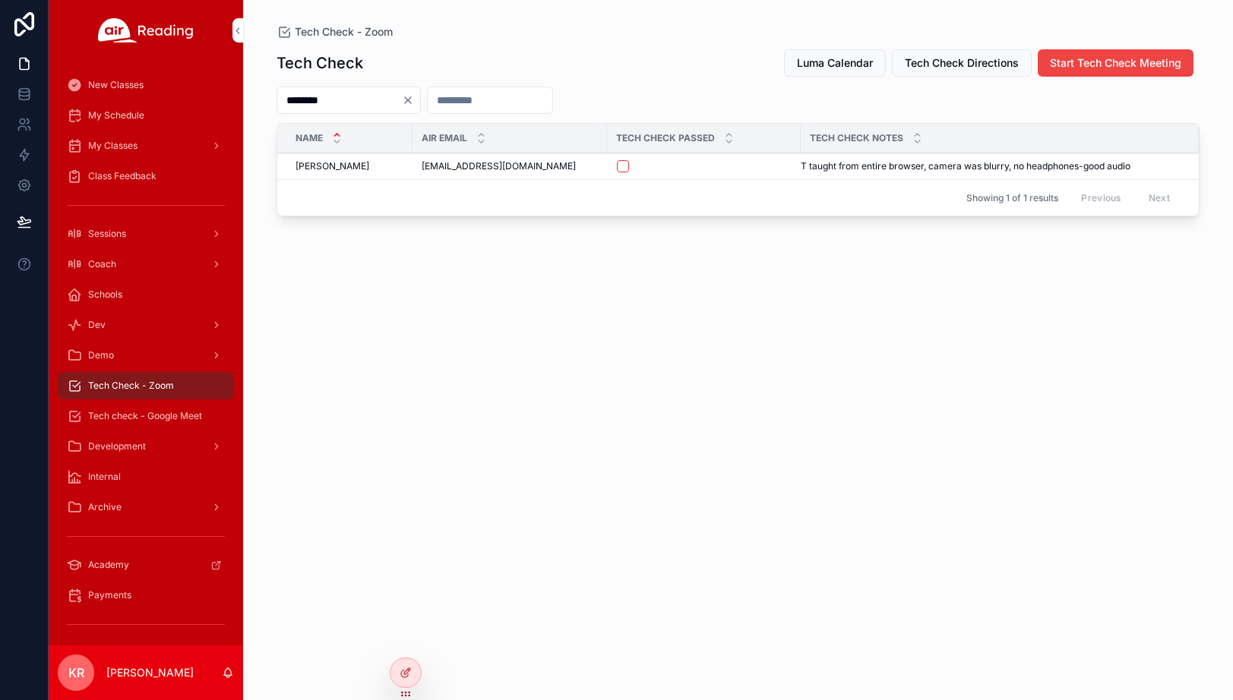
type input "********"
click at [624, 168] on button "scrollable content" at bounding box center [623, 166] width 12 height 12
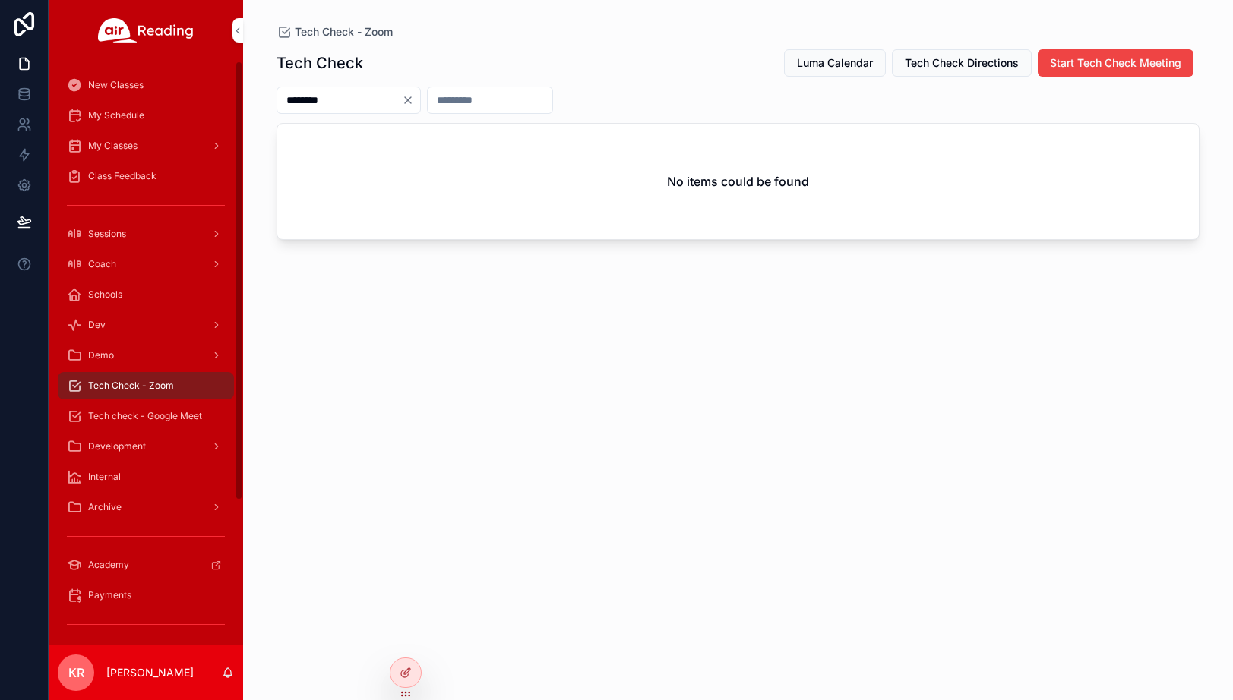
click at [167, 415] on span "Tech check - Google Meet" at bounding box center [145, 416] width 114 height 12
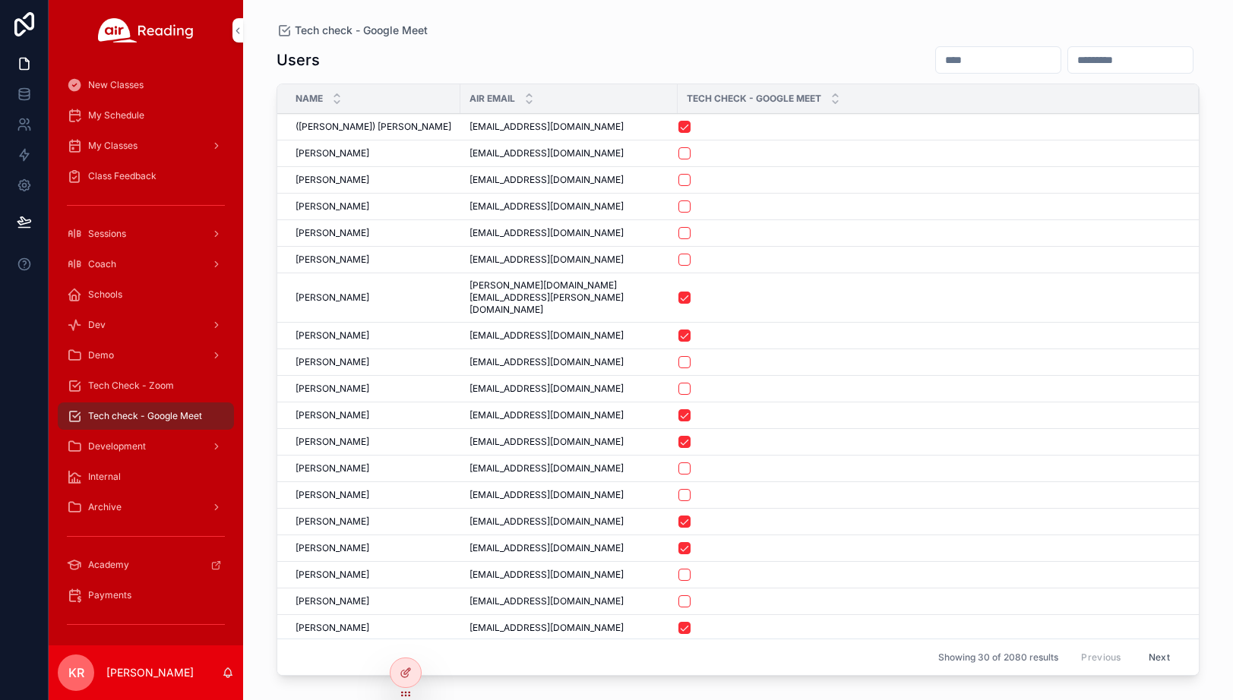
click at [936, 61] on input "scrollable content" at bounding box center [998, 59] width 125 height 21
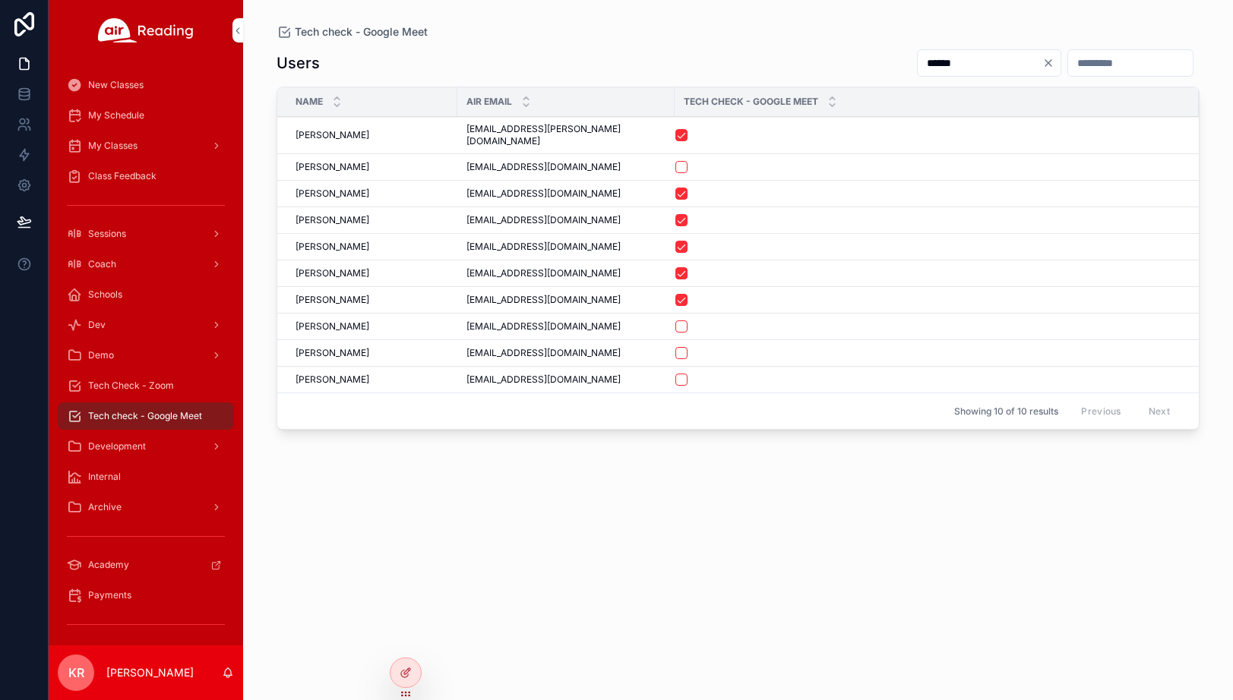
type input "******"
click at [675, 321] on button "scrollable content" at bounding box center [681, 327] width 12 height 12
click at [112, 117] on span "My Schedule" at bounding box center [116, 115] width 56 height 12
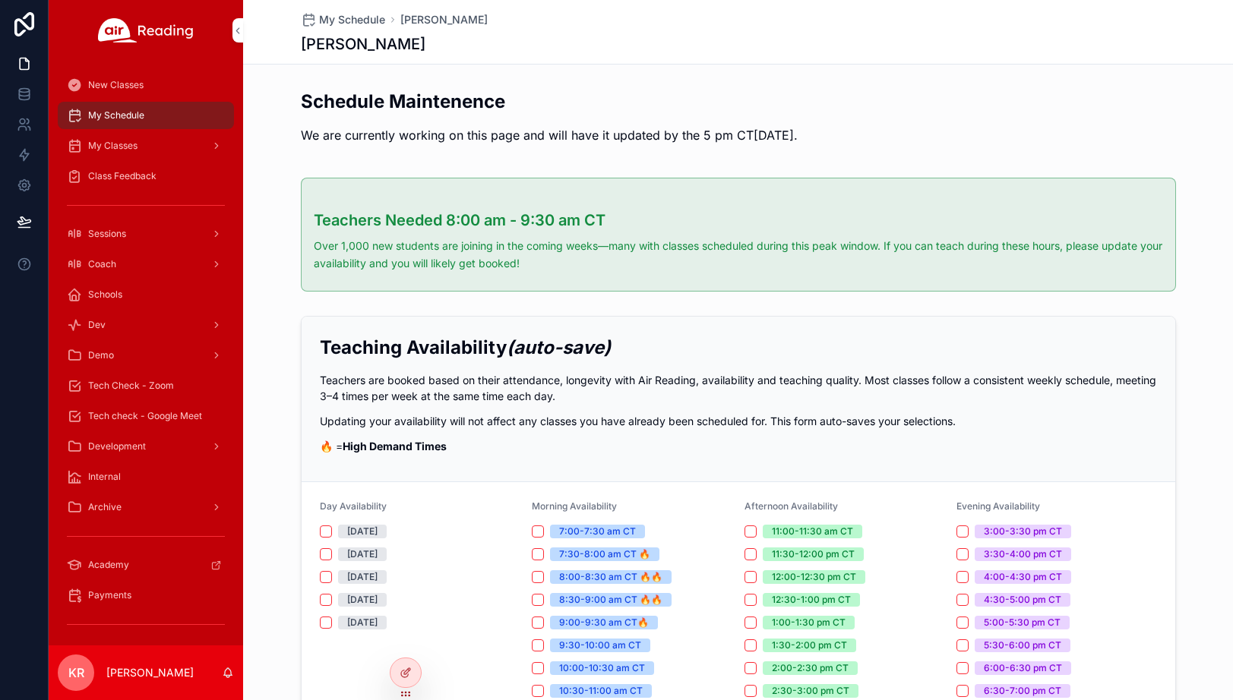
click at [0, 0] on div at bounding box center [0, 0] width 0 height 0
click at [0, 0] on icon at bounding box center [0, 0] width 0 height 0
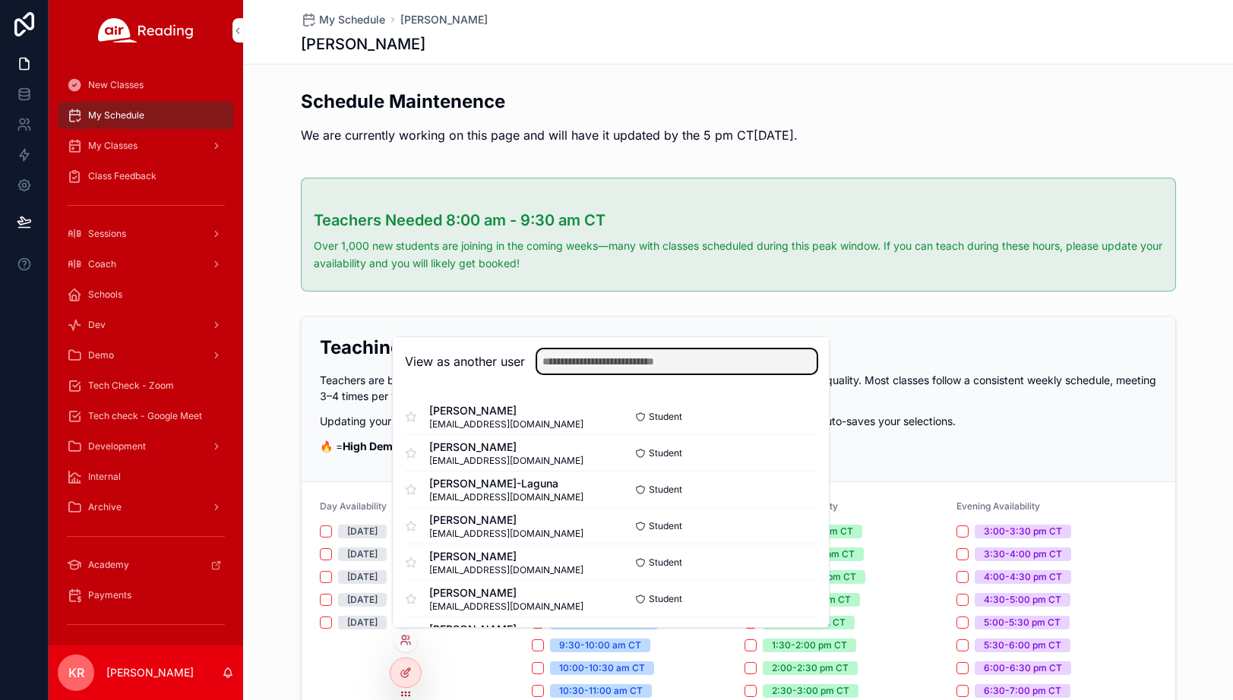
click at [618, 366] on input "text" at bounding box center [677, 361] width 280 height 24
type input "******"
click at [0, 0] on button "Select" at bounding box center [0, 0] width 0 height 0
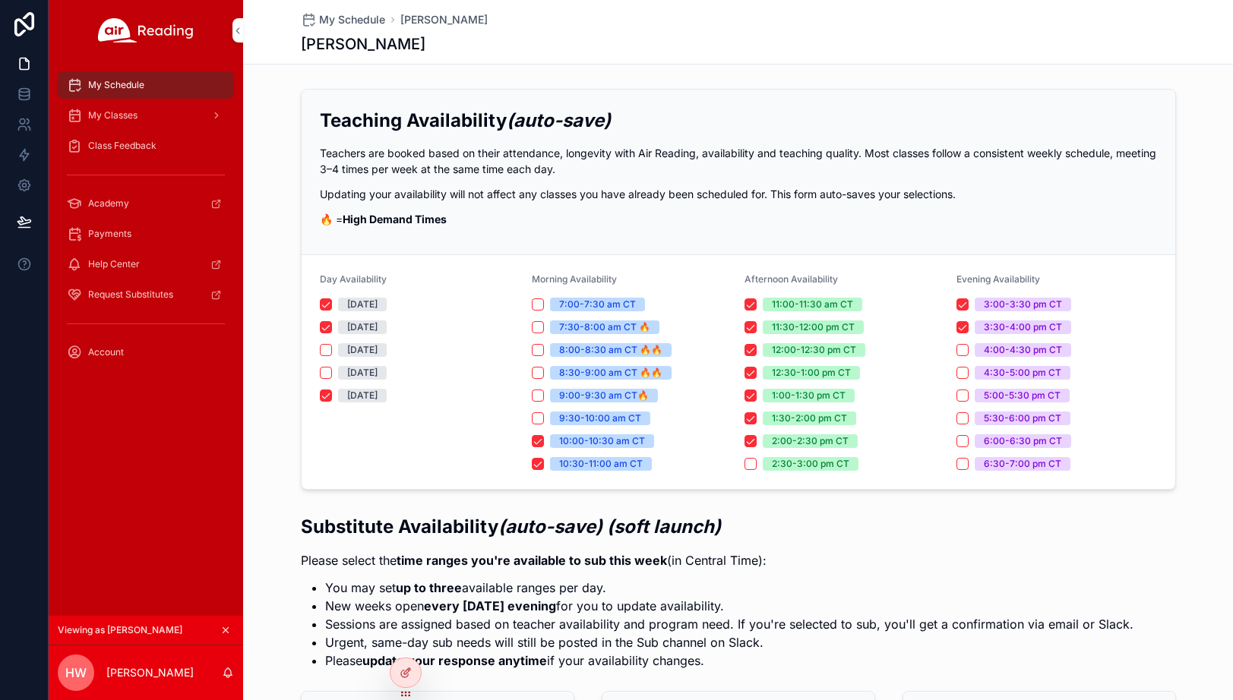
click at [858, 53] on div "[PERSON_NAME]" at bounding box center [738, 43] width 875 height 21
click at [226, 628] on icon "scrollable content" at bounding box center [225, 630] width 11 height 11
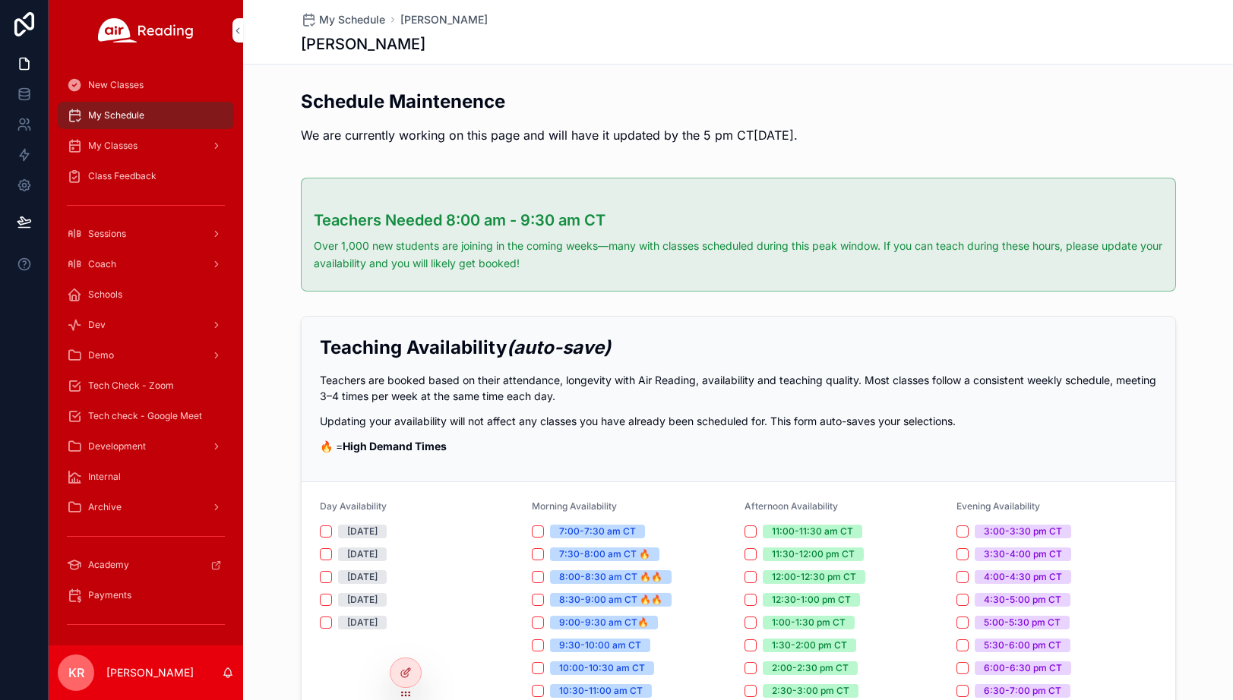
click at [0, 0] on icon at bounding box center [0, 0] width 0 height 0
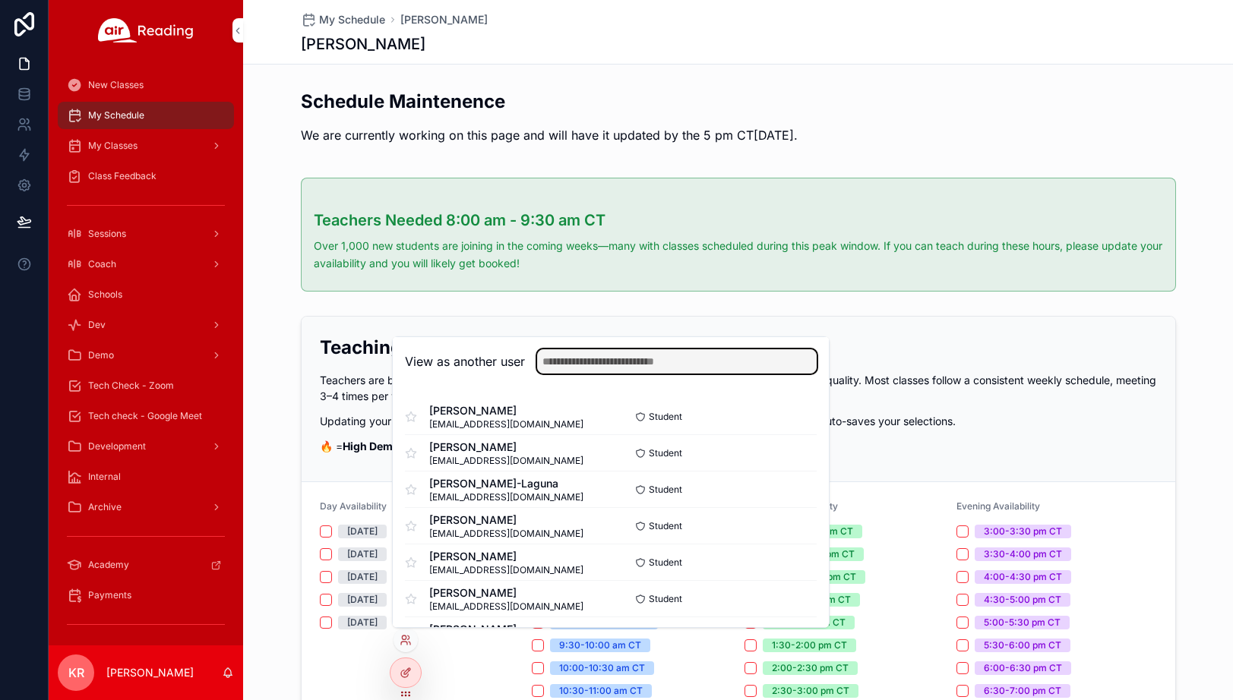
click at [650, 365] on input "text" at bounding box center [677, 361] width 280 height 24
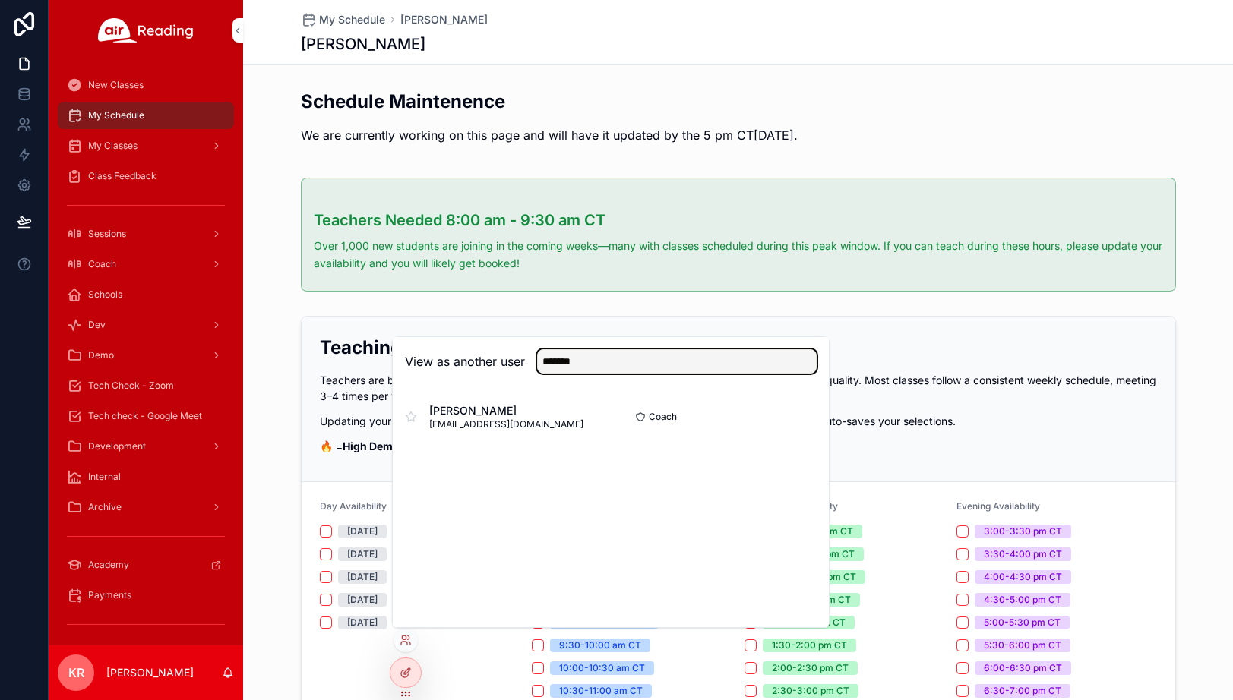
type input "*******"
click at [0, 0] on button "Select" at bounding box center [0, 0] width 0 height 0
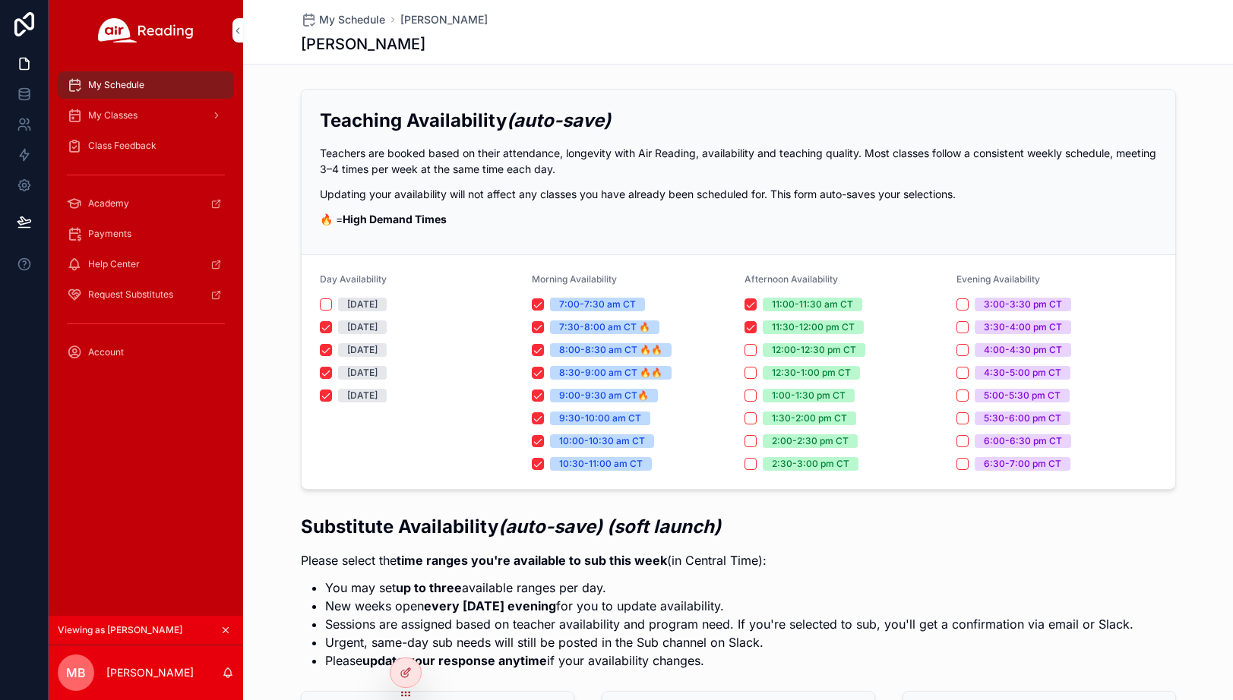
click at [141, 115] on div "My Classes" at bounding box center [146, 115] width 158 height 24
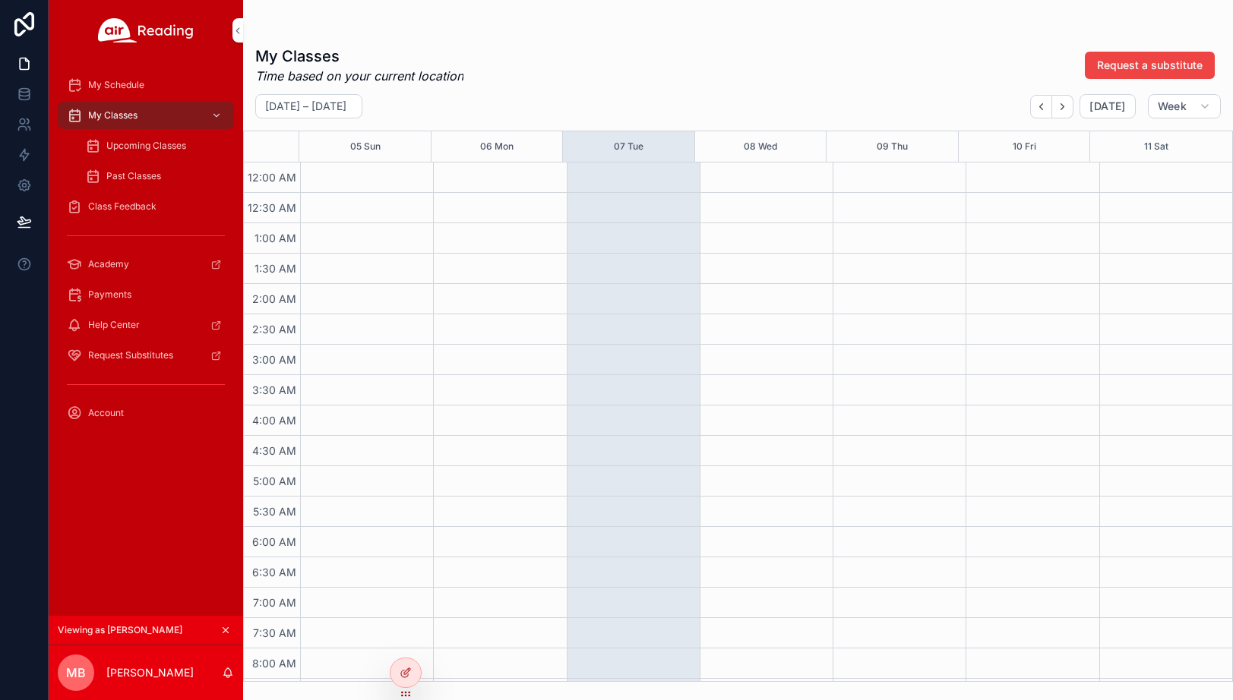
click at [138, 143] on span "Upcoming Classes" at bounding box center [146, 146] width 80 height 12
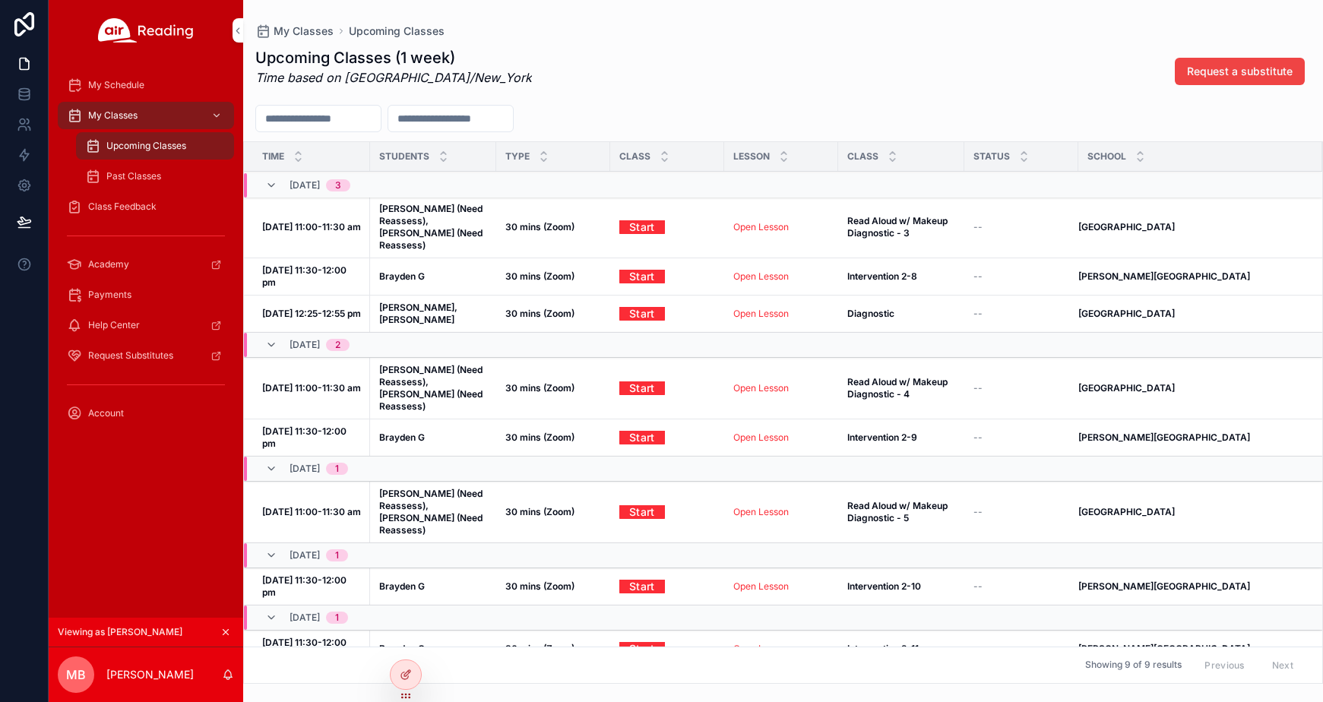
click at [224, 633] on icon "scrollable content" at bounding box center [225, 632] width 11 height 11
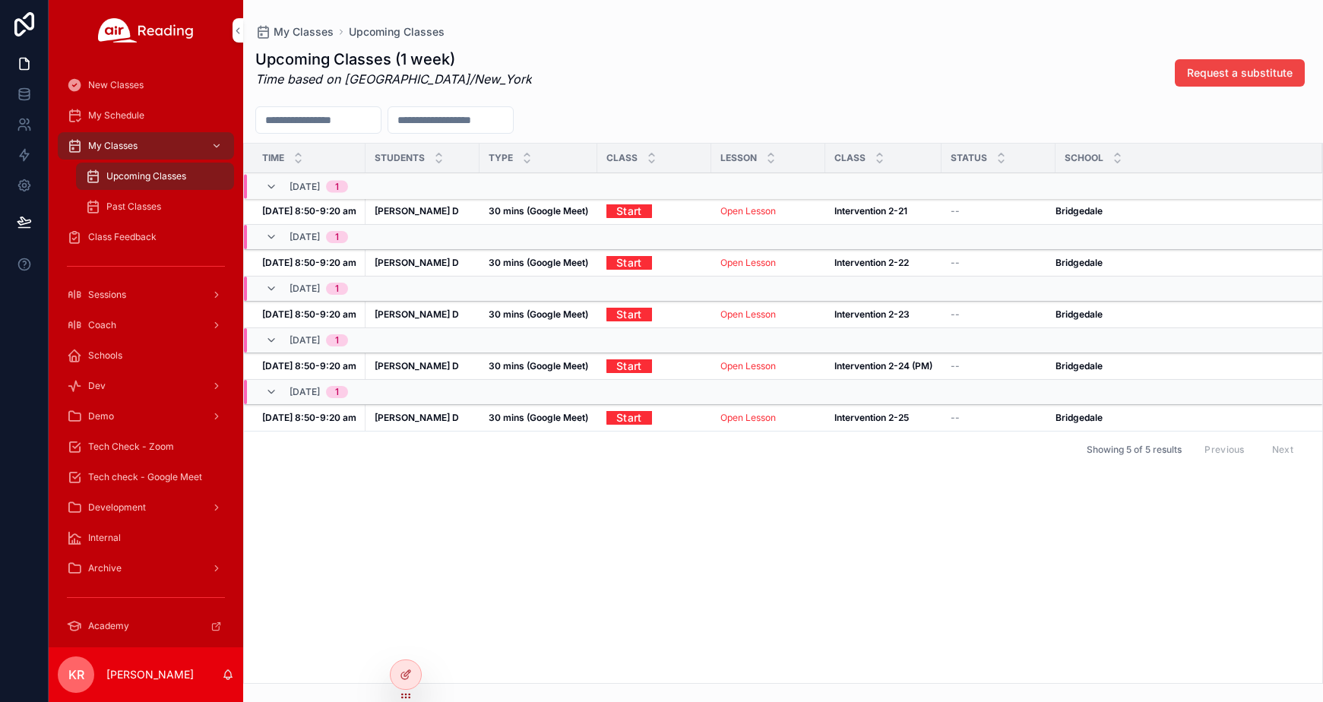
click at [0, 0] on icon at bounding box center [0, 0] width 0 height 0
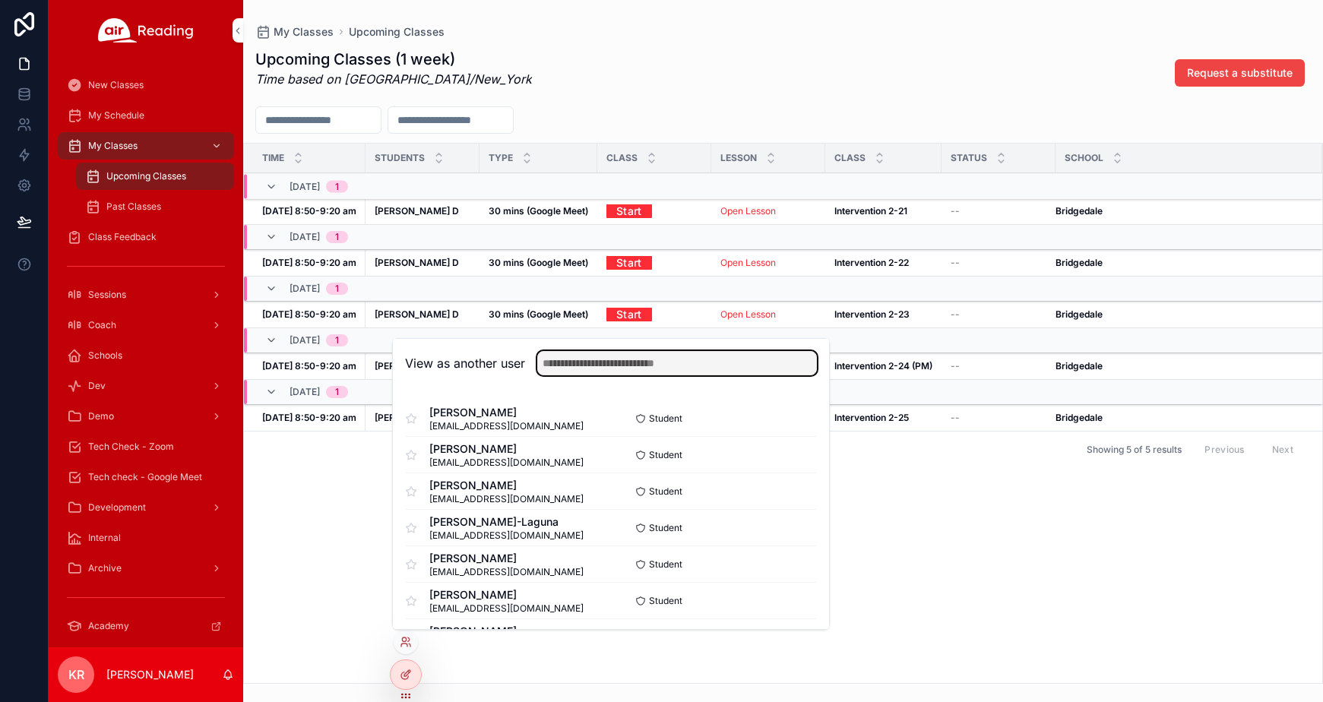
click at [593, 371] on input "text" at bounding box center [677, 363] width 280 height 24
type input "*****"
click at [0, 0] on button "Select" at bounding box center [0, 0] width 0 height 0
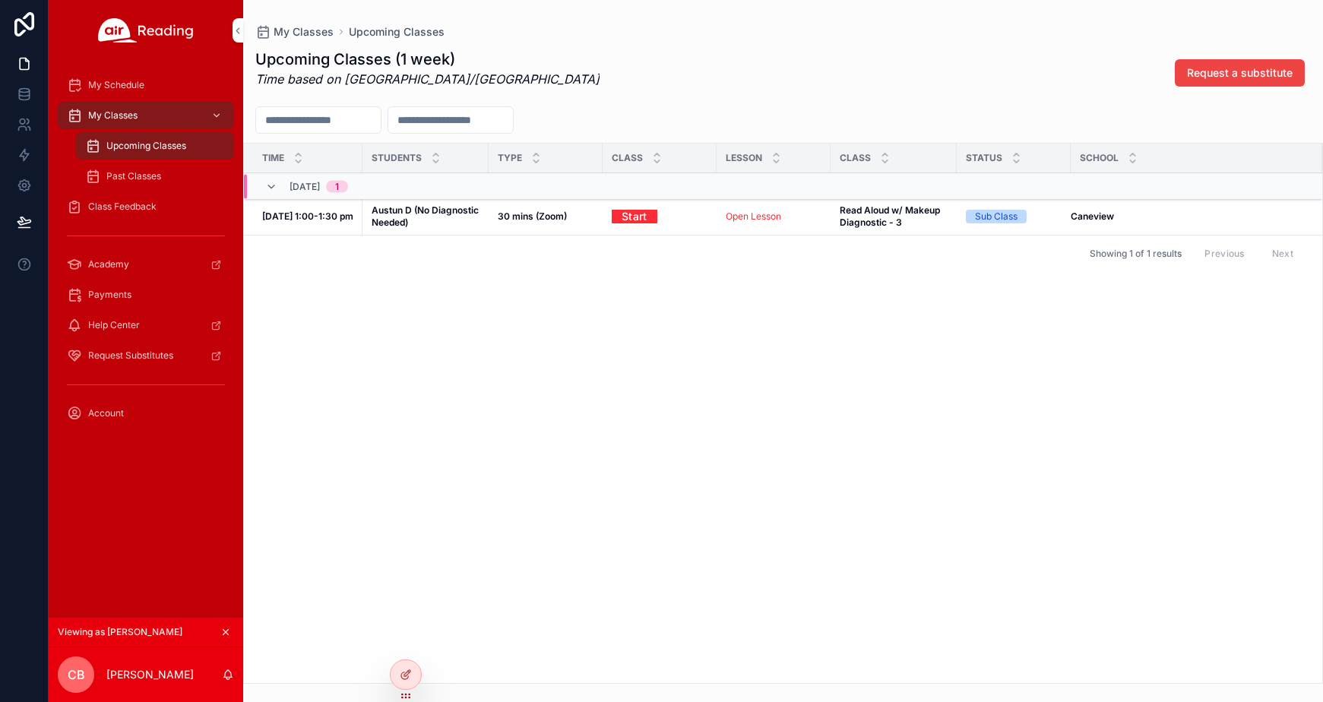
click at [229, 632] on icon "scrollable content" at bounding box center [225, 632] width 11 height 11
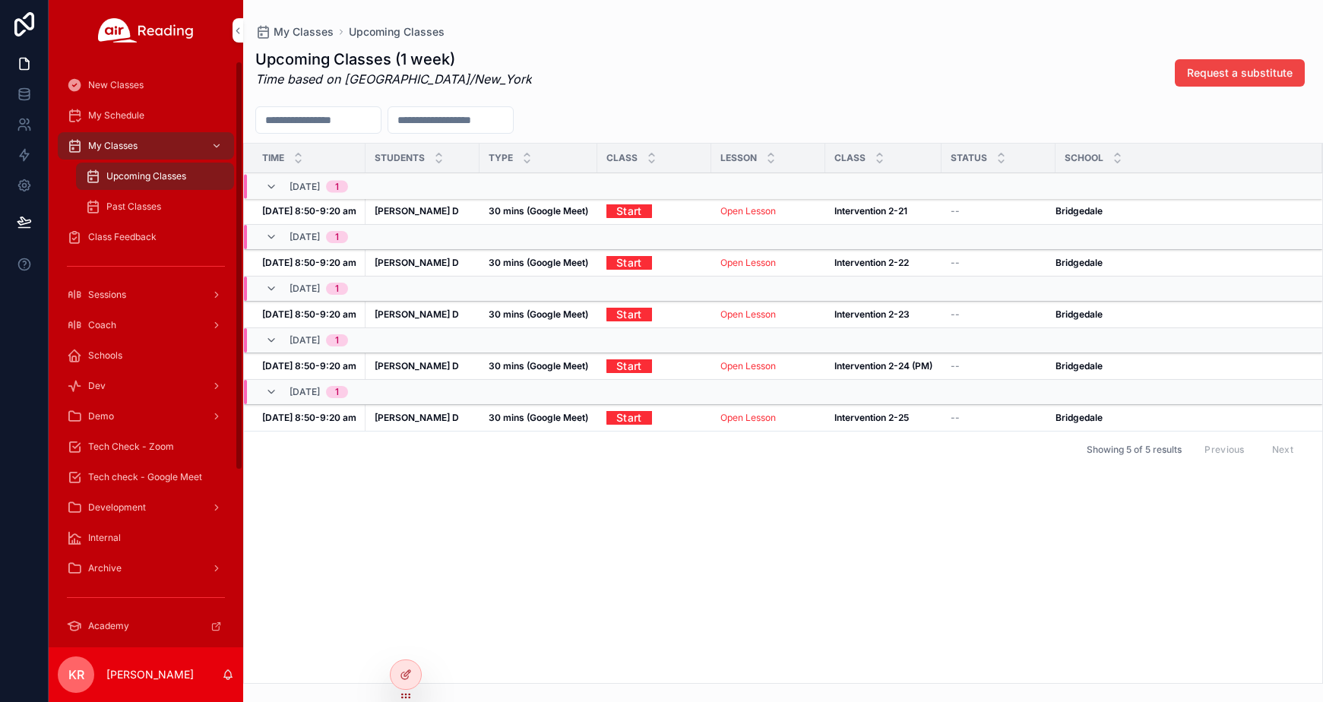
click at [121, 450] on span "Tech Check - Zoom" at bounding box center [131, 447] width 86 height 12
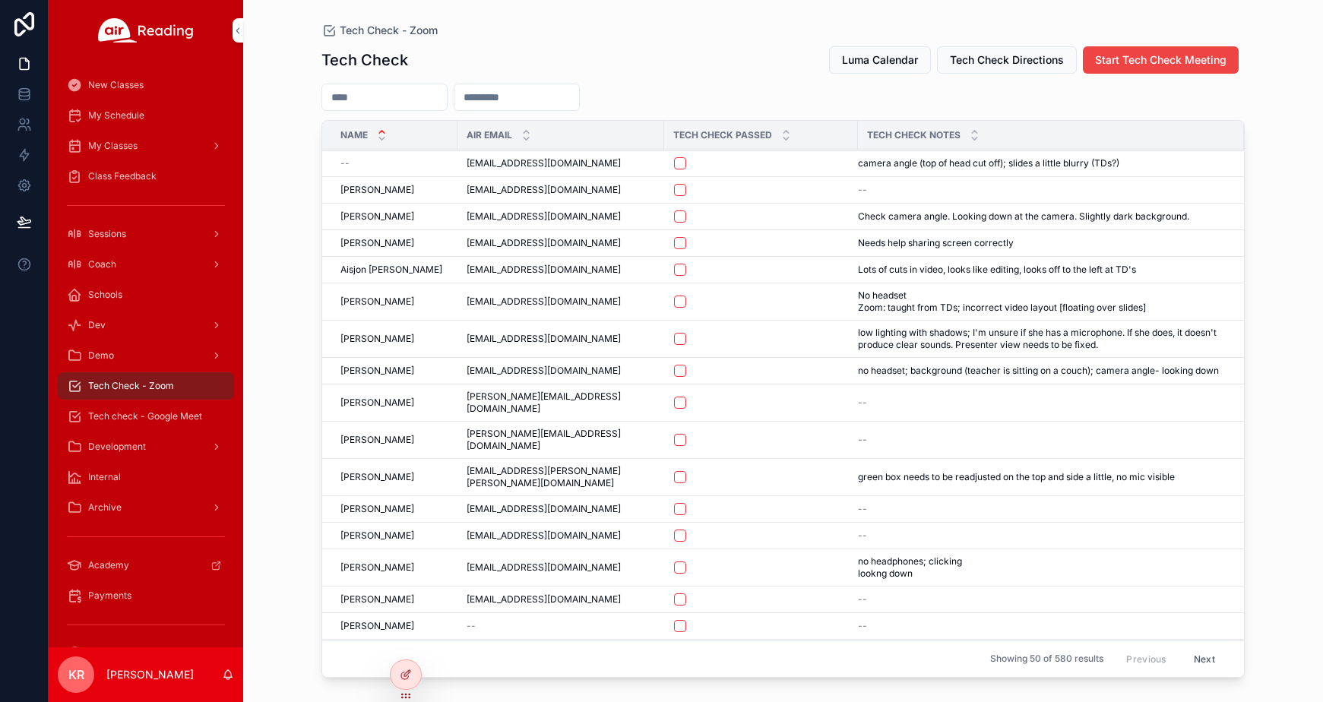
click at [860, 66] on span "Luma Calendar" at bounding box center [880, 59] width 76 height 15
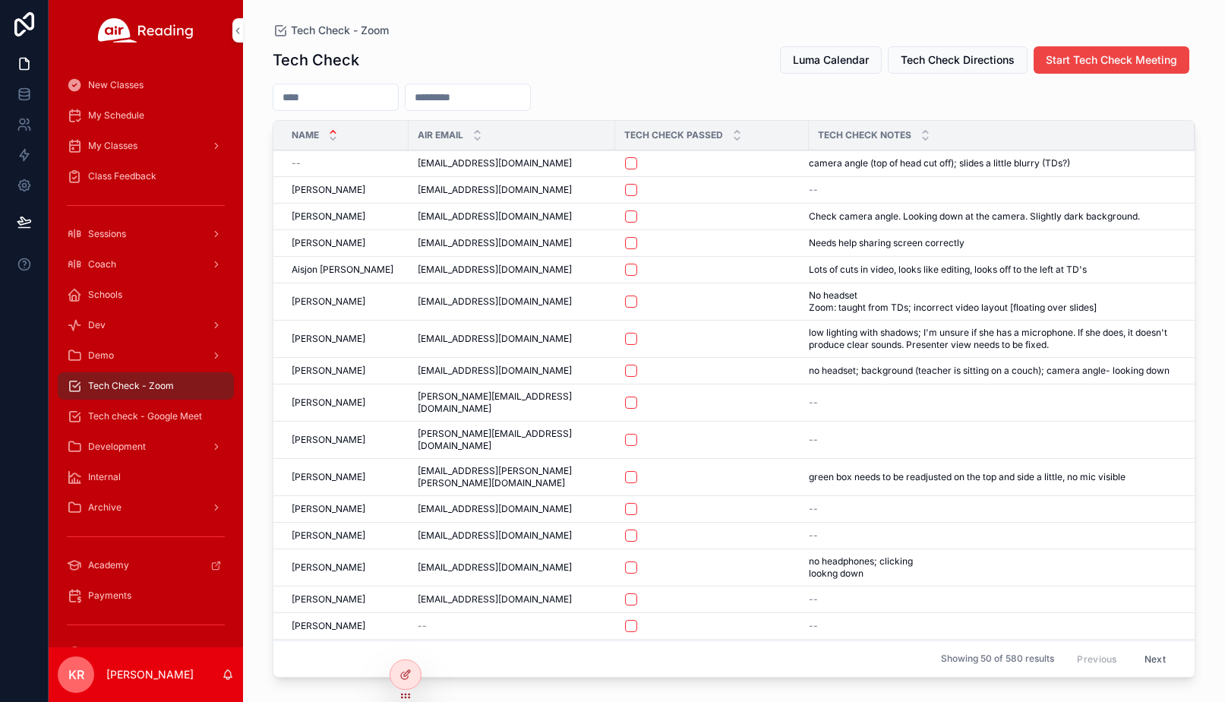
click at [831, 57] on span "Luma Calendar" at bounding box center [831, 59] width 76 height 15
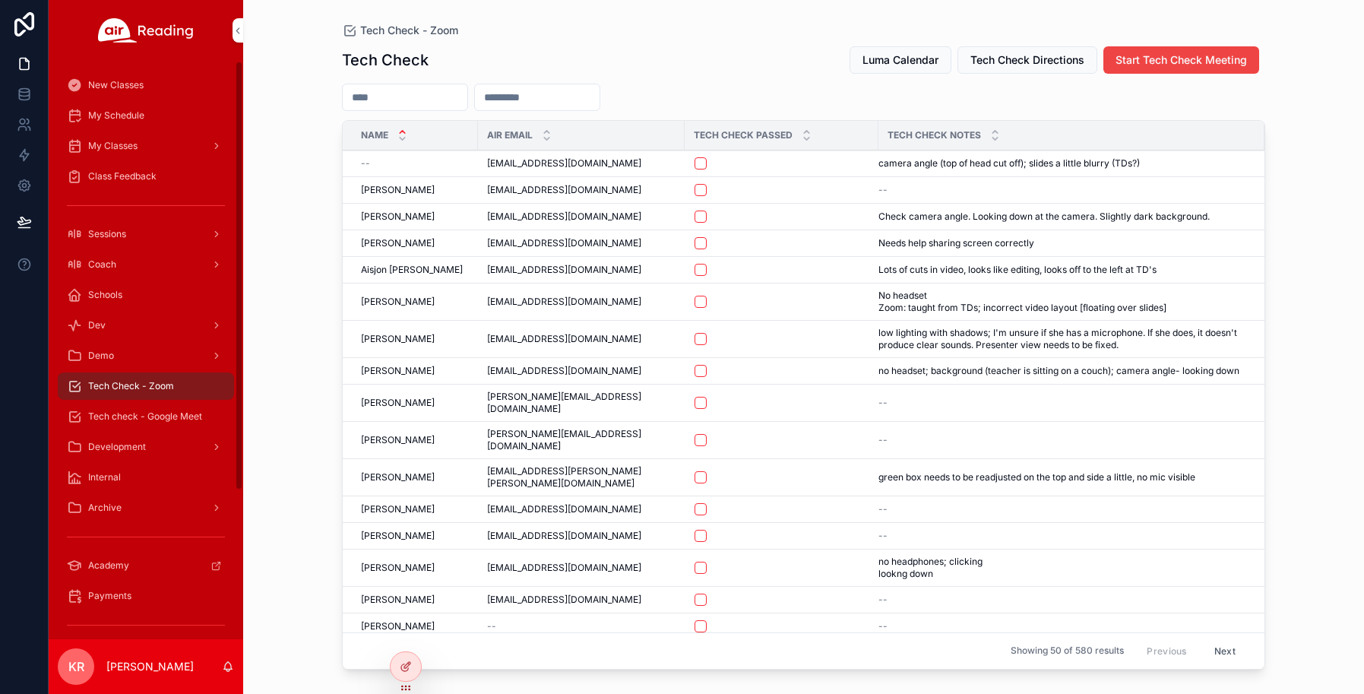
click at [160, 410] on span "Tech check - Google Meet" at bounding box center [145, 416] width 114 height 12
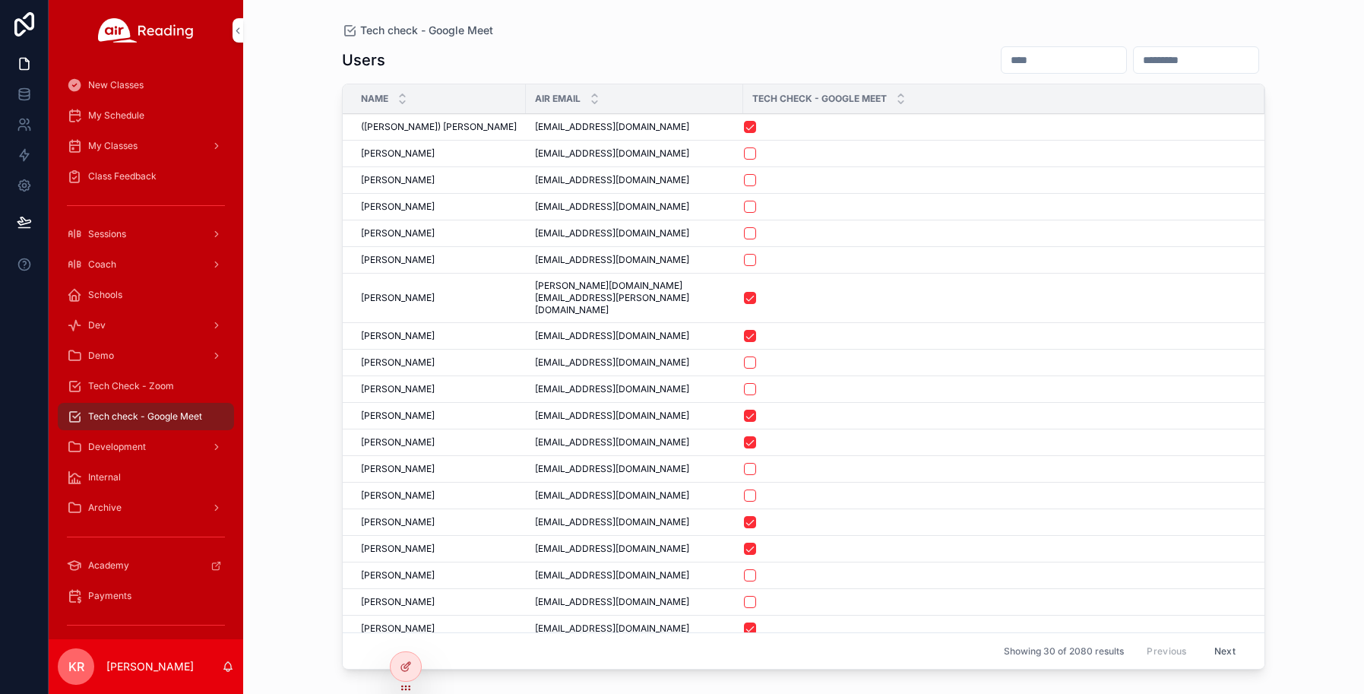
click at [1001, 59] on input "scrollable content" at bounding box center [1063, 59] width 125 height 21
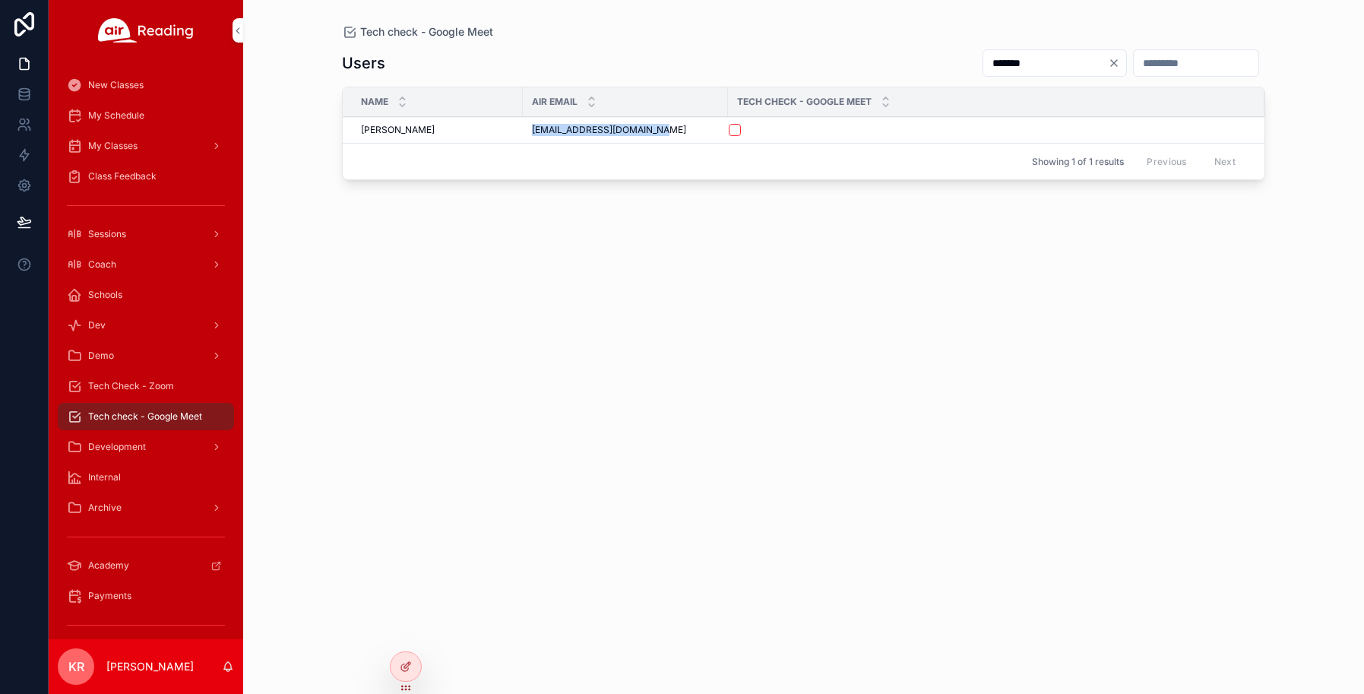
drag, startPoint x: 659, startPoint y: 131, endPoint x: 533, endPoint y: 140, distance: 125.6
click at [533, 140] on td "[EMAIL_ADDRESS][DOMAIN_NAME] [EMAIL_ADDRESS][DOMAIN_NAME]" at bounding box center [625, 130] width 205 height 27
copy span "[EMAIL_ADDRESS][DOMAIN_NAME]"
click at [983, 59] on input "*******" at bounding box center [1045, 62] width 125 height 21
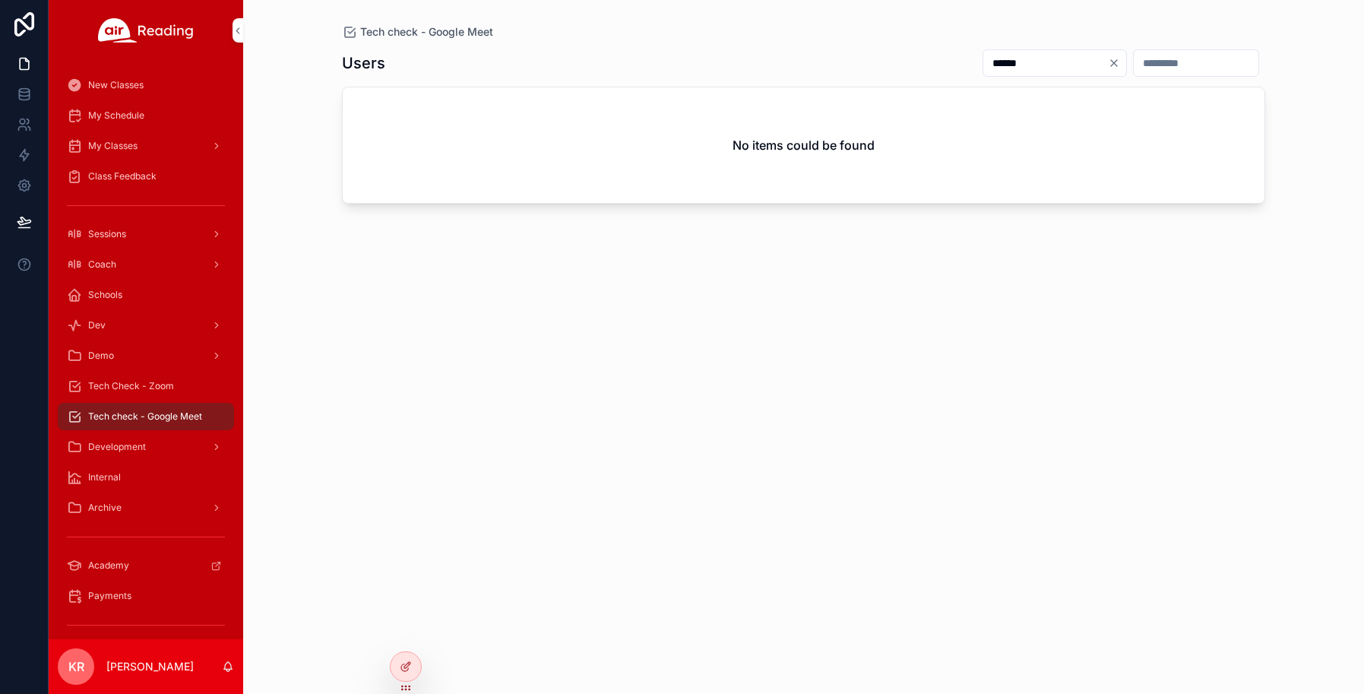
click at [983, 68] on input "******" at bounding box center [1045, 62] width 125 height 21
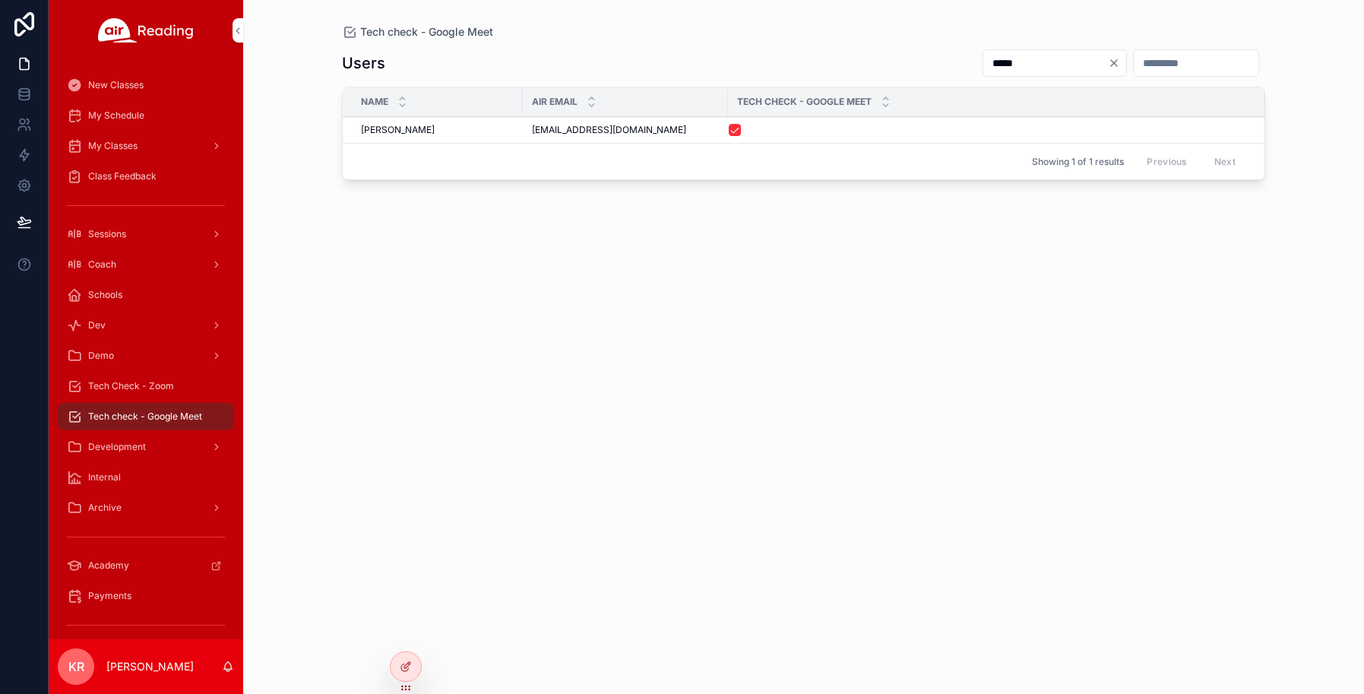
type input "*****"
drag, startPoint x: 649, startPoint y: 131, endPoint x: 530, endPoint y: 138, distance: 119.4
click at [530, 138] on td "[EMAIL_ADDRESS][DOMAIN_NAME] [EMAIL_ADDRESS][DOMAIN_NAME]" at bounding box center [625, 130] width 205 height 27
copy span "[EMAIL_ADDRESS][DOMAIN_NAME]"
click at [160, 391] on span "Tech Check - Zoom" at bounding box center [131, 386] width 86 height 12
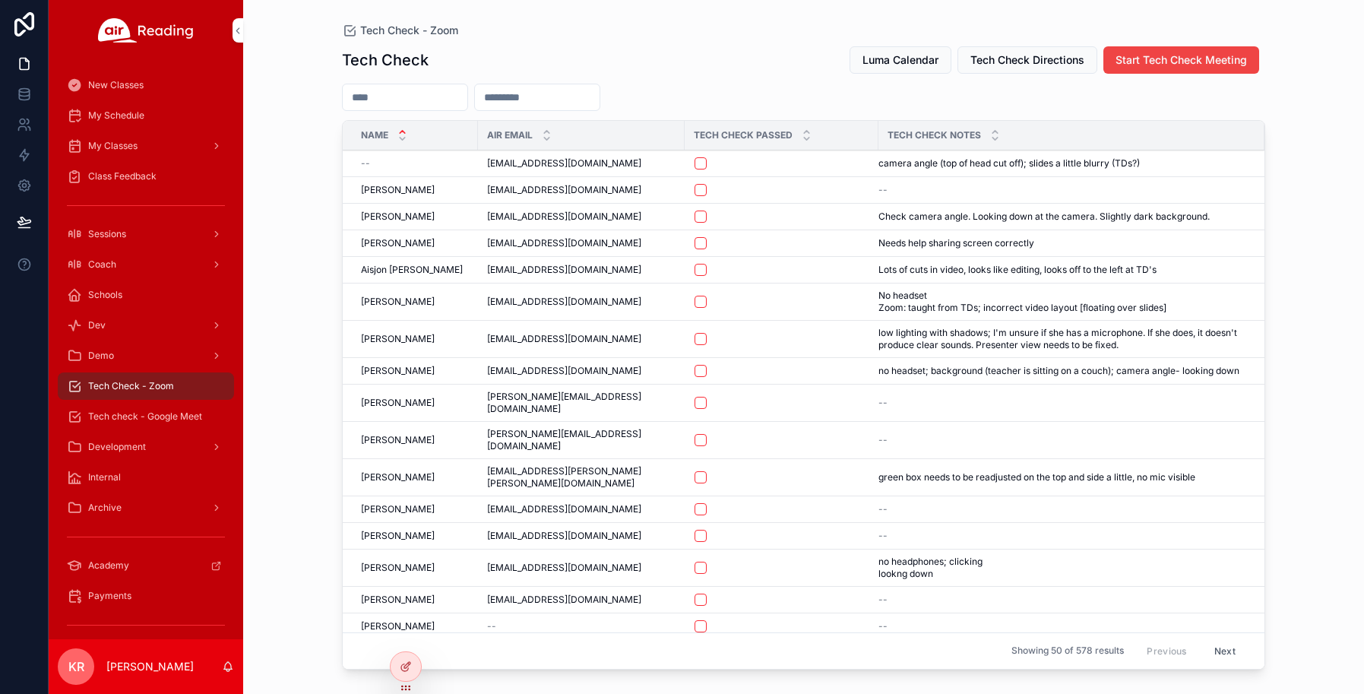
click at [599, 98] on input "scrollable content" at bounding box center [537, 97] width 125 height 21
paste input "**********"
type input "**********"
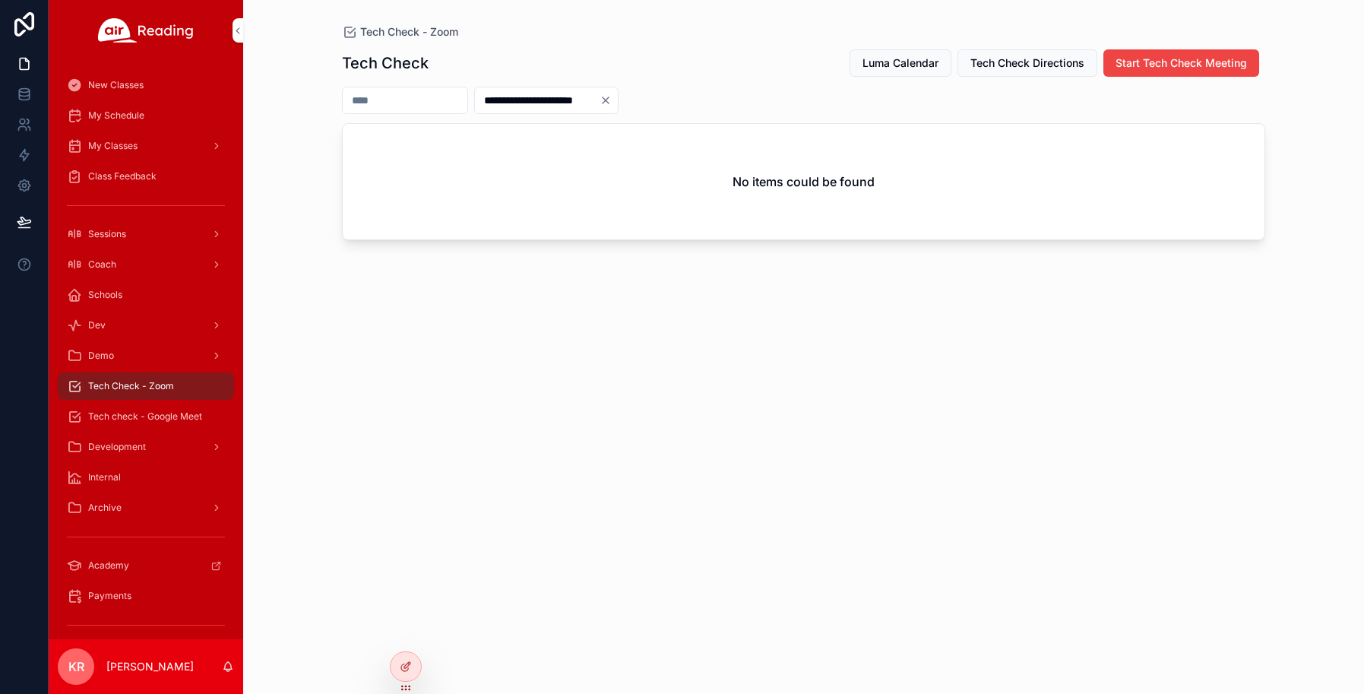
click at [612, 101] on icon "Clear" at bounding box center [605, 100] width 12 height 12
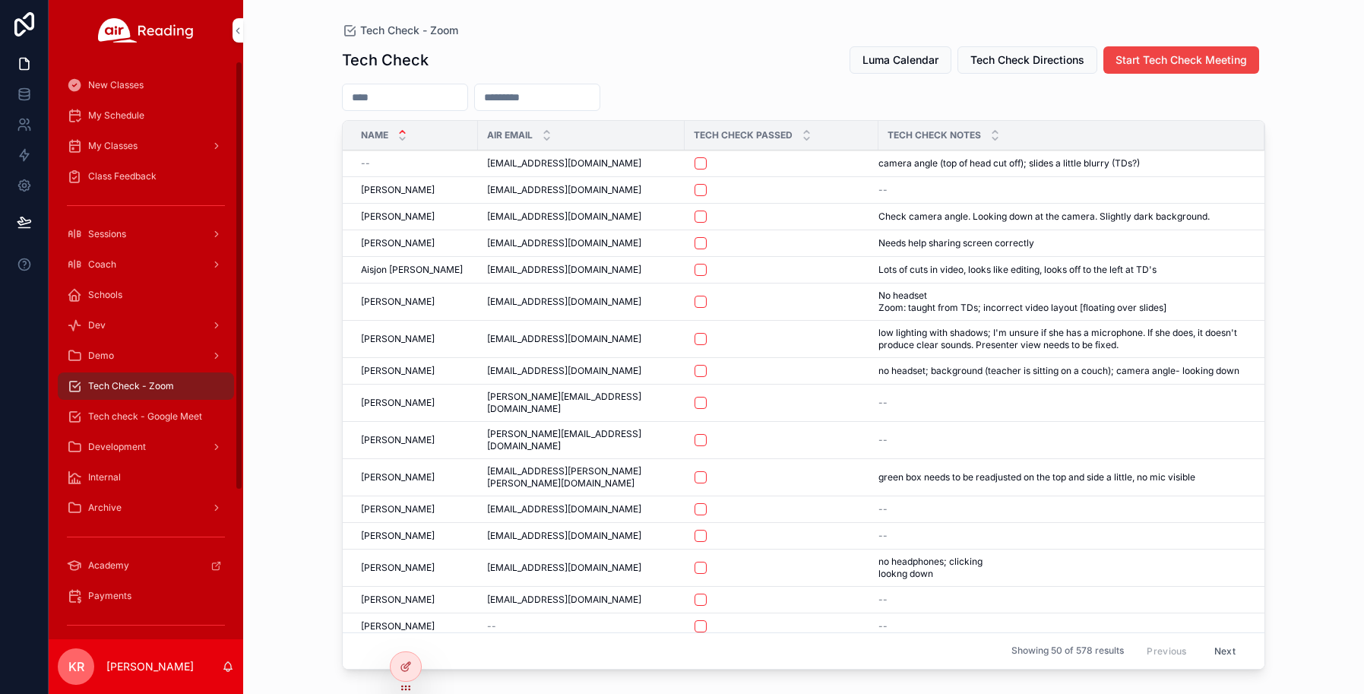
click at [184, 419] on span "Tech check - Google Meet" at bounding box center [145, 416] width 114 height 12
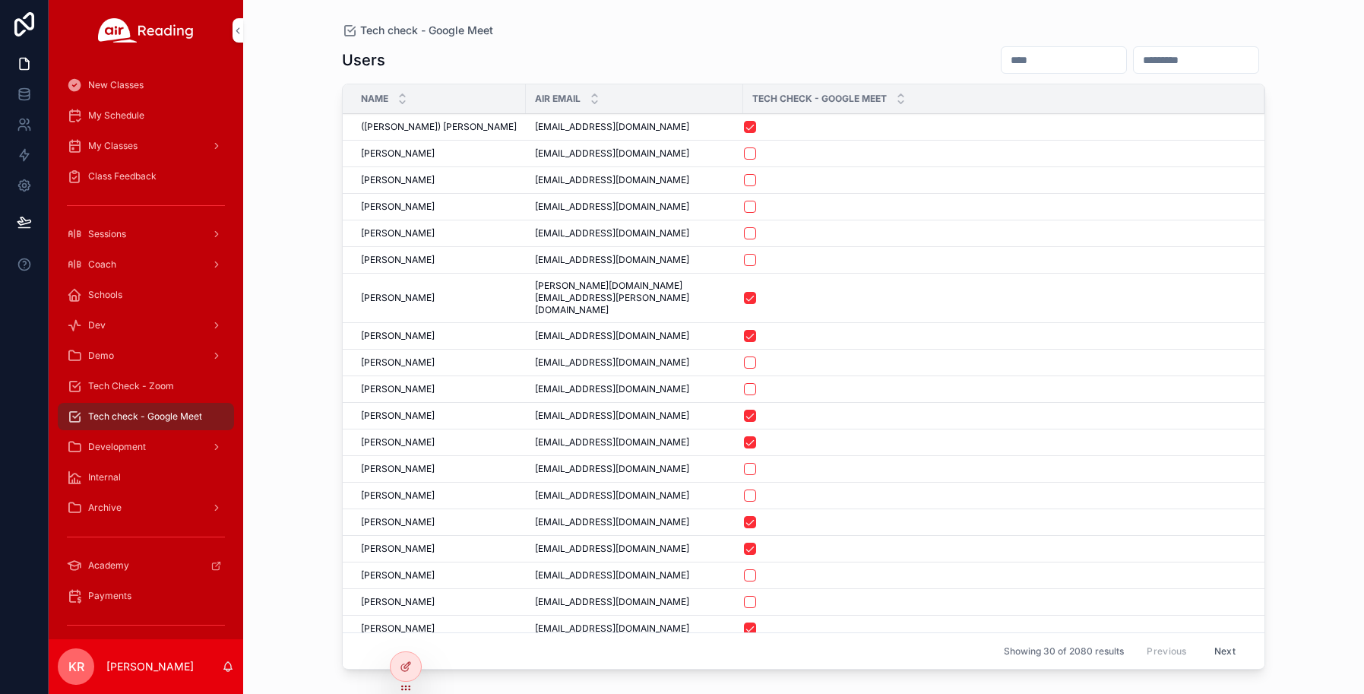
click at [1135, 69] on input "scrollable content" at bounding box center [1196, 59] width 125 height 21
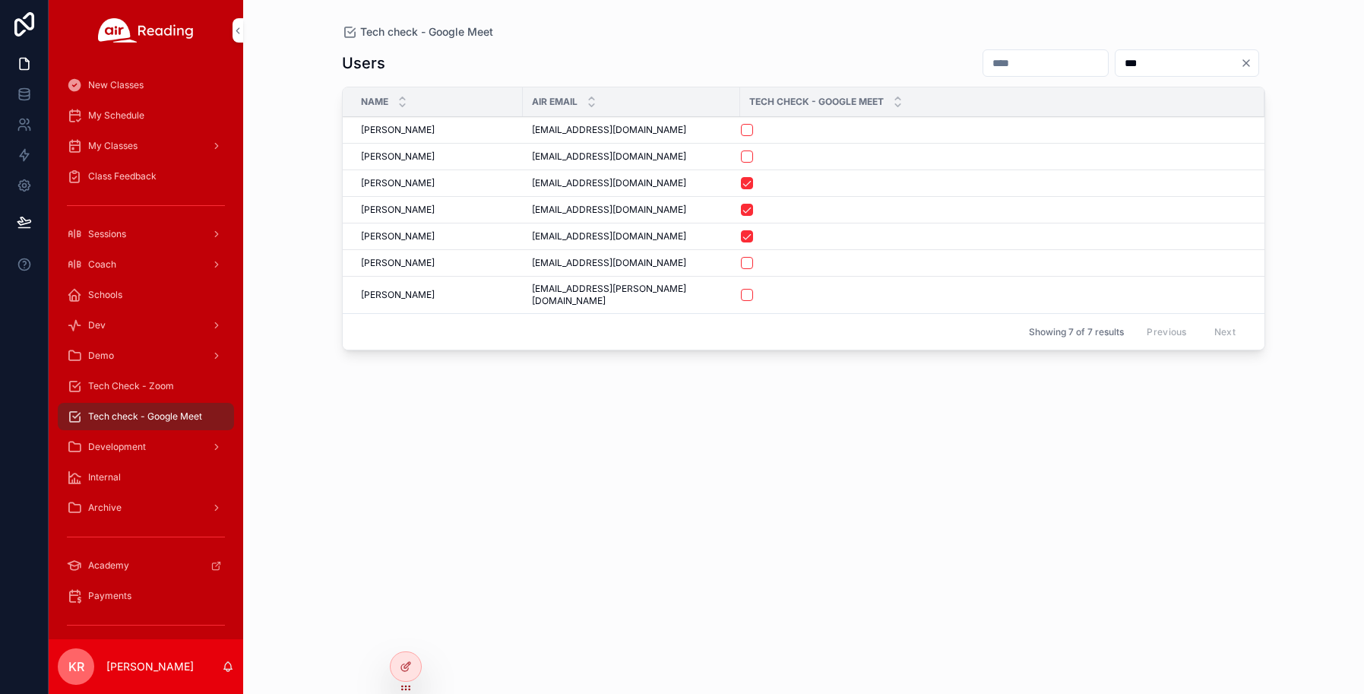
type input "***"
drag, startPoint x: 630, startPoint y: 210, endPoint x: 533, endPoint y: 218, distance: 96.8
click at [533, 218] on td "[EMAIL_ADDRESS][DOMAIN_NAME] [EMAIL_ADDRESS][DOMAIN_NAME]" at bounding box center [631, 210] width 217 height 27
copy span "[EMAIL_ADDRESS][DOMAIN_NAME]"
click at [144, 382] on span "Tech Check - Zoom" at bounding box center [131, 386] width 86 height 12
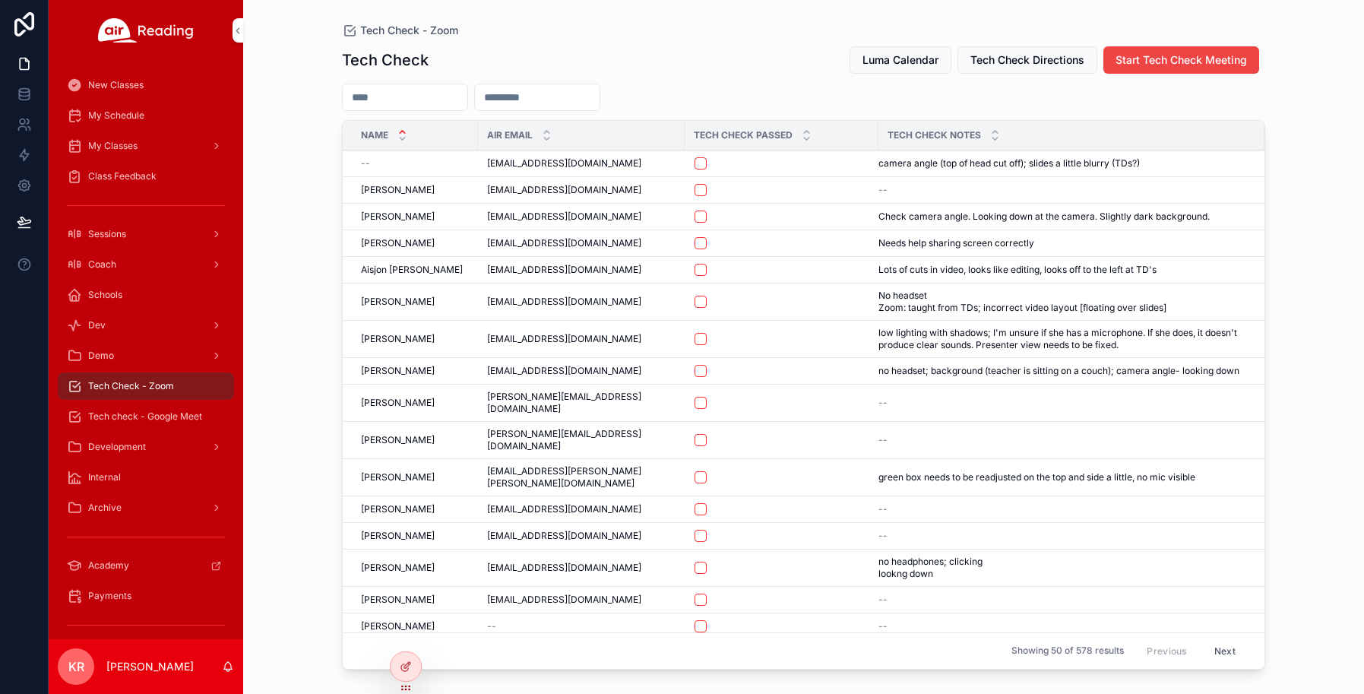
click at [599, 100] on input "scrollable content" at bounding box center [537, 97] width 125 height 21
paste input "**********"
type input "**********"
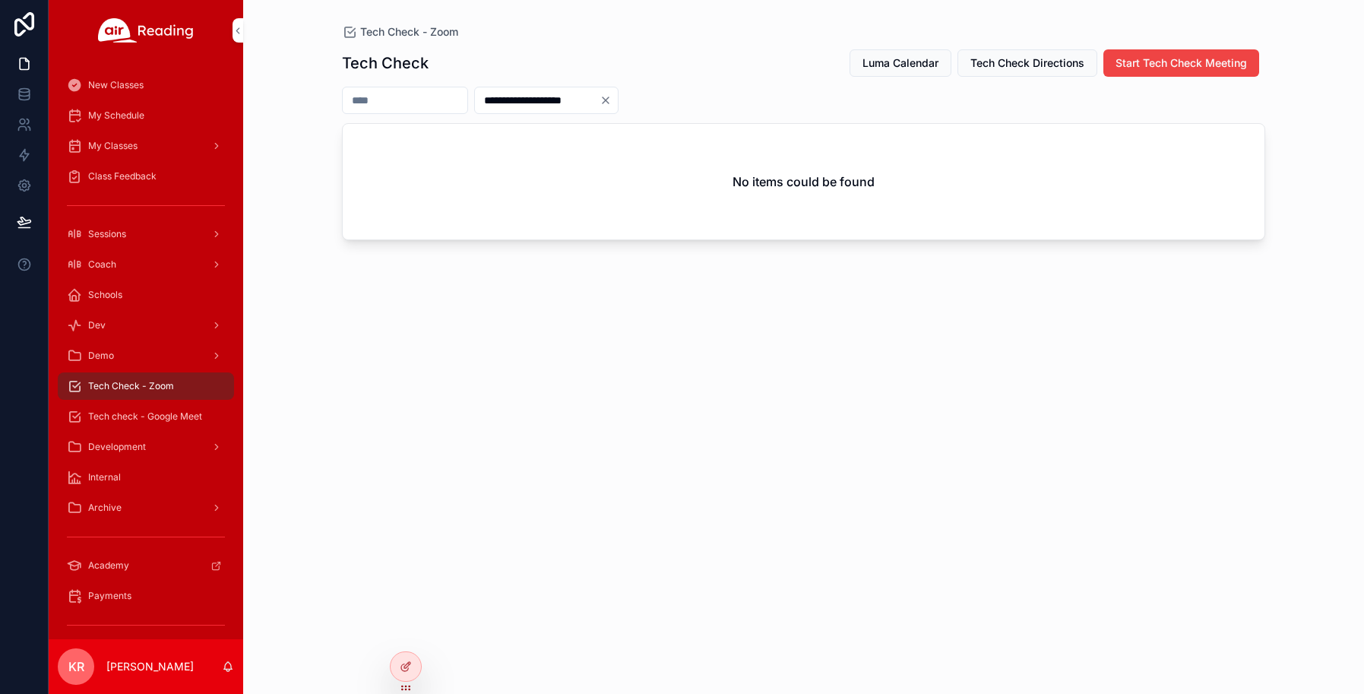
click at [609, 101] on icon "Clear" at bounding box center [605, 100] width 6 height 6
